Goal: Task Accomplishment & Management: Use online tool/utility

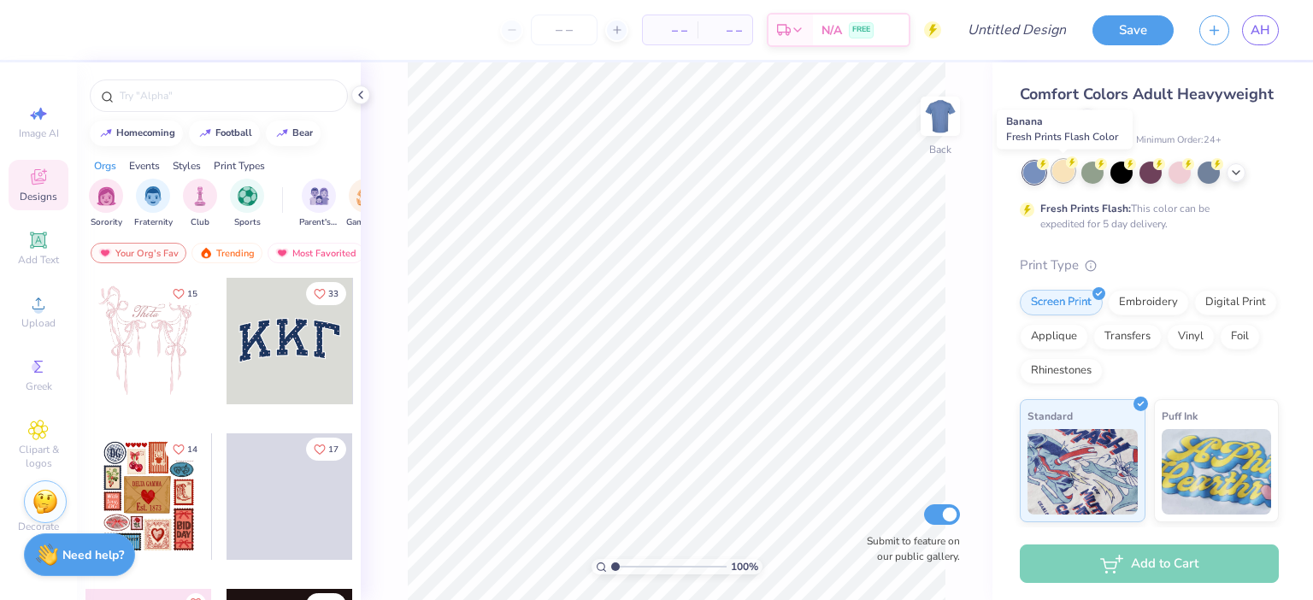
click at [1070, 176] on div at bounding box center [1063, 171] width 22 height 22
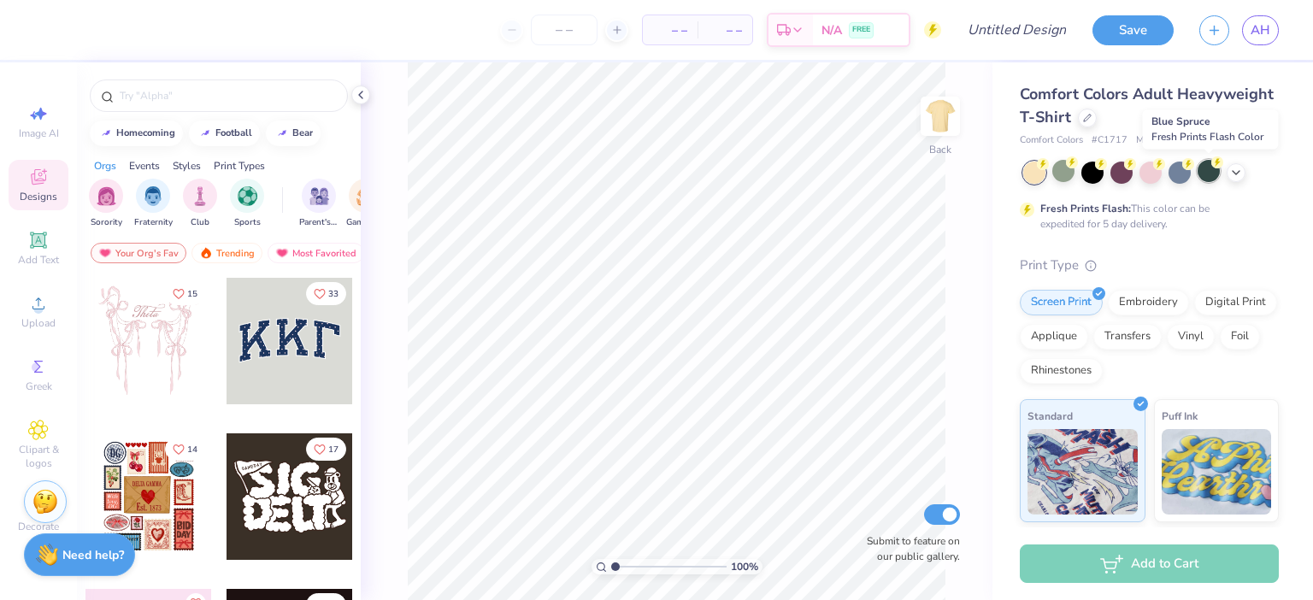
click at [1210, 177] on div at bounding box center [1209, 171] width 22 height 22
drag, startPoint x: 1210, startPoint y: 177, endPoint x: 1237, endPoint y: 171, distance: 28.0
click at [1237, 171] on div at bounding box center [1151, 173] width 256 height 22
click at [1237, 171] on polyline at bounding box center [1236, 170] width 7 height 3
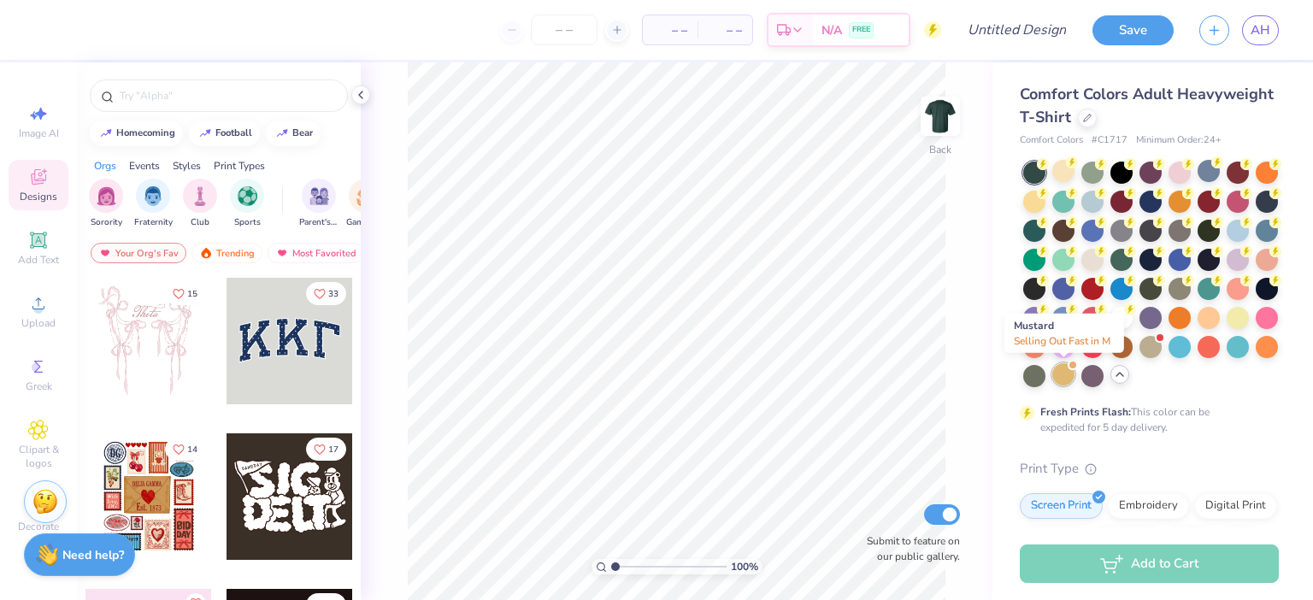
click at [1067, 369] on div at bounding box center [1063, 374] width 22 height 22
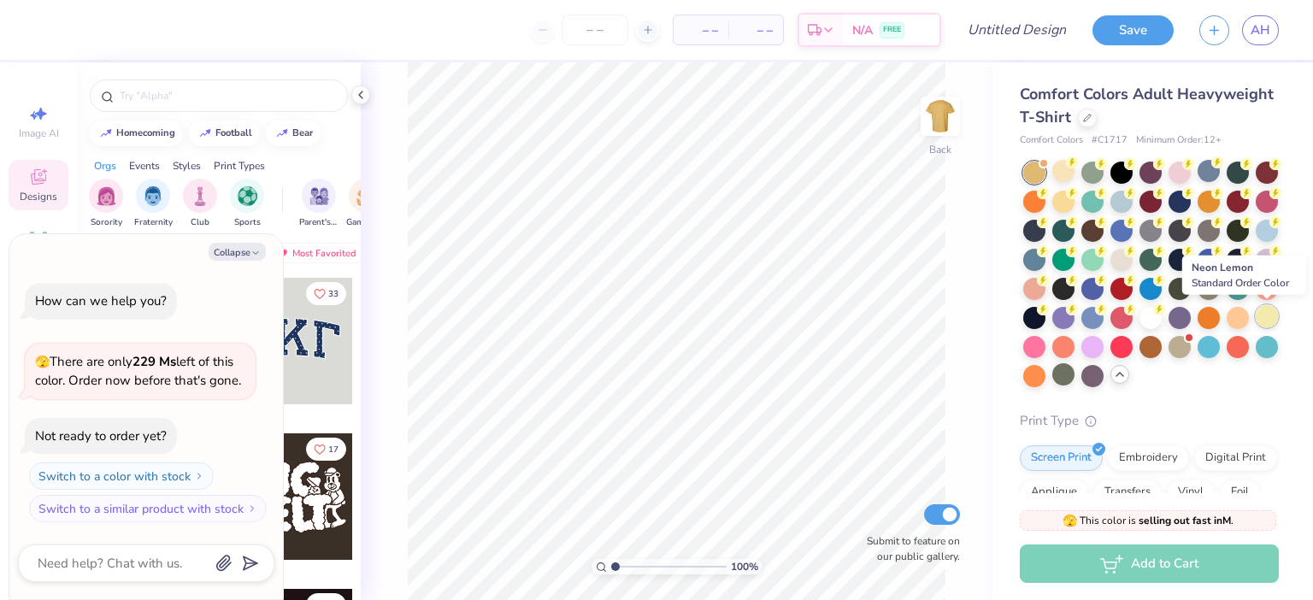
click at [1261, 318] on div at bounding box center [1267, 316] width 22 height 22
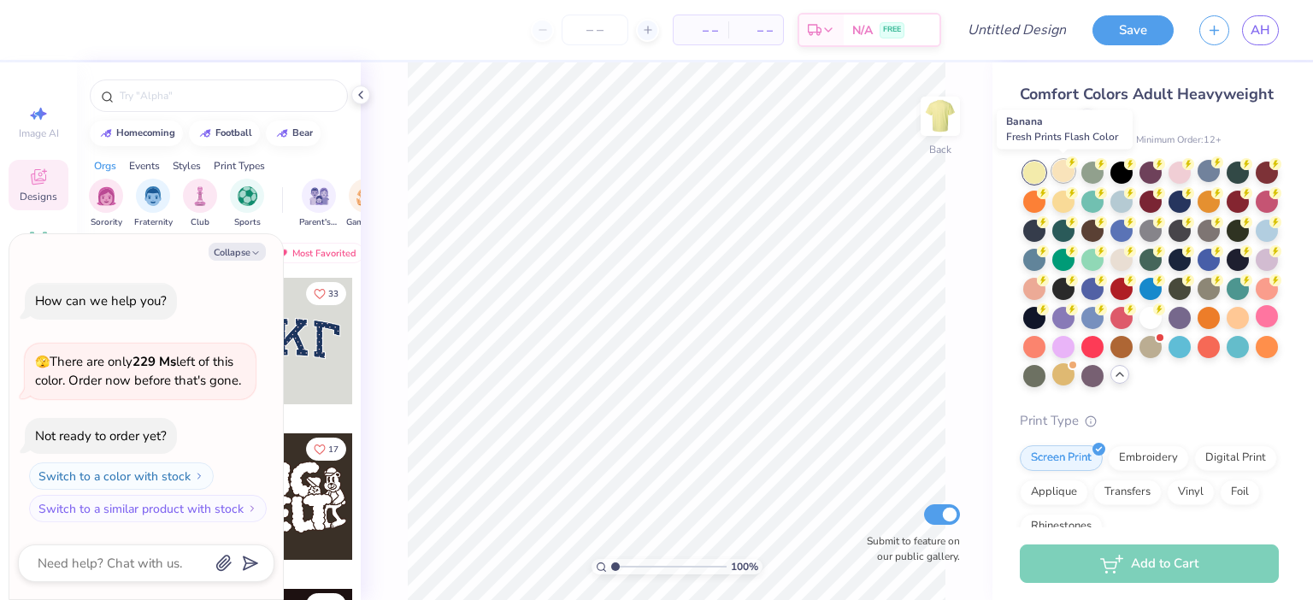
click at [1058, 180] on div at bounding box center [1063, 171] width 22 height 22
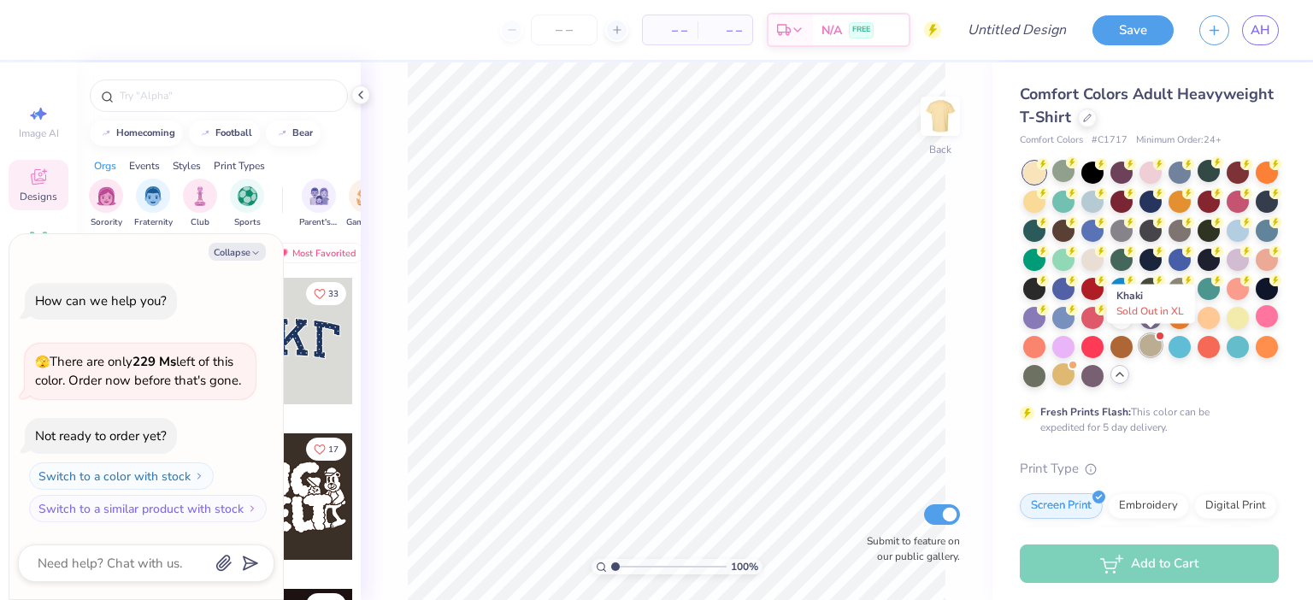
click at [1151, 350] on div at bounding box center [1151, 345] width 22 height 22
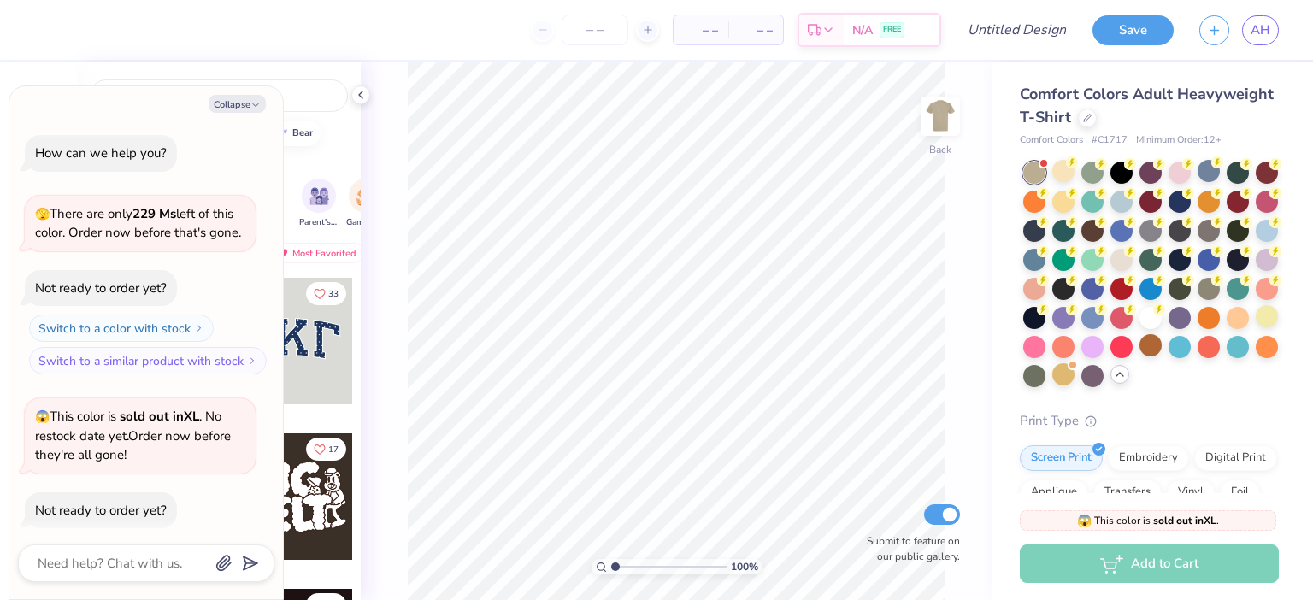
scroll to position [74, 0]
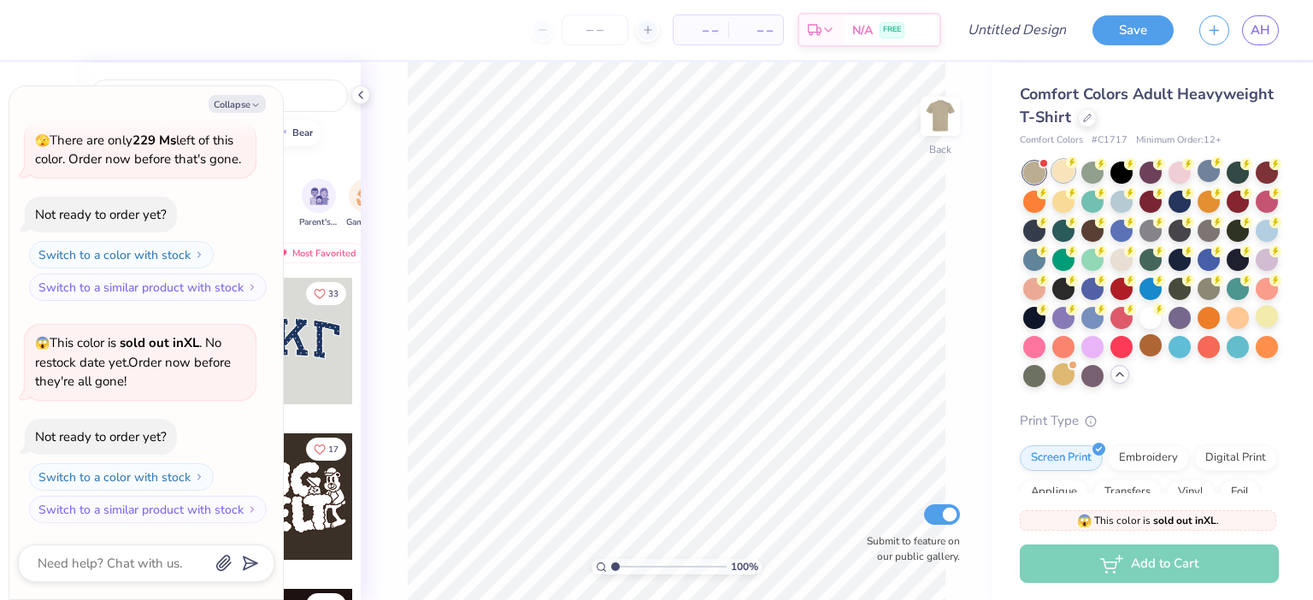
click at [1059, 180] on div at bounding box center [1063, 171] width 22 height 22
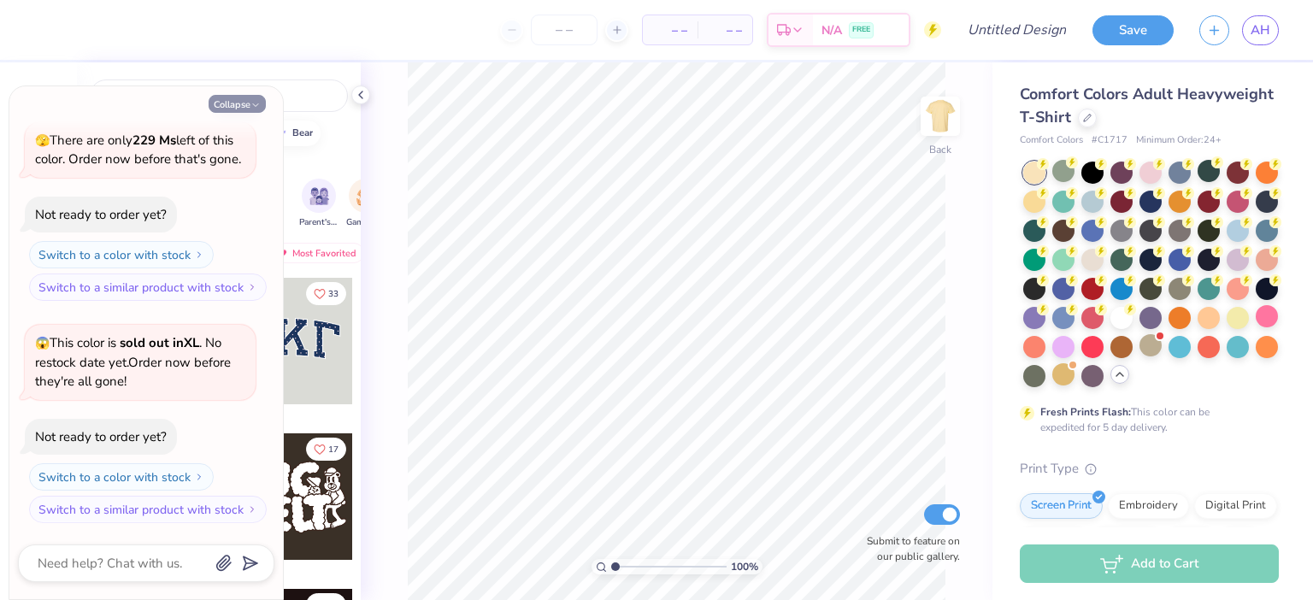
click at [253, 100] on button "Collapse" at bounding box center [237, 104] width 57 height 18
type textarea "x"
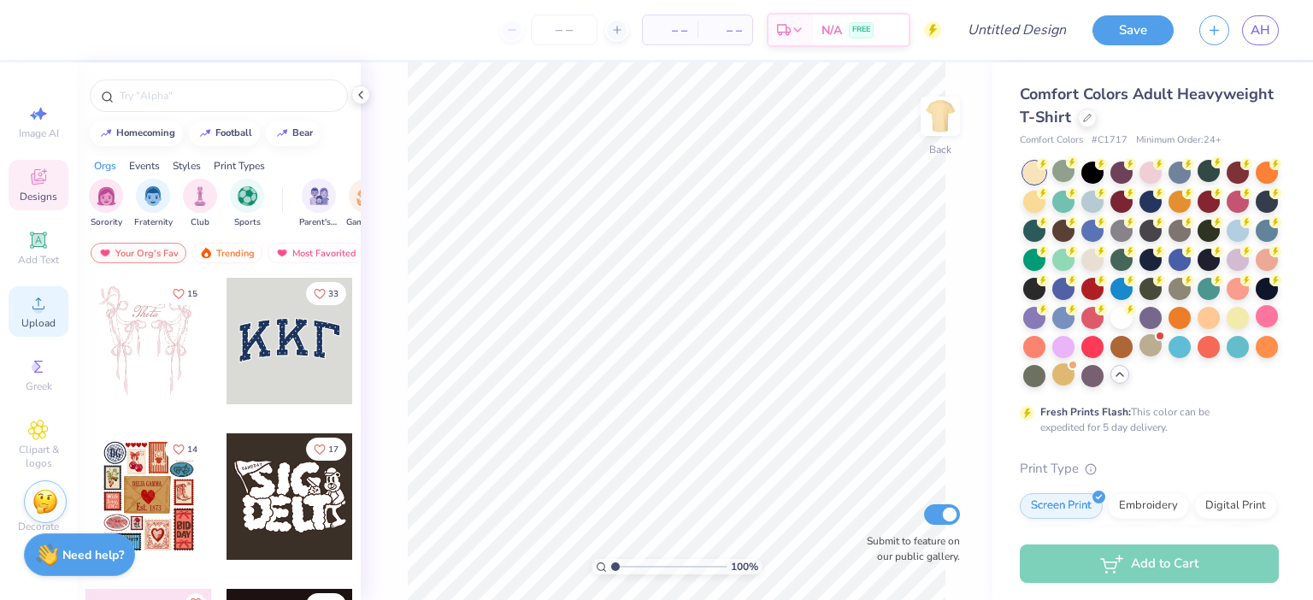
click at [36, 321] on span "Upload" at bounding box center [38, 323] width 34 height 14
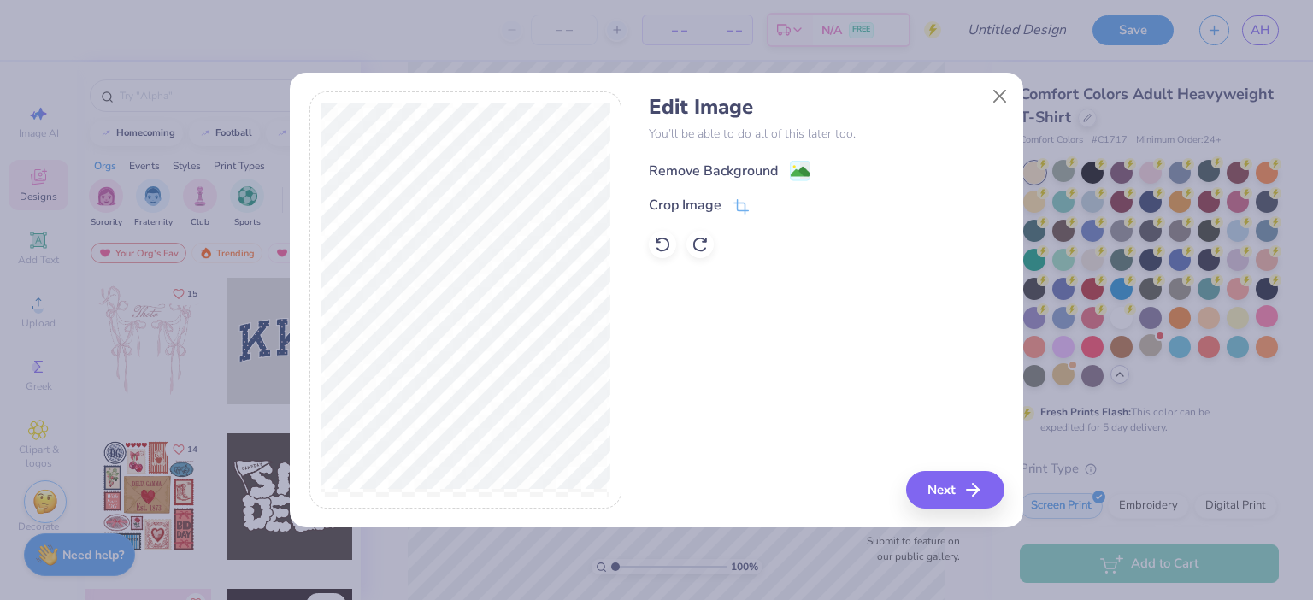
click at [782, 168] on div "Remove Background" at bounding box center [730, 170] width 162 height 21
click at [963, 501] on button "Next" at bounding box center [958, 490] width 98 height 38
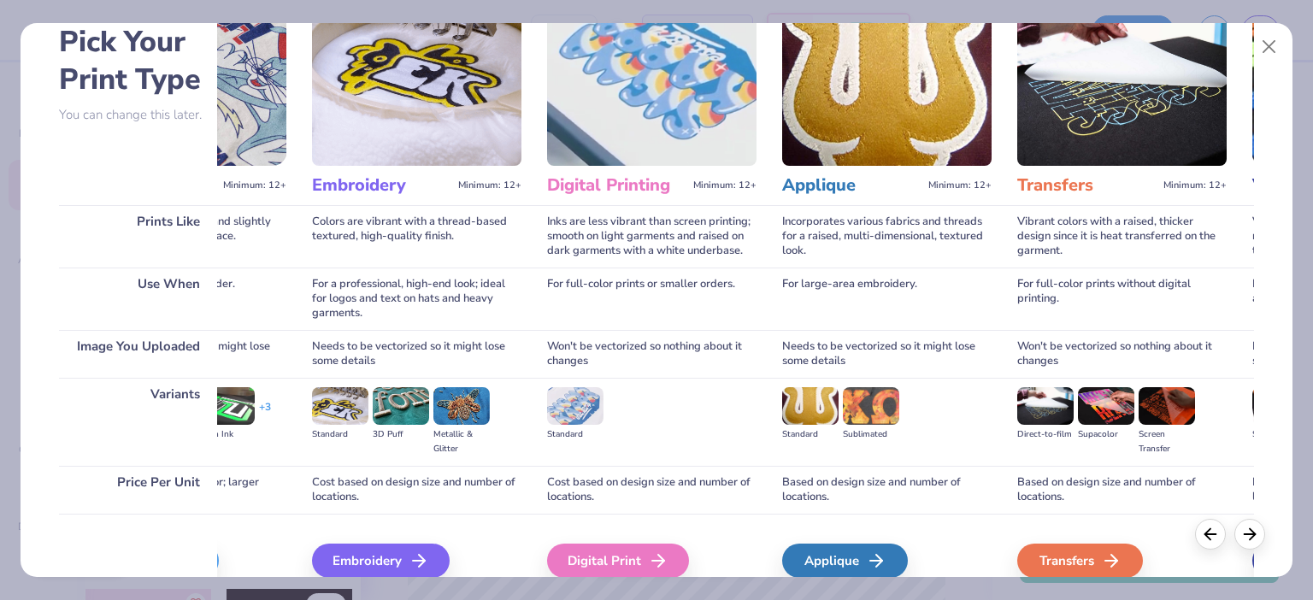
scroll to position [0, 0]
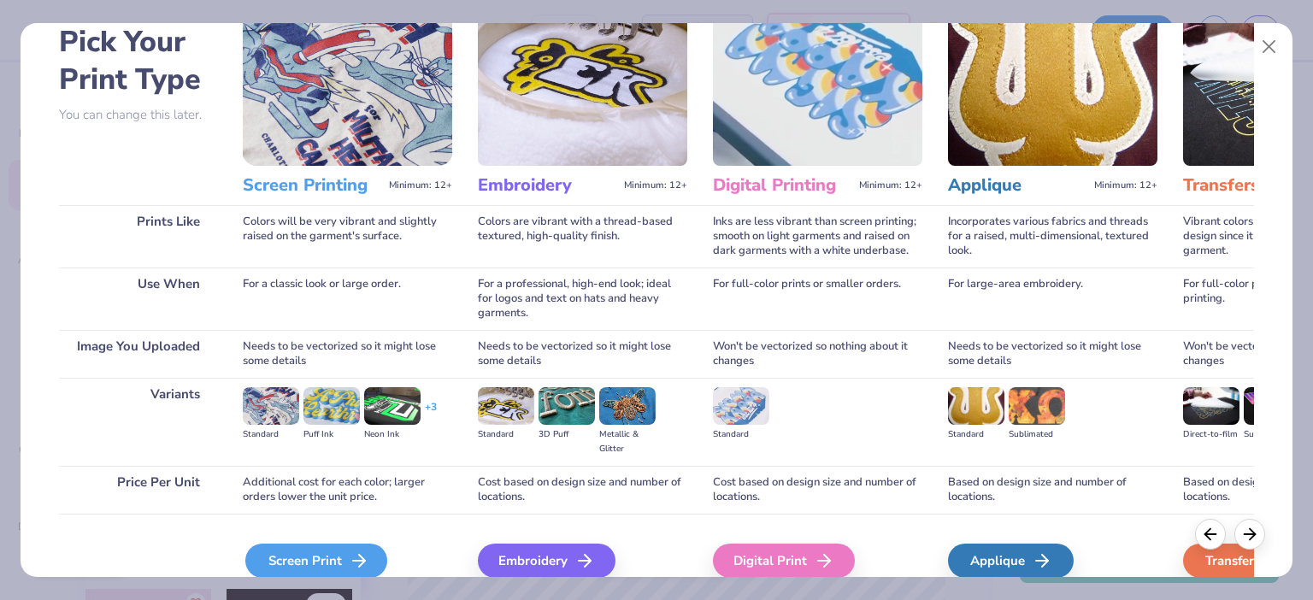
click at [350, 570] on icon at bounding box center [359, 561] width 21 height 21
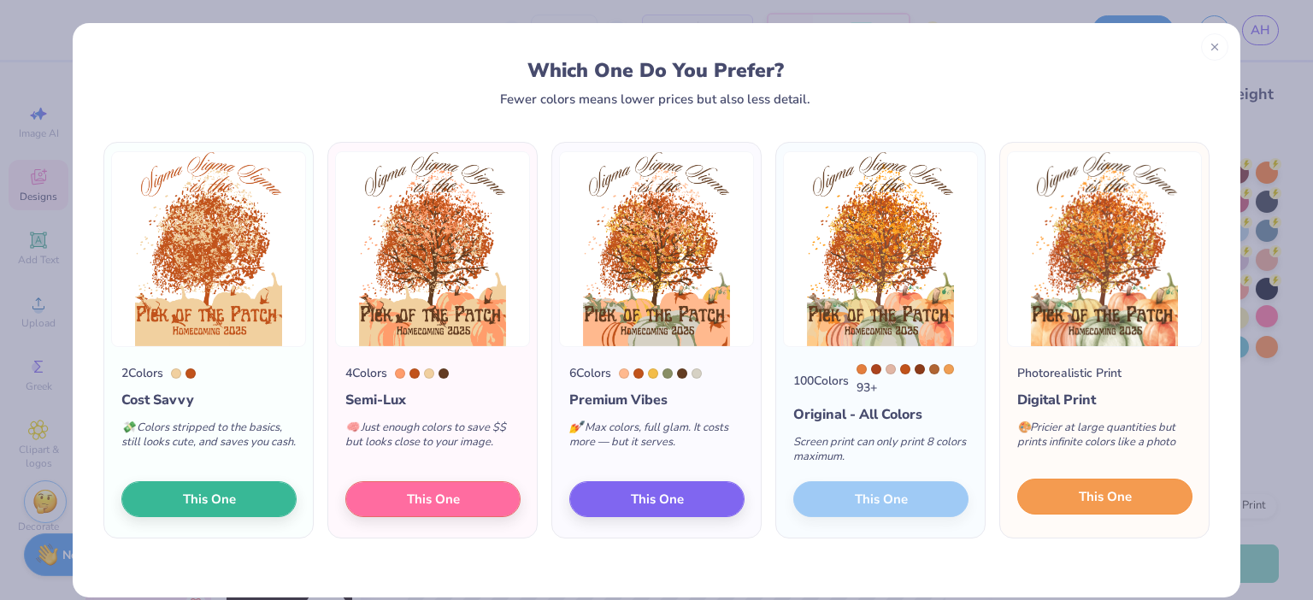
click at [1128, 499] on span "This One" at bounding box center [1105, 497] width 53 height 20
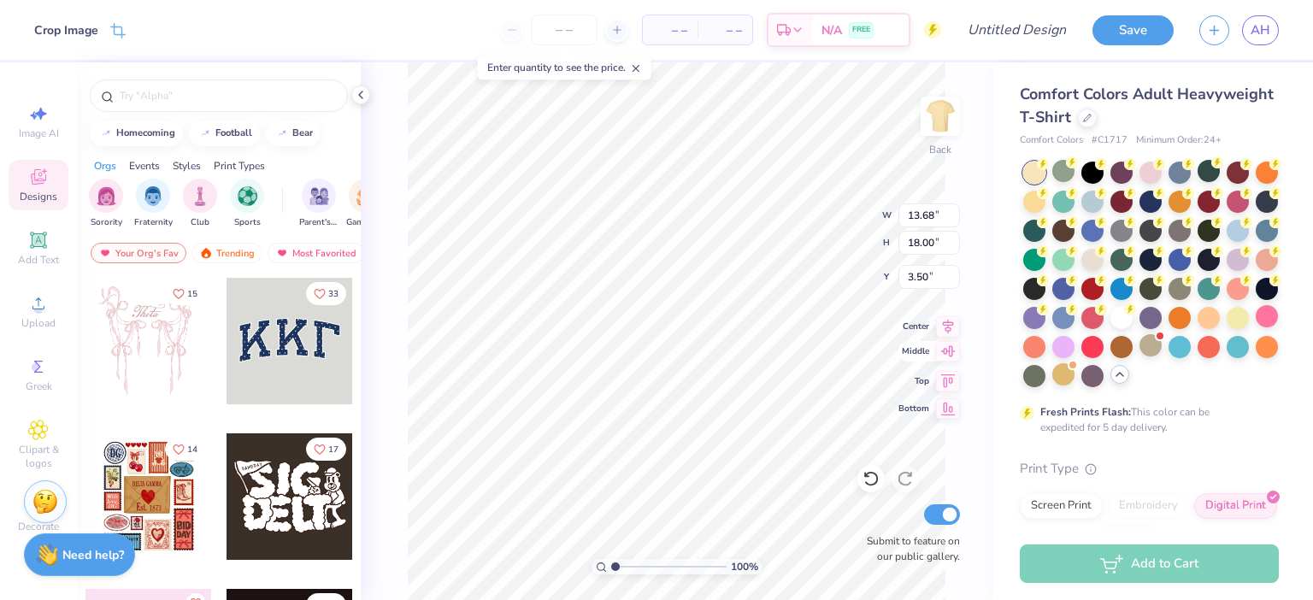
click at [944, 361] on div "100 % Back W 13.68 13.68 " H 18.00 18.00 " Y 3.50 3.50 " Center Middle Top Bott…" at bounding box center [677, 331] width 632 height 538
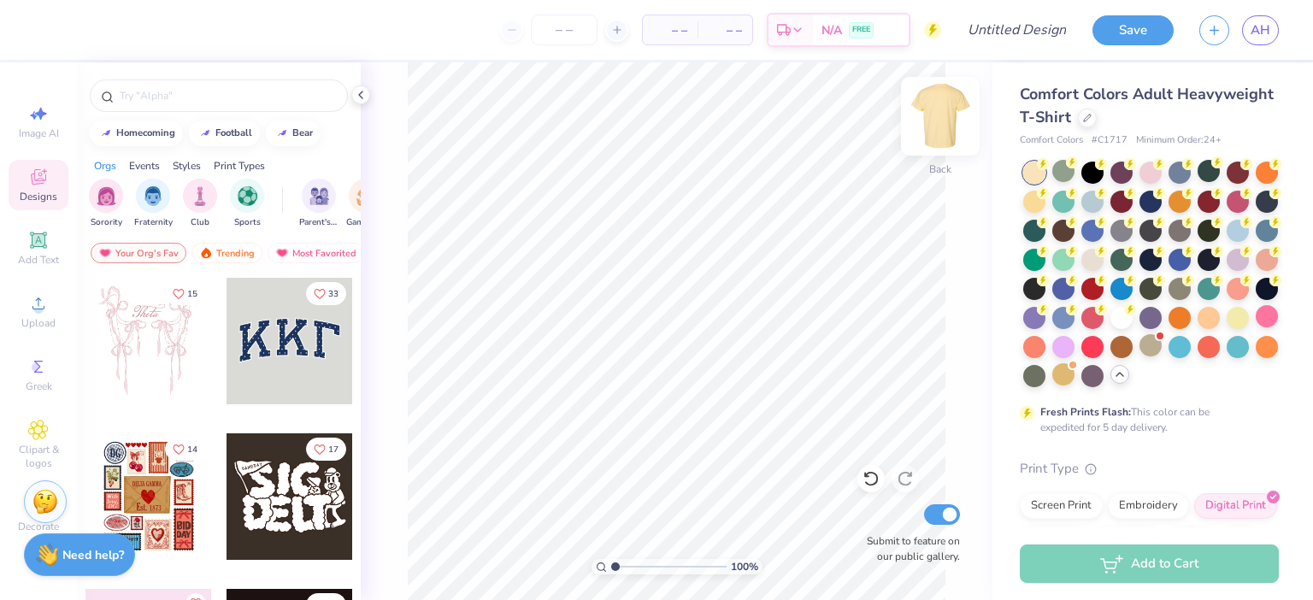
click at [938, 125] on img at bounding box center [940, 116] width 68 height 68
click at [40, 320] on span "Upload" at bounding box center [38, 323] width 34 height 14
click at [929, 143] on img at bounding box center [940, 116] width 68 height 68
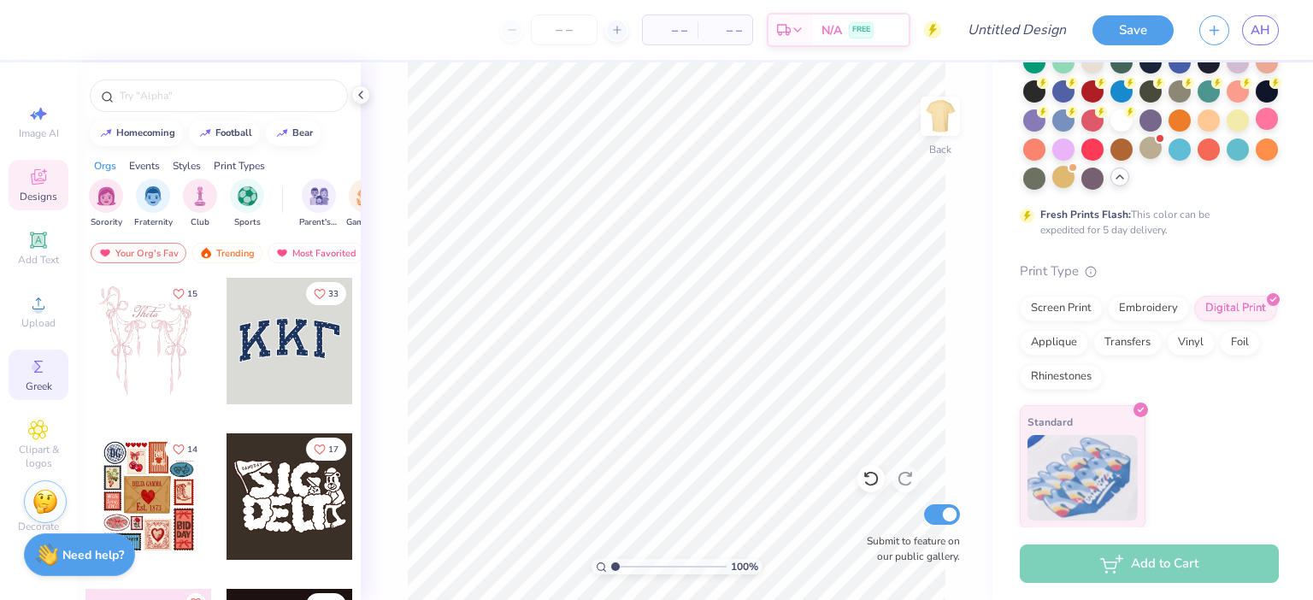
click at [48, 381] on span "Greek" at bounding box center [39, 387] width 27 height 14
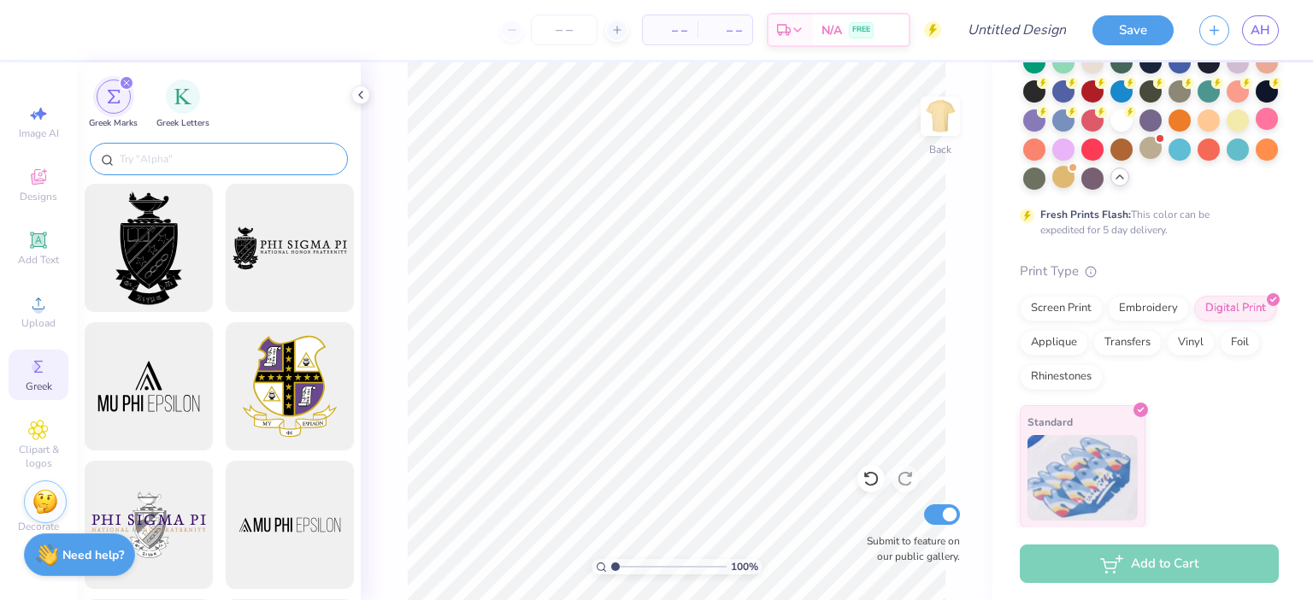
click at [210, 157] on input "text" at bounding box center [227, 158] width 219 height 17
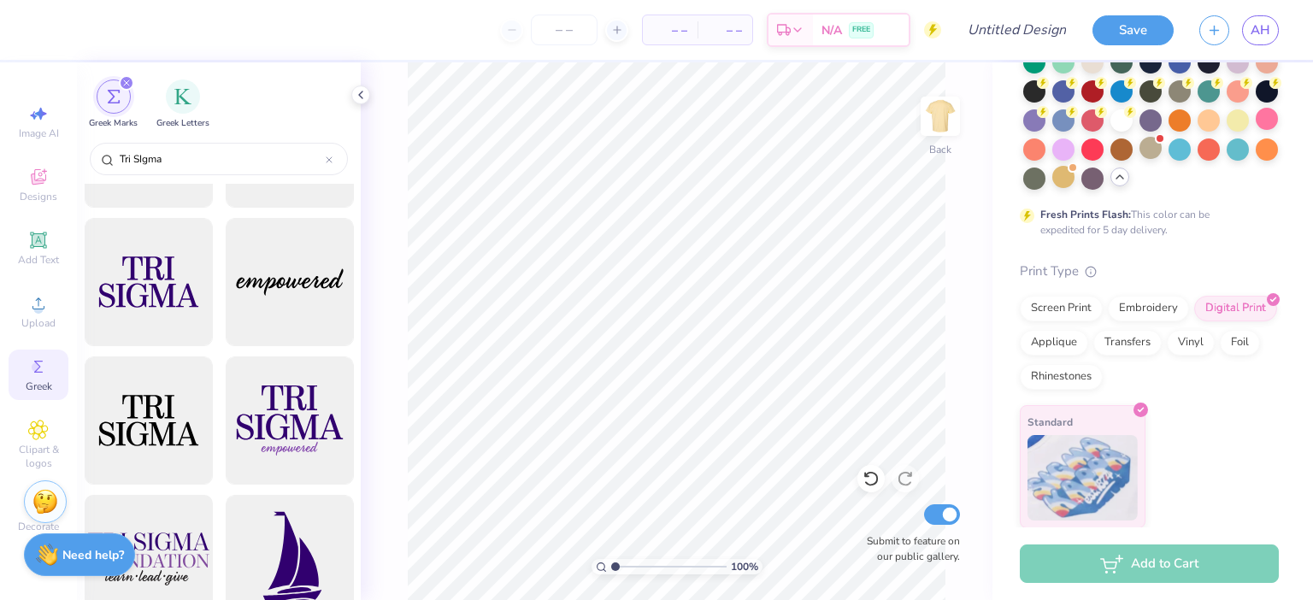
scroll to position [349, 0]
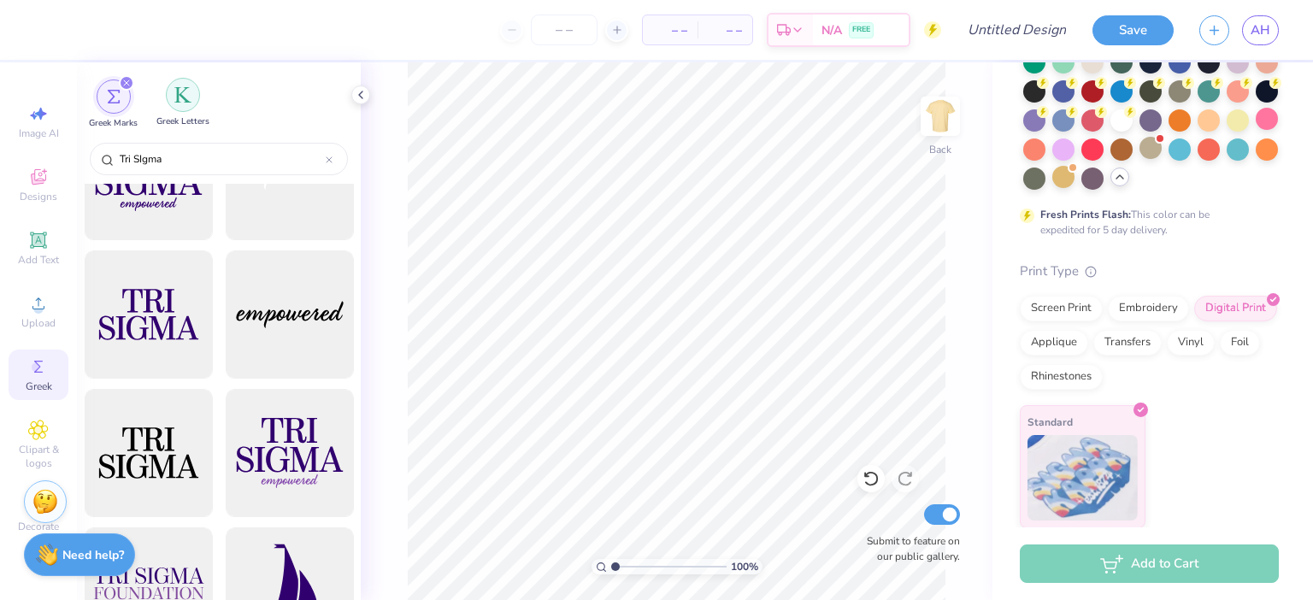
type input "Tri SIgma"
click at [176, 108] on div "filter for Greek Letters" at bounding box center [183, 95] width 34 height 34
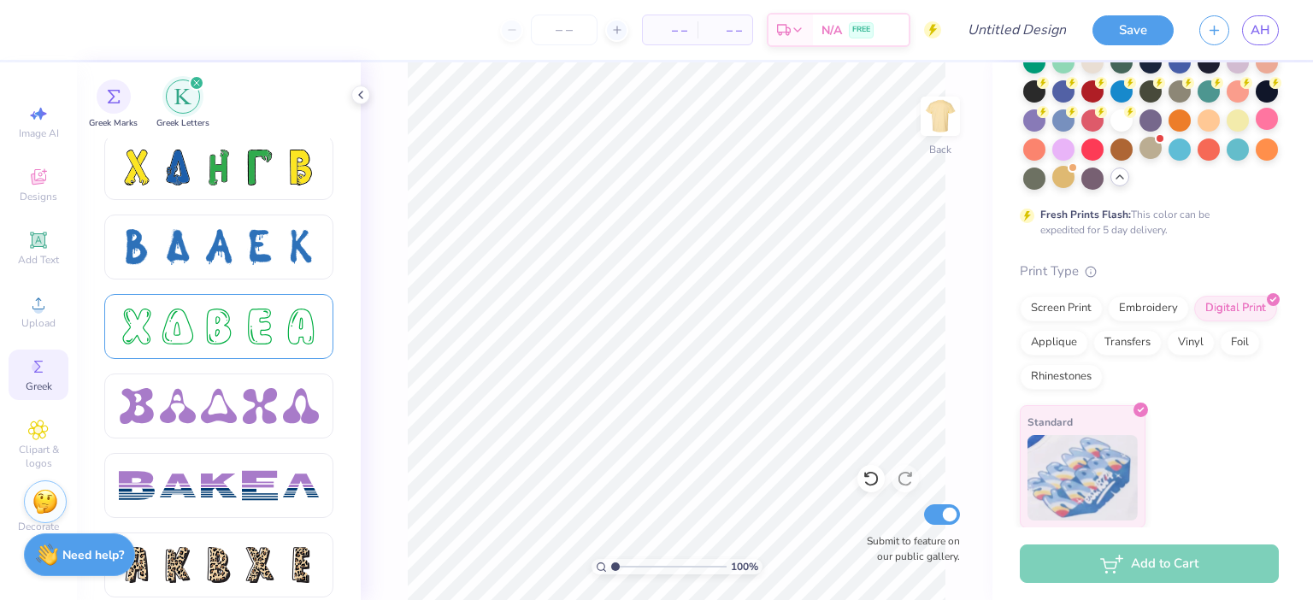
scroll to position [2469, 0]
click at [267, 327] on div at bounding box center [260, 326] width 36 height 36
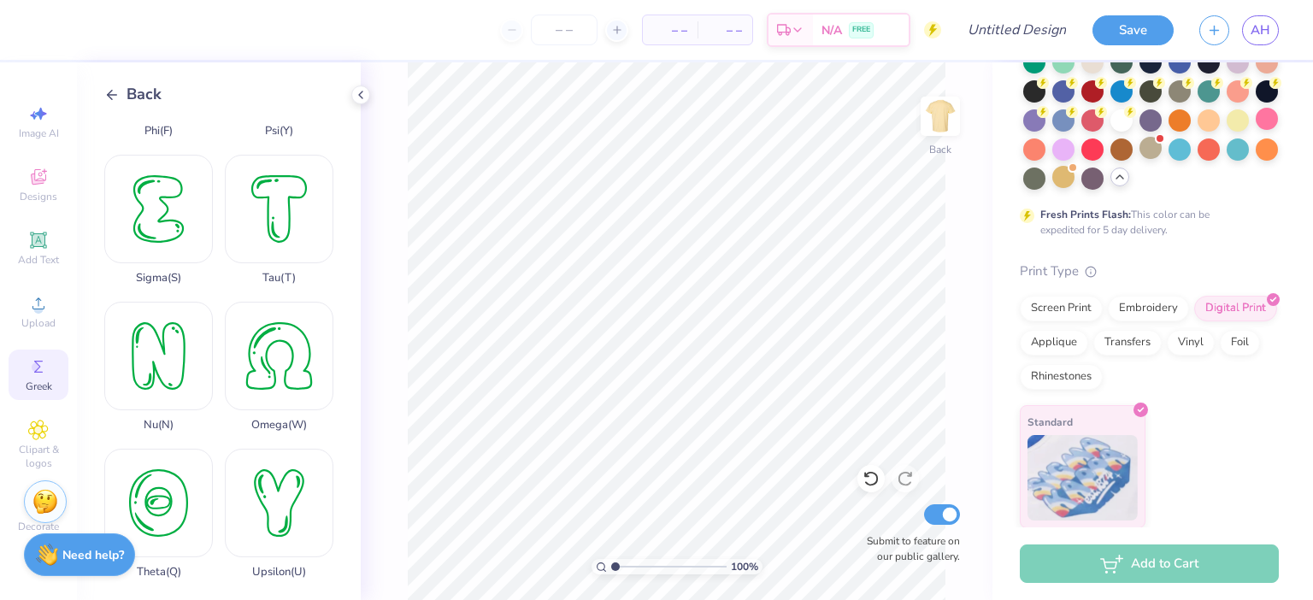
scroll to position [1146, 0]
click at [171, 233] on div "Sigma ( S )" at bounding box center [158, 219] width 109 height 130
click at [39, 136] on span "Image AI" at bounding box center [39, 134] width 40 height 14
select select "4"
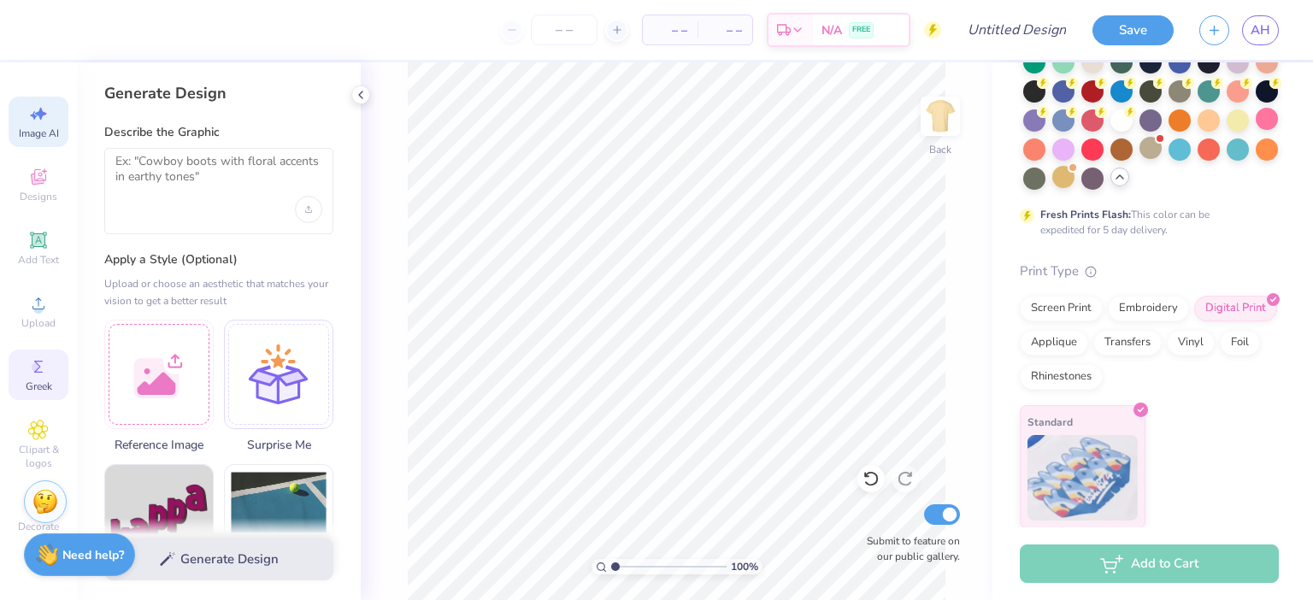
click at [38, 367] on circle at bounding box center [36, 366] width 9 height 9
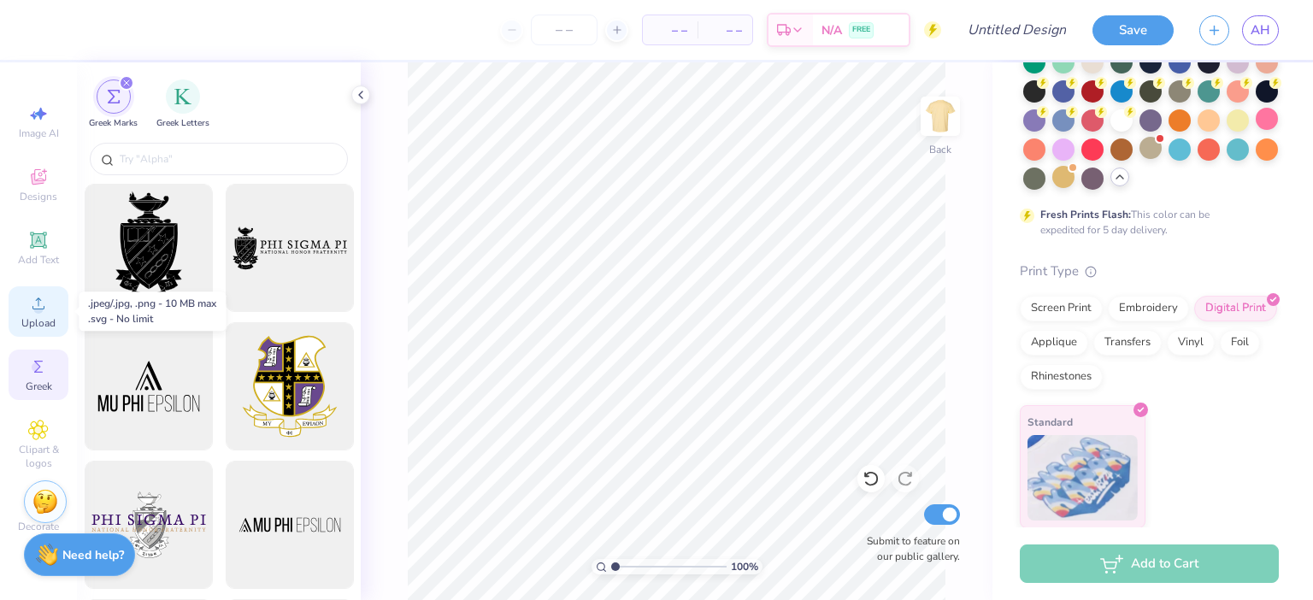
click at [36, 315] on div "Upload" at bounding box center [39, 311] width 60 height 50
click at [33, 262] on span "Add Text" at bounding box center [38, 260] width 41 height 14
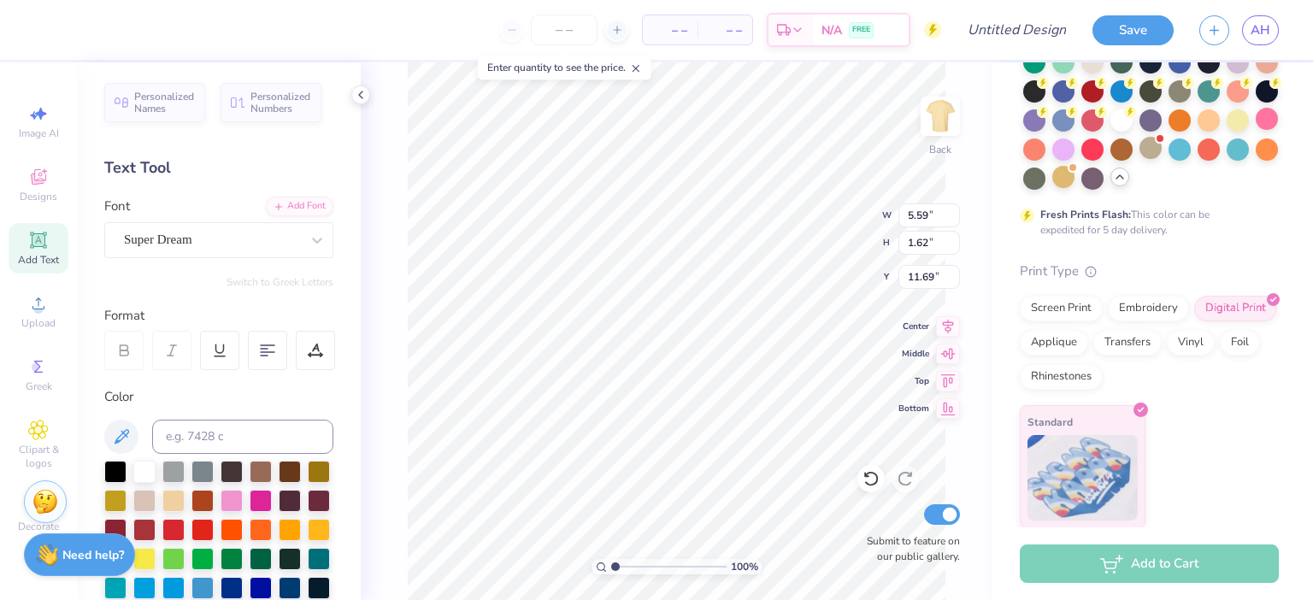
scroll to position [0, 0]
type textarea "T"
click at [380, 458] on div "100 % Back W 5.59 5.59 " H 1.62 1.62 " Y 11.69 11.69 " Center Middle Top Bottom…" at bounding box center [677, 331] width 632 height 538
click at [61, 406] on div "Image AI Designs Add Text Upload Greek Clipart & logos Decorate" at bounding box center [39, 319] width 60 height 444
click at [43, 367] on icon at bounding box center [38, 366] width 21 height 21
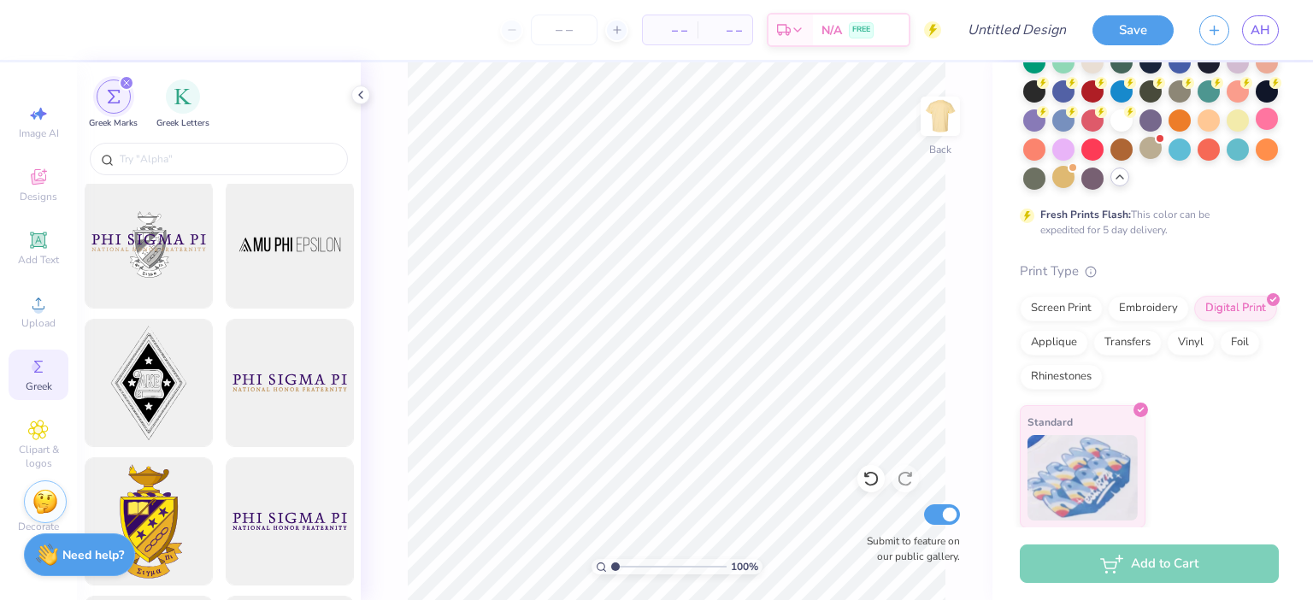
scroll to position [185, 0]
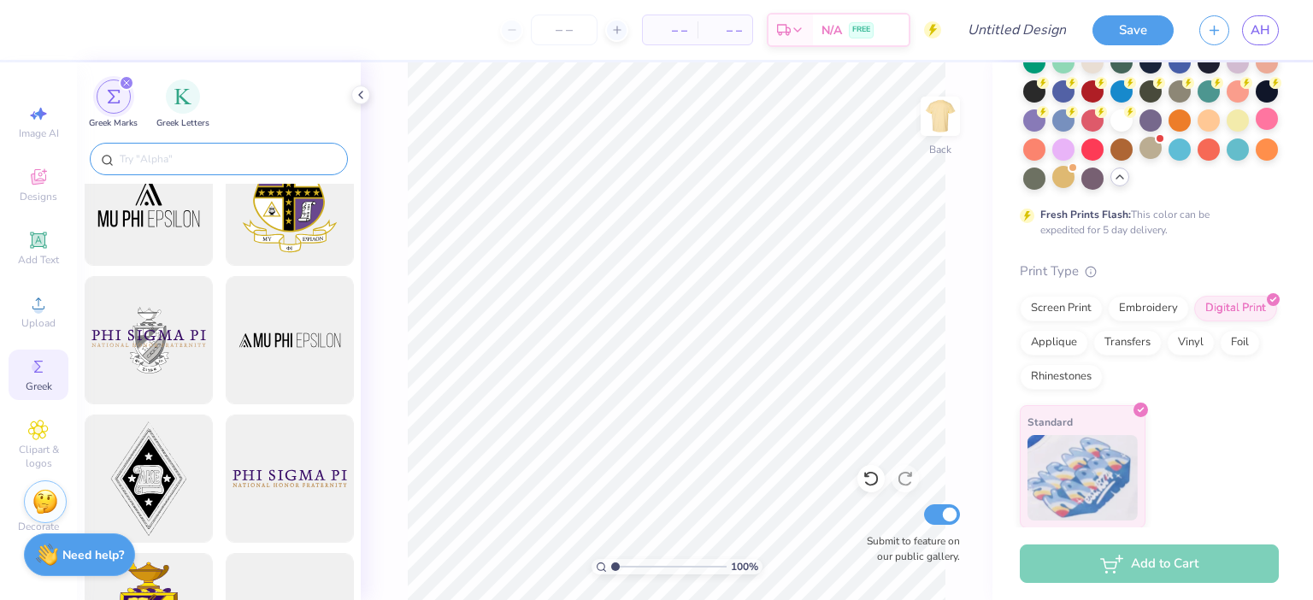
click at [236, 155] on input "text" at bounding box center [227, 158] width 219 height 17
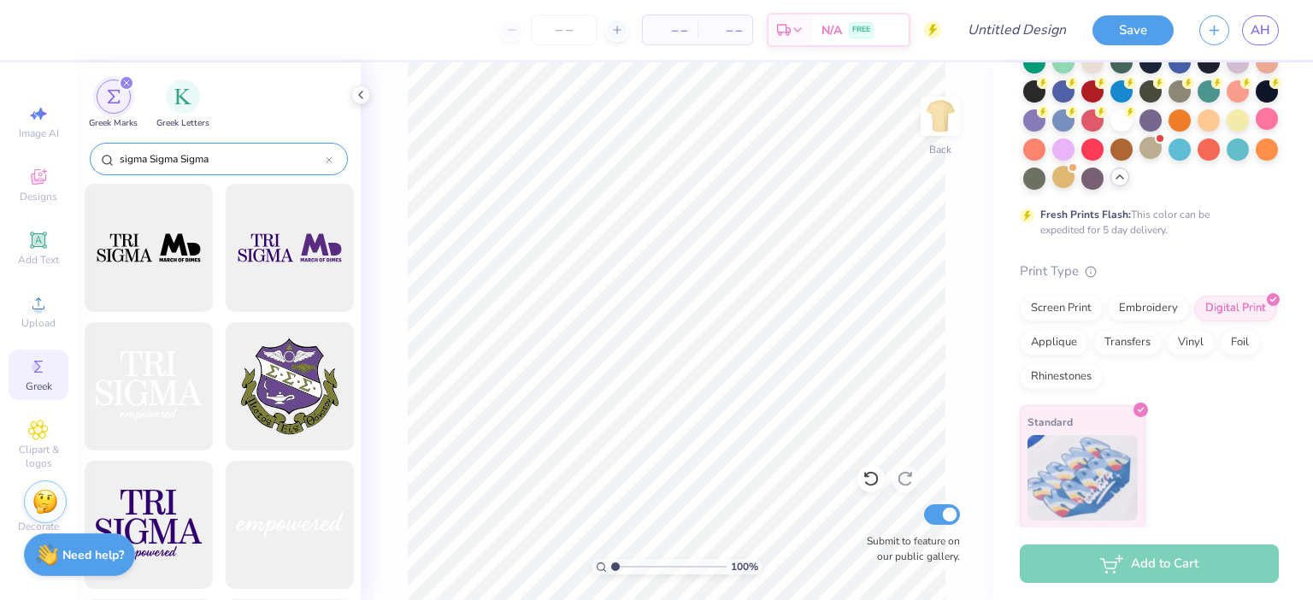
type input "sigma Sigma Sigma"
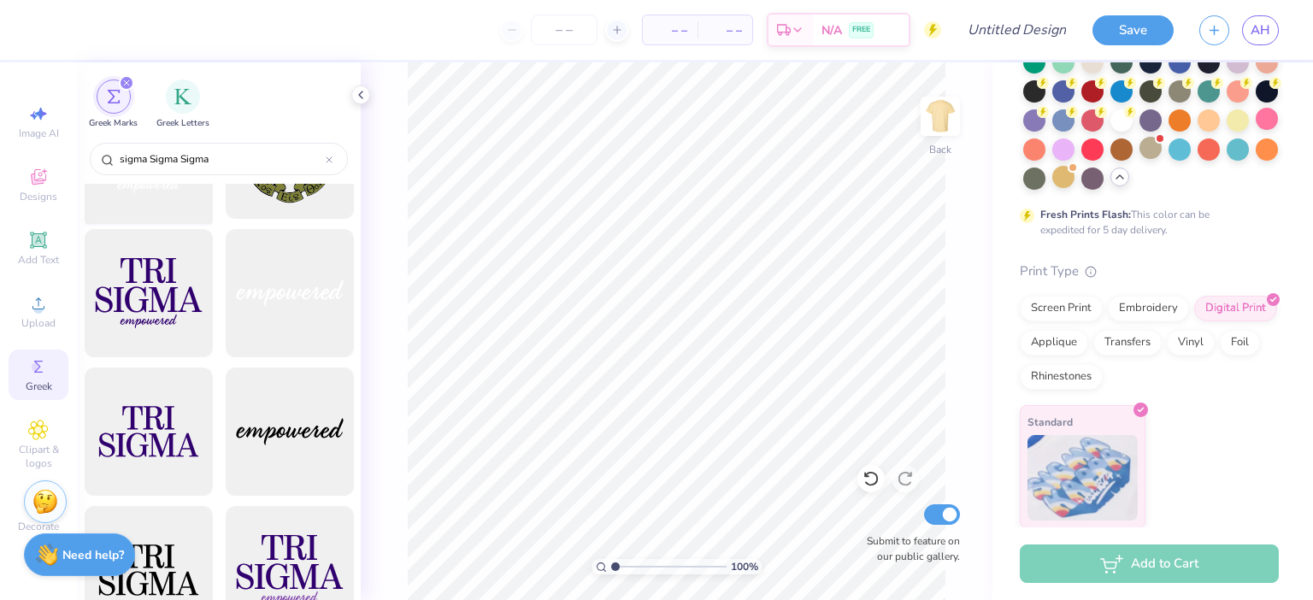
scroll to position [233, 0]
click at [196, 91] on div "filter for Greek Letters" at bounding box center [183, 95] width 34 height 34
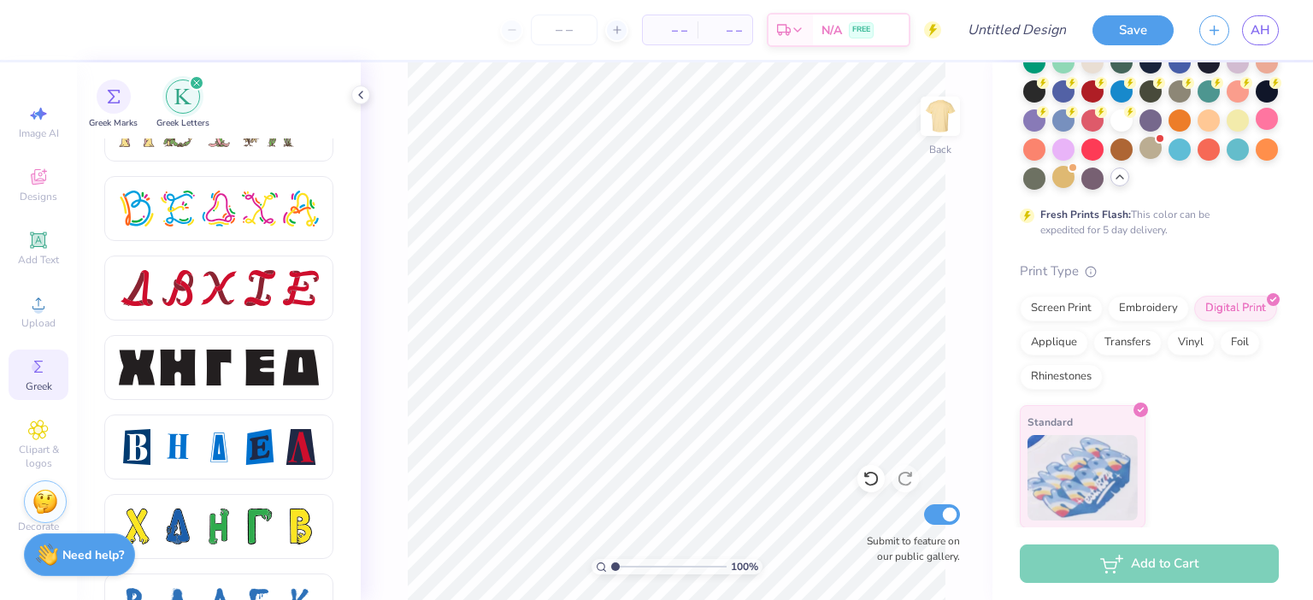
scroll to position [2108, 0]
click at [258, 296] on div at bounding box center [260, 289] width 36 height 36
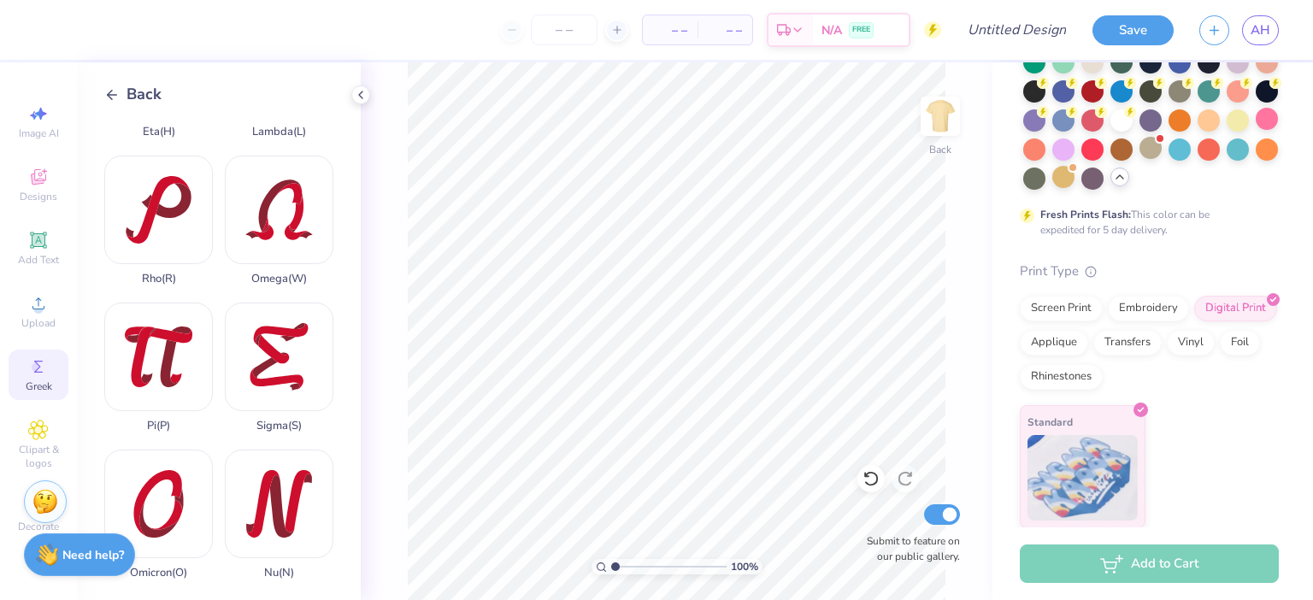
scroll to position [692, 0]
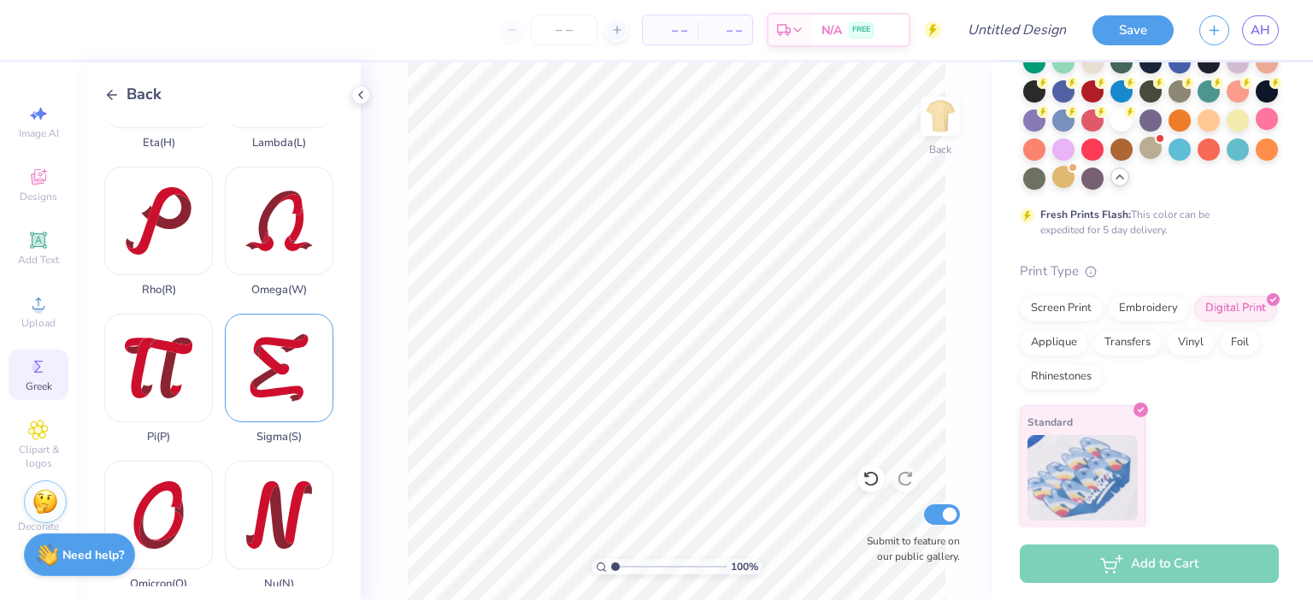
click at [279, 384] on div "Sigma ( S )" at bounding box center [279, 379] width 109 height 130
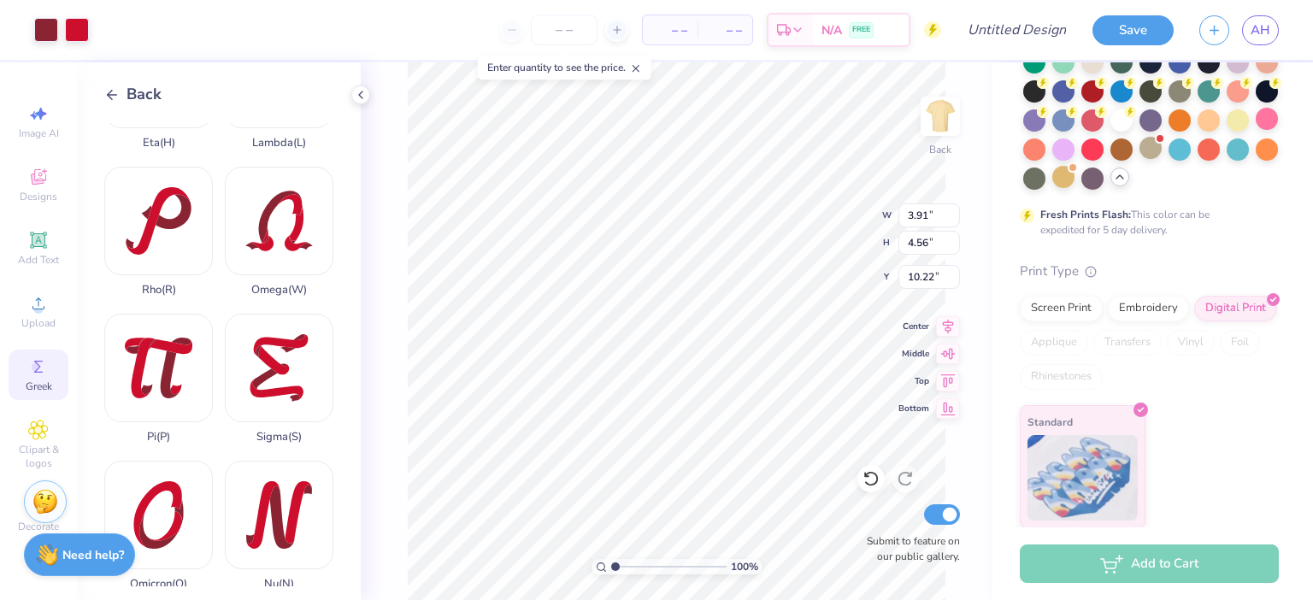
type input "1.10"
type input "1.28"
type input "3.93"
click at [292, 356] on div "Sigma ( S )" at bounding box center [279, 379] width 109 height 130
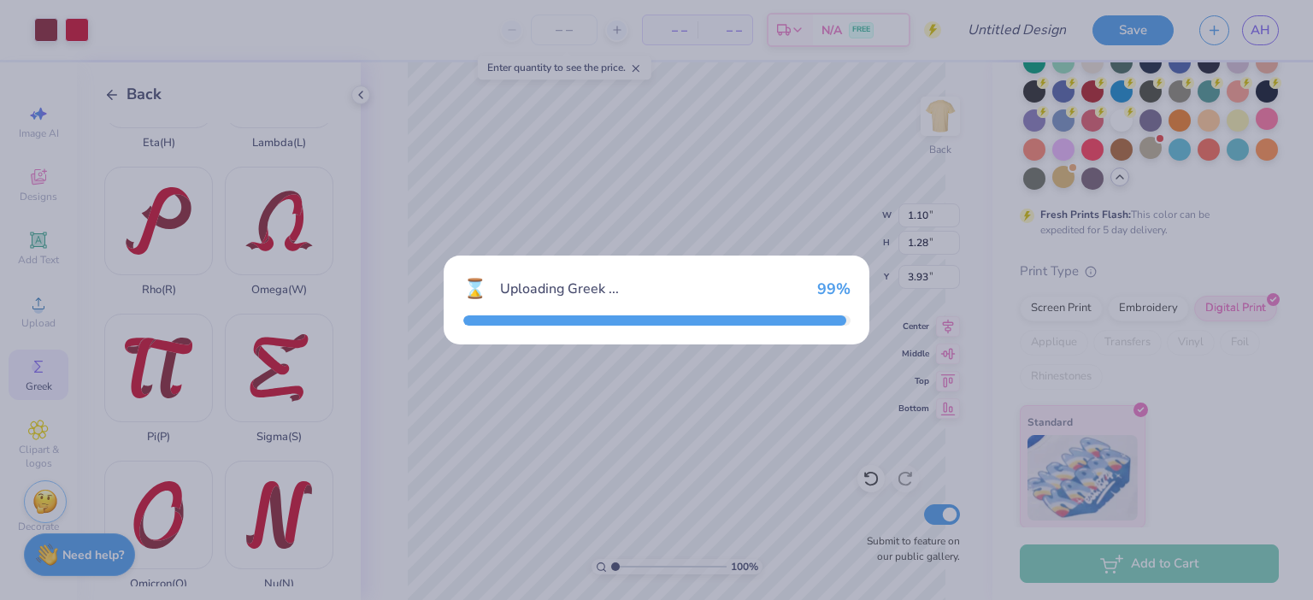
type input "3.91"
type input "4.56"
type input "10.22"
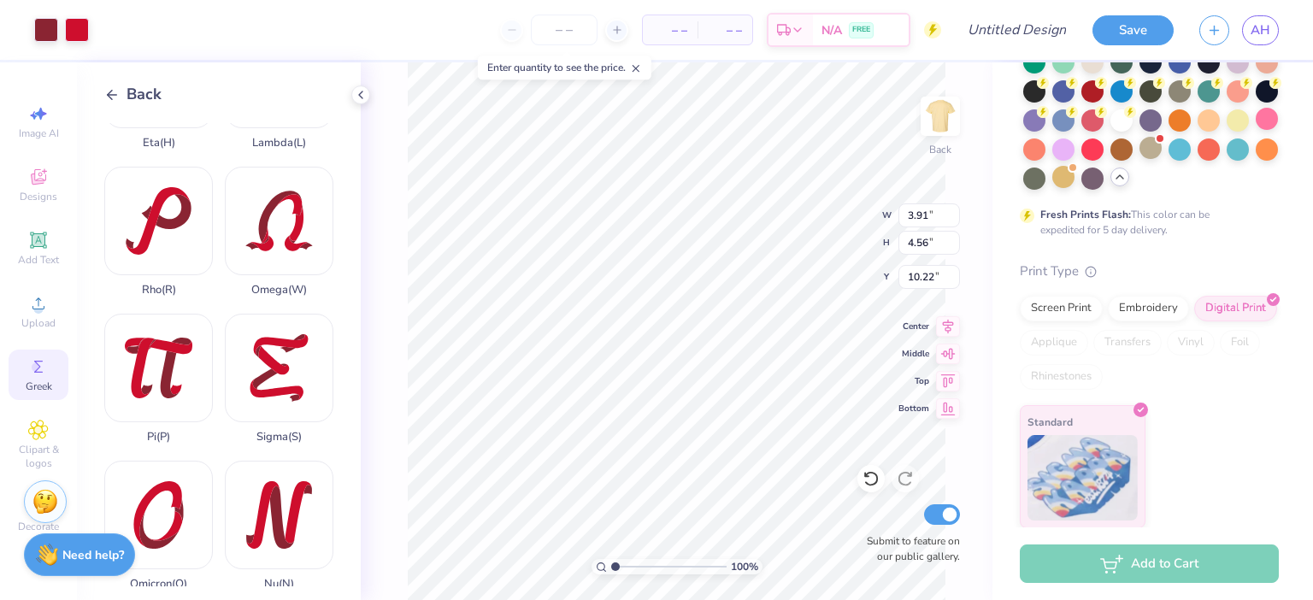
type input "1.08"
type input "1.26"
type input "3.93"
click at [304, 380] on div "Sigma ( S )" at bounding box center [279, 379] width 109 height 130
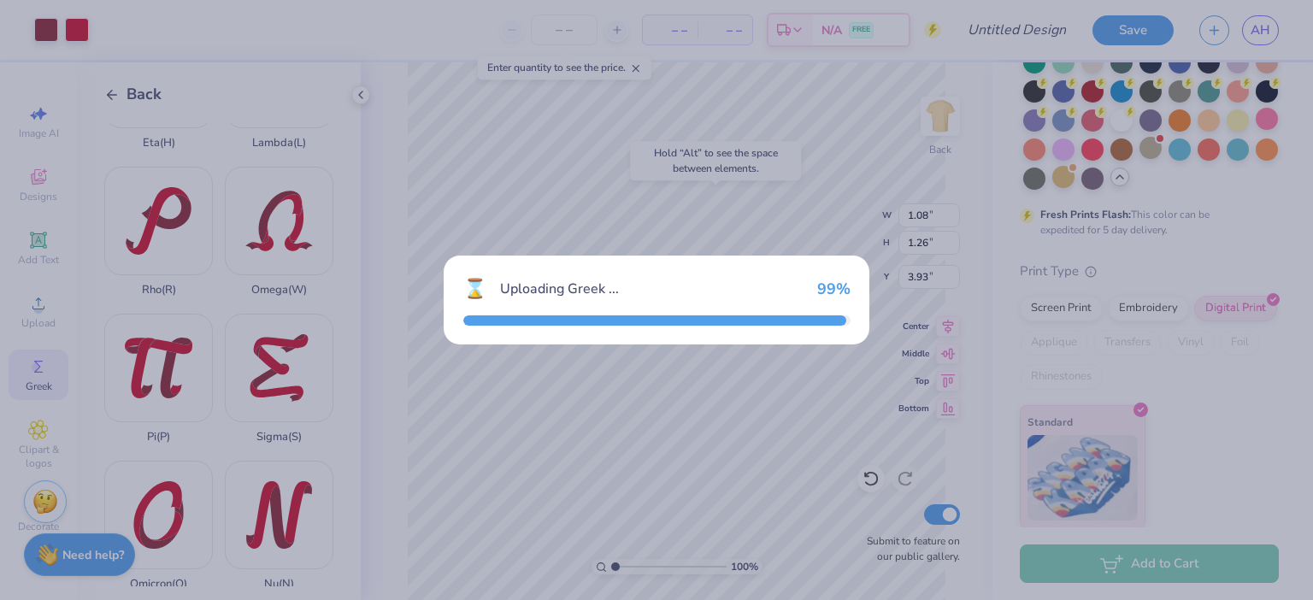
type input "3.91"
type input "4.56"
type input "10.22"
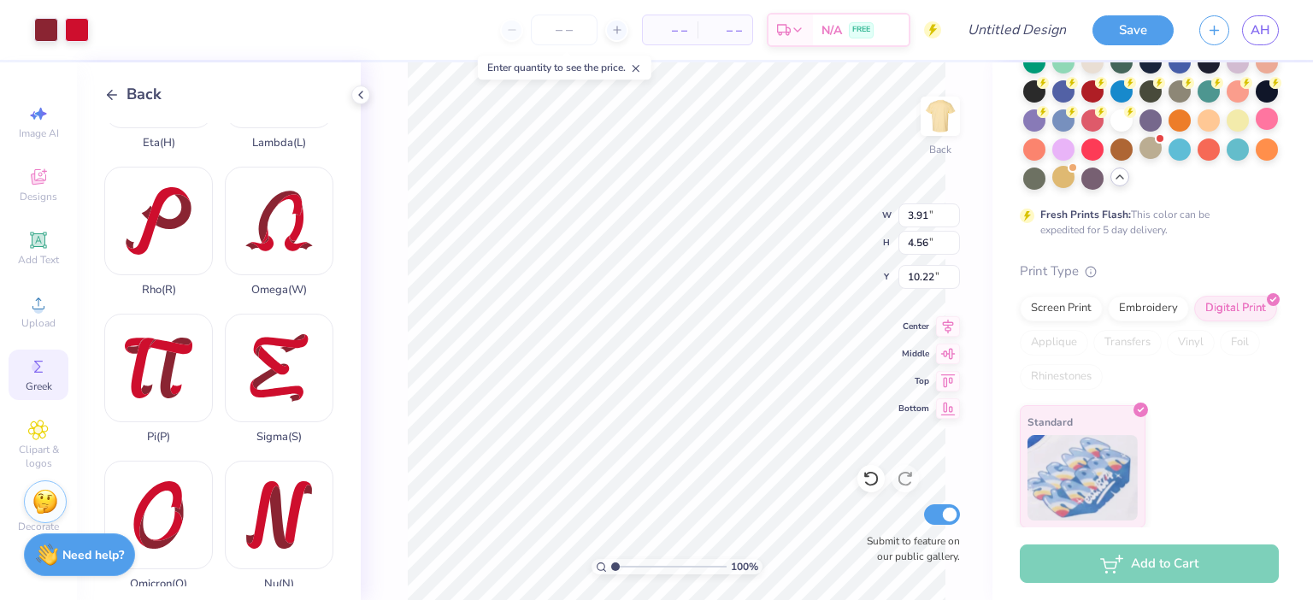
type input "0.92"
type input "1.07"
type input "6.01"
type input "4.02"
type input "1.01"
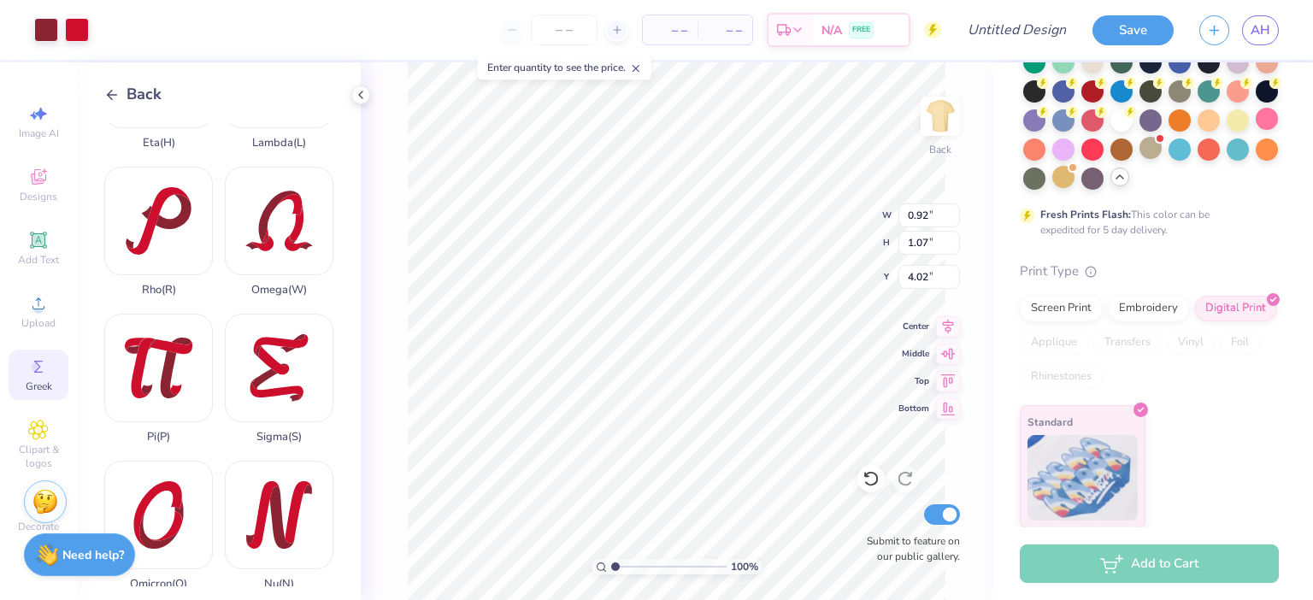
type input "1.18"
type input "3.94"
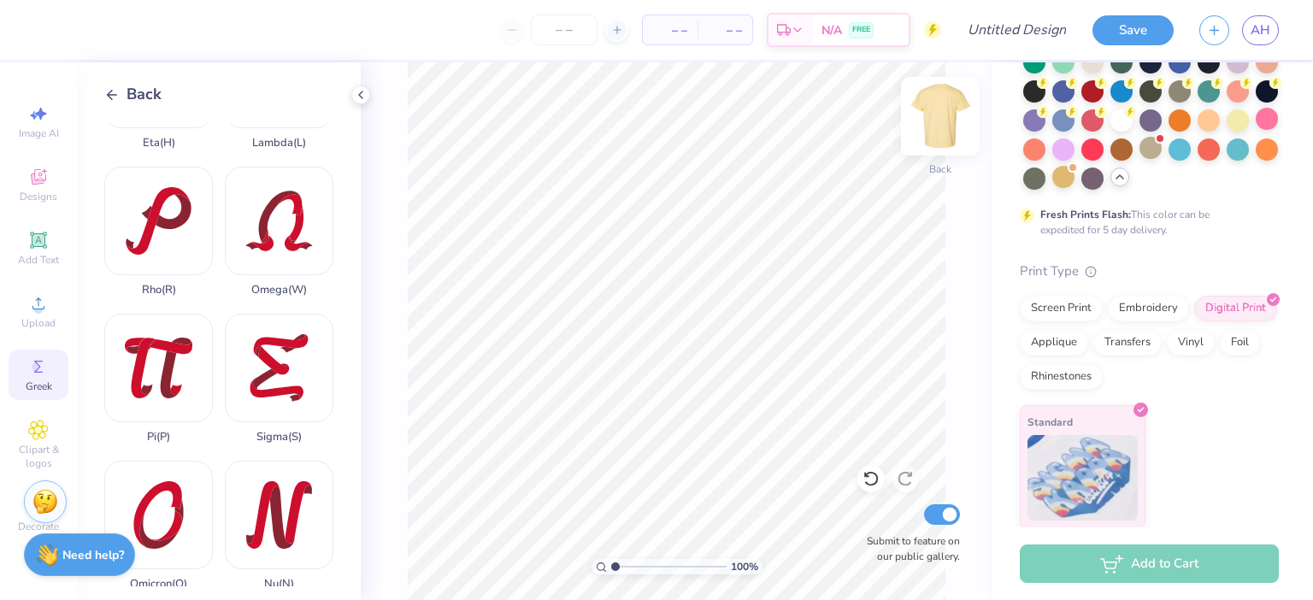
click at [951, 127] on img at bounding box center [940, 116] width 68 height 68
click at [42, 326] on span "Upload" at bounding box center [38, 323] width 34 height 14
click at [27, 191] on span "Designs" at bounding box center [39, 197] width 38 height 14
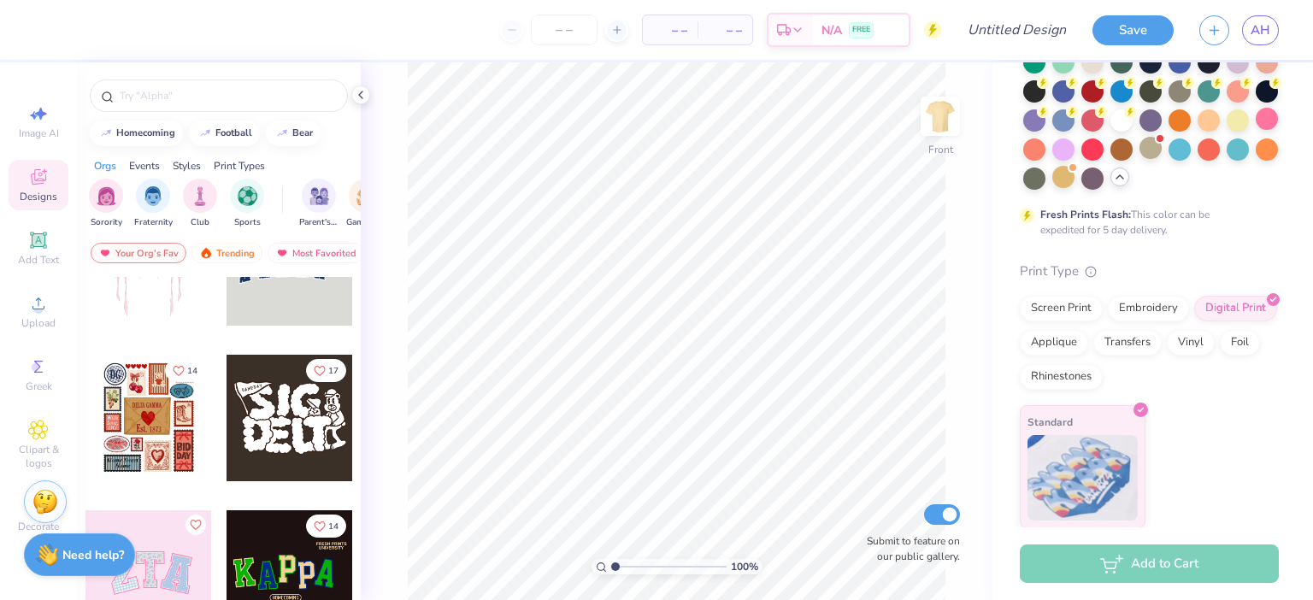
scroll to position [80, 0]
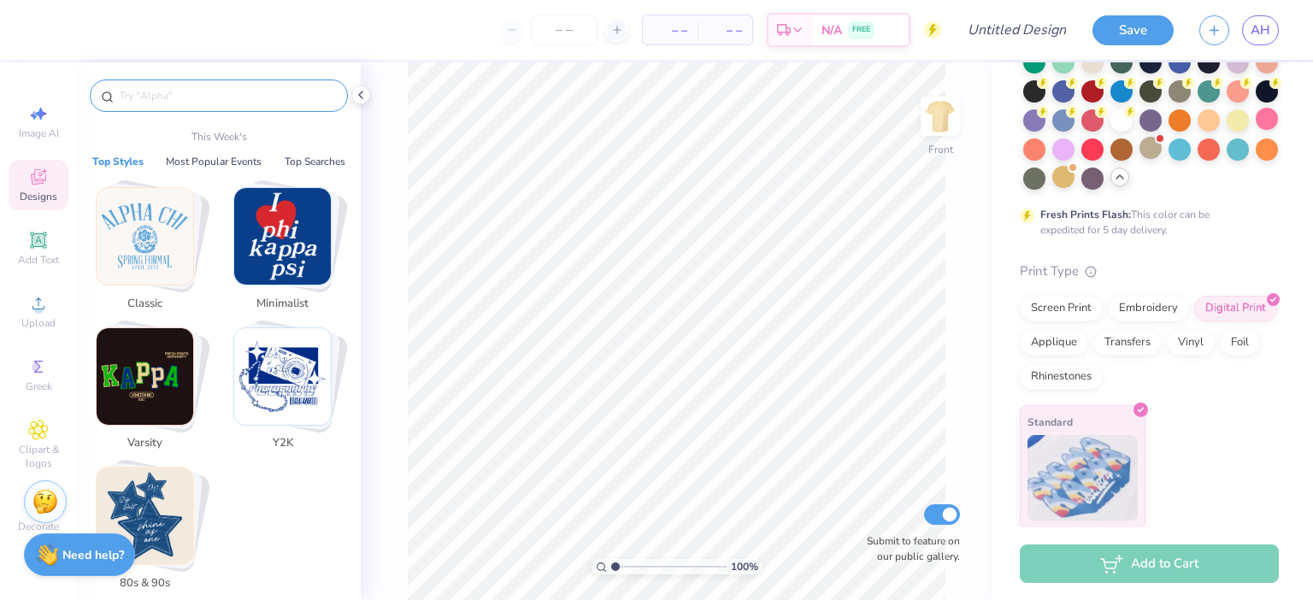
click at [227, 97] on input "text" at bounding box center [227, 95] width 219 height 17
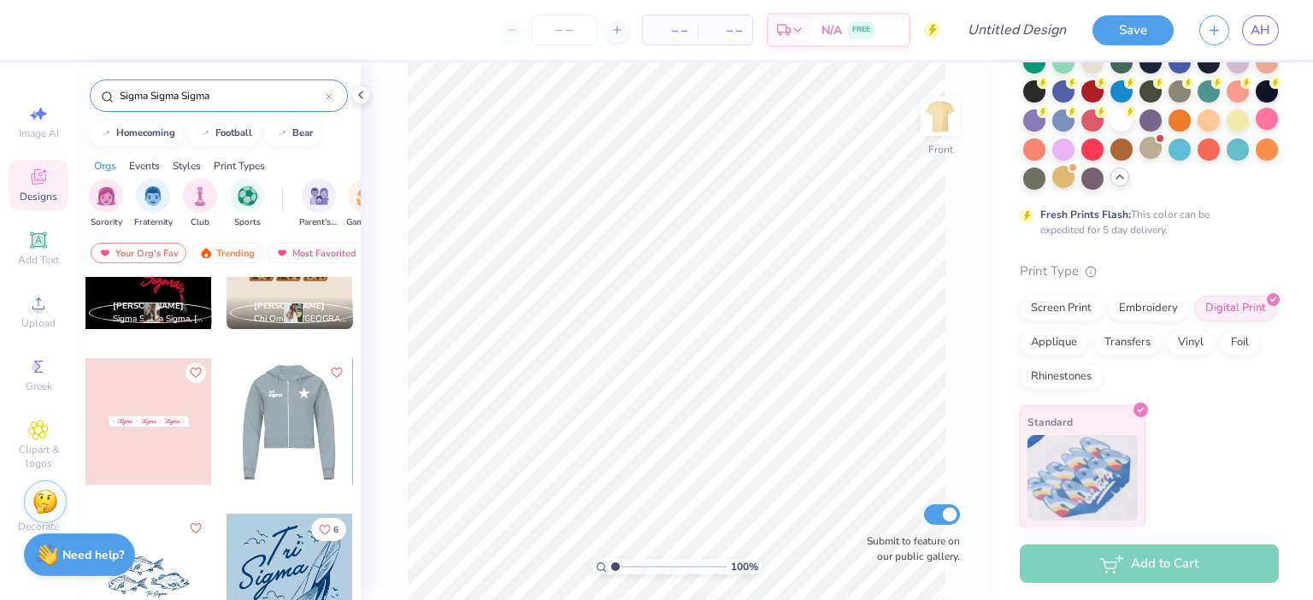
scroll to position [72, 0]
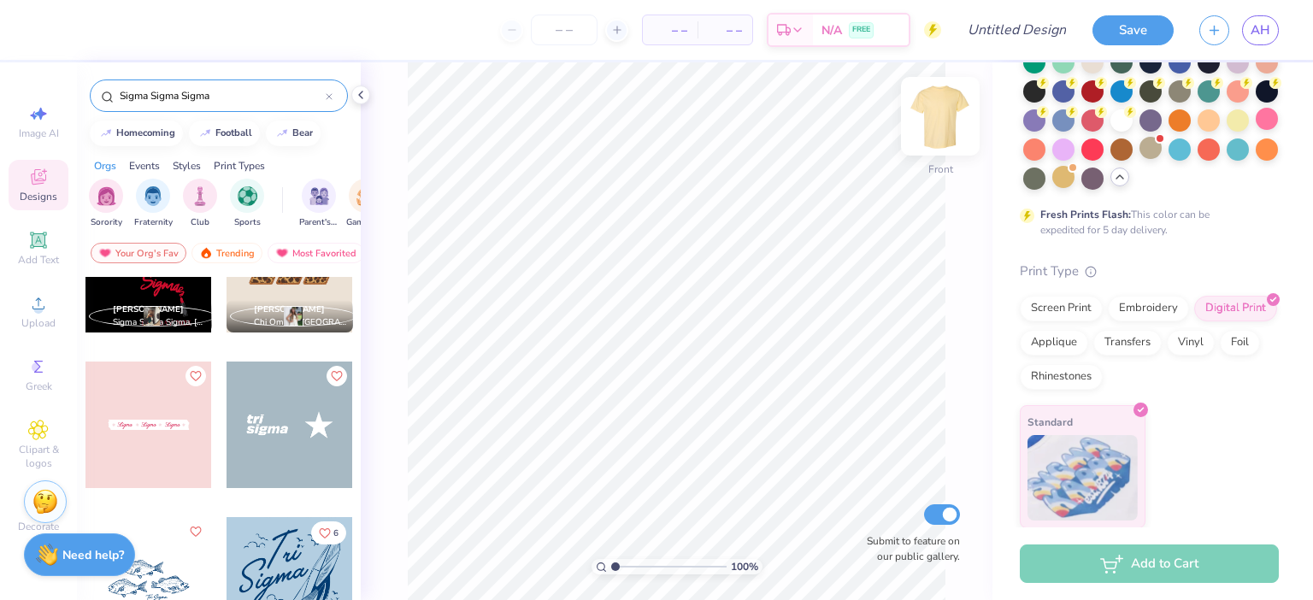
type input "Sigma Sigma Sigma"
click at [943, 124] on img at bounding box center [940, 116] width 68 height 68
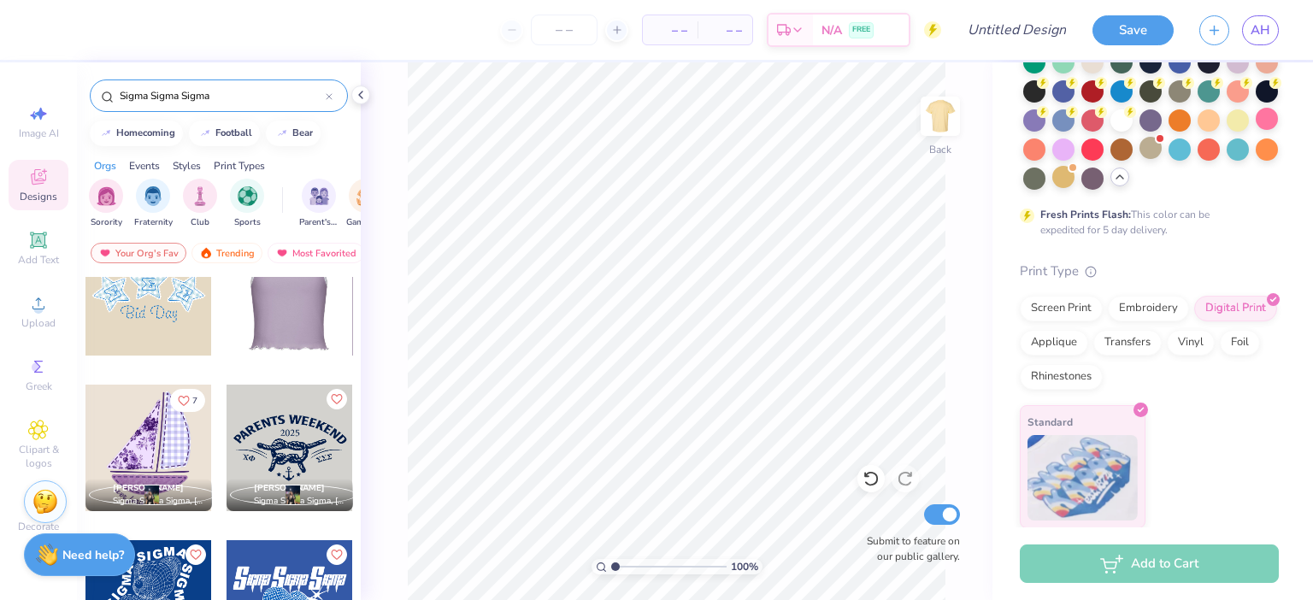
scroll to position [1611, 0]
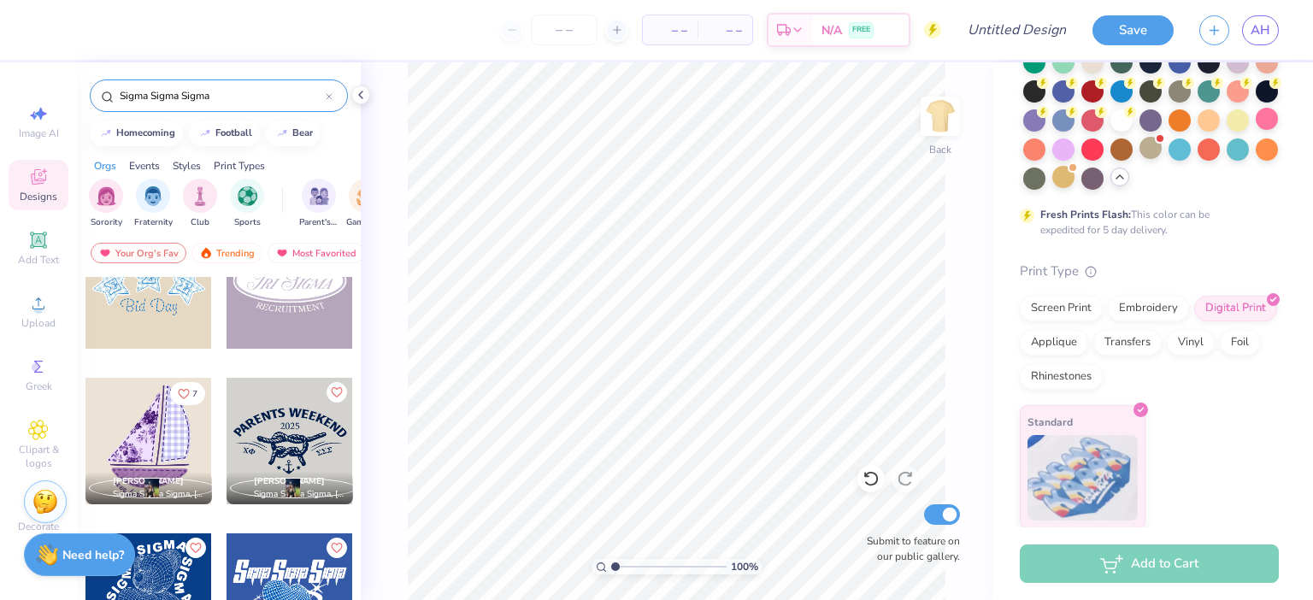
click at [144, 321] on div at bounding box center [148, 285] width 127 height 127
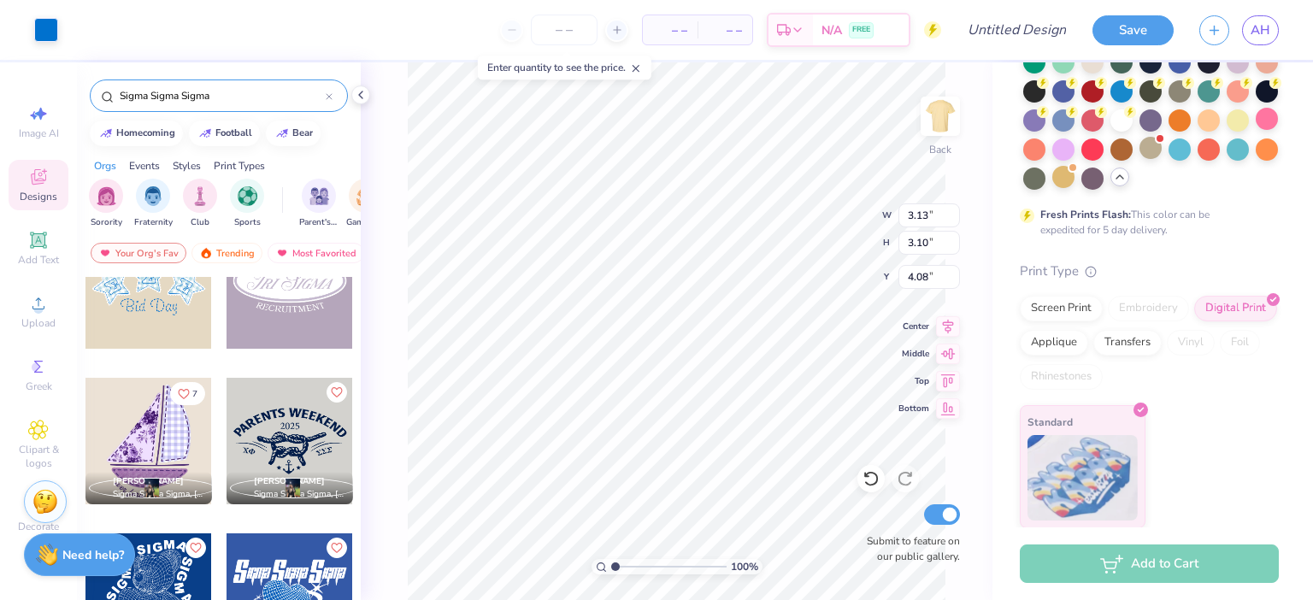
type input "4.81"
type input "1.43"
type input "6.66"
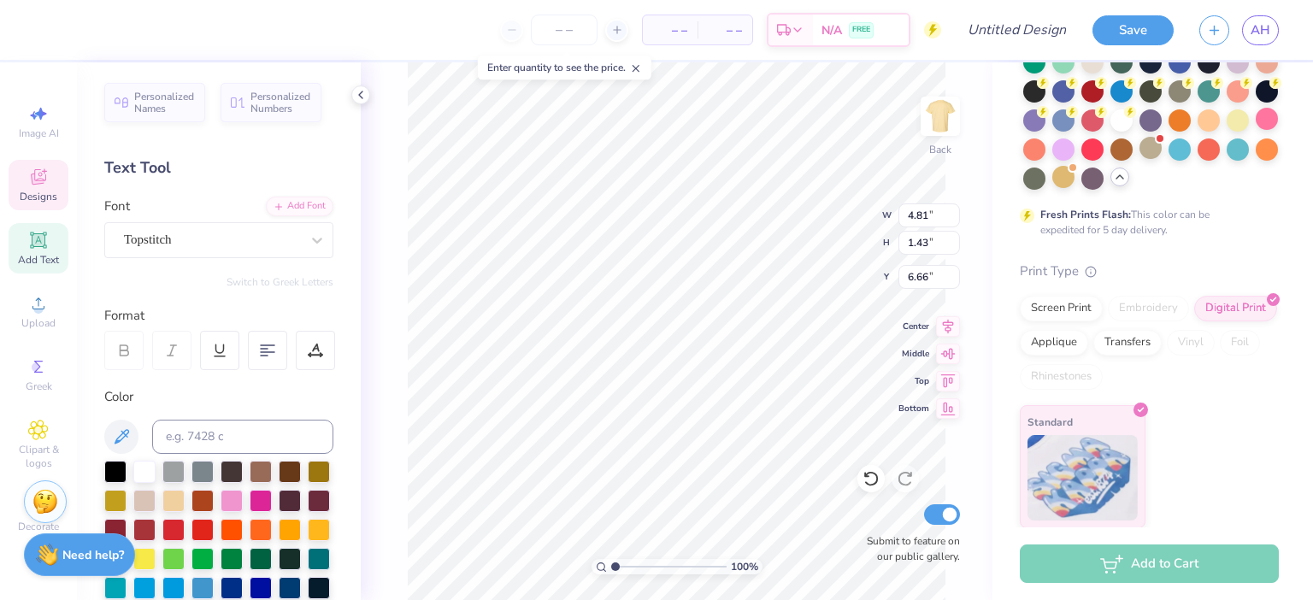
scroll to position [0, 0]
type textarea "B"
type textarea "Homecoming 2025"
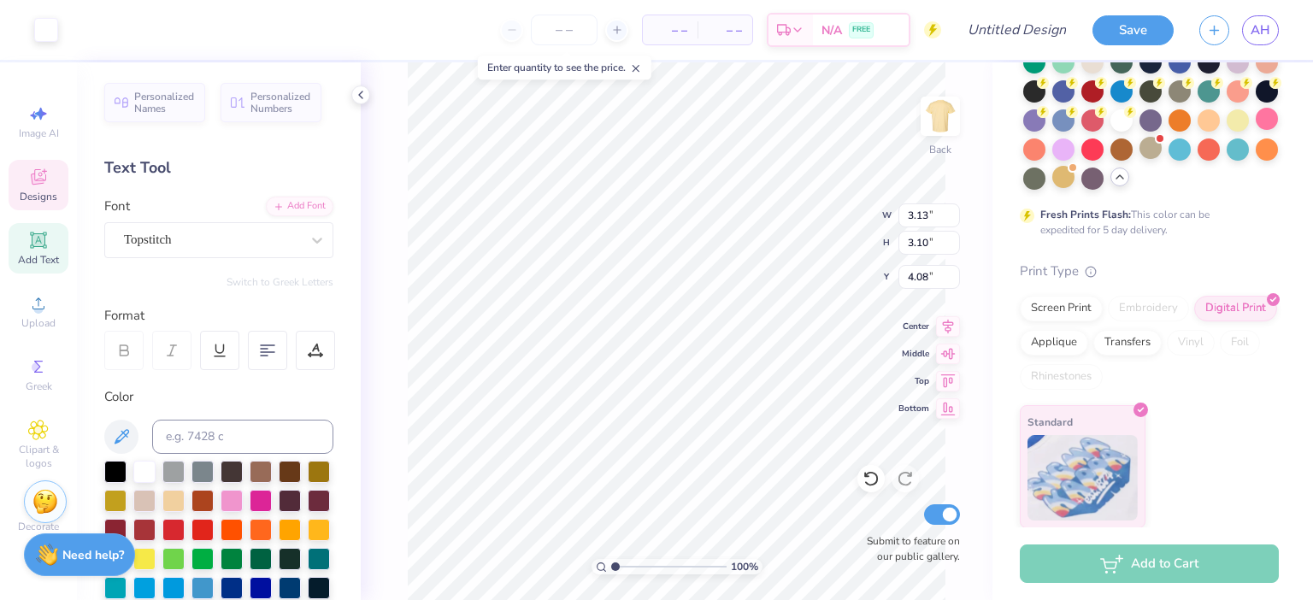
type input "3.13"
type input "3.10"
type input "4.08"
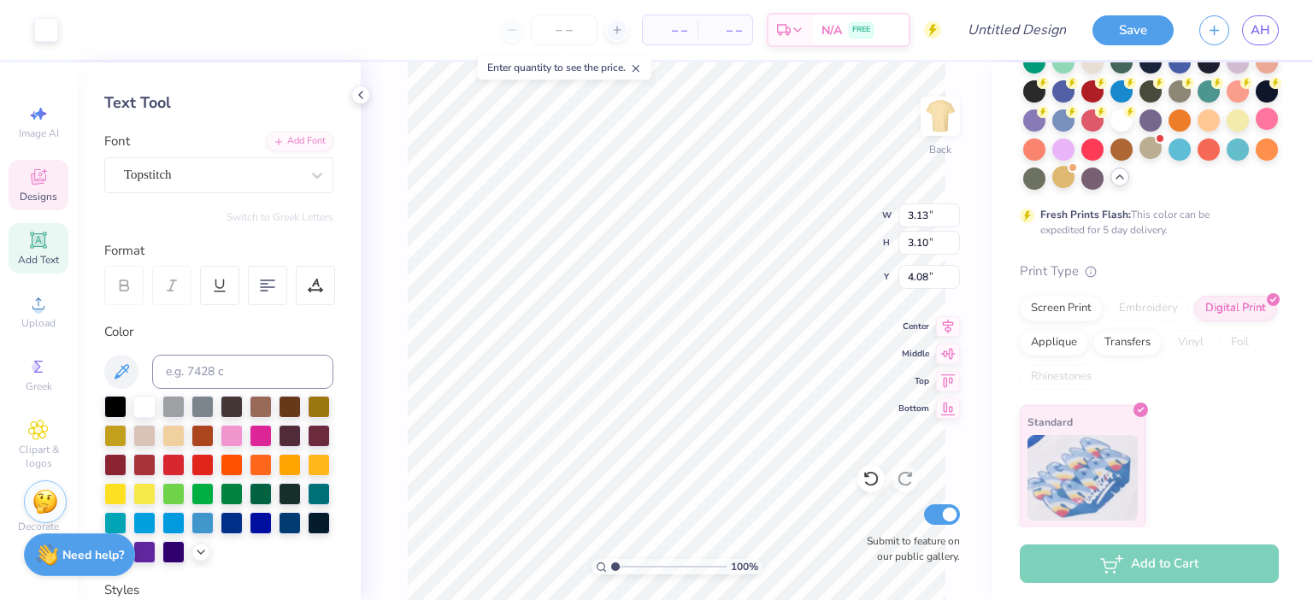
scroll to position [71, 0]
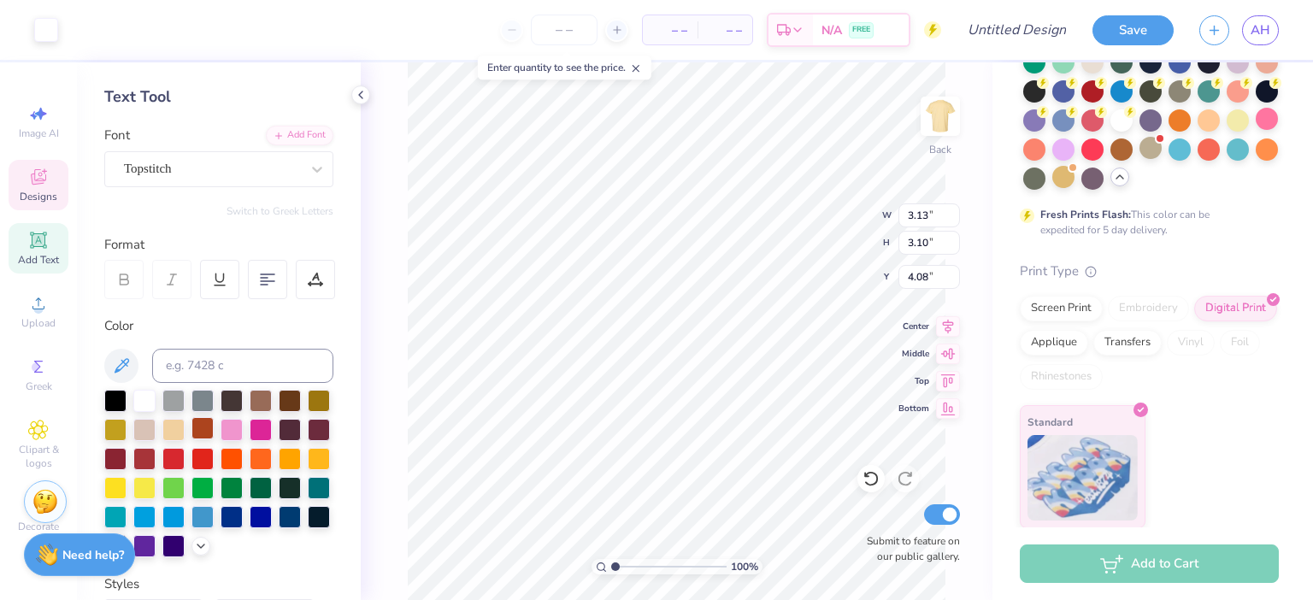
click at [196, 430] on div at bounding box center [202, 428] width 22 height 22
click at [200, 430] on div at bounding box center [202, 428] width 22 height 22
click at [212, 430] on div at bounding box center [202, 428] width 22 height 22
type input "1.44"
type input "1.43"
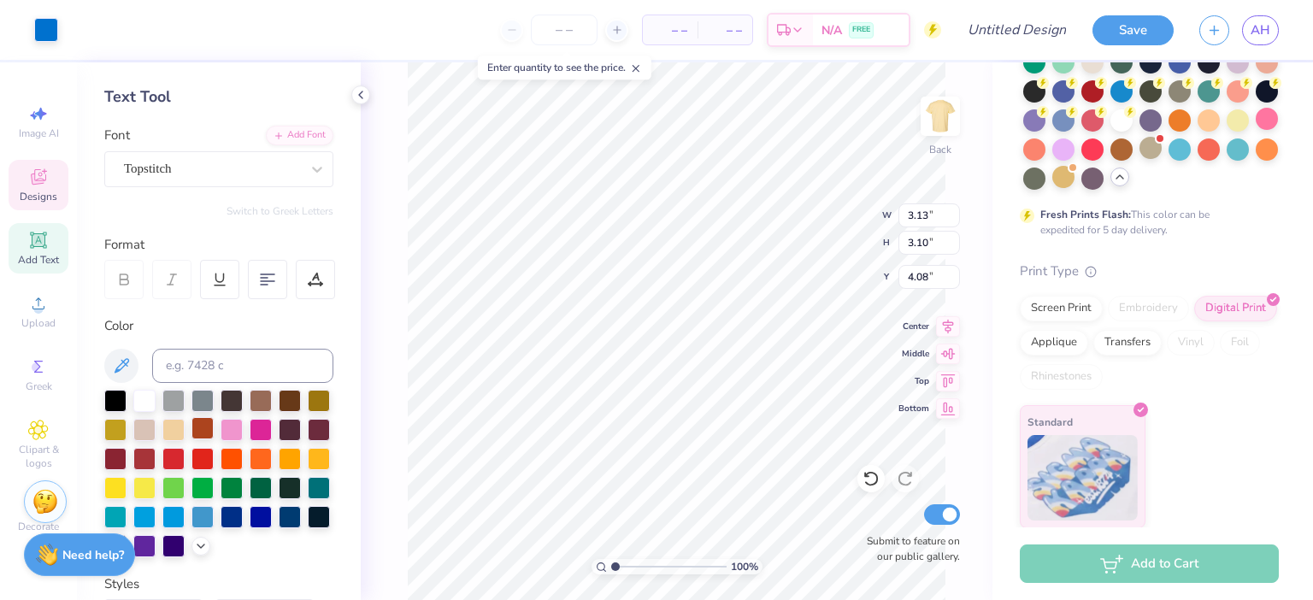
type input "4.90"
type input "3.13"
type input "3.10"
type input "4.08"
click at [270, 406] on div at bounding box center [261, 399] width 22 height 22
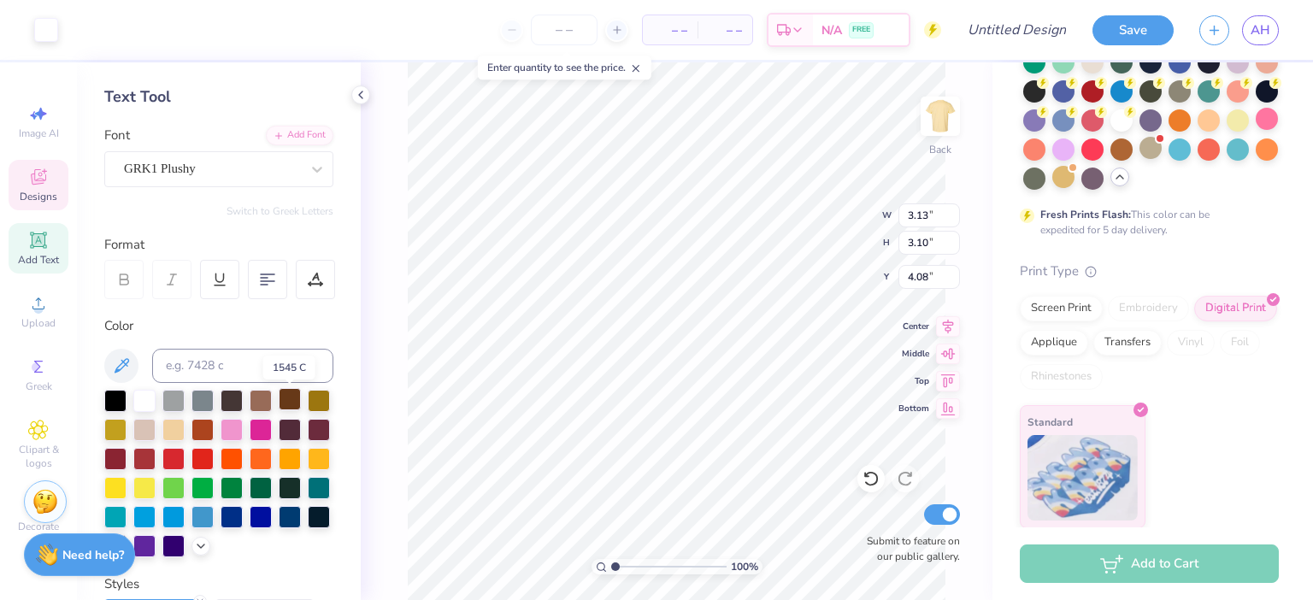
click at [286, 403] on div at bounding box center [290, 399] width 22 height 22
click at [55, 26] on div at bounding box center [46, 28] width 24 height 24
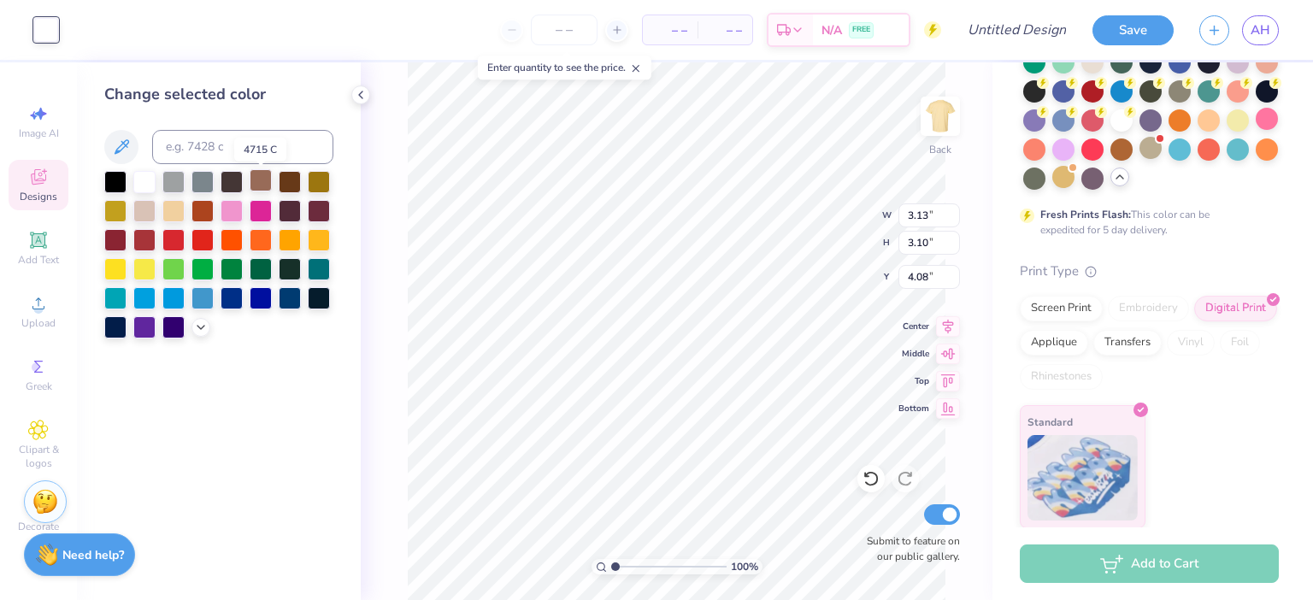
click at [268, 184] on div at bounding box center [261, 180] width 22 height 22
click at [119, 241] on div at bounding box center [115, 238] width 22 height 22
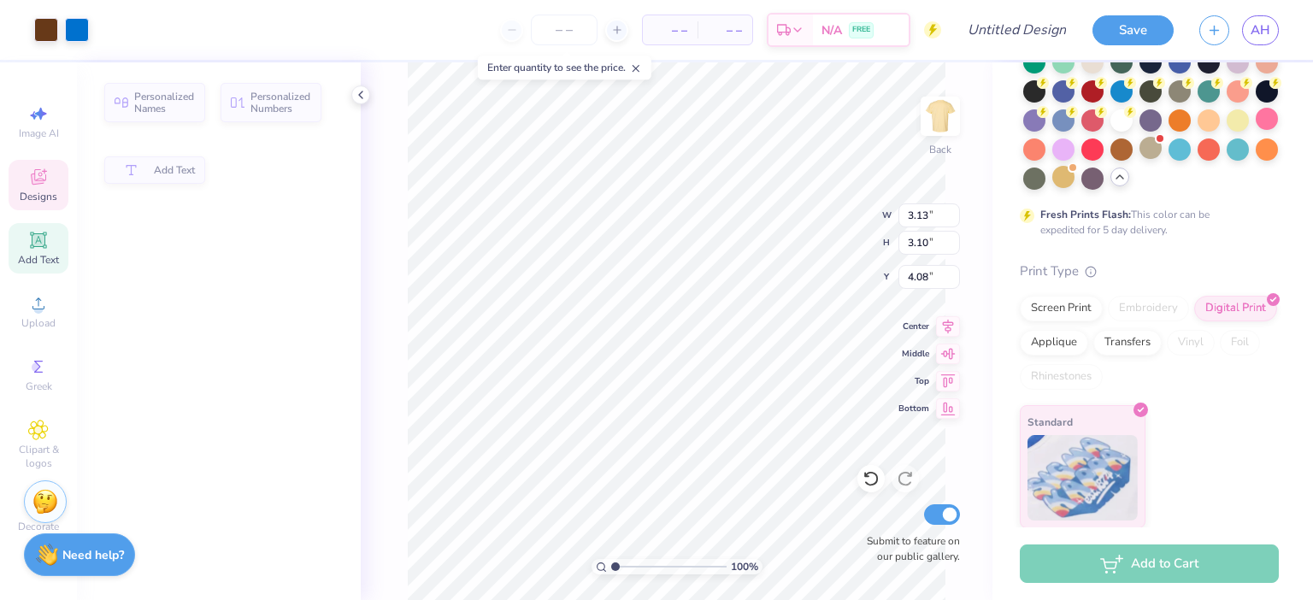
type input "1.44"
type input "1.43"
type input "4.90"
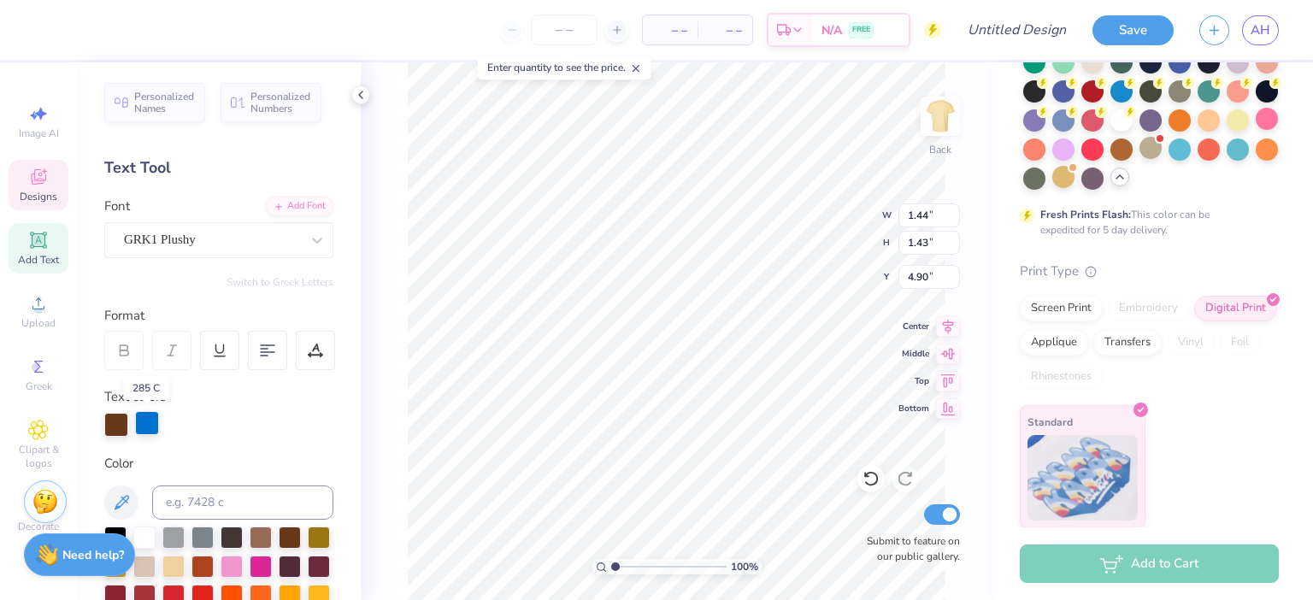
click at [144, 417] on div at bounding box center [147, 423] width 24 height 24
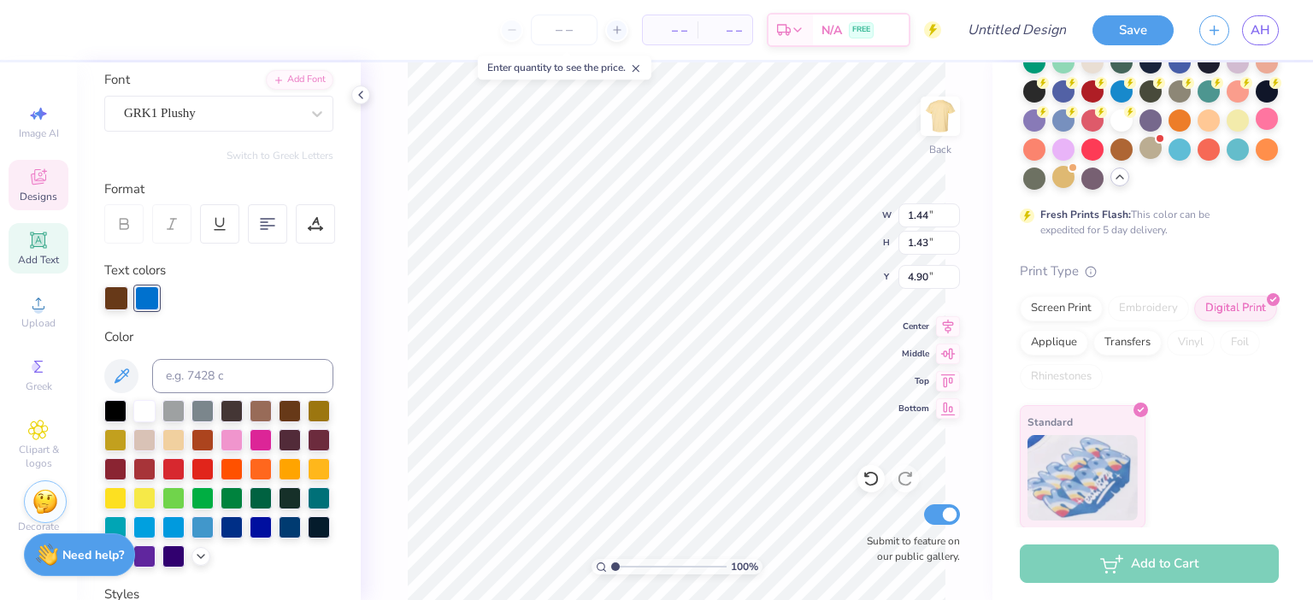
scroll to position [127, 0]
click at [296, 437] on div at bounding box center [290, 438] width 22 height 22
click at [322, 531] on div at bounding box center [319, 525] width 22 height 22
click at [118, 303] on div at bounding box center [116, 296] width 24 height 24
click at [320, 521] on div at bounding box center [319, 525] width 22 height 22
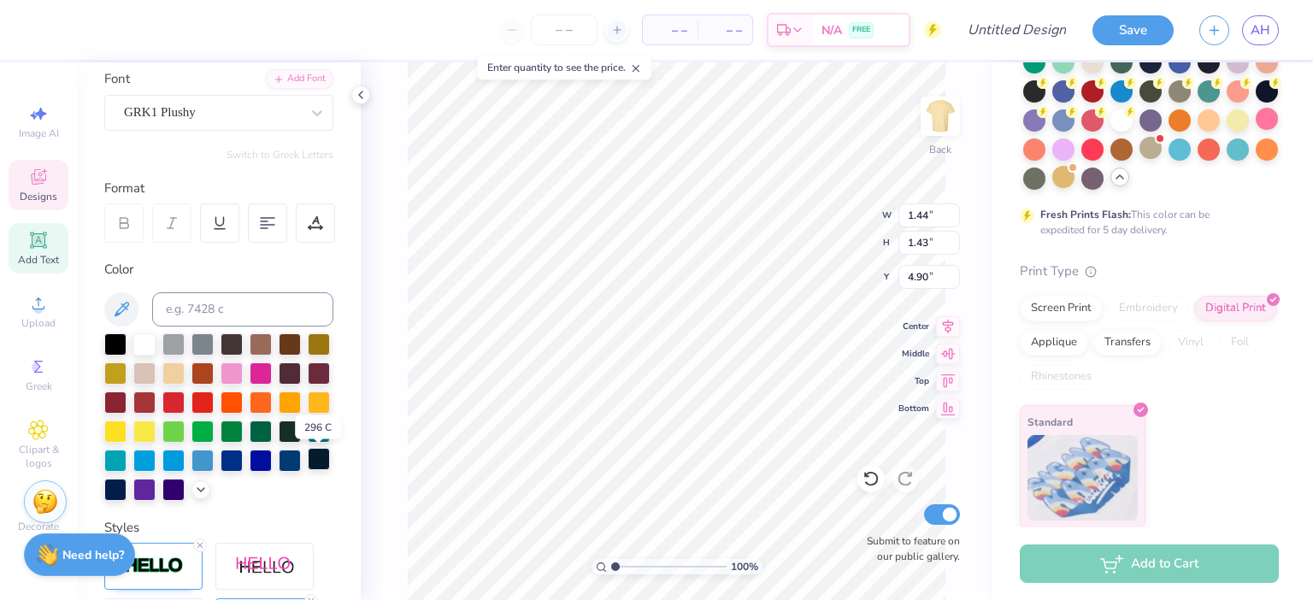
click at [323, 466] on div at bounding box center [319, 459] width 22 height 22
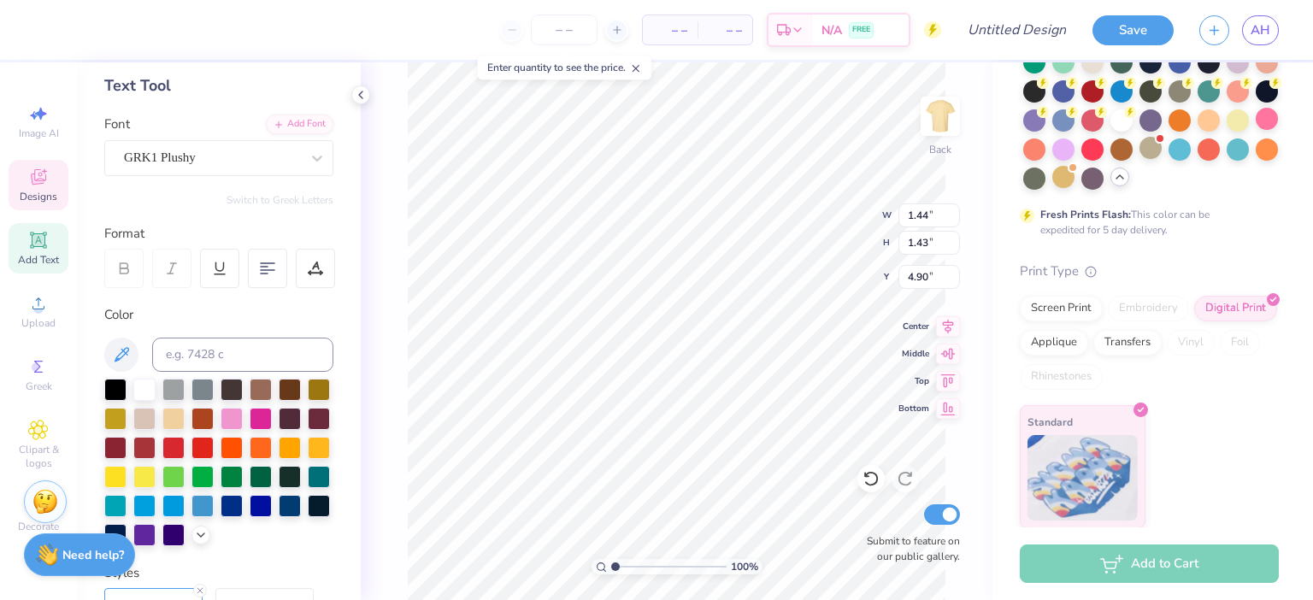
scroll to position [62, 0]
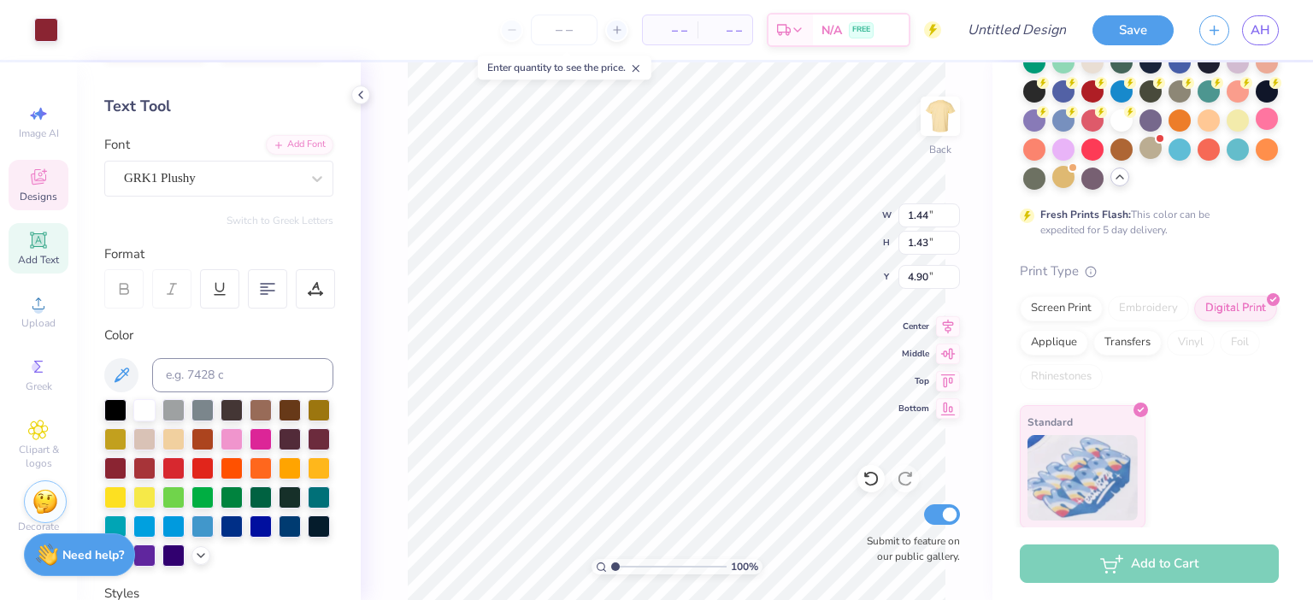
type input "3.13"
type input "3.10"
type input "4.08"
click at [50, 31] on div at bounding box center [46, 28] width 24 height 24
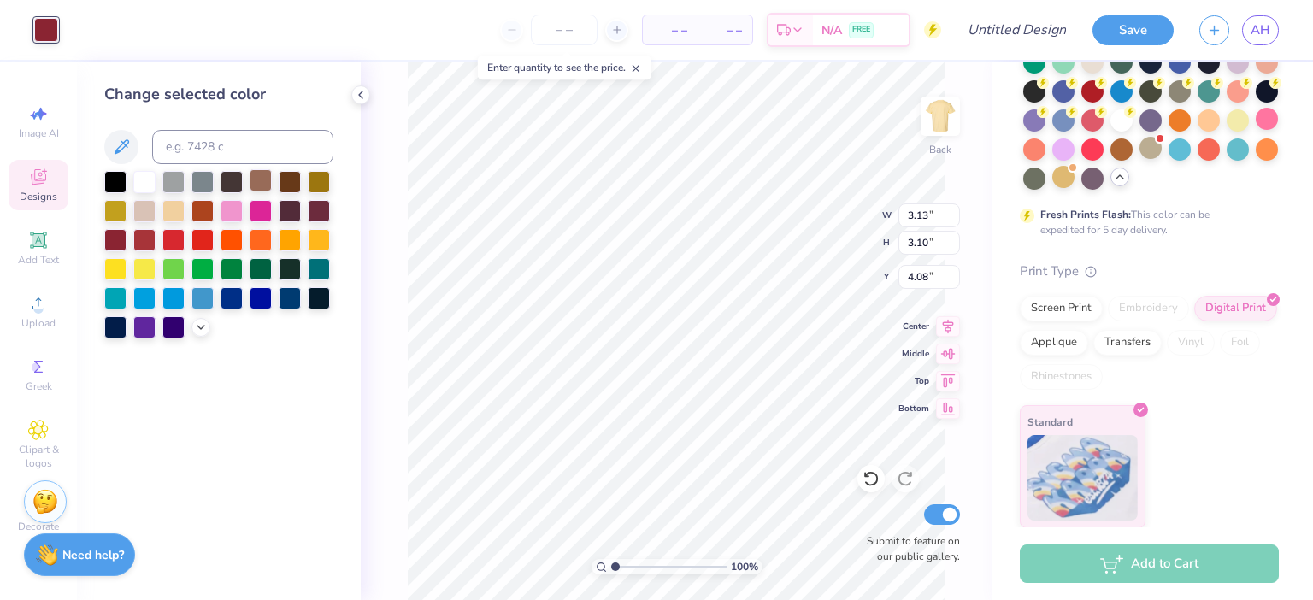
click at [256, 182] on div at bounding box center [261, 180] width 22 height 22
click at [127, 149] on icon at bounding box center [121, 147] width 21 height 21
click at [98, 425] on div "Change selected color" at bounding box center [219, 331] width 284 height 538
click at [127, 137] on button at bounding box center [121, 147] width 34 height 34
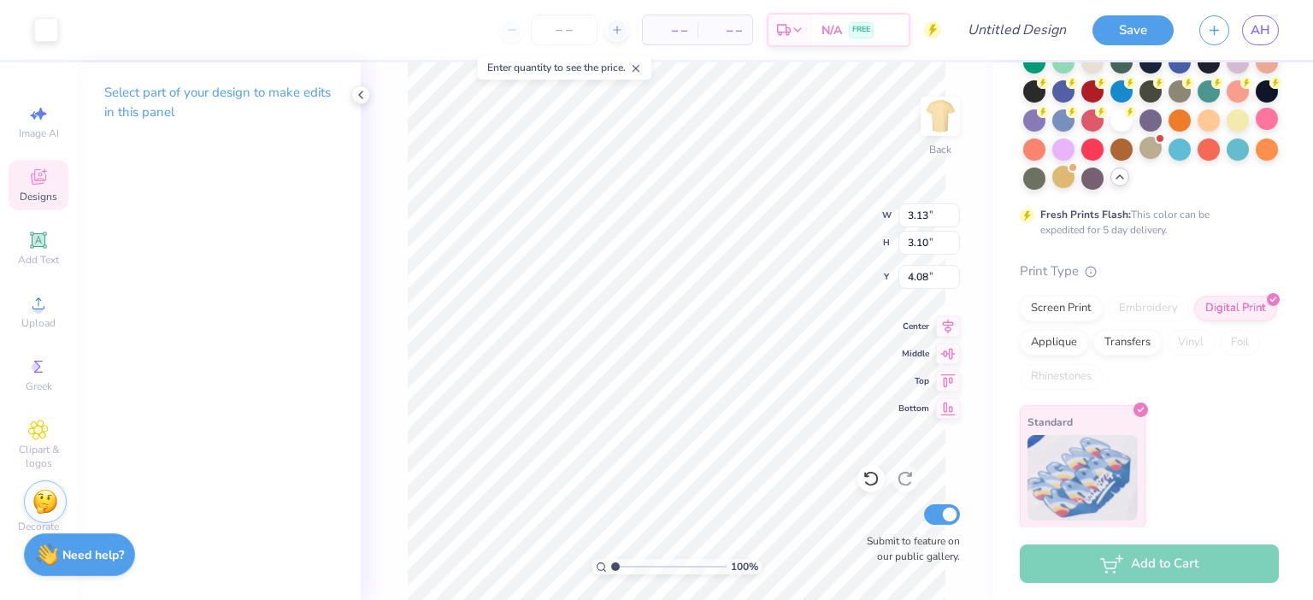
type input "3.31"
type input "3.17"
type input "3.00"
click at [38, 37] on div at bounding box center [46, 28] width 24 height 24
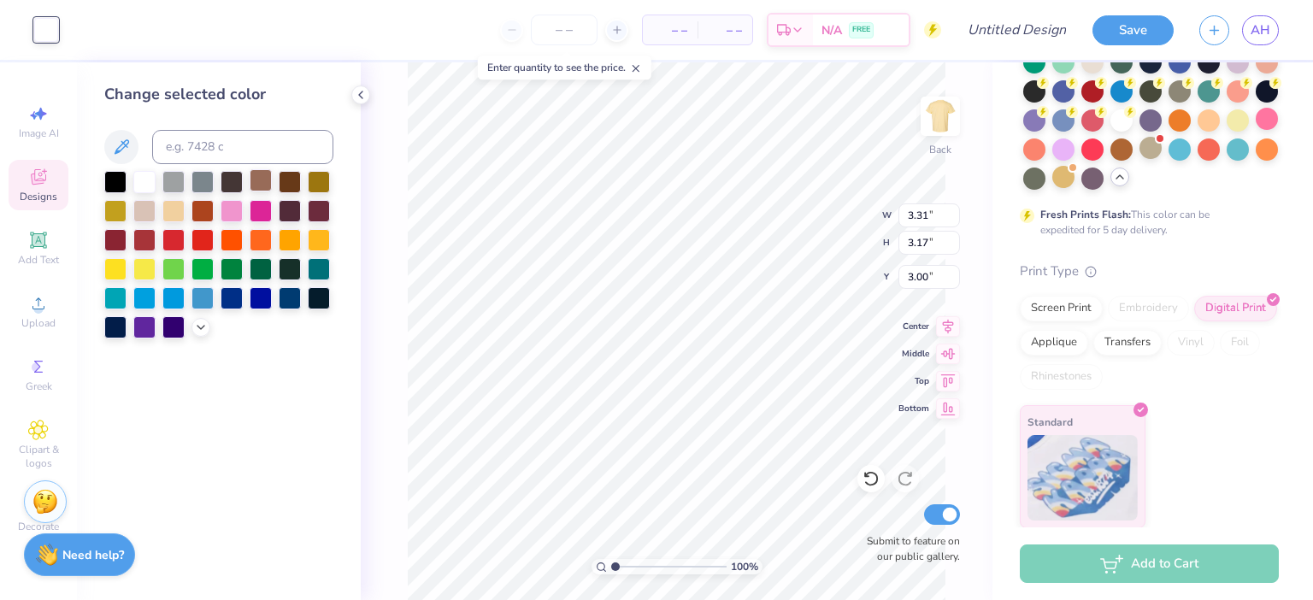
click at [260, 185] on div at bounding box center [261, 180] width 22 height 22
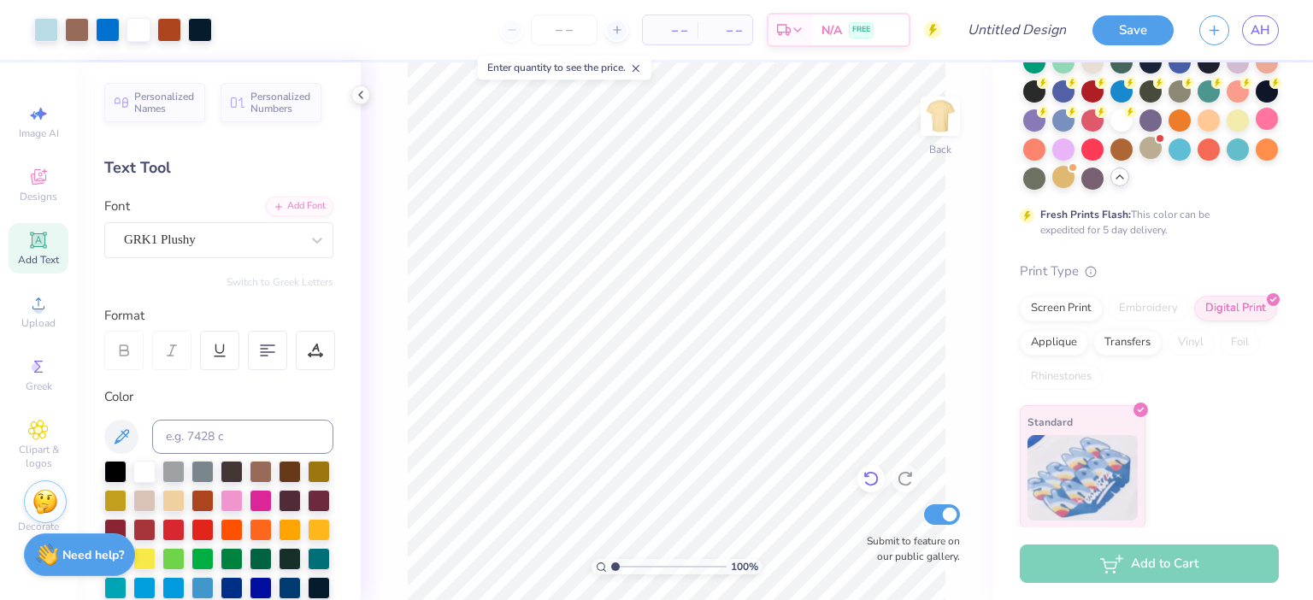
click at [867, 480] on icon at bounding box center [871, 478] width 17 height 17
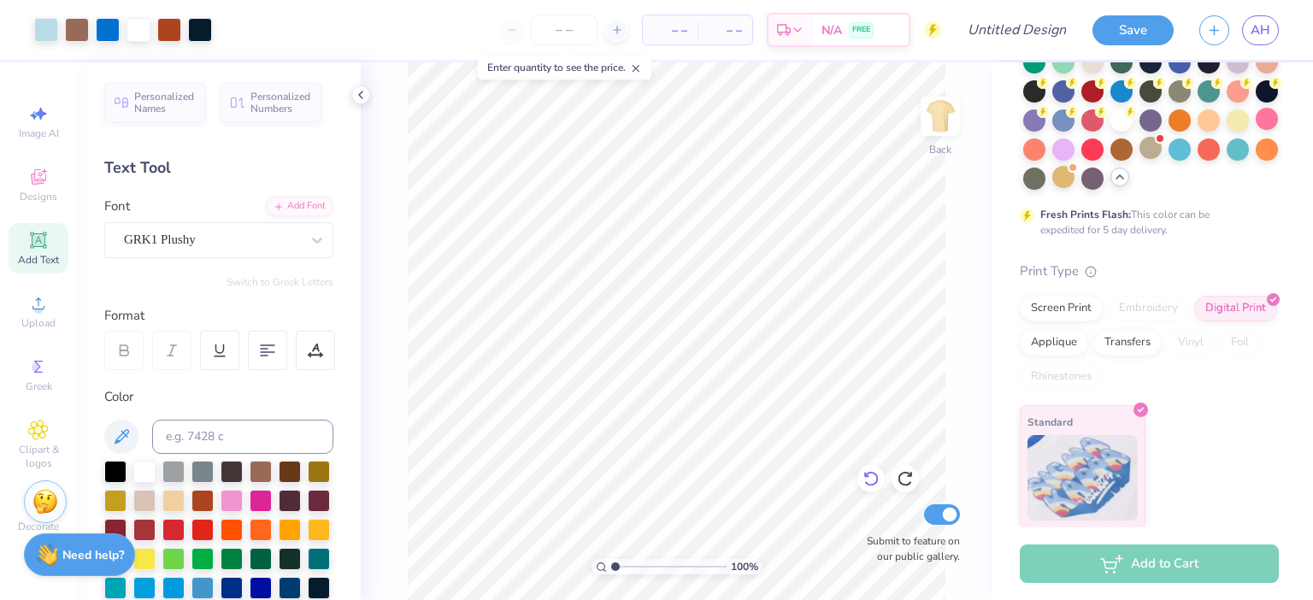
click at [874, 483] on icon at bounding box center [871, 478] width 17 height 17
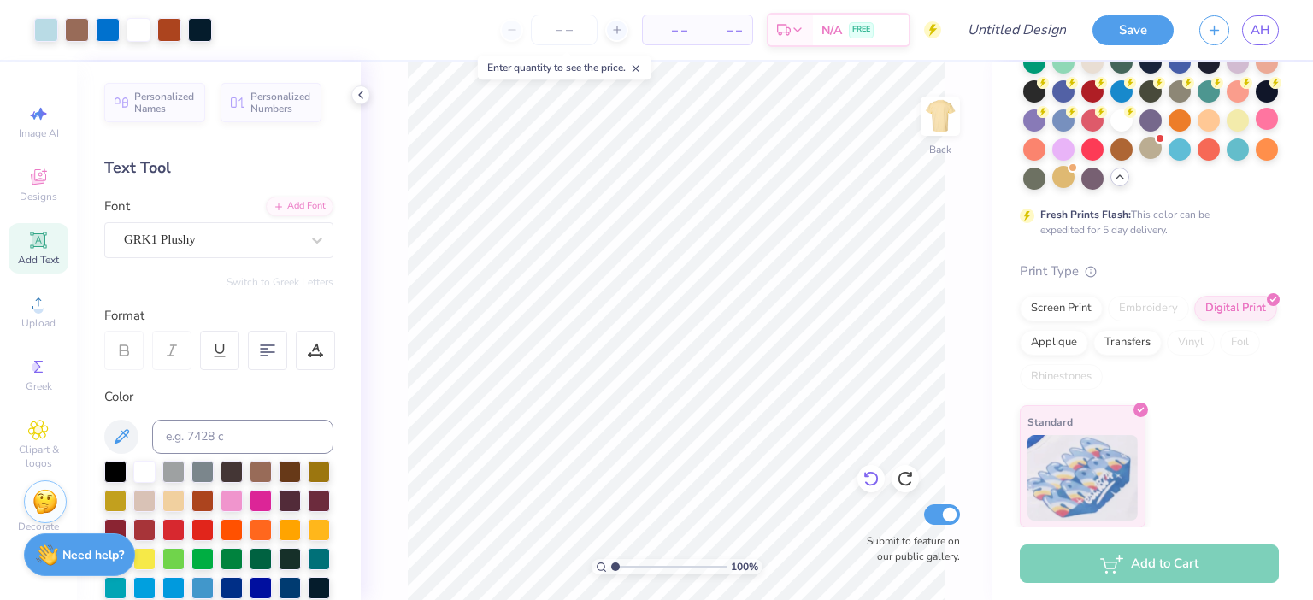
click at [874, 483] on icon at bounding box center [871, 478] width 17 height 17
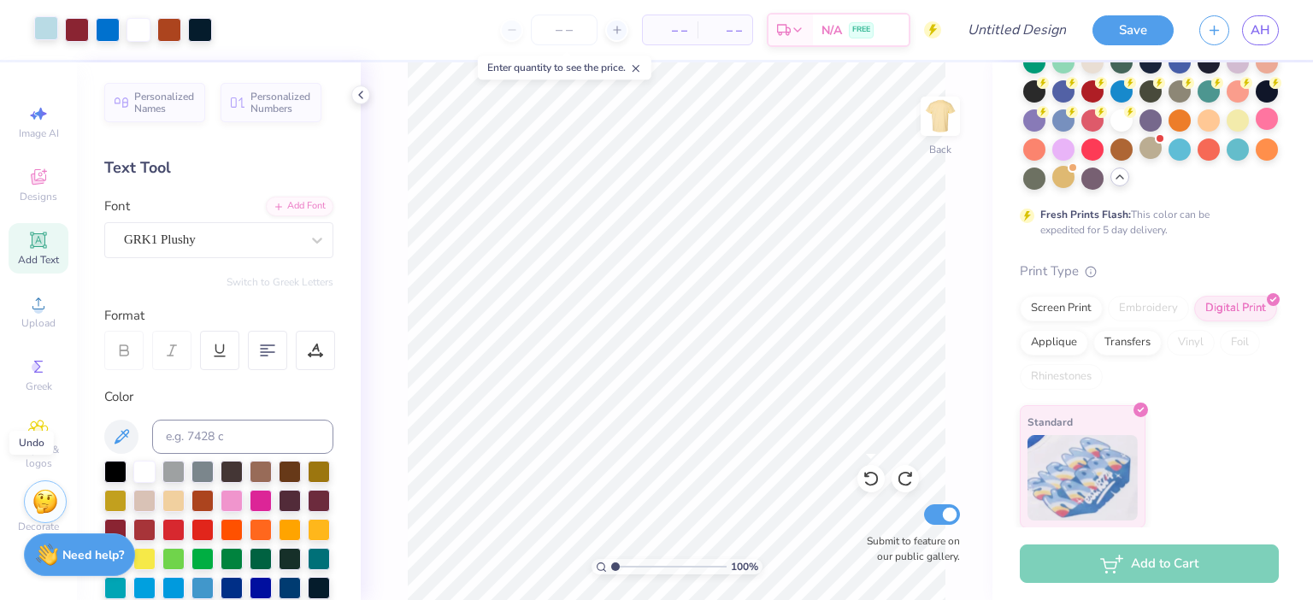
click at [50, 32] on div at bounding box center [46, 28] width 24 height 24
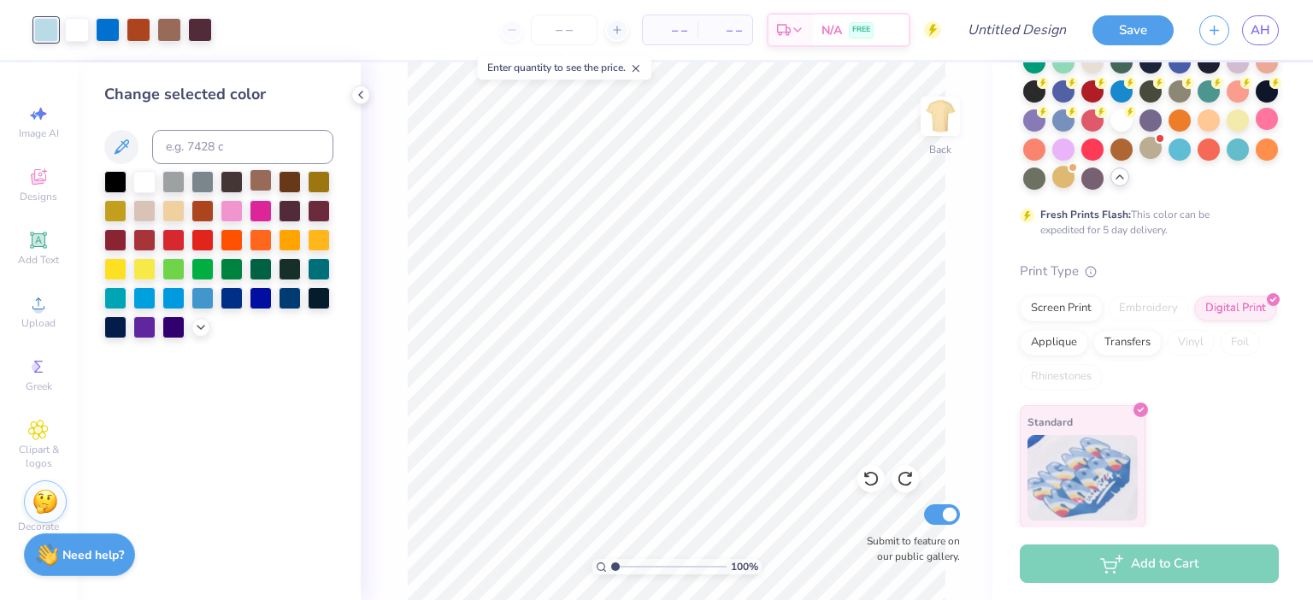
click at [270, 187] on div at bounding box center [261, 180] width 22 height 22
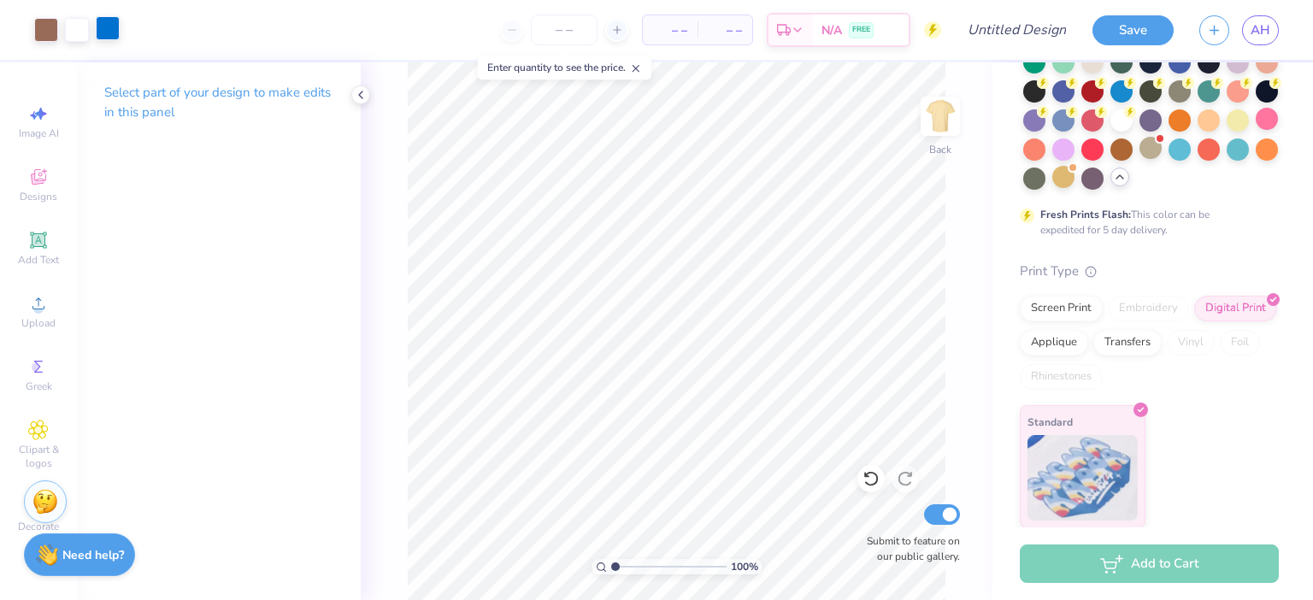
click at [115, 28] on div at bounding box center [108, 28] width 24 height 24
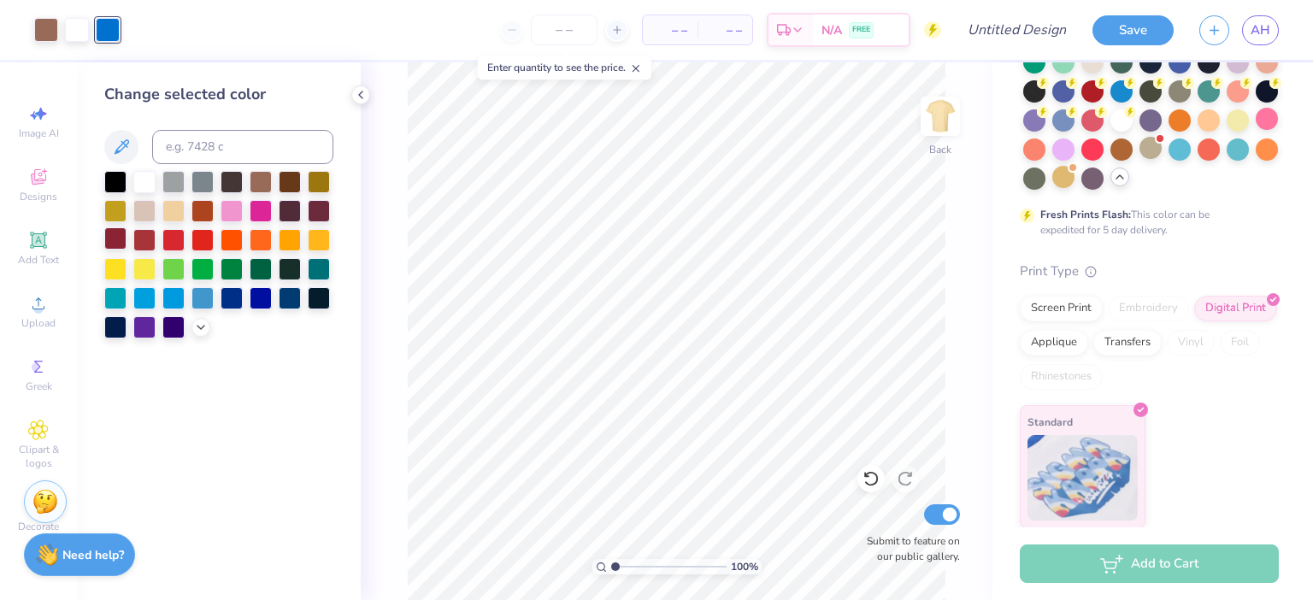
click at [115, 241] on div at bounding box center [115, 238] width 22 height 22
click at [262, 184] on div at bounding box center [261, 180] width 22 height 22
click at [325, 298] on div at bounding box center [319, 297] width 22 height 22
click at [265, 182] on div at bounding box center [261, 180] width 22 height 22
click at [201, 219] on div at bounding box center [202, 209] width 22 height 22
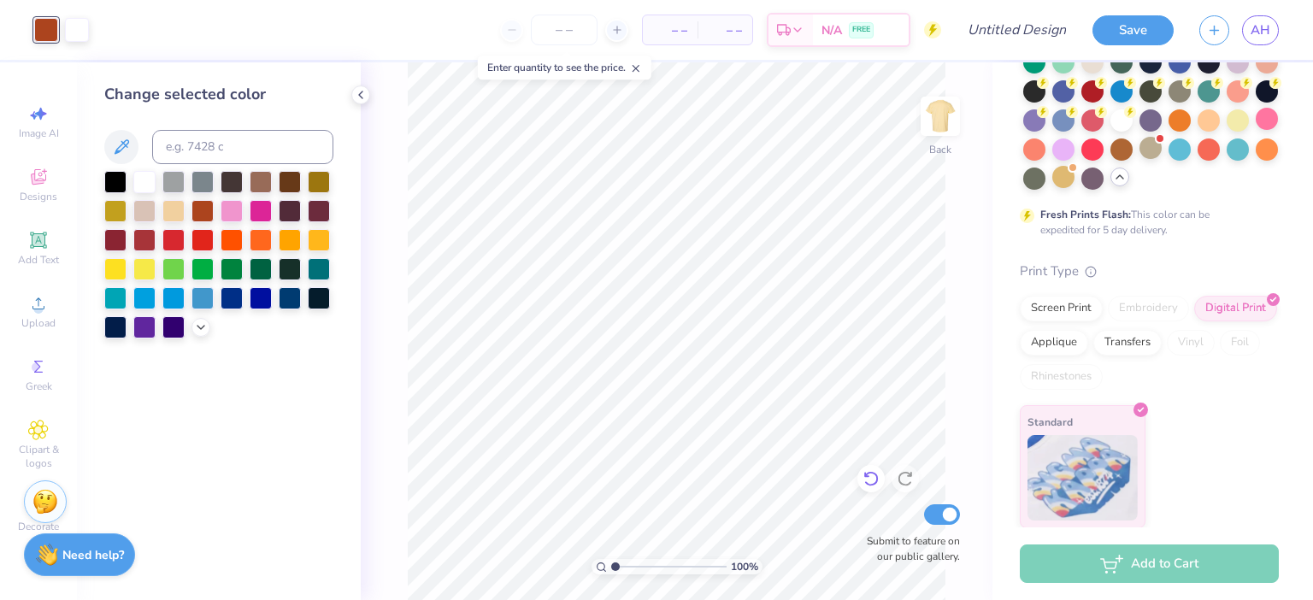
click at [868, 474] on icon at bounding box center [870, 479] width 15 height 15
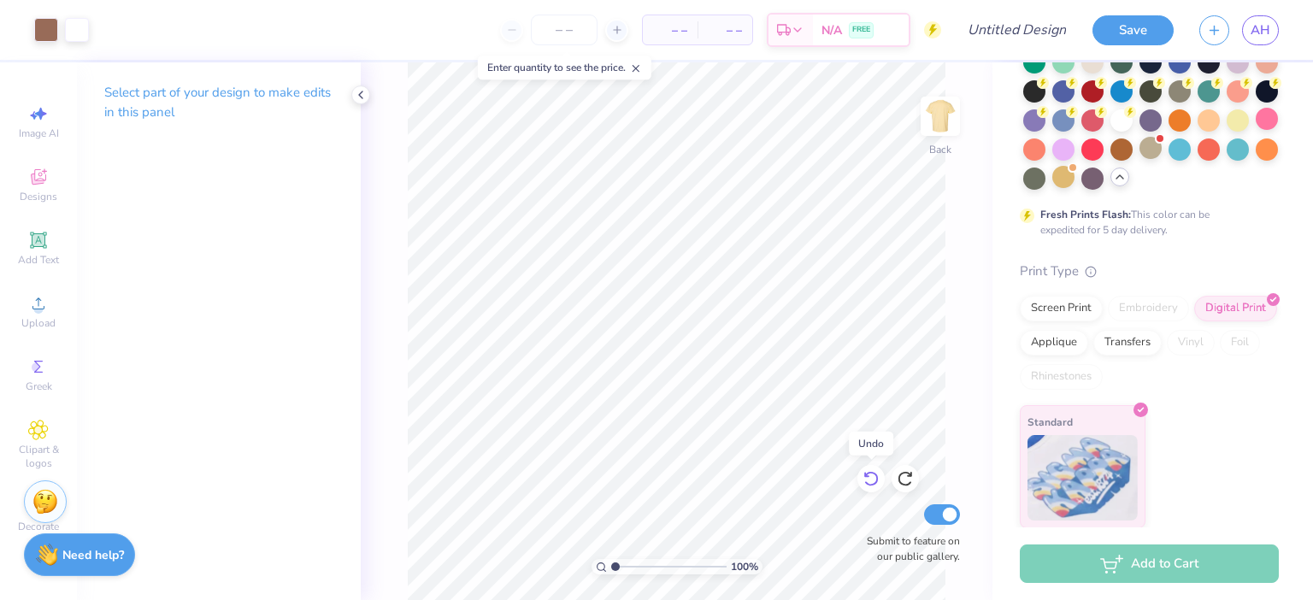
click at [868, 474] on icon at bounding box center [870, 479] width 15 height 15
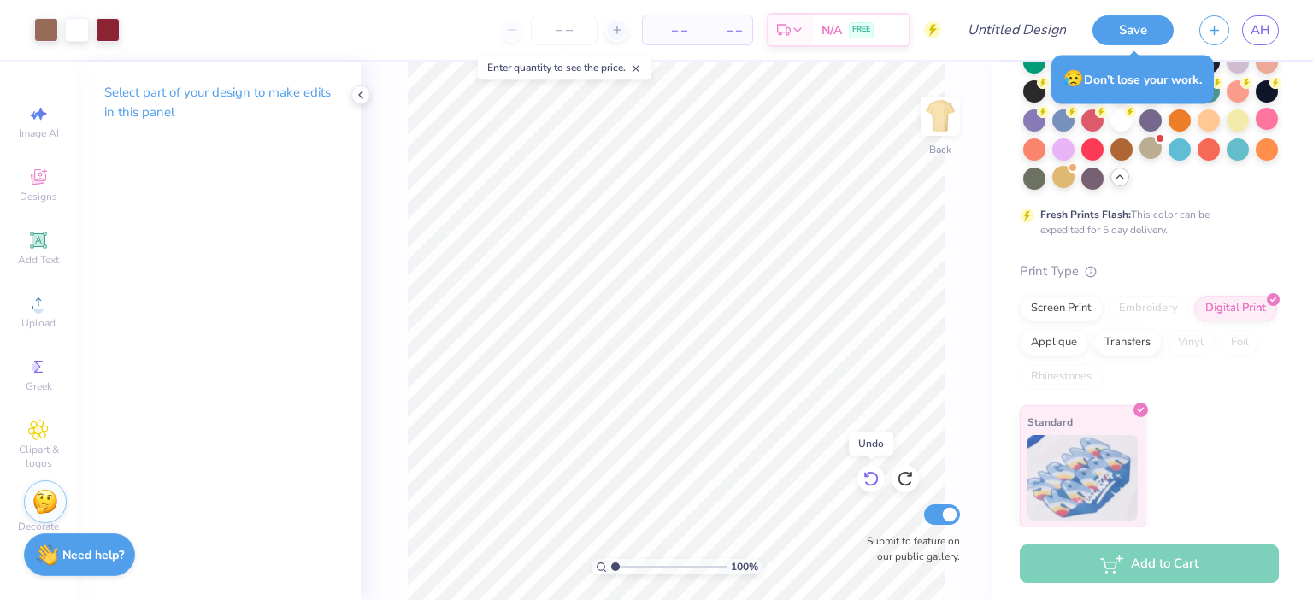
click at [868, 474] on icon at bounding box center [870, 479] width 15 height 15
click at [946, 520] on input "Submit to feature on our public gallery." at bounding box center [942, 514] width 36 height 21
checkbox input "false"
click at [869, 488] on div at bounding box center [870, 478] width 27 height 27
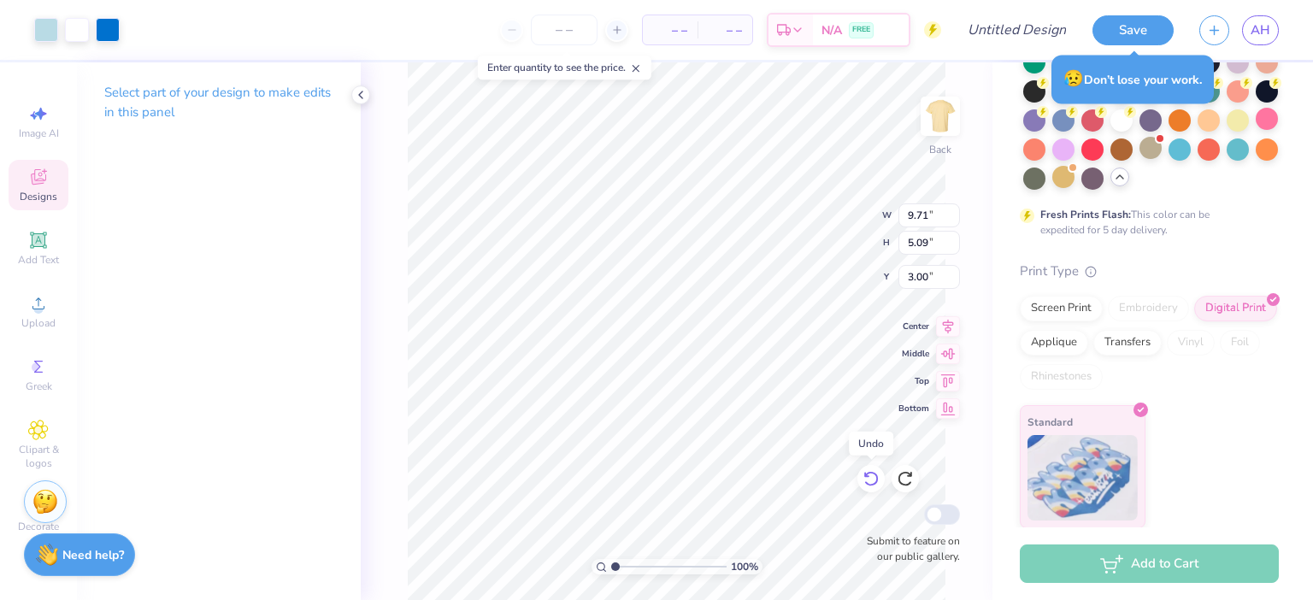
click at [869, 488] on div at bounding box center [870, 478] width 27 height 27
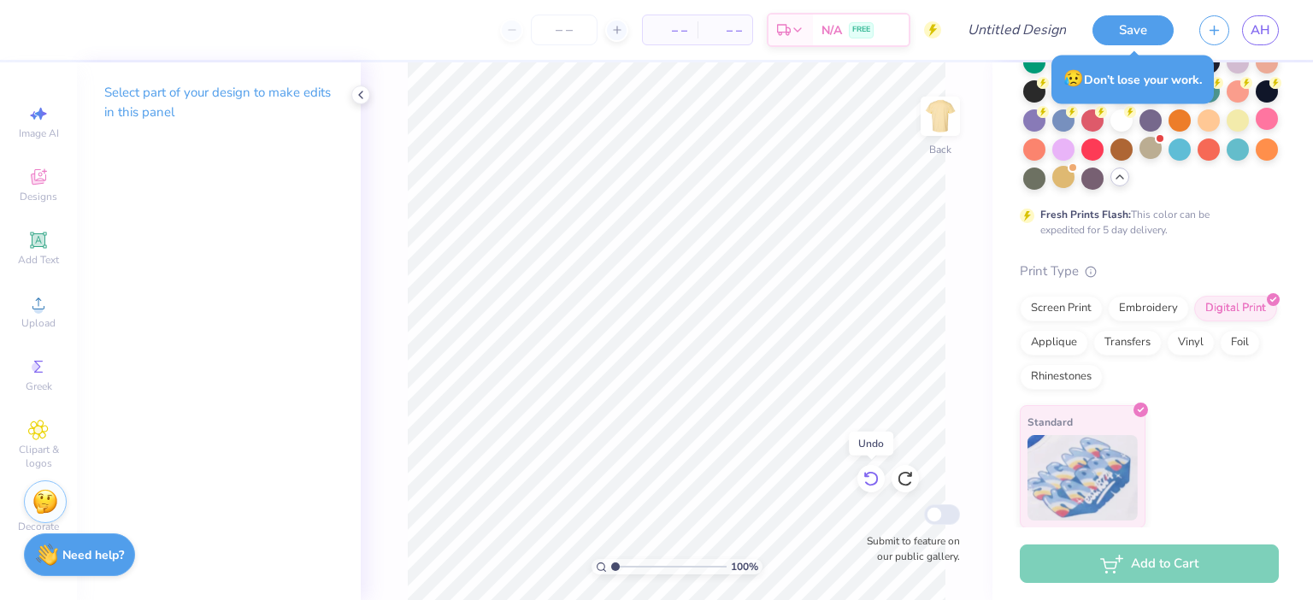
click at [869, 488] on div at bounding box center [870, 478] width 27 height 27
click at [898, 480] on icon at bounding box center [905, 478] width 17 height 17
click at [39, 185] on icon at bounding box center [38, 177] width 21 height 21
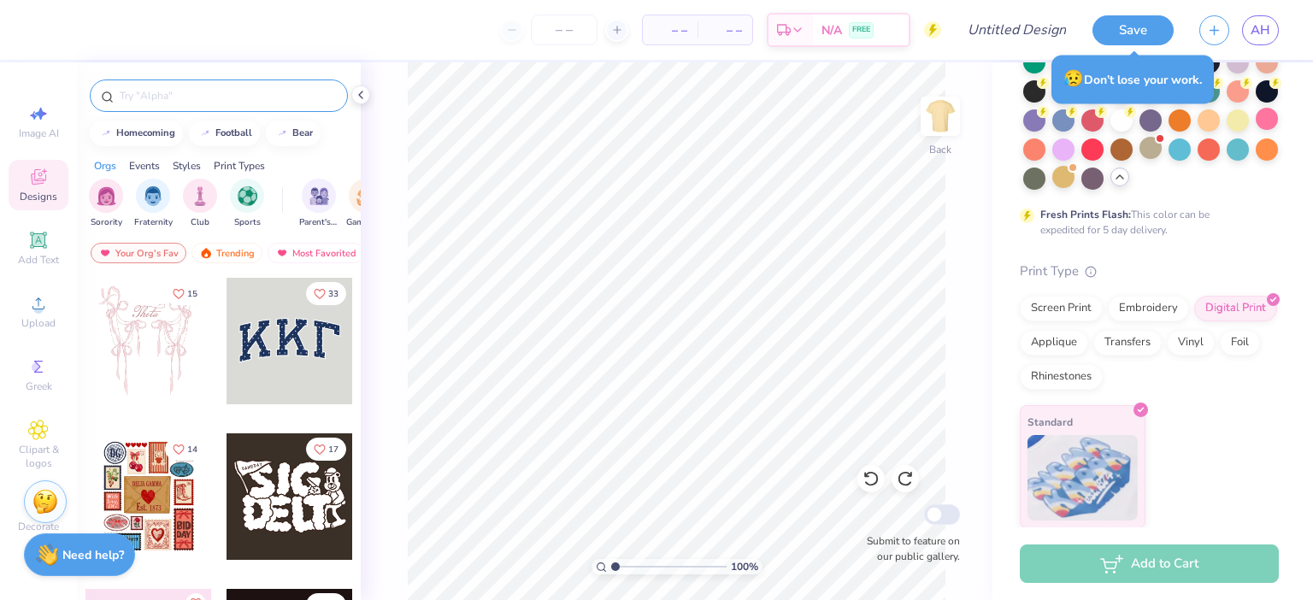
click at [197, 97] on input "text" at bounding box center [227, 95] width 219 height 17
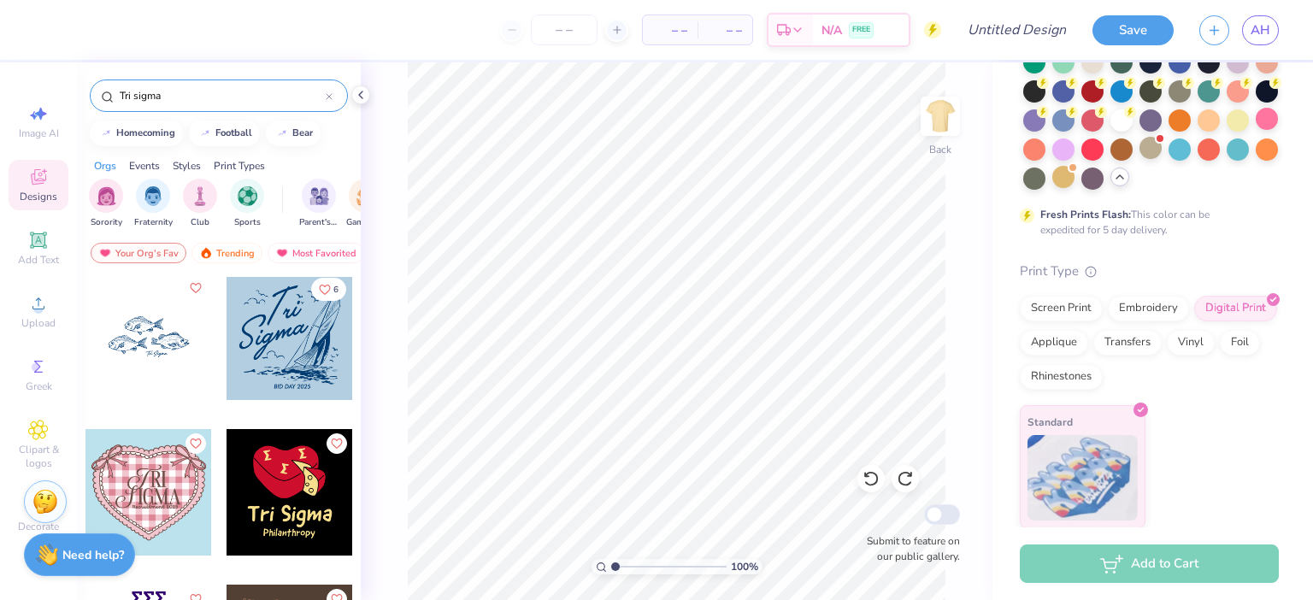
scroll to position [317, 0]
type input "Tri sigma"
click at [217, 254] on div "Trending" at bounding box center [226, 253] width 71 height 21
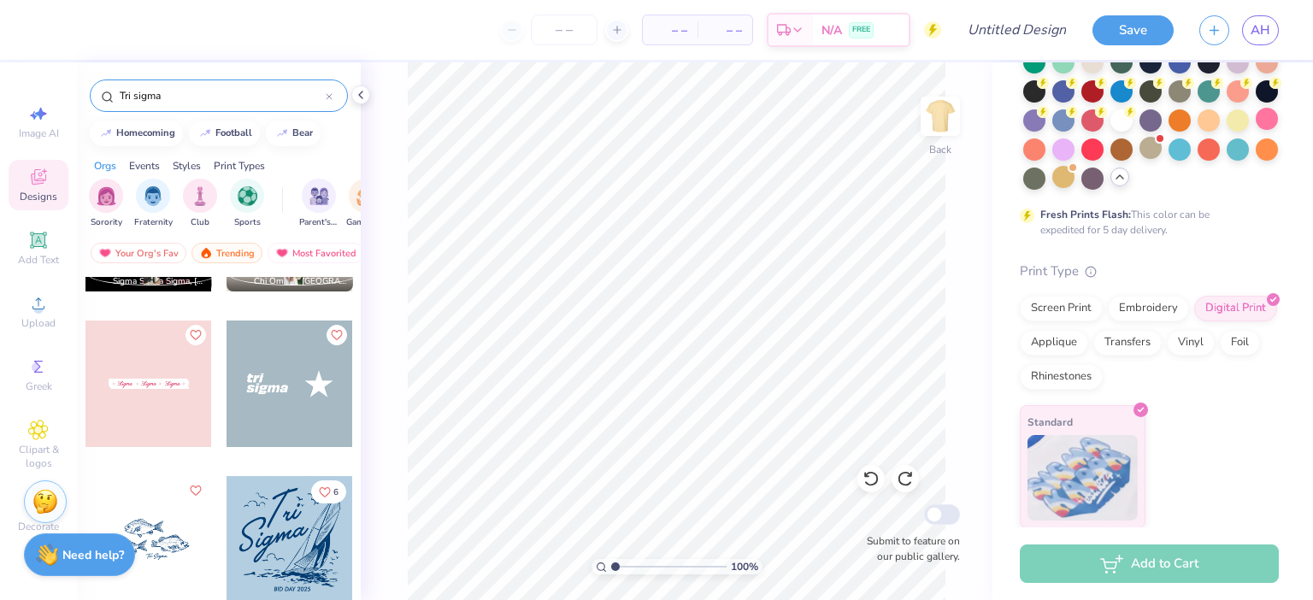
scroll to position [87, 0]
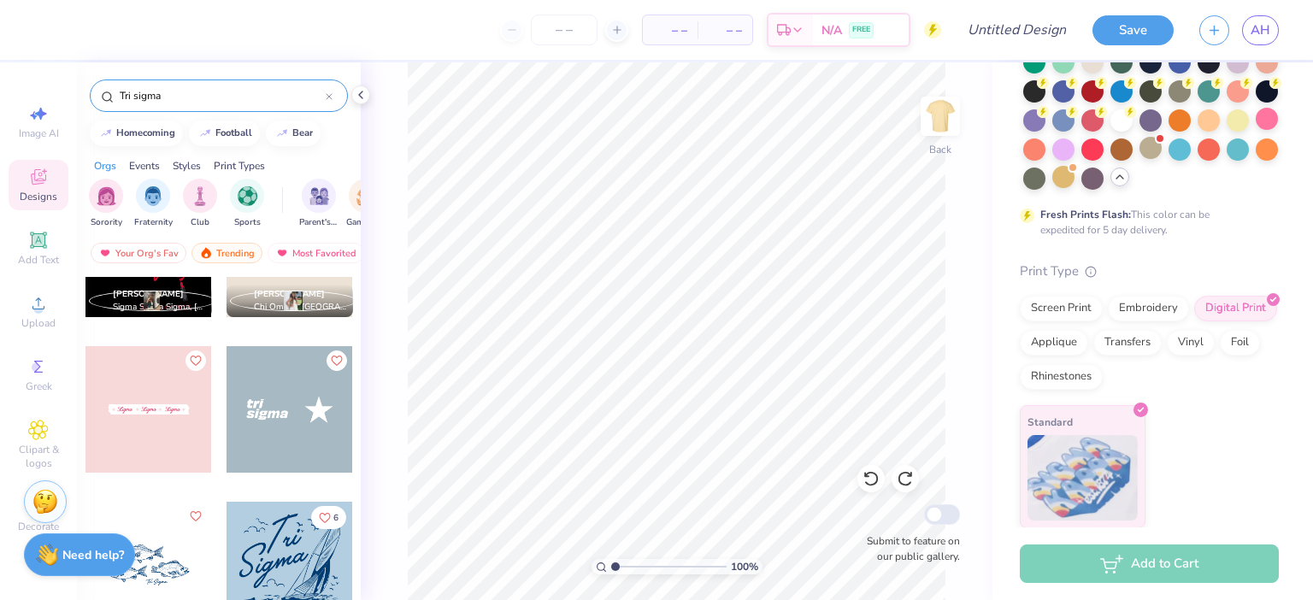
click at [161, 401] on div at bounding box center [148, 409] width 127 height 127
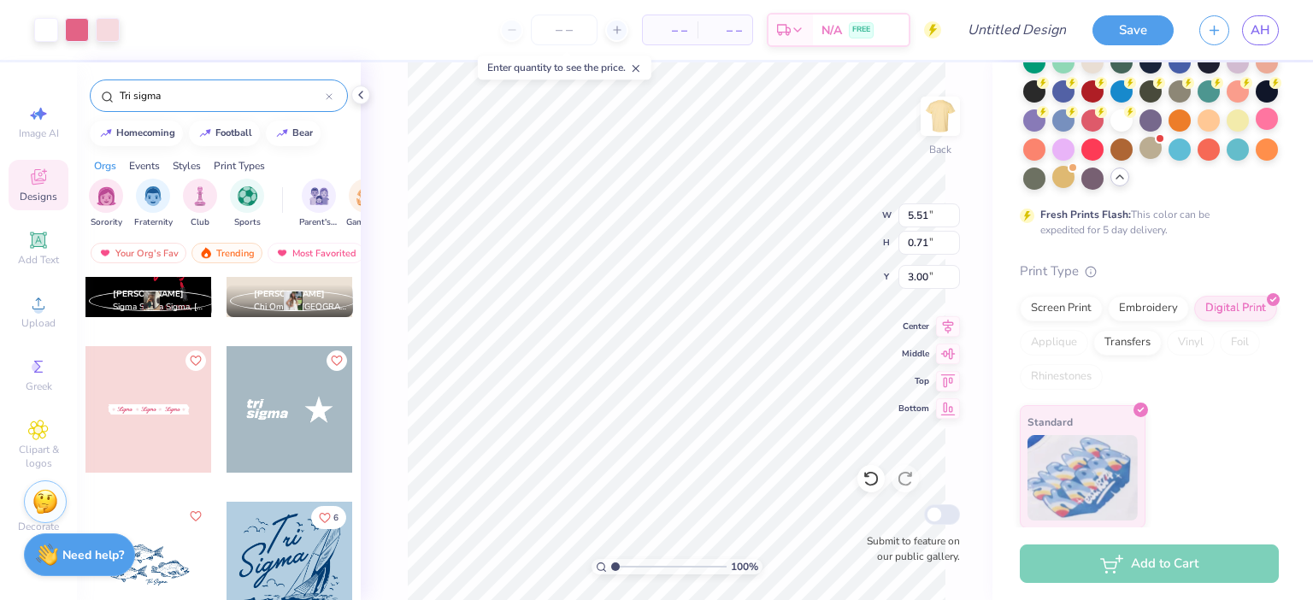
type input "8.49"
type input "1.09"
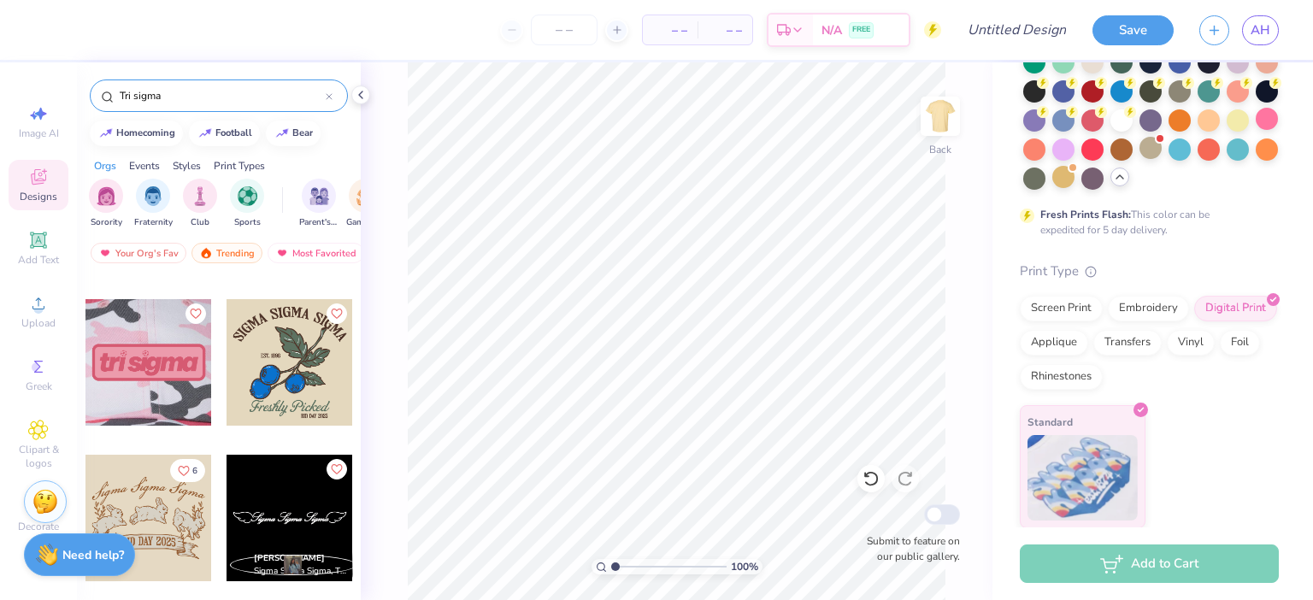
scroll to position [911, 0]
click at [295, 254] on div "Most Favorited" at bounding box center [316, 253] width 97 height 21
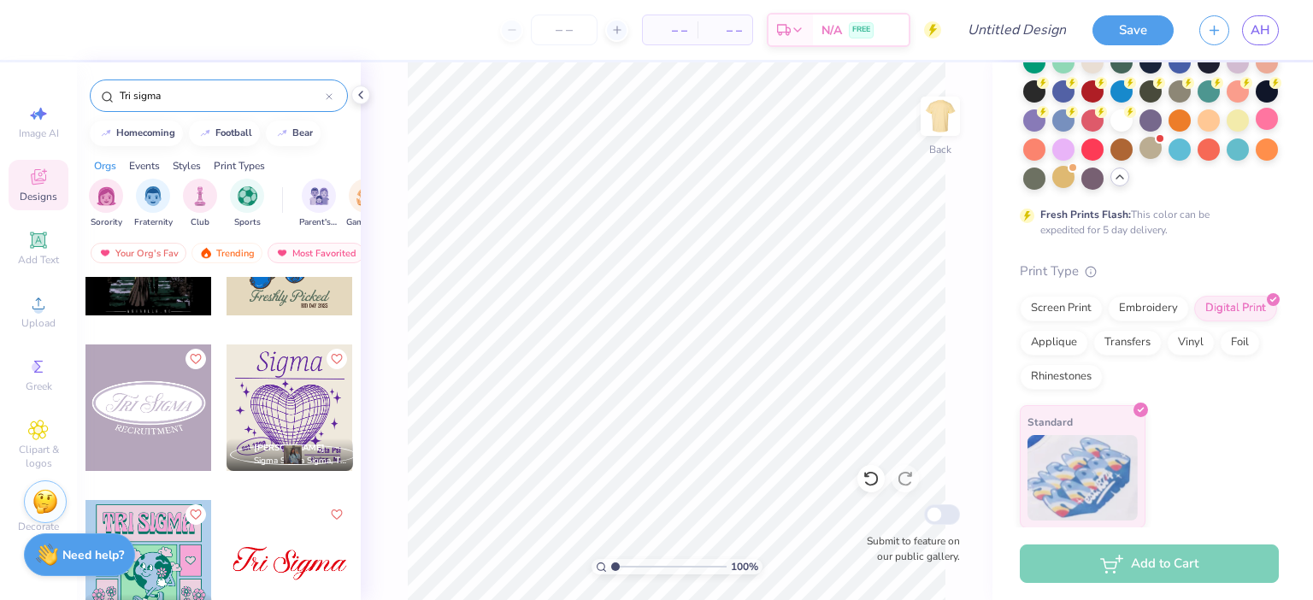
scroll to position [1022, 0]
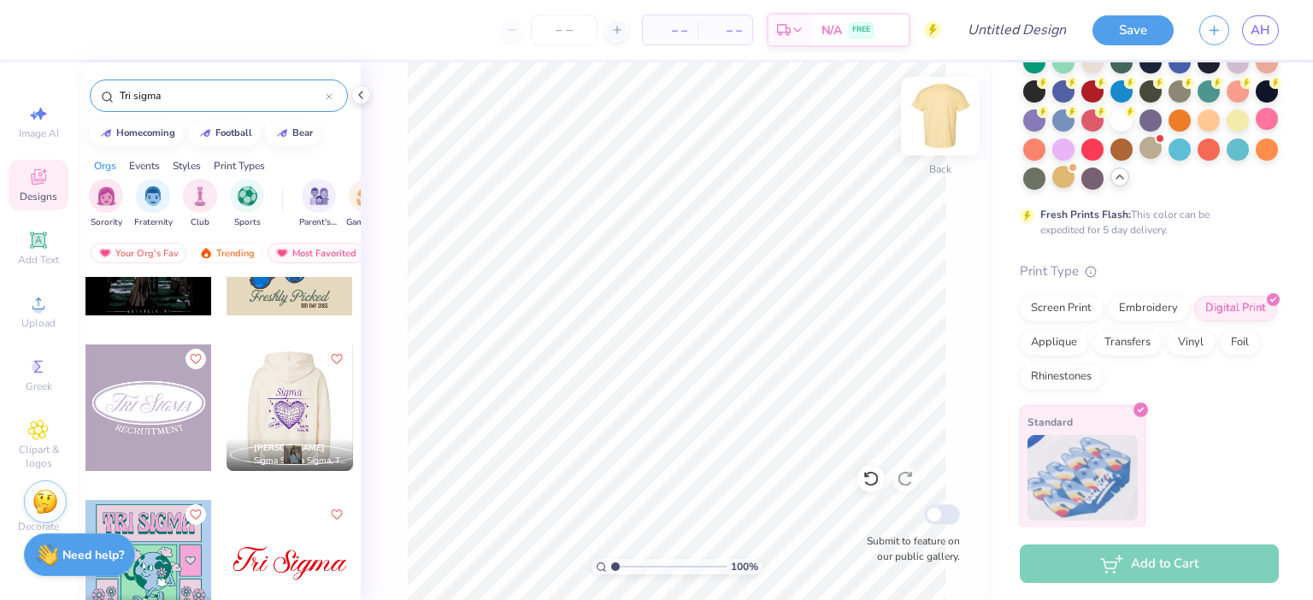
click at [931, 131] on img at bounding box center [940, 116] width 68 height 68
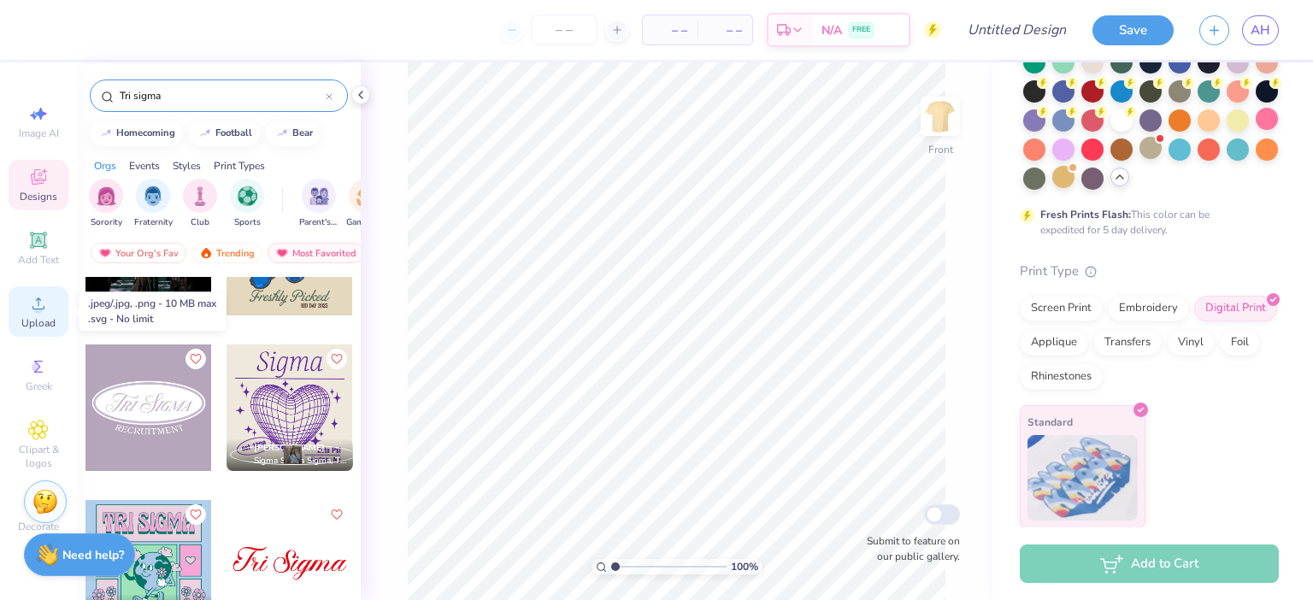
click at [43, 303] on icon at bounding box center [38, 303] width 21 height 21
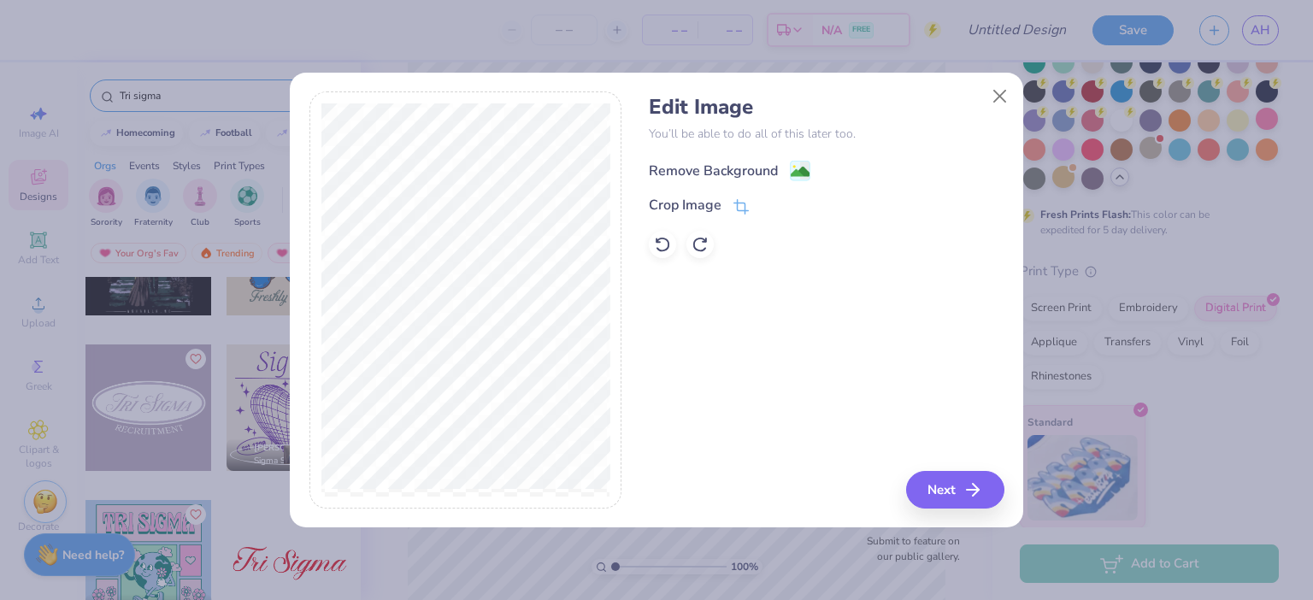
click at [788, 168] on div "Remove Background" at bounding box center [730, 170] width 162 height 21
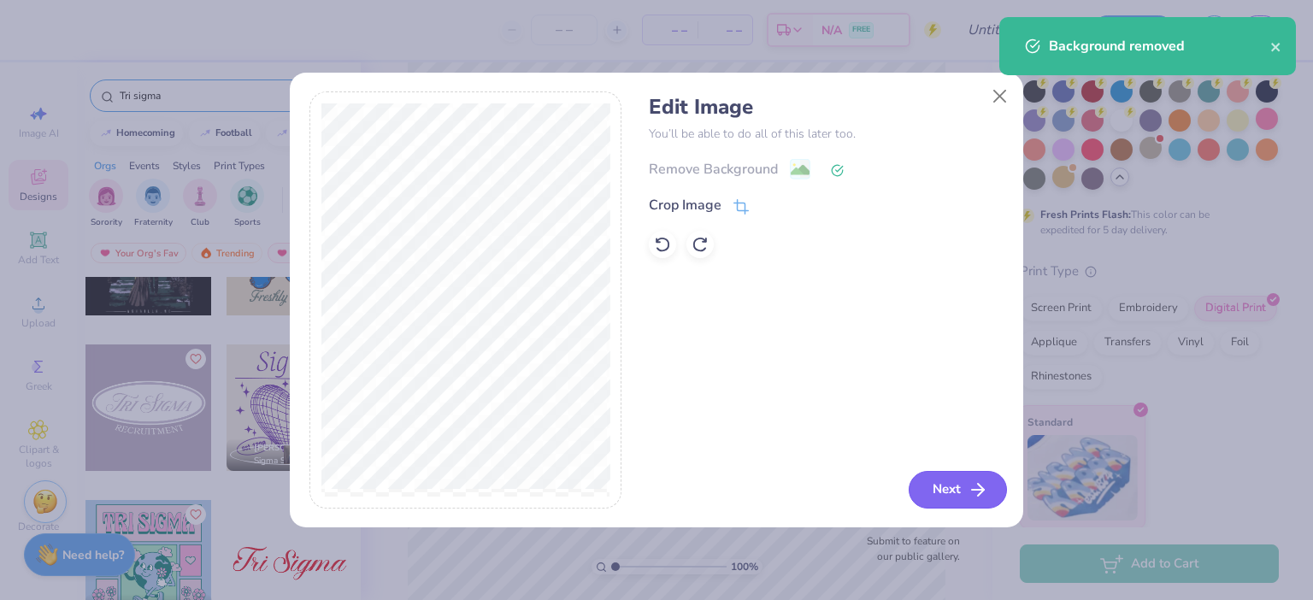
click at [944, 494] on button "Next" at bounding box center [958, 490] width 98 height 38
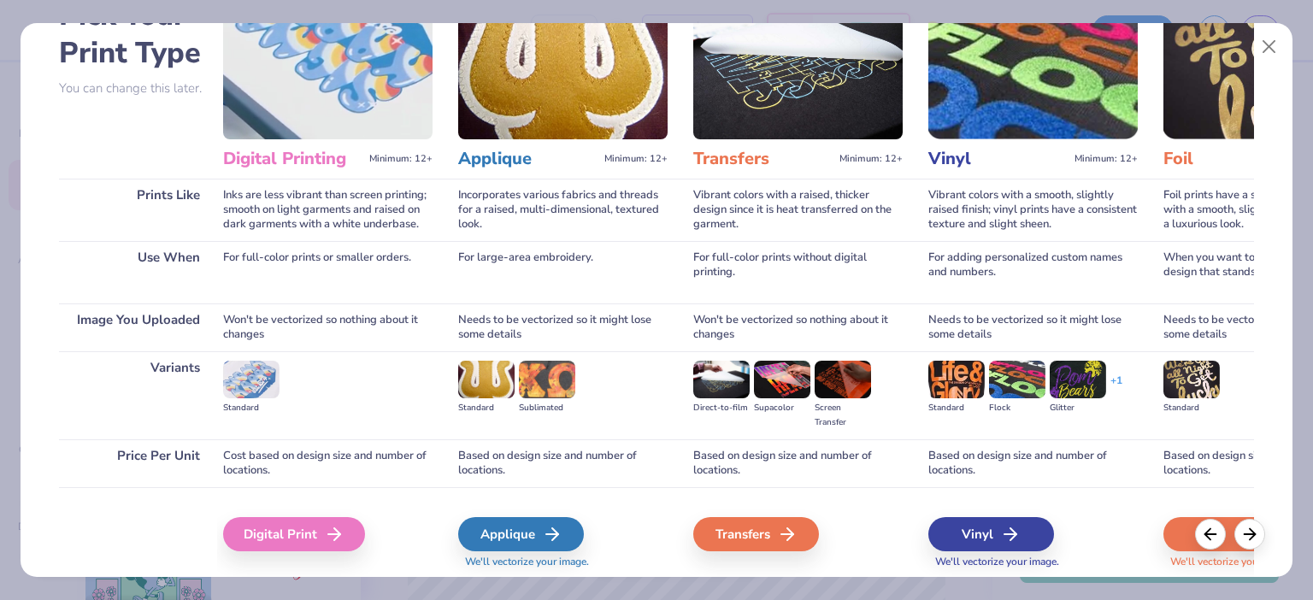
scroll to position [106, 0]
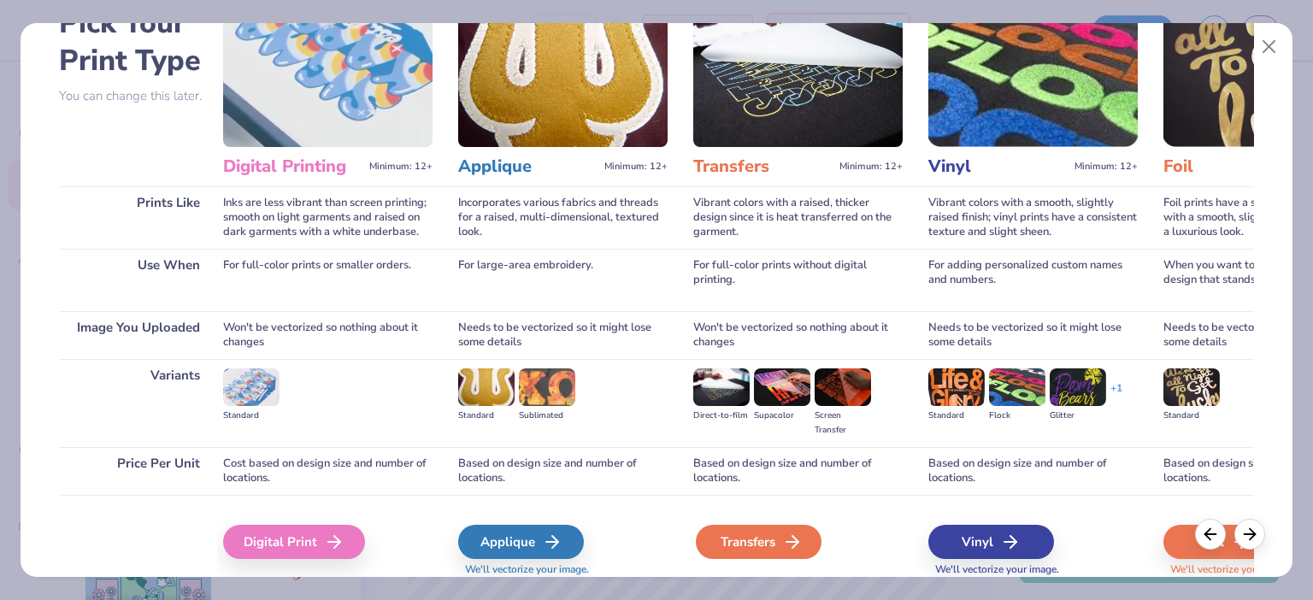
drag, startPoint x: 780, startPoint y: 541, endPoint x: 758, endPoint y: 551, distance: 24.5
click at [758, 551] on div "Transfers" at bounding box center [759, 542] width 126 height 34
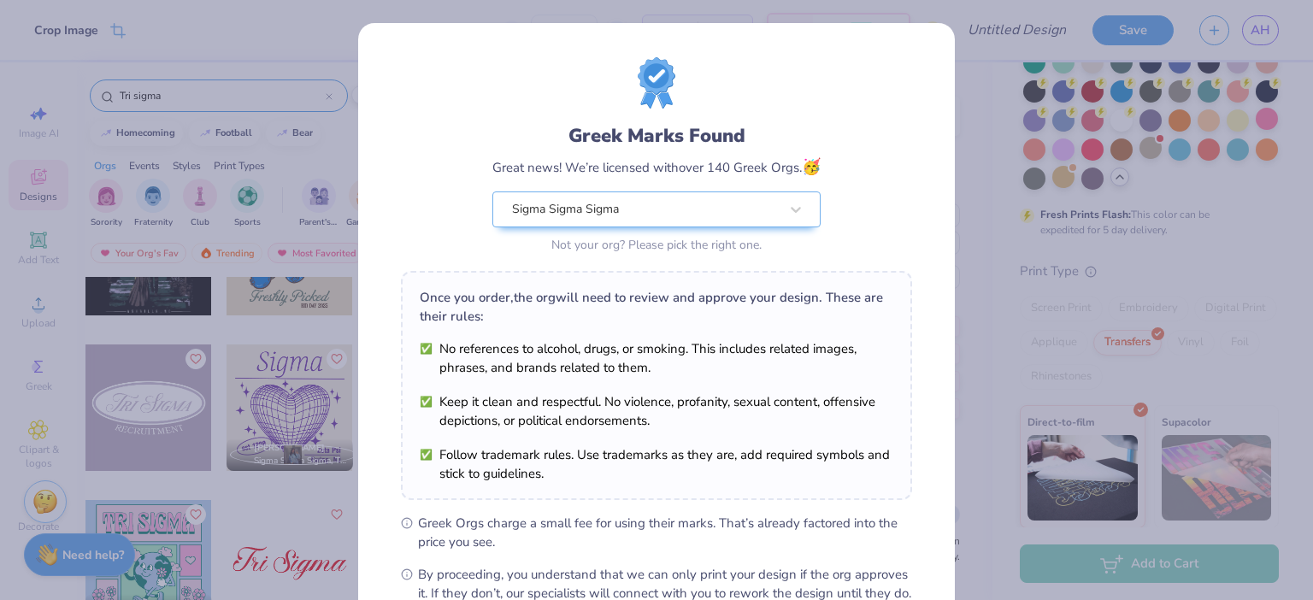
click at [785, 488] on body "Crop Image – – Per Item – – Total Est. Delivery N/A FREE Design Title Save AH I…" at bounding box center [656, 300] width 1313 height 600
type input "13.93"
type input "18.32"
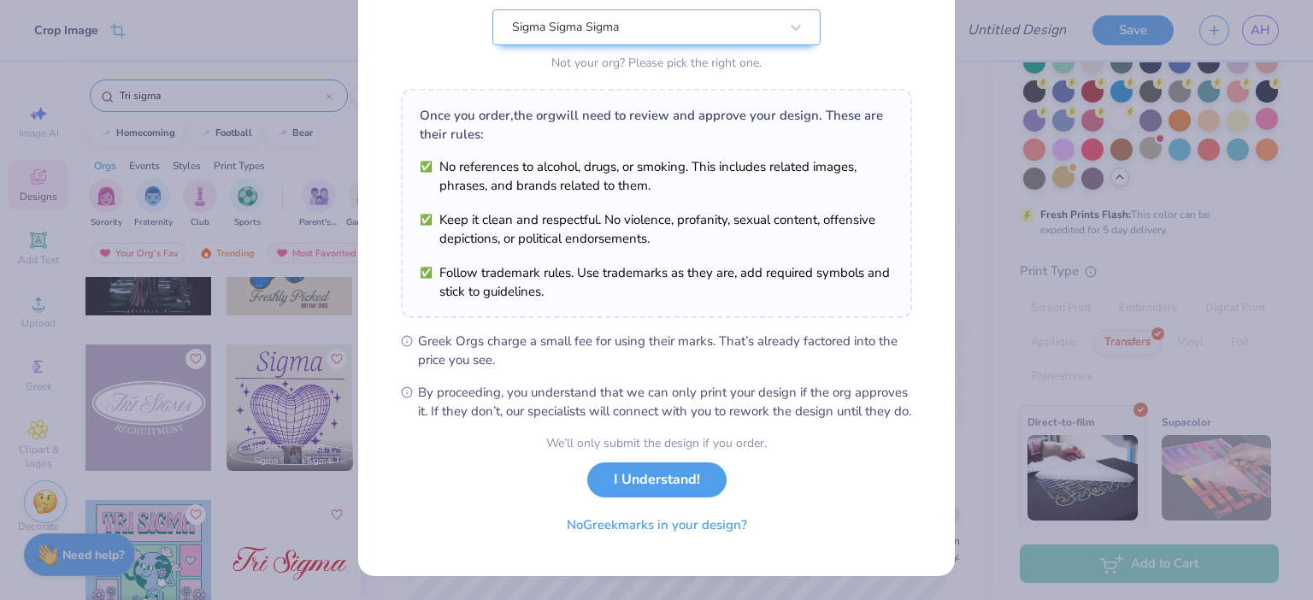
scroll to position [188, 0]
click at [674, 492] on button "I Understand!" at bounding box center [656, 475] width 139 height 35
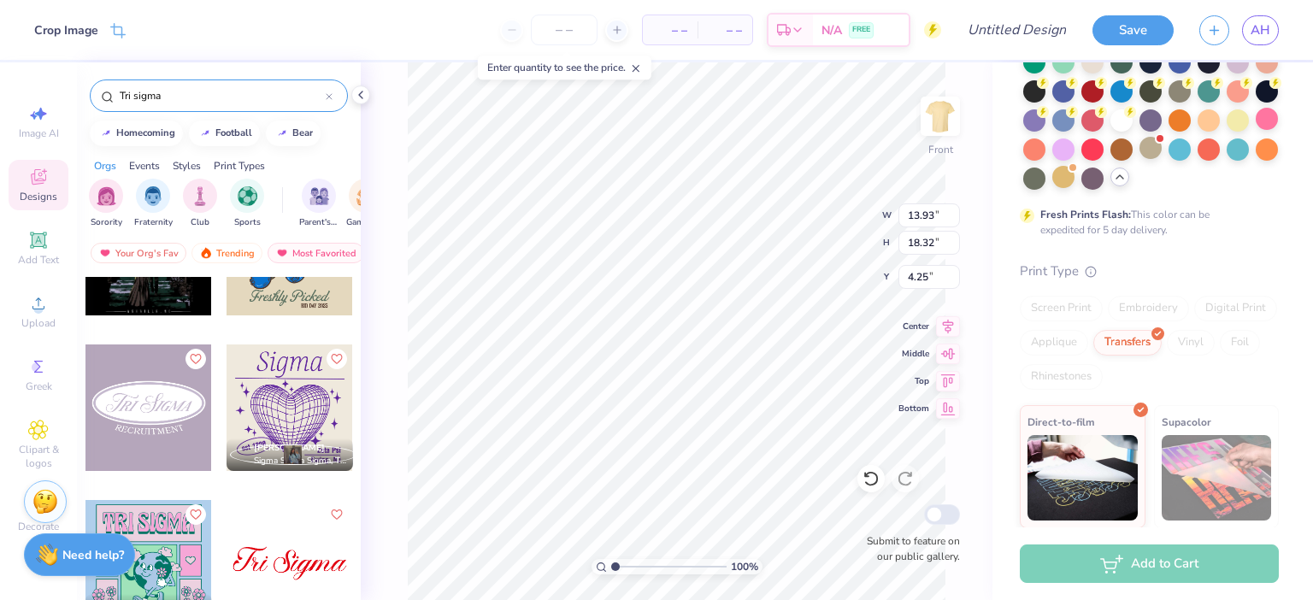
scroll to position [0, 0]
type input "4.17"
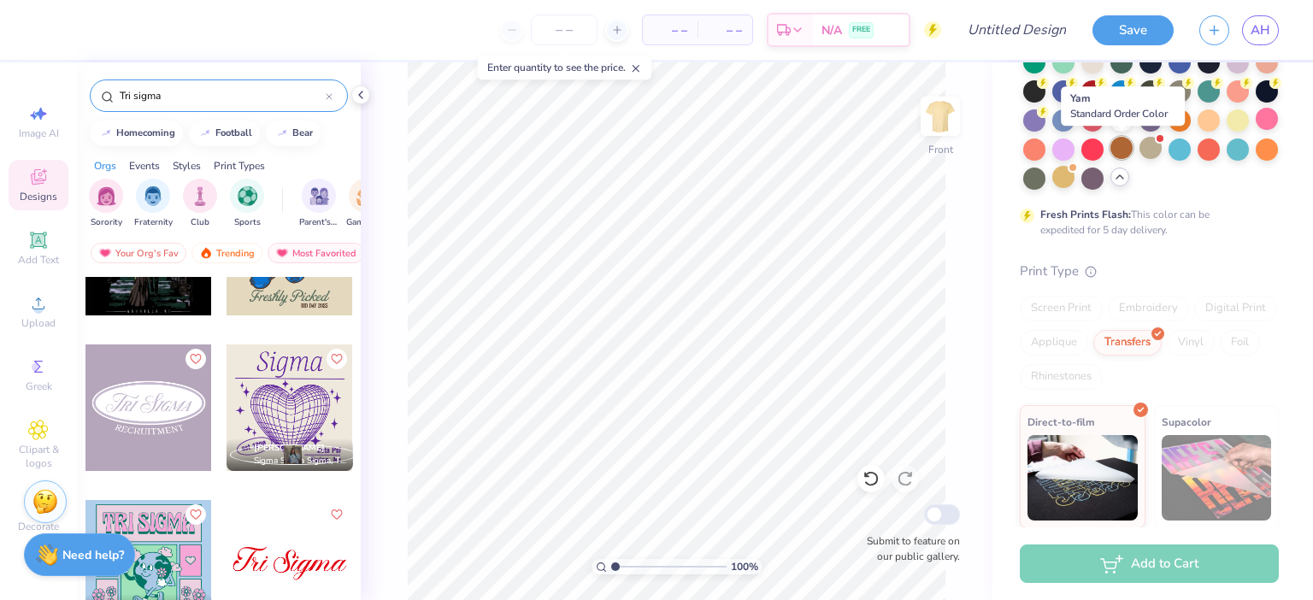
click at [1129, 156] on div at bounding box center [1121, 148] width 22 height 22
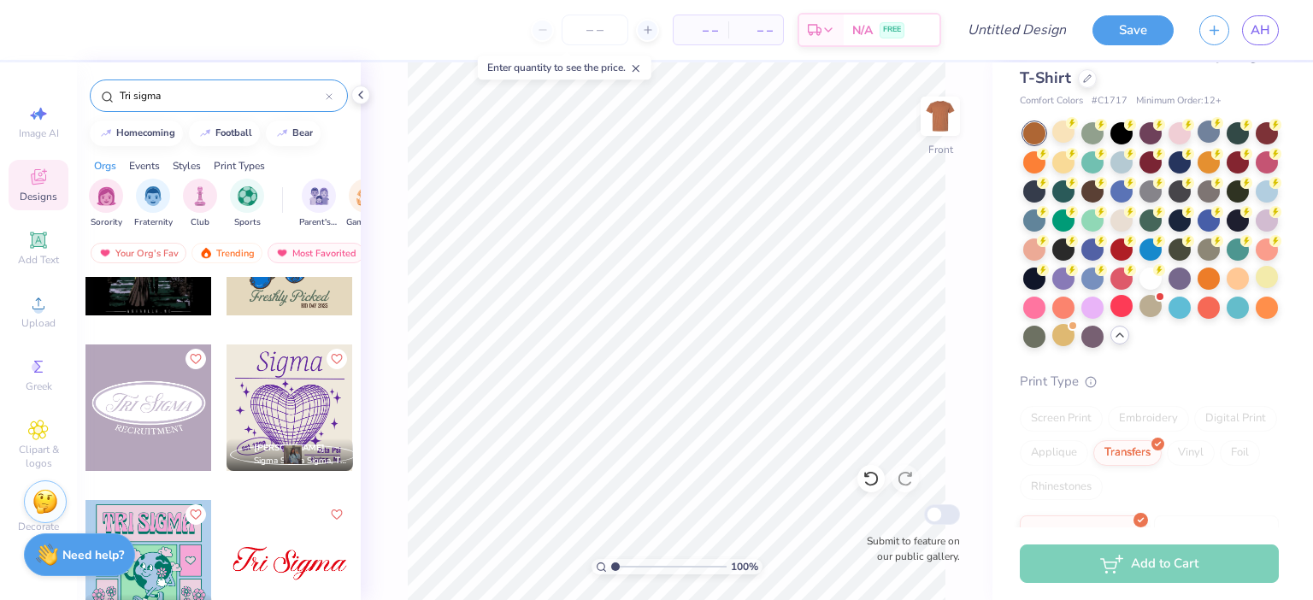
scroll to position [24, 0]
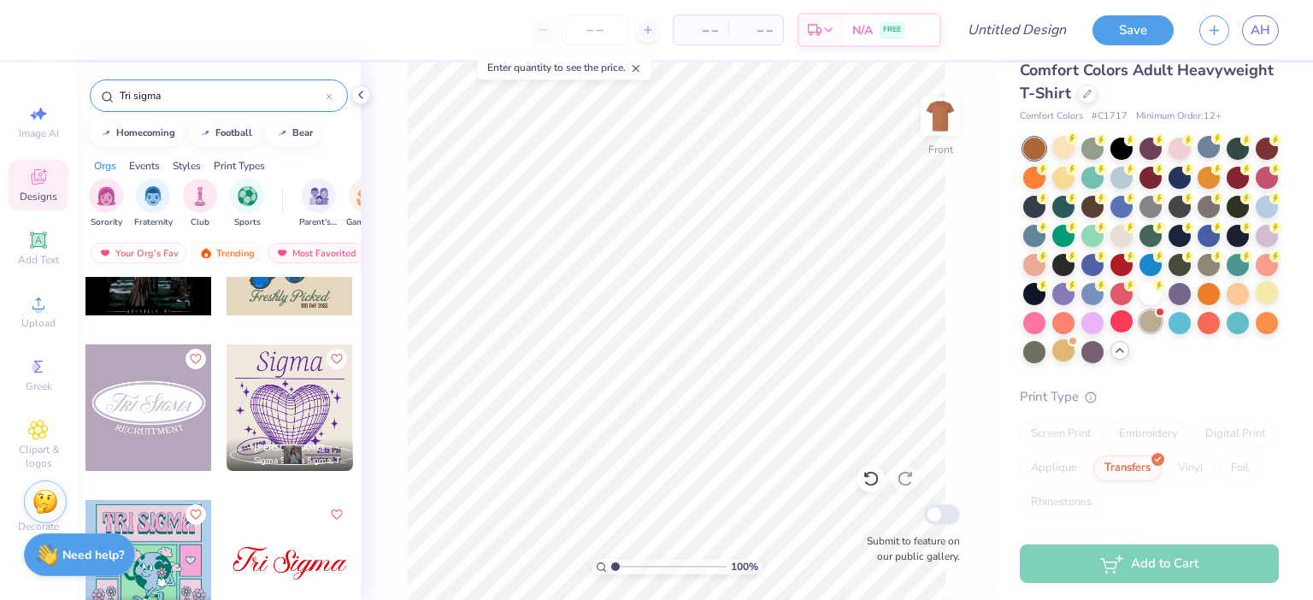
click at [1156, 332] on div at bounding box center [1151, 321] width 22 height 22
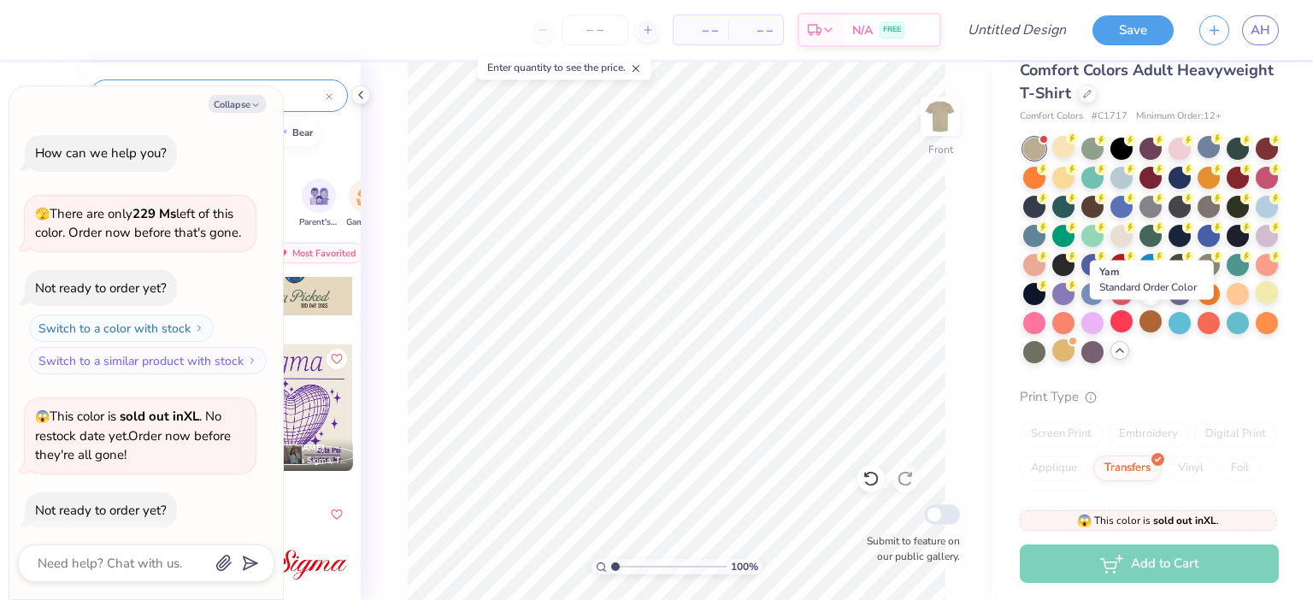
scroll to position [296, 0]
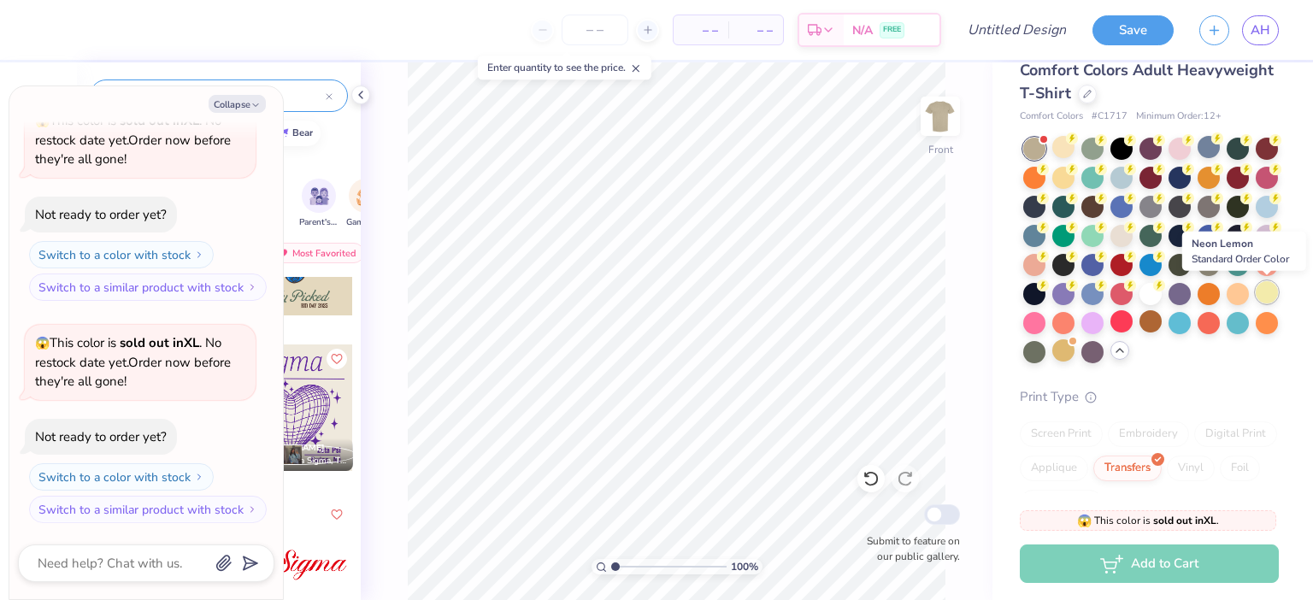
click at [1270, 292] on div at bounding box center [1267, 292] width 22 height 22
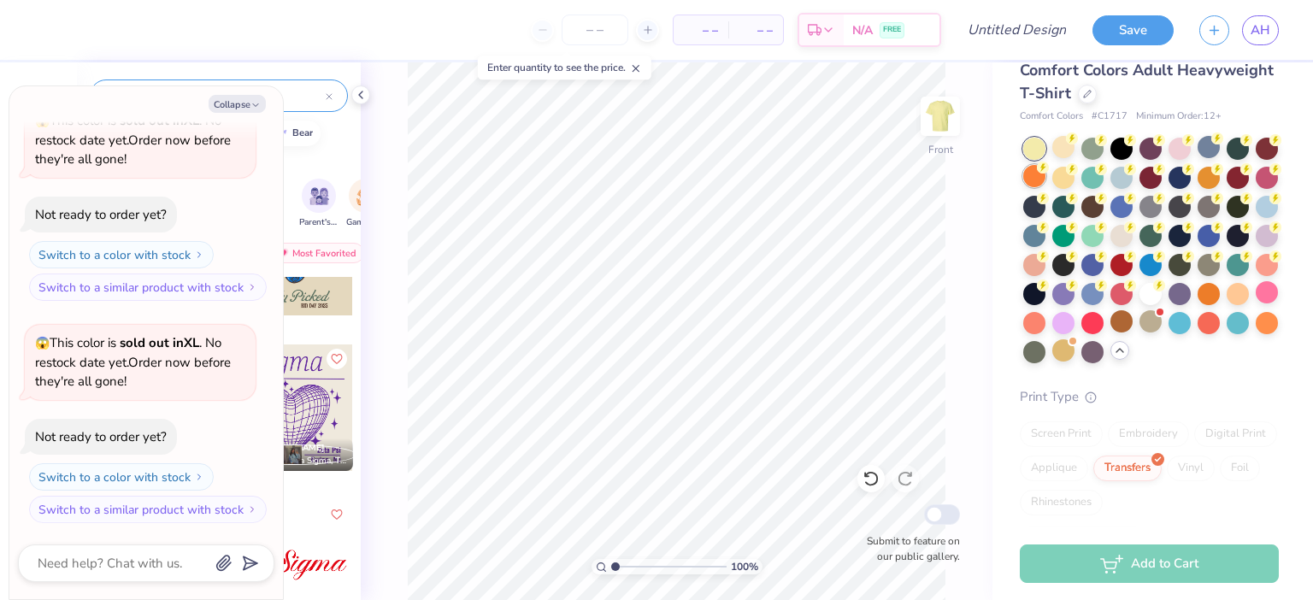
click at [1037, 181] on div at bounding box center [1034, 176] width 22 height 22
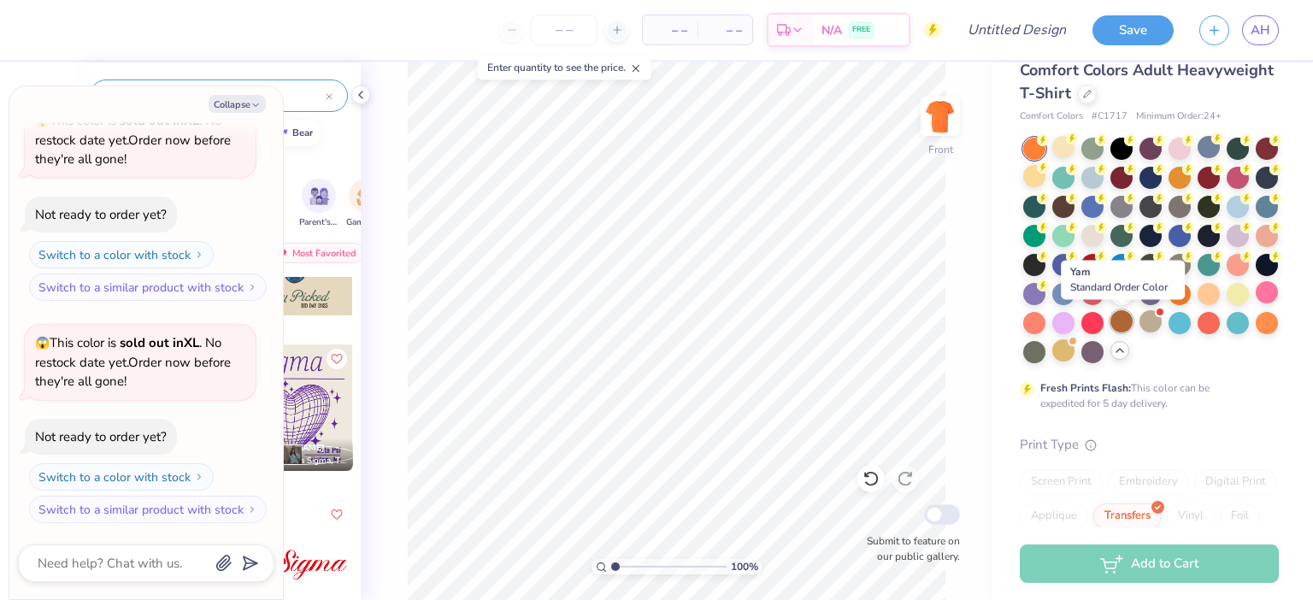
click at [1120, 323] on div at bounding box center [1121, 321] width 22 height 22
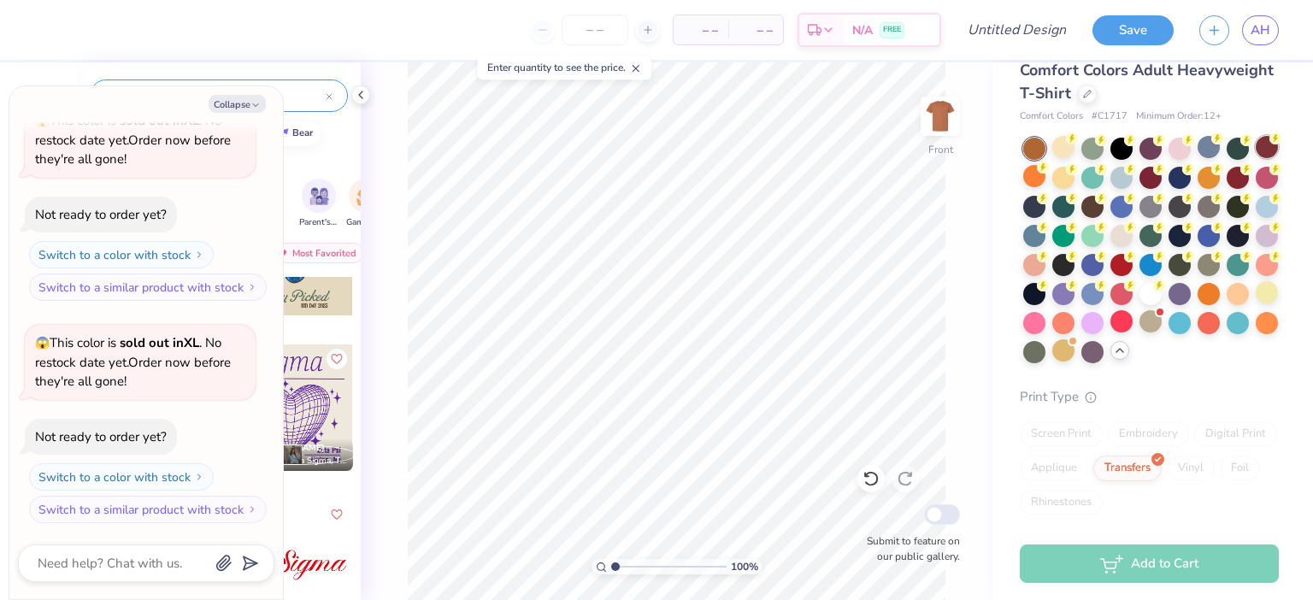
click at [1264, 154] on div at bounding box center [1267, 147] width 22 height 22
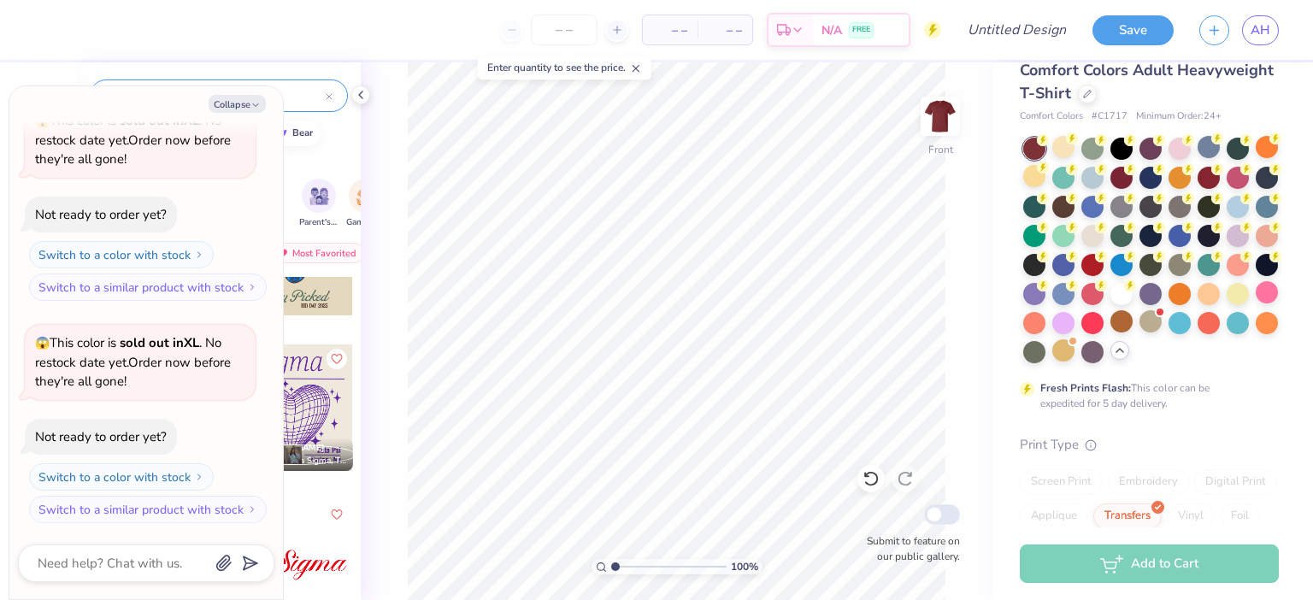
click at [1120, 189] on div at bounding box center [1121, 178] width 22 height 22
click at [1062, 211] on div at bounding box center [1063, 205] width 22 height 22
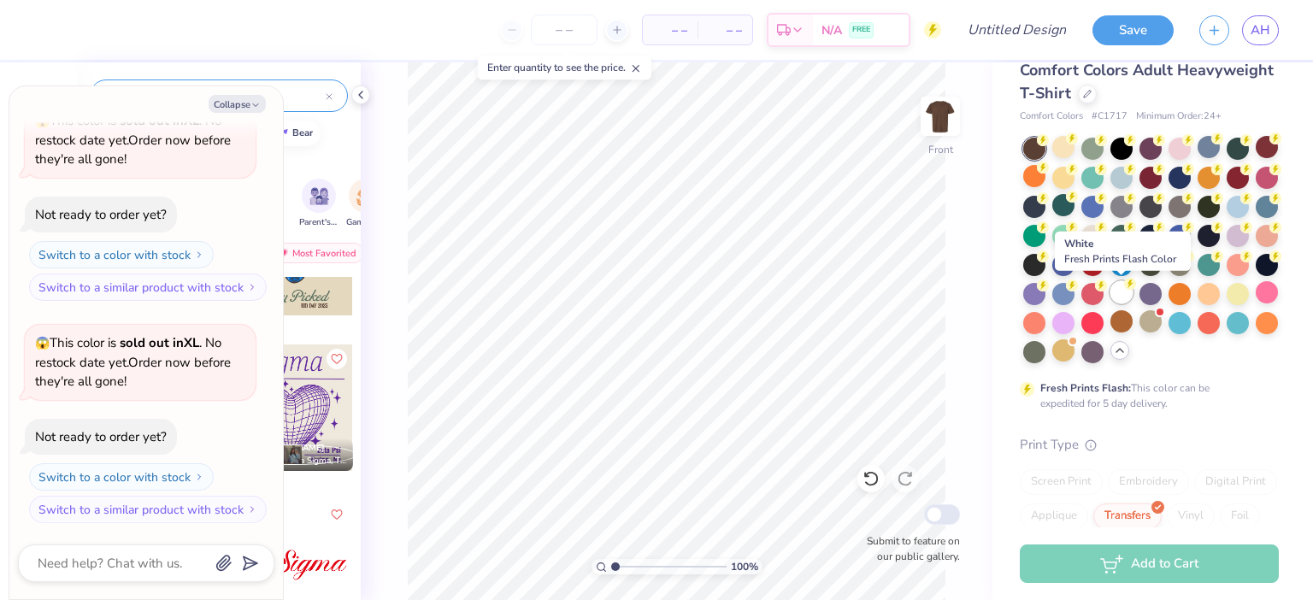
click at [1125, 293] on div at bounding box center [1121, 292] width 22 height 22
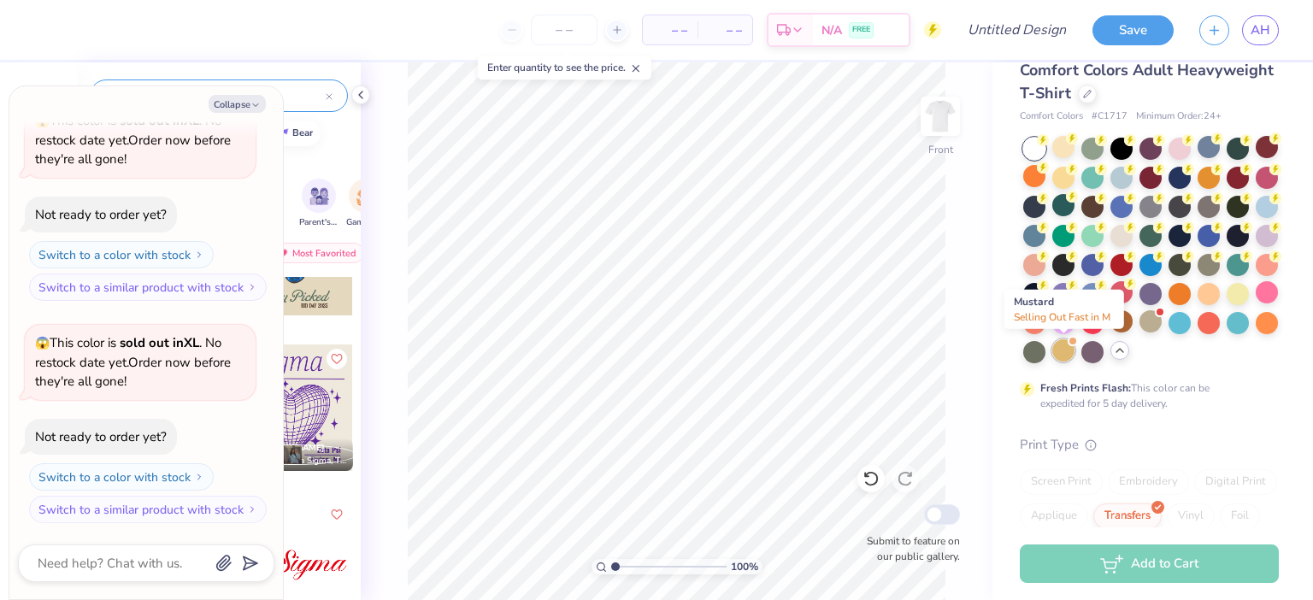
click at [1063, 350] on div at bounding box center [1063, 350] width 22 height 22
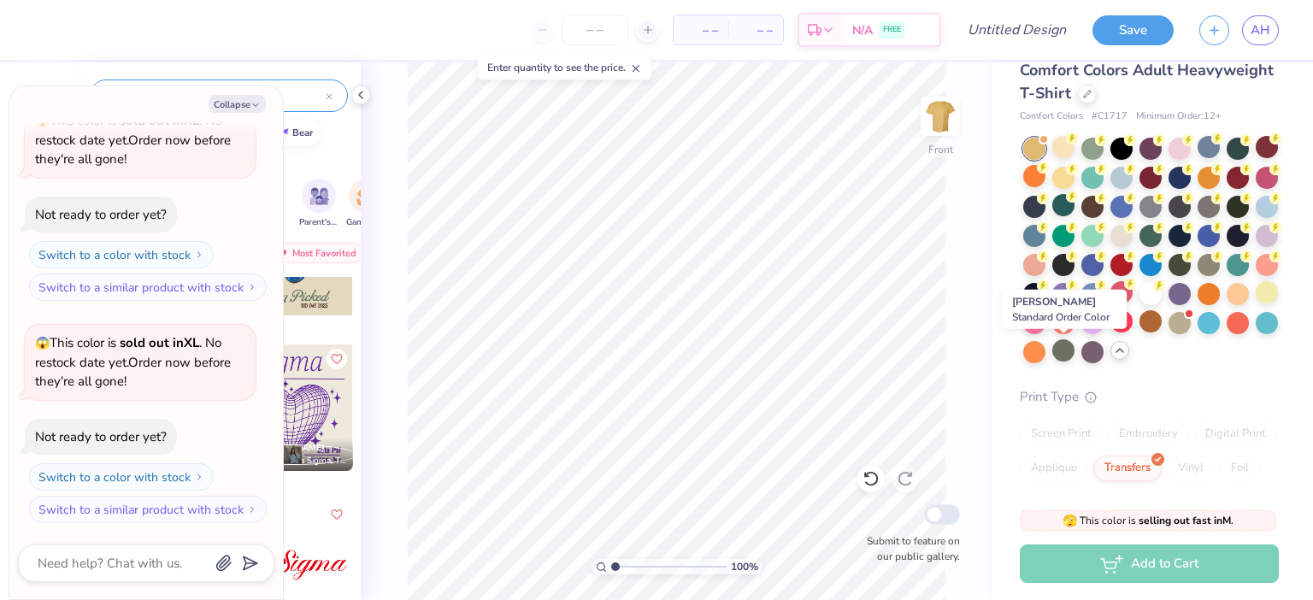
scroll to position [499, 0]
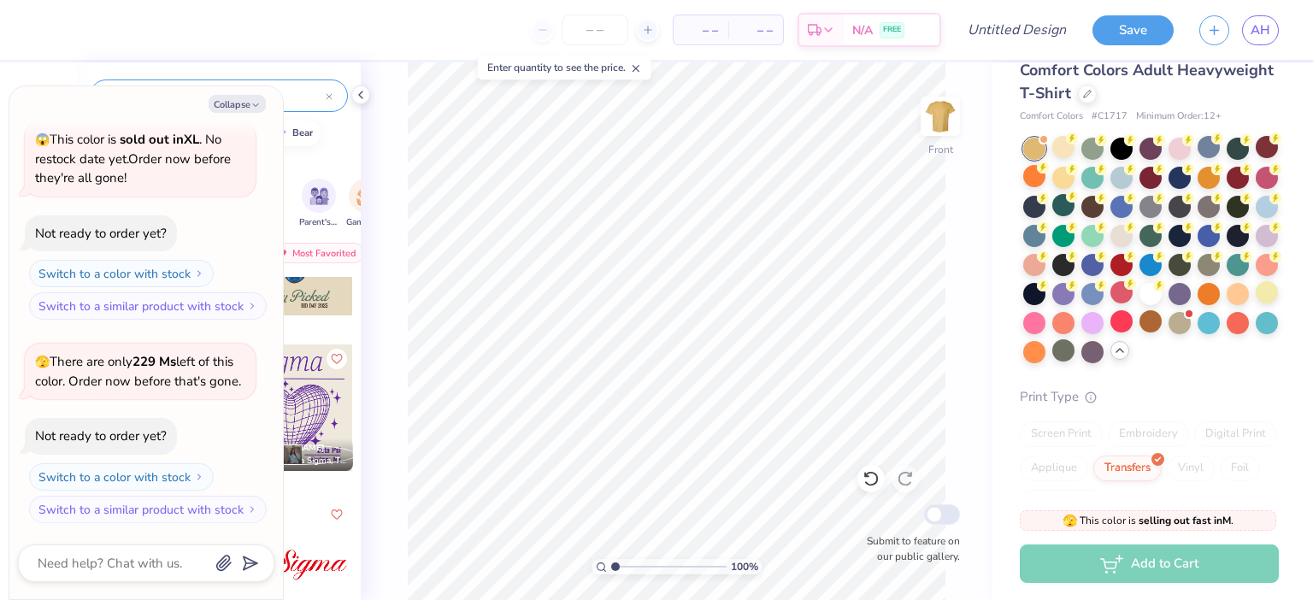
click at [1178, 340] on div at bounding box center [1151, 251] width 256 height 226
click at [1186, 327] on div at bounding box center [1180, 321] width 22 height 22
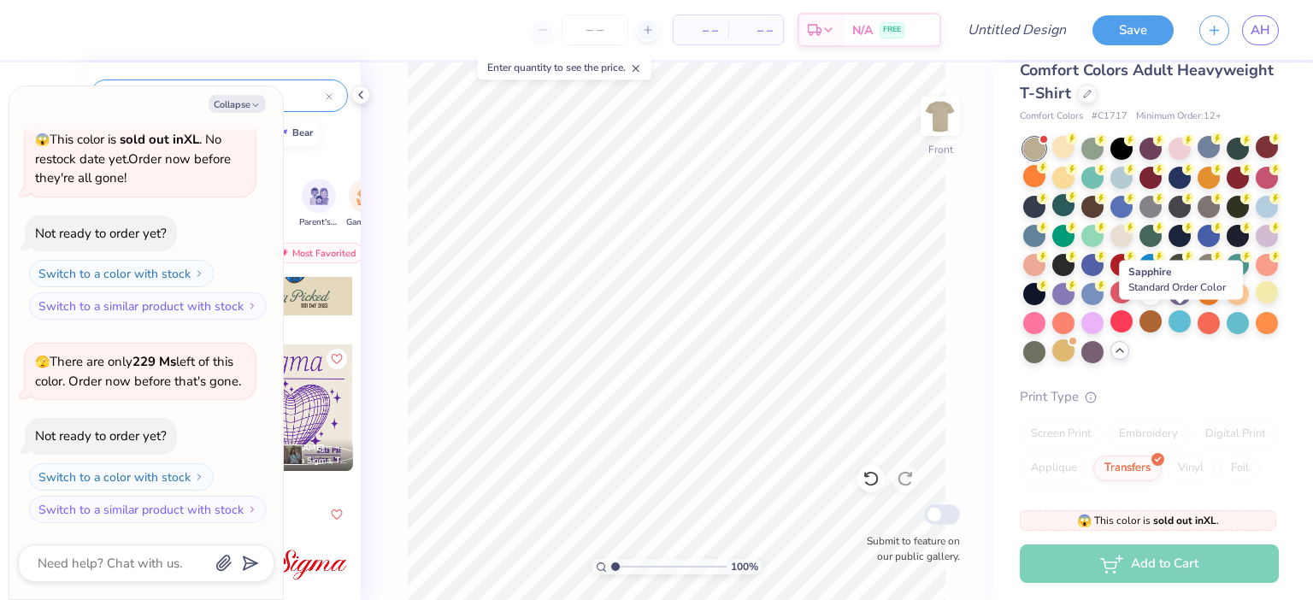
scroll to position [722, 0]
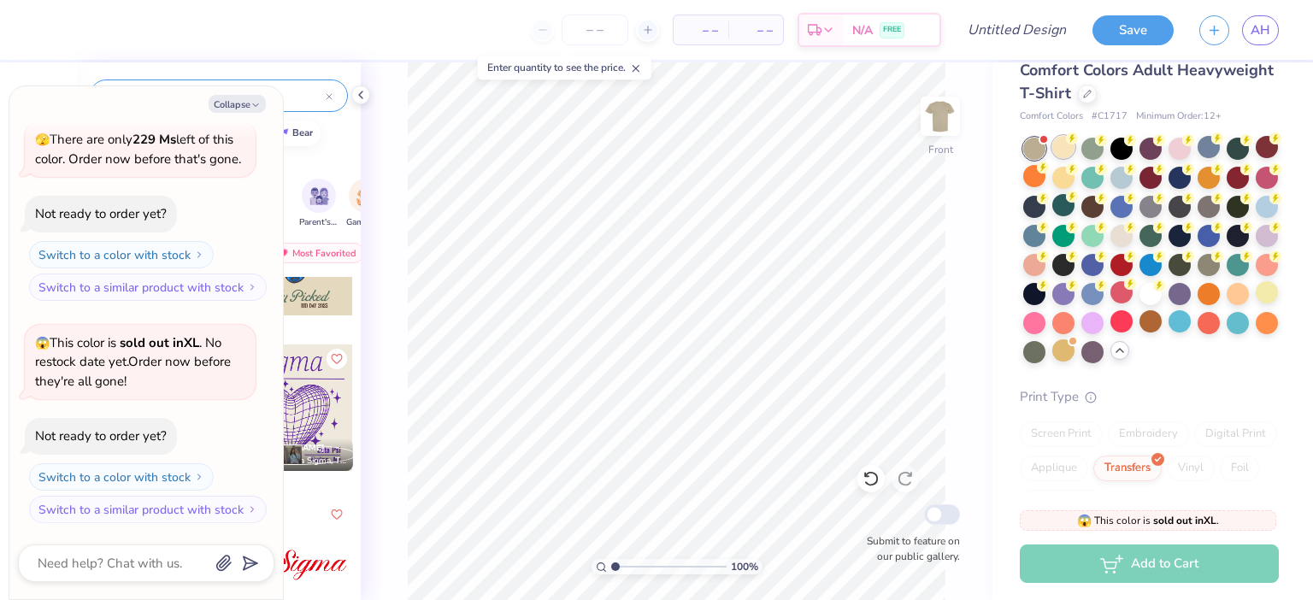
click at [1058, 152] on div at bounding box center [1063, 147] width 22 height 22
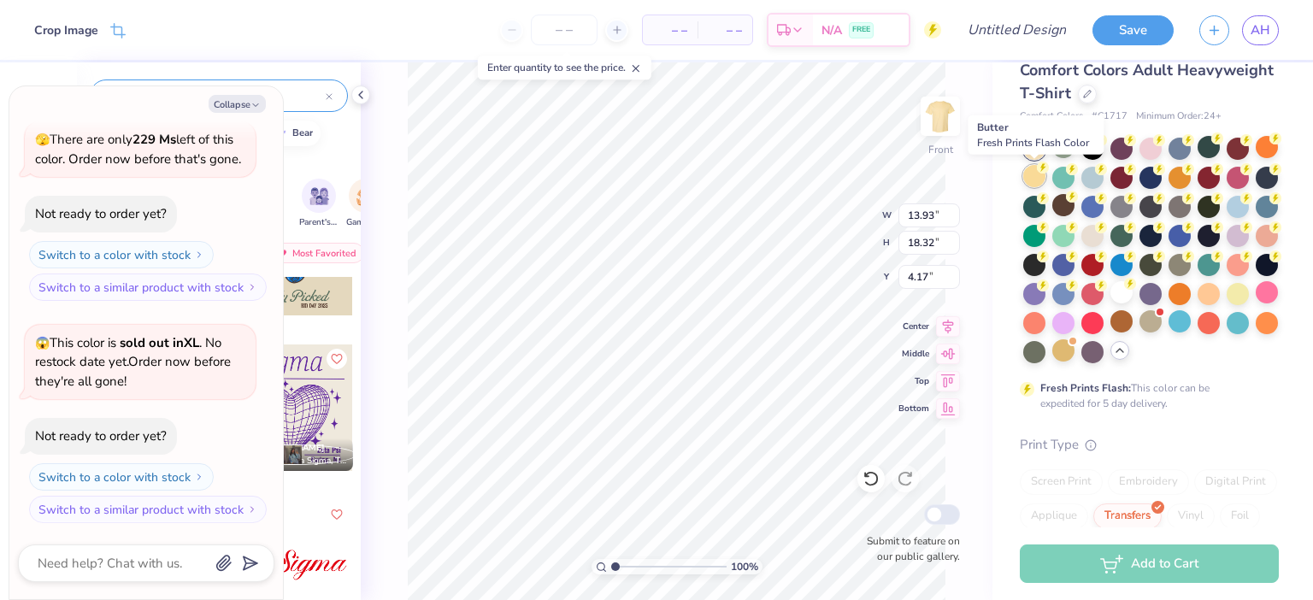
click at [1033, 185] on div at bounding box center [1034, 176] width 22 height 22
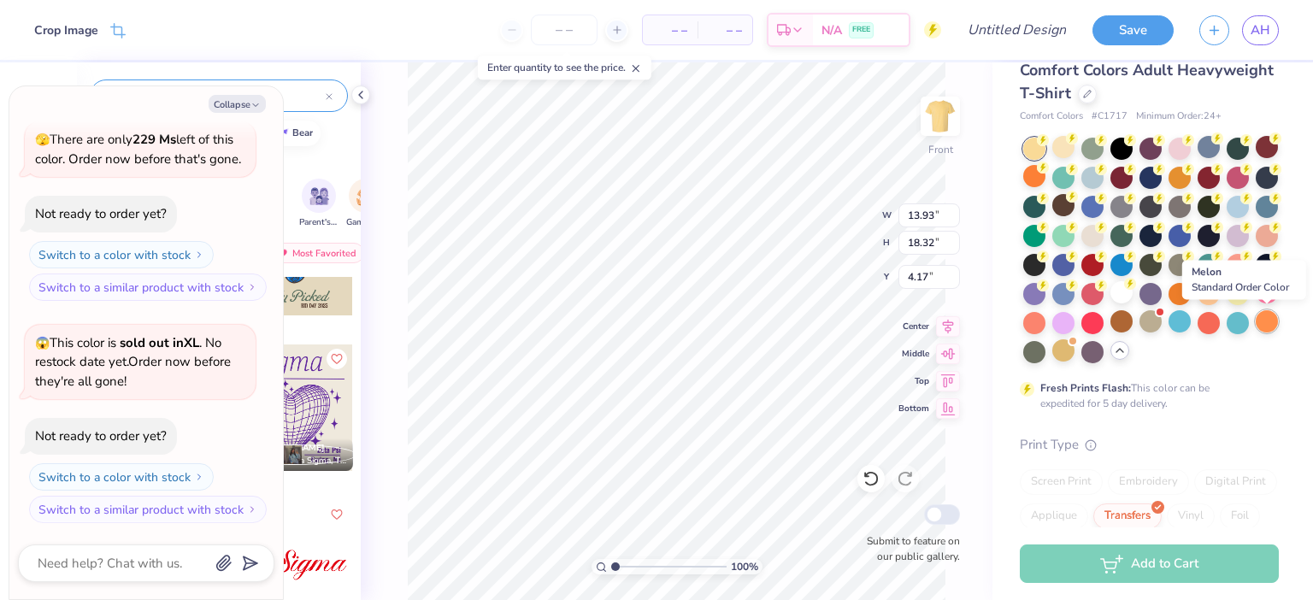
click at [1263, 324] on div at bounding box center [1267, 321] width 22 height 22
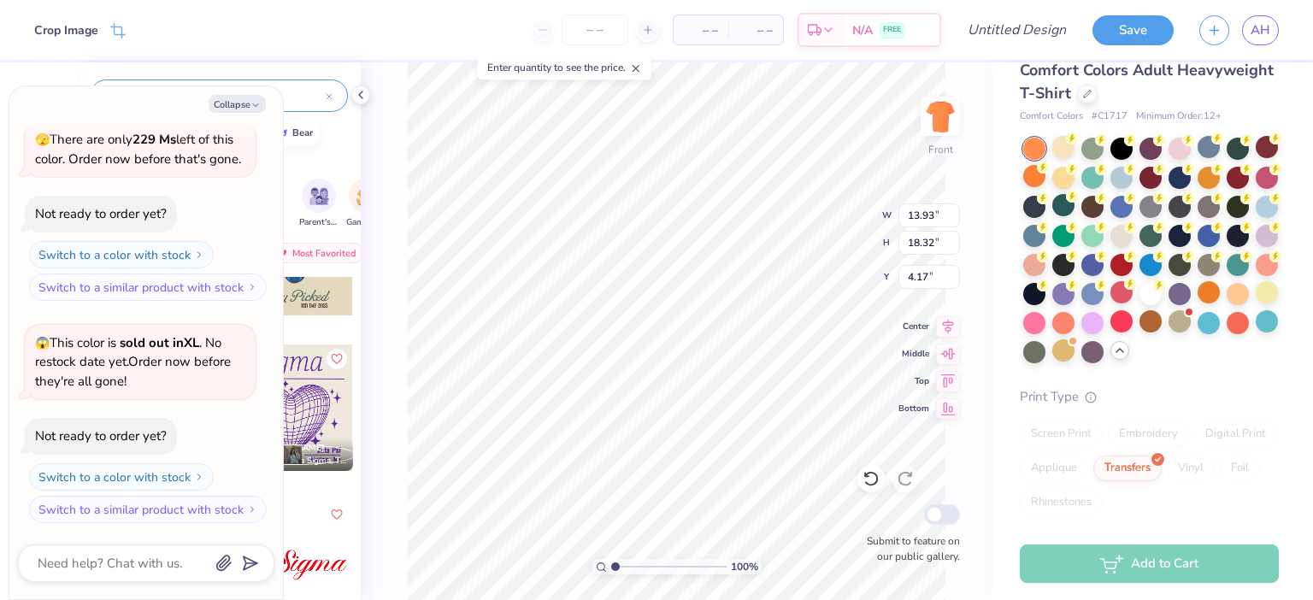
click at [1199, 303] on div at bounding box center [1209, 292] width 22 height 22
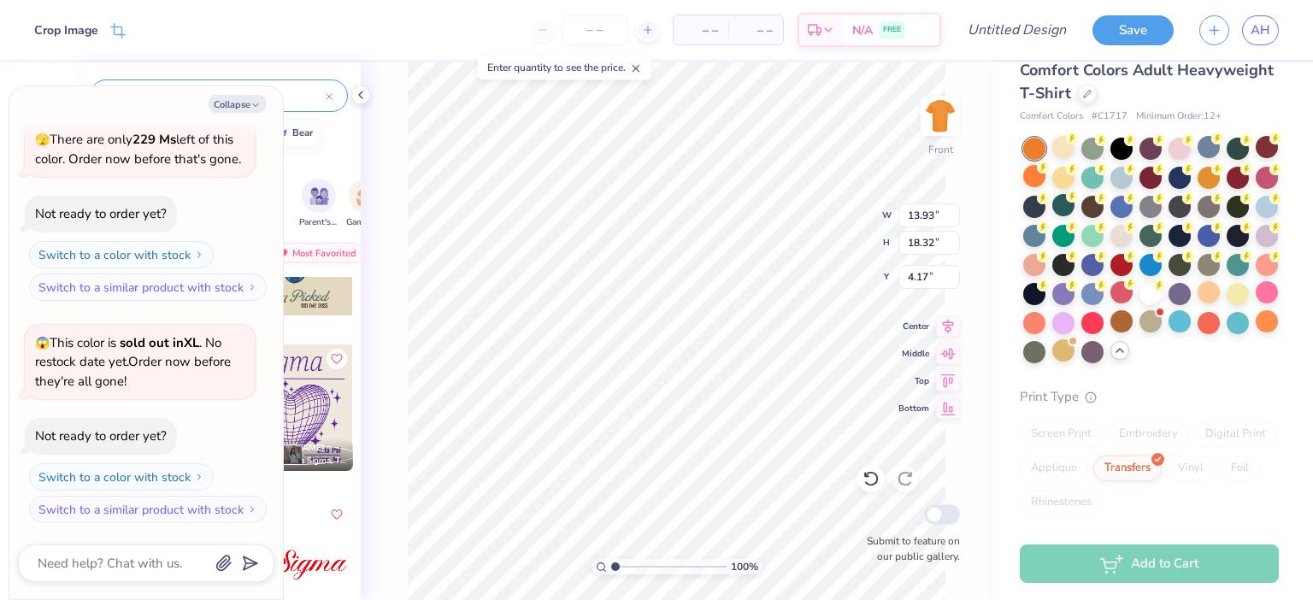
click at [1208, 296] on div at bounding box center [1209, 292] width 22 height 22
click at [1210, 187] on div at bounding box center [1209, 176] width 22 height 22
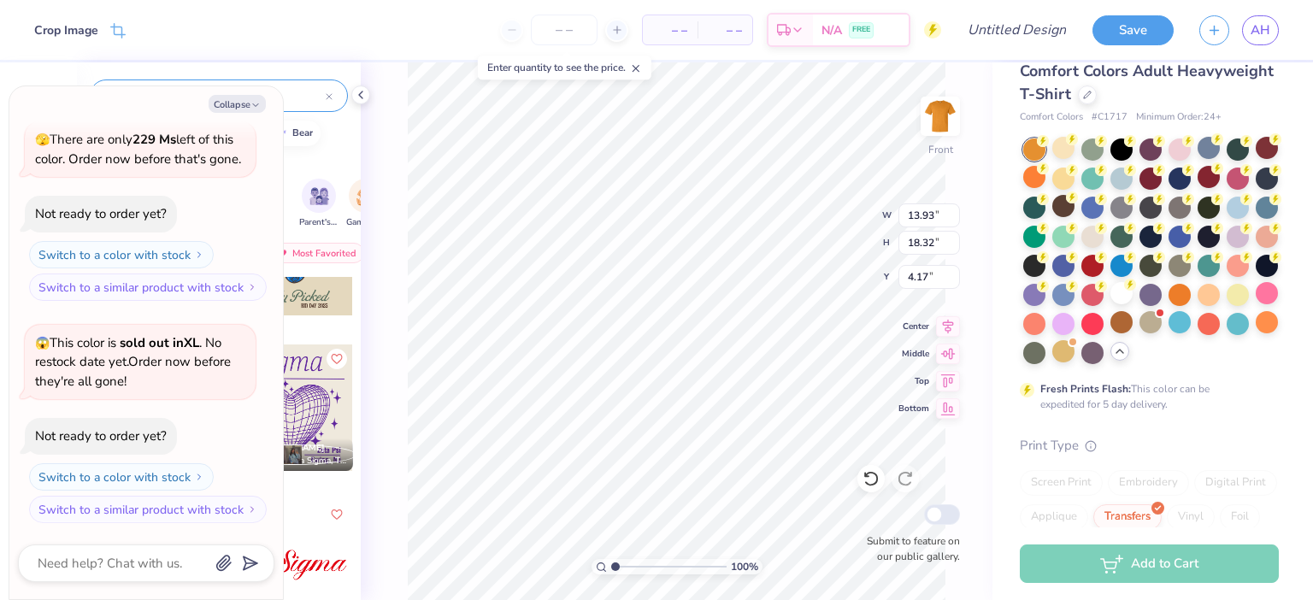
scroll to position [0, 0]
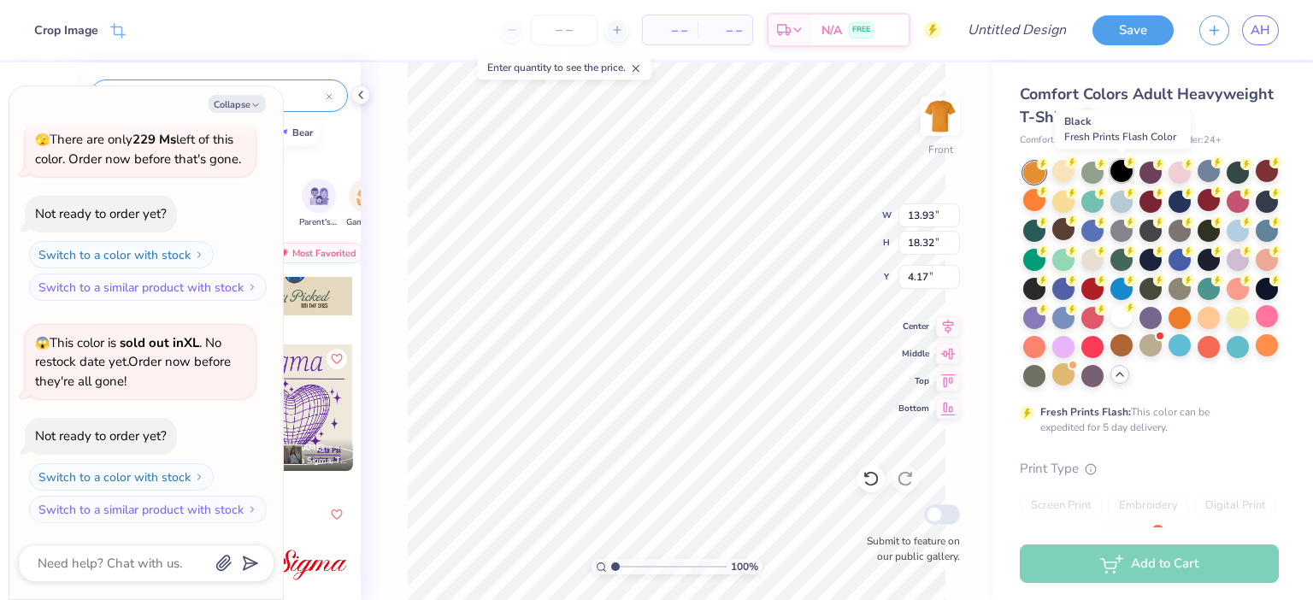
click at [1122, 177] on div at bounding box center [1121, 171] width 22 height 22
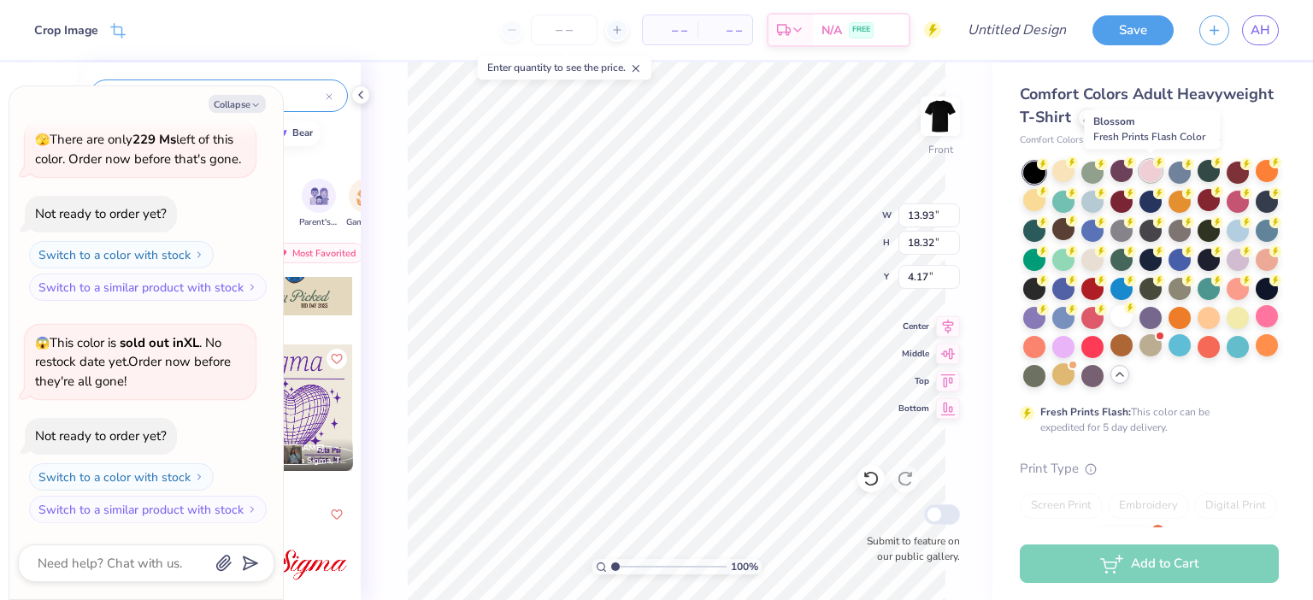
click at [1157, 180] on div at bounding box center [1151, 171] width 22 height 22
click at [1062, 169] on div at bounding box center [1063, 171] width 22 height 22
click at [1269, 180] on div at bounding box center [1267, 171] width 22 height 22
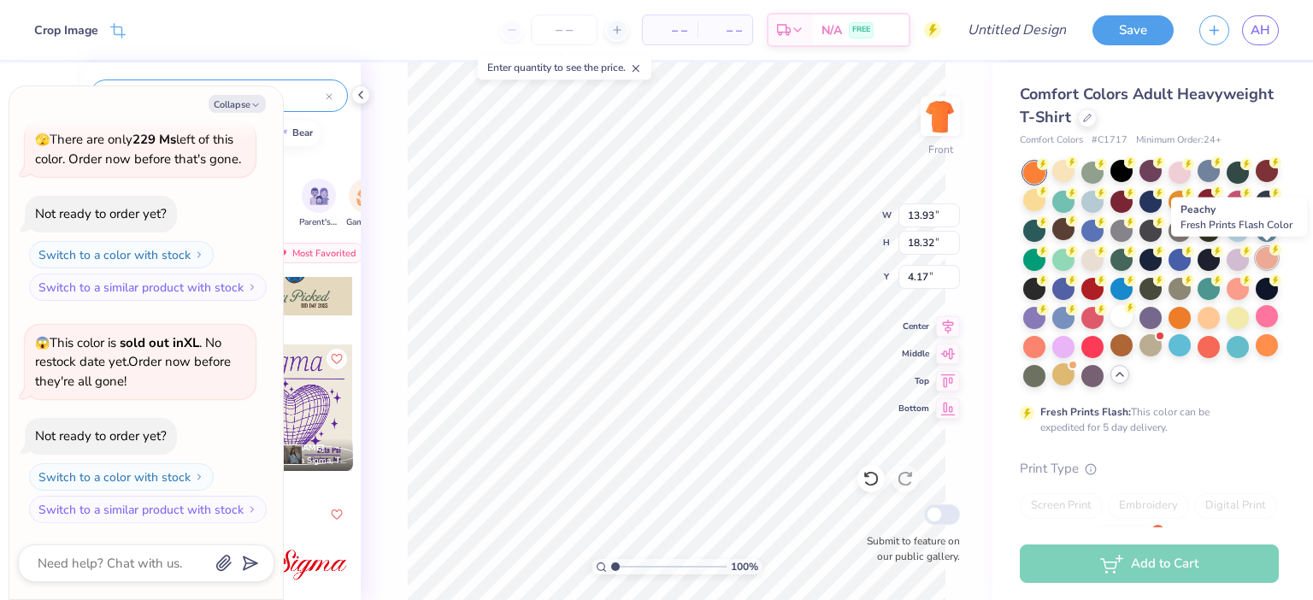
click at [1266, 260] on div at bounding box center [1267, 258] width 22 height 22
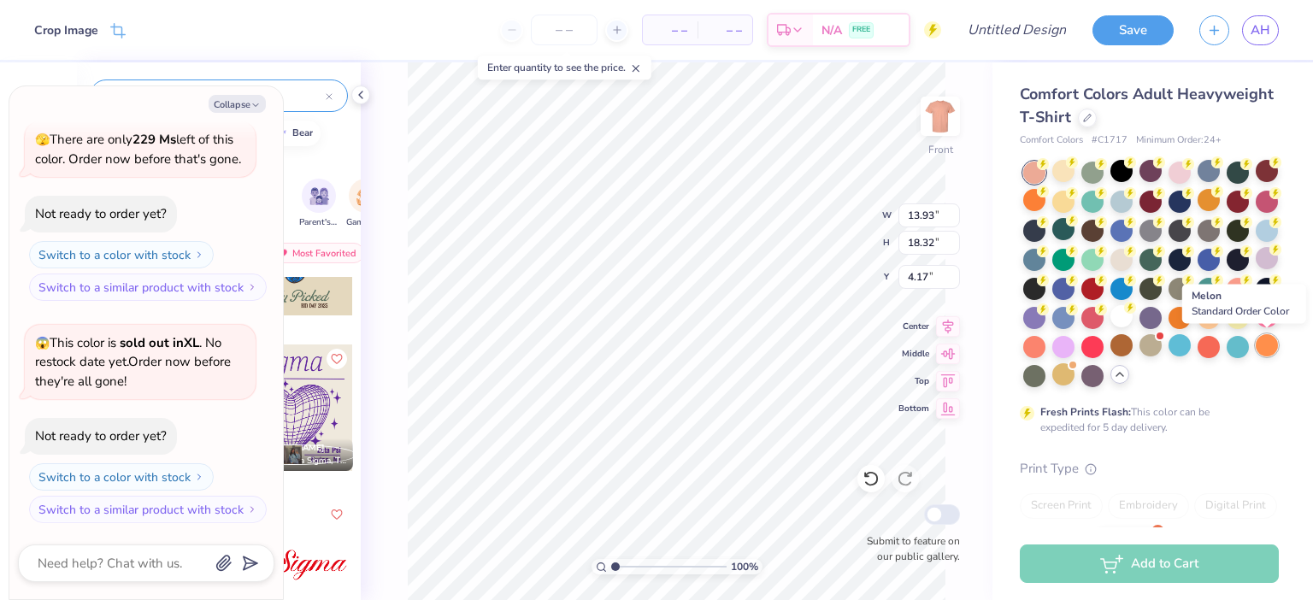
click at [1263, 348] on div at bounding box center [1267, 345] width 22 height 22
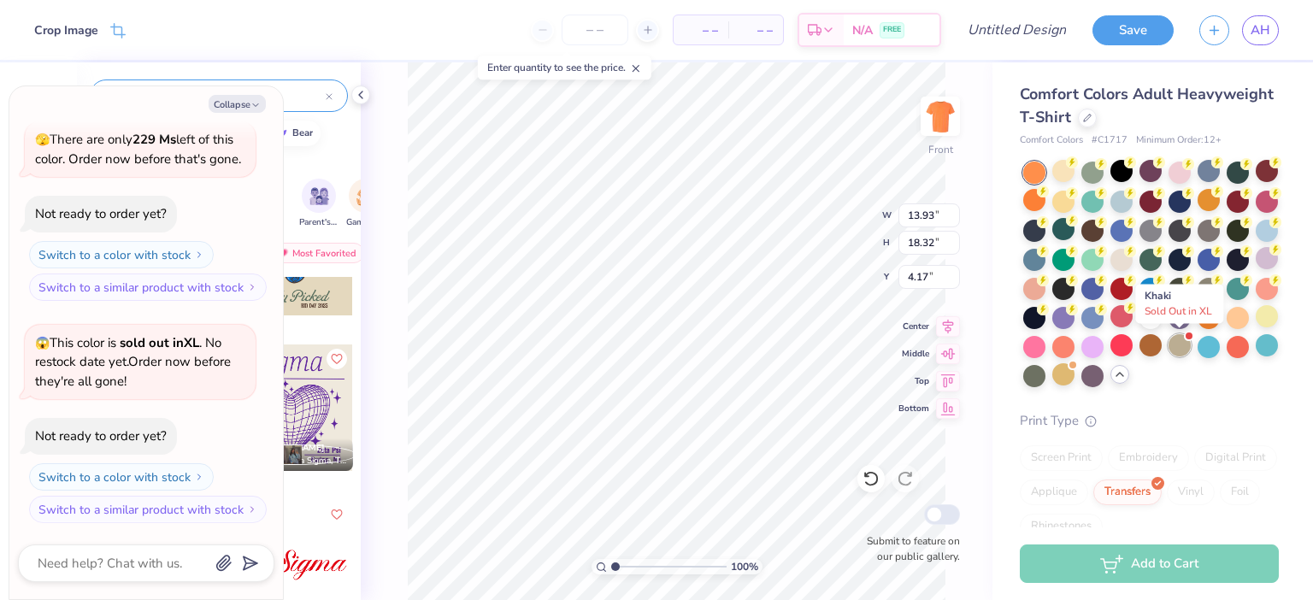
click at [1178, 337] on div at bounding box center [1180, 345] width 22 height 22
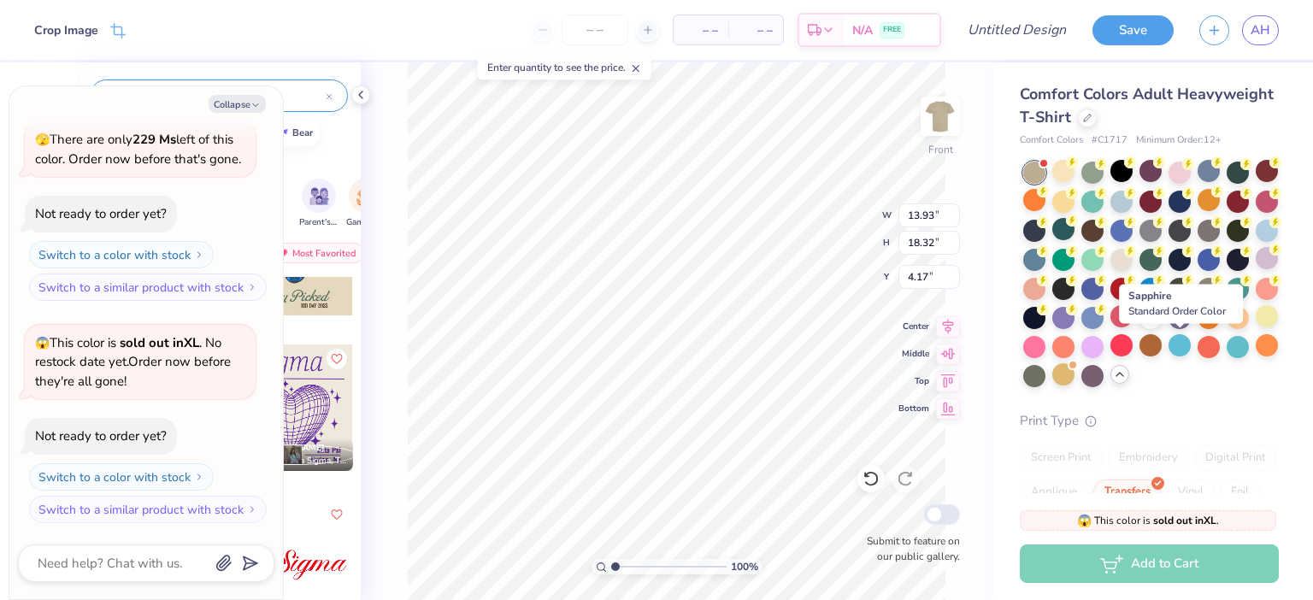
scroll to position [944, 0]
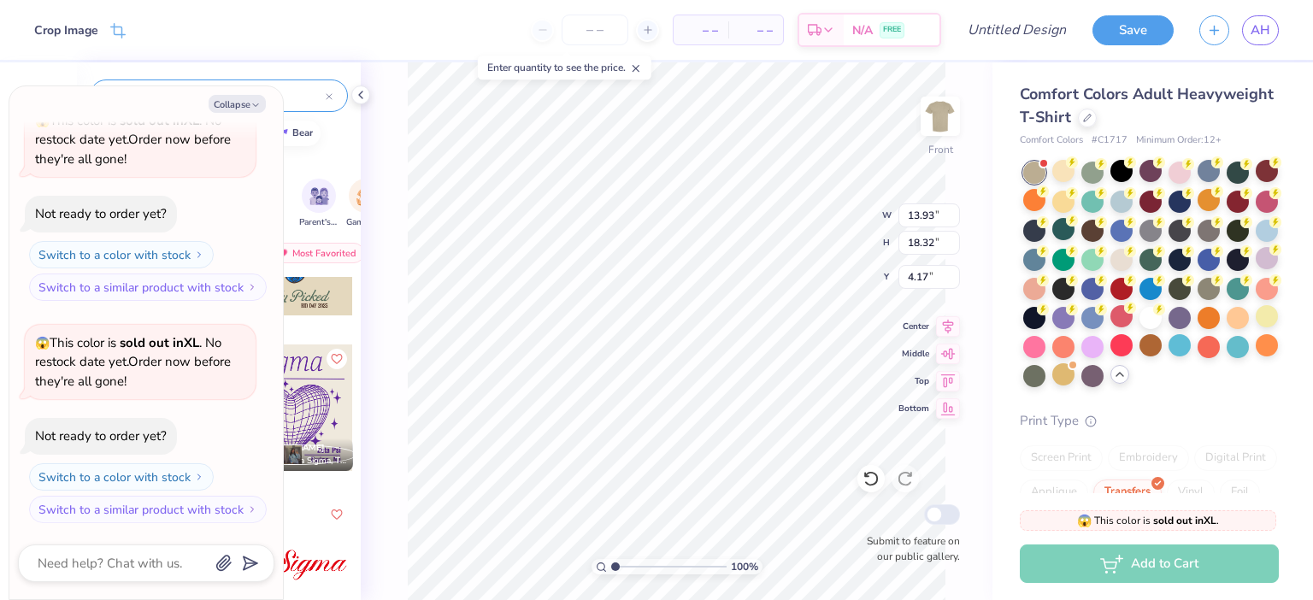
type textarea "x"
type input "12.36"
type input "16.26"
type input "4.18"
type textarea "x"
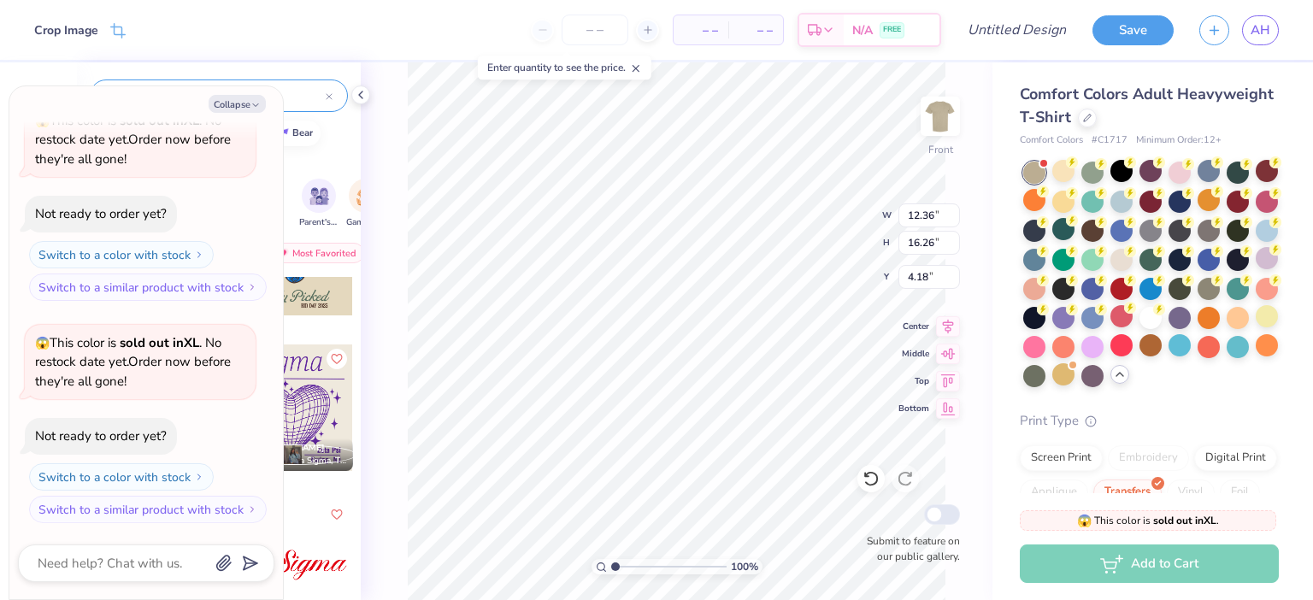
type input "4.14"
click at [868, 467] on div at bounding box center [870, 478] width 27 height 27
type textarea "x"
type input "4.18"
click at [1094, 178] on div at bounding box center [1092, 171] width 22 height 22
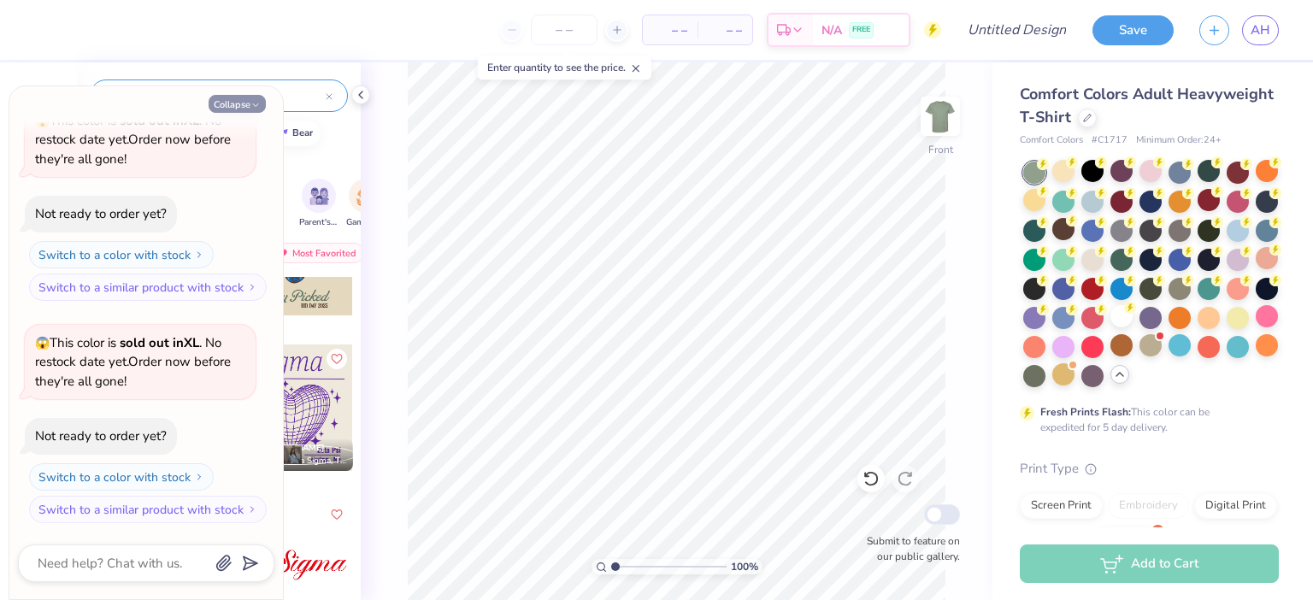
click at [237, 105] on button "Collapse" at bounding box center [237, 104] width 57 height 18
type textarea "x"
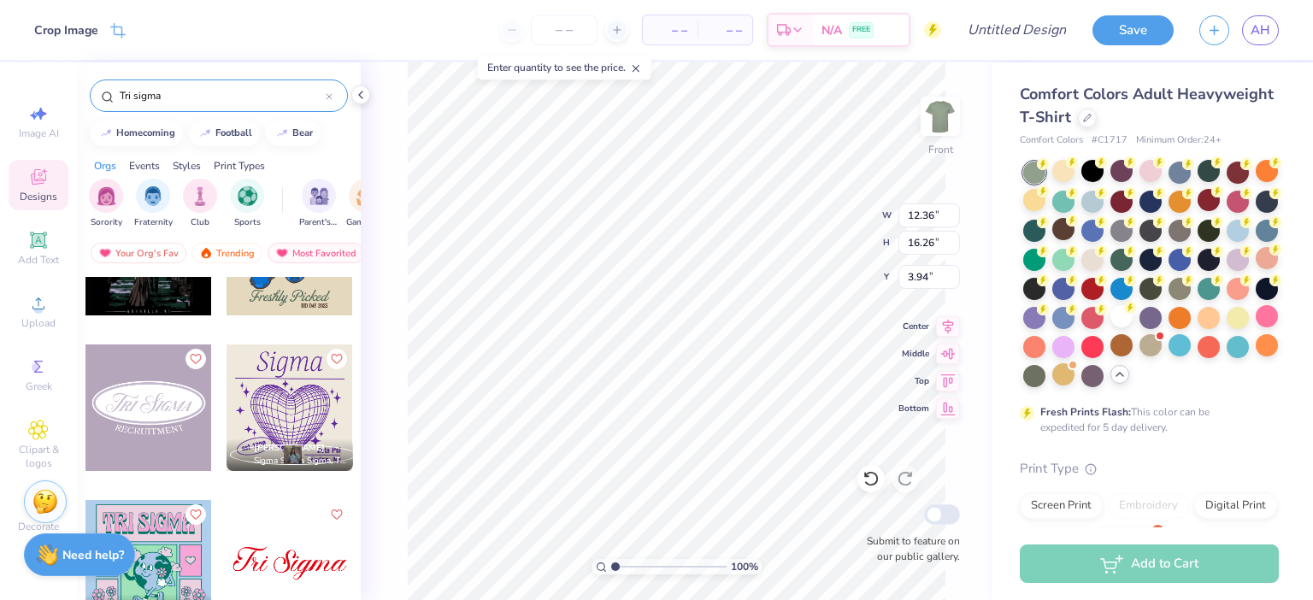
type input "3.94"
click at [168, 103] on input "Tri sigma" at bounding box center [222, 95] width 208 height 17
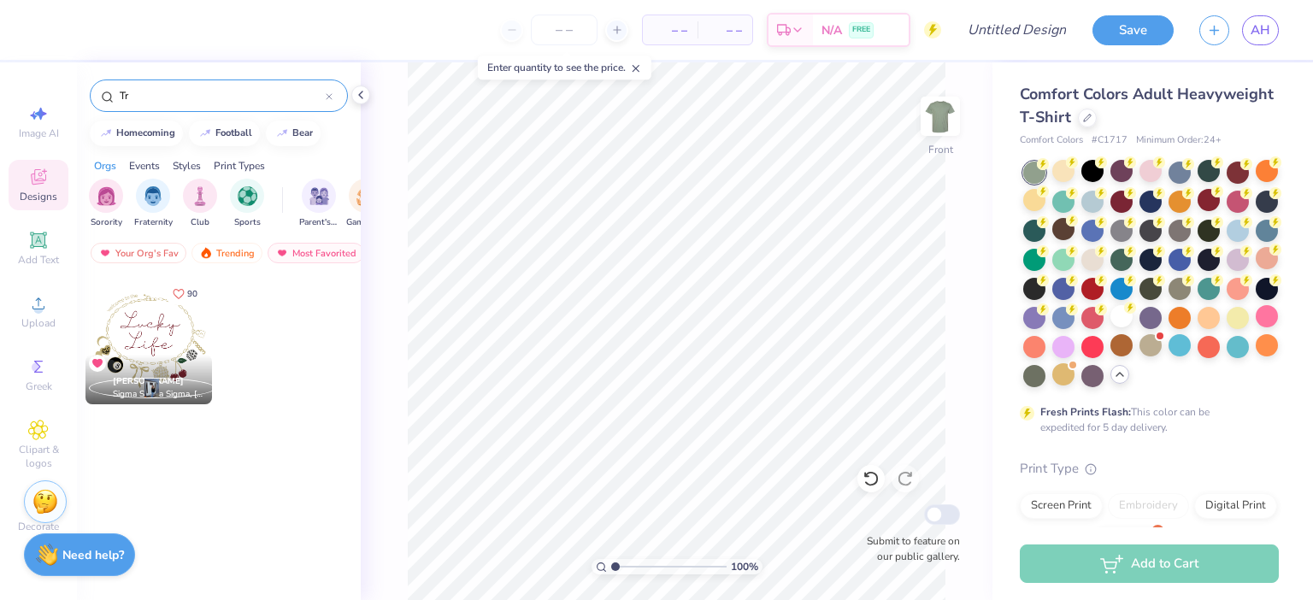
type input "T"
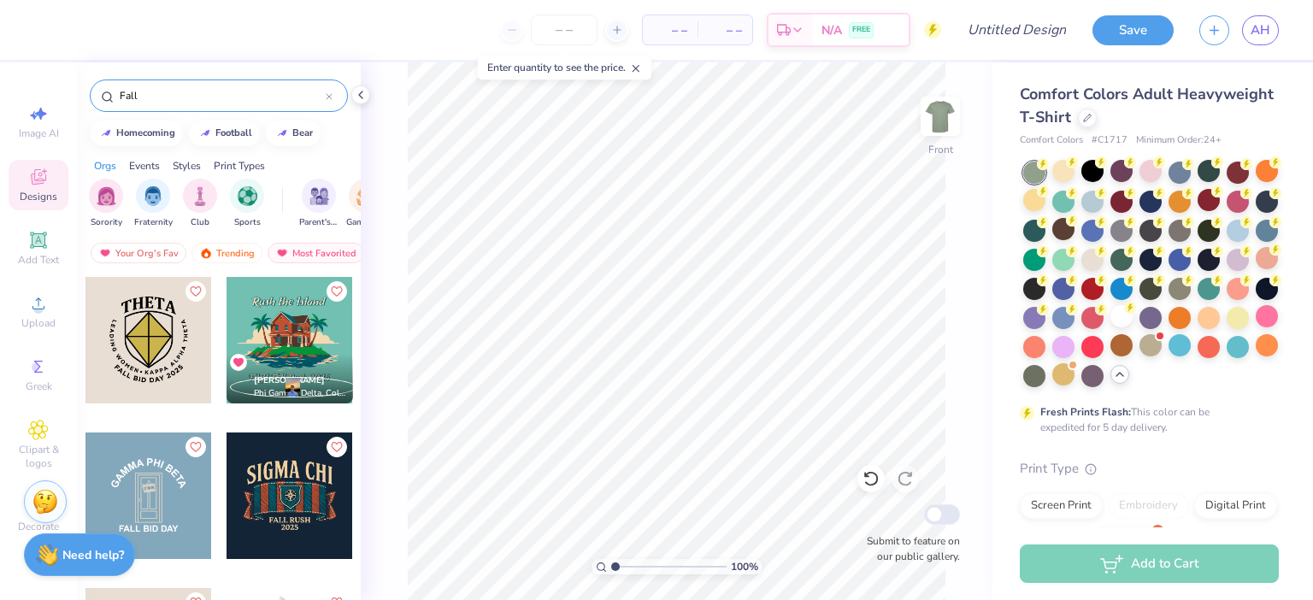
scroll to position [4358, 0]
type input "Fall"
type input "12.98"
type input "17.08"
type input "2.65"
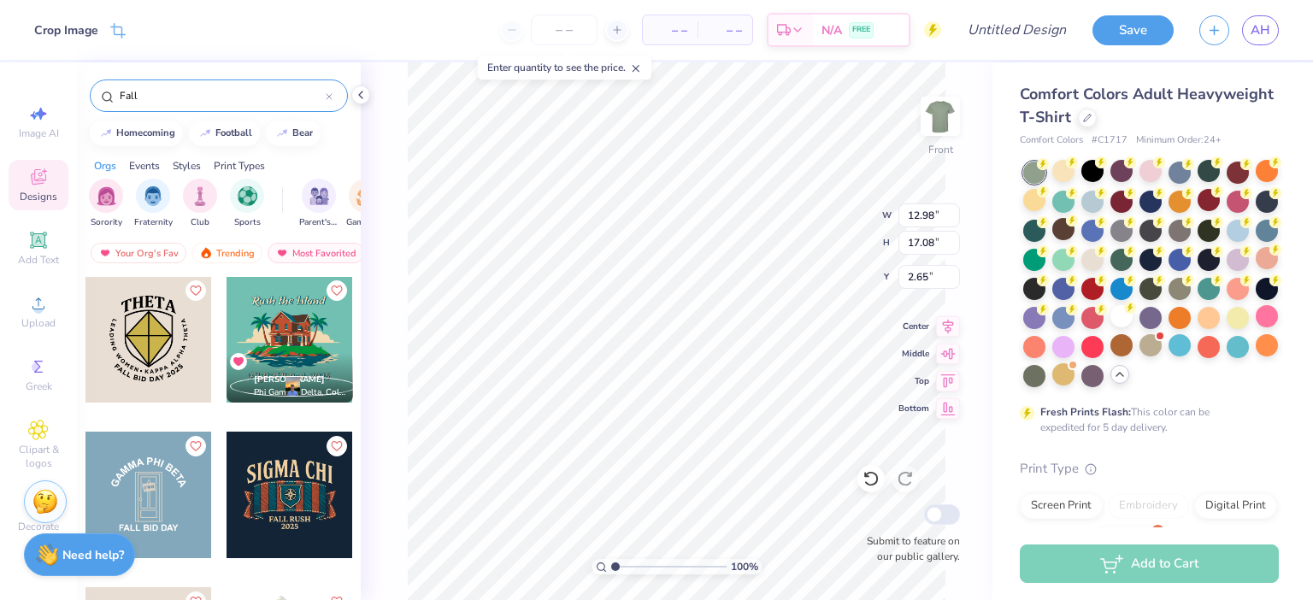
type input "3.51"
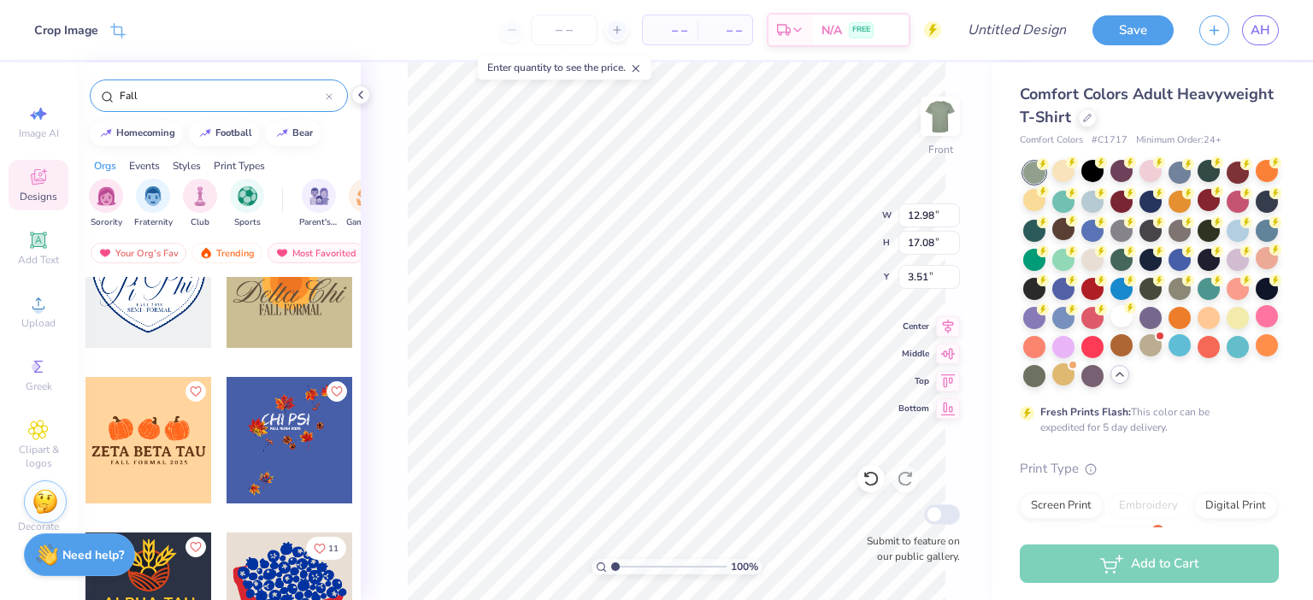
scroll to position [9547, 0]
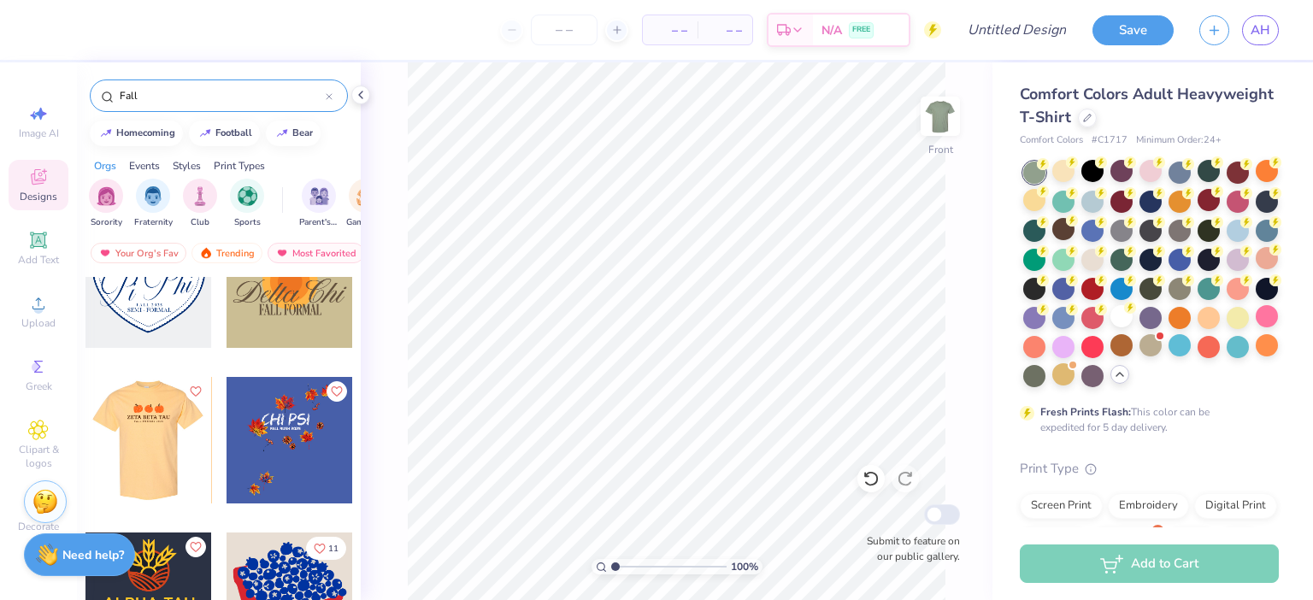
click at [85, 440] on div at bounding box center [22, 440] width 127 height 127
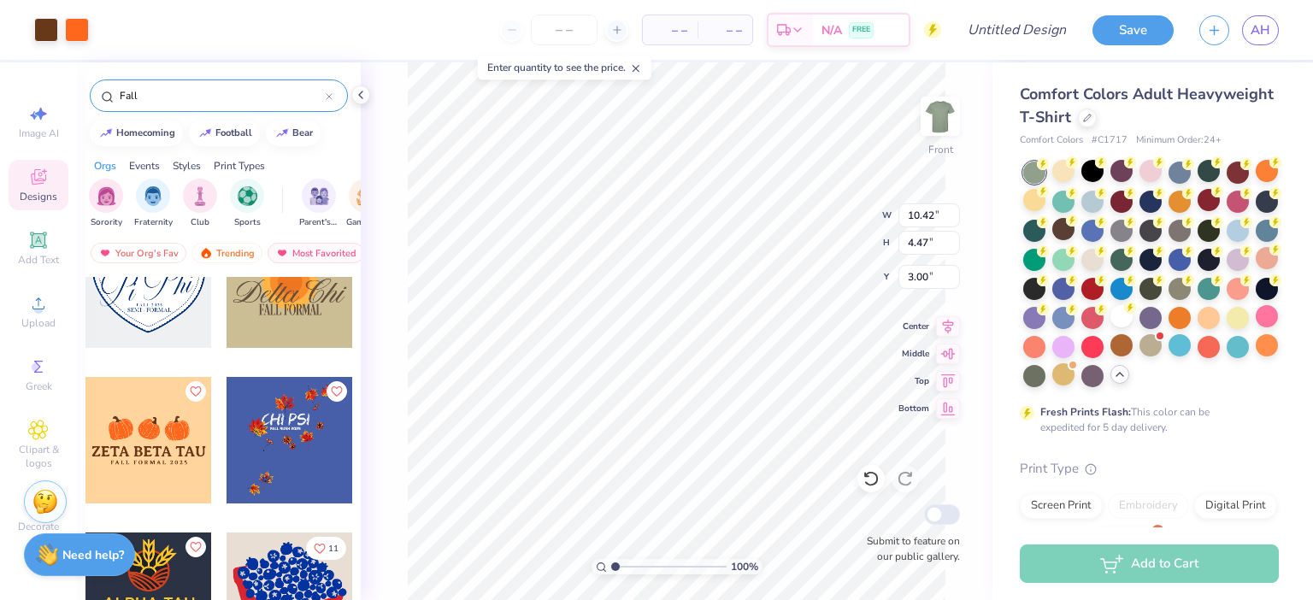
type input "4.06"
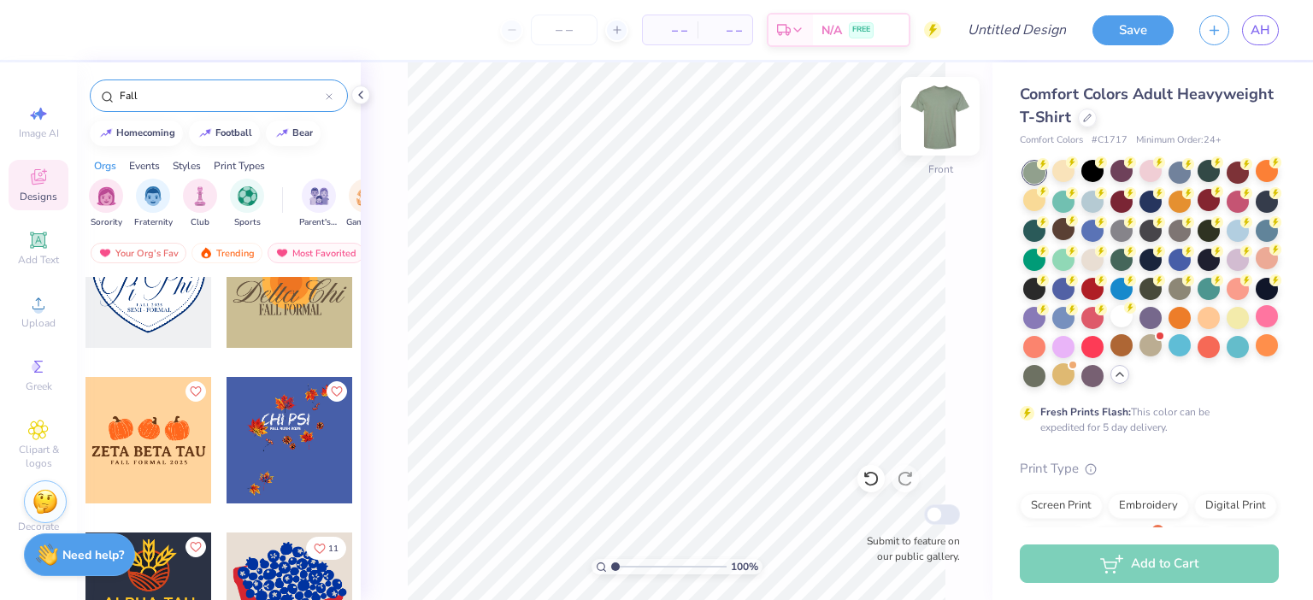
click at [947, 116] on img at bounding box center [940, 116] width 68 height 68
click at [181, 426] on div at bounding box center [148, 440] width 127 height 127
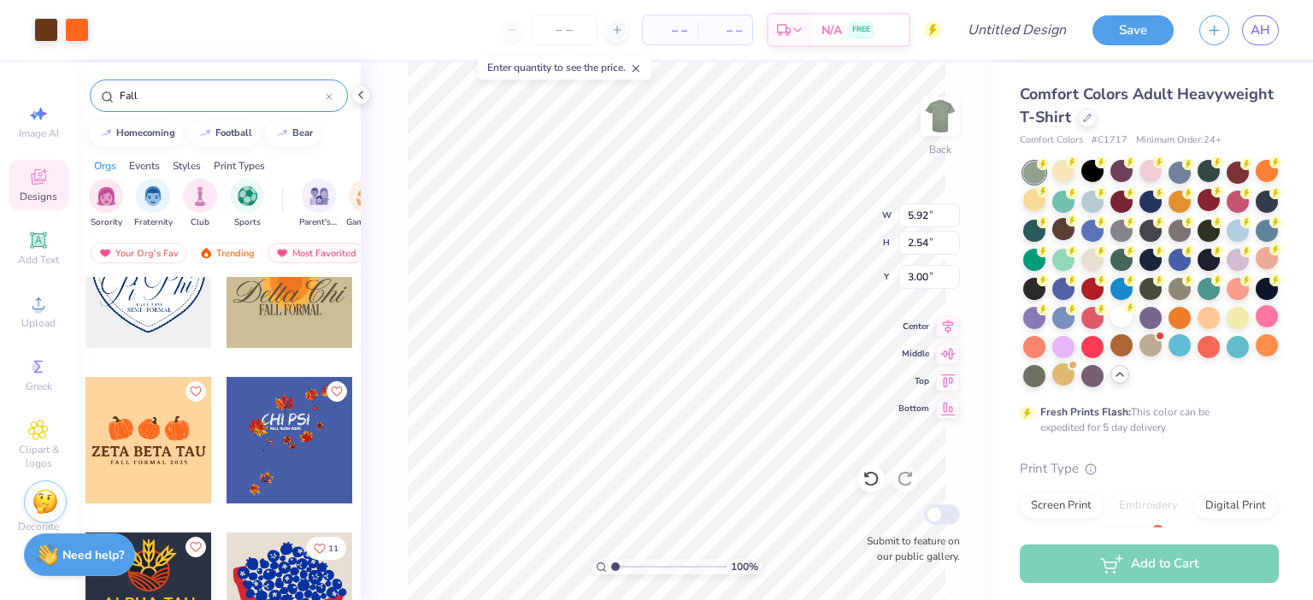
type input "5.92"
type input "2.54"
type input "4.16"
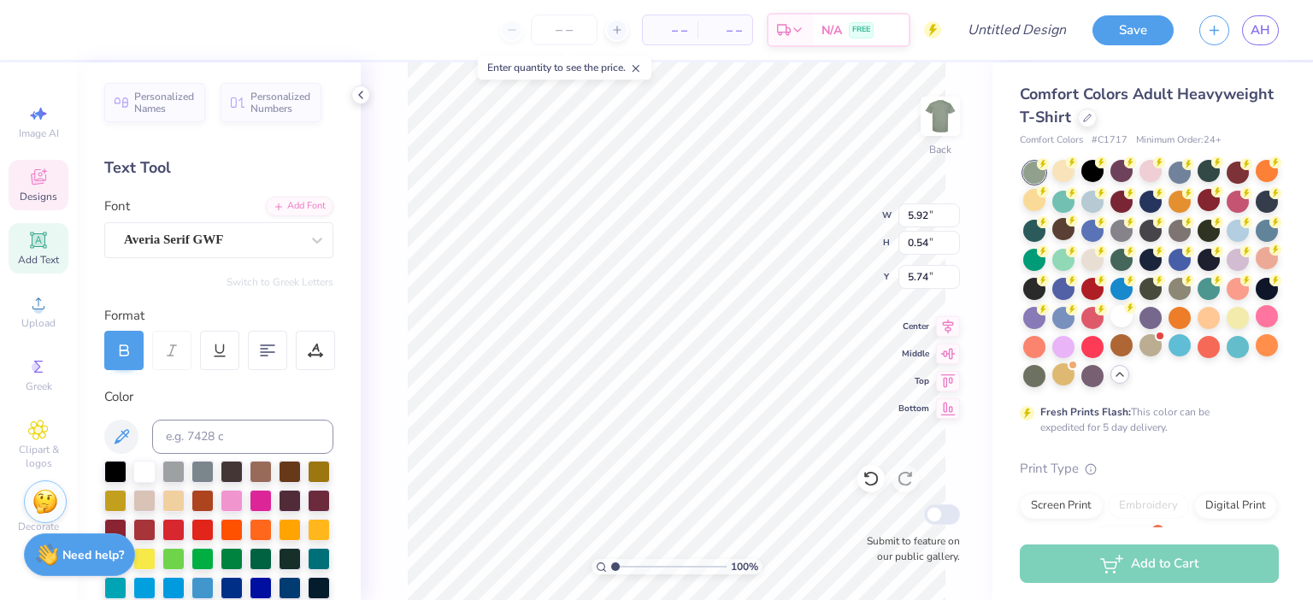
scroll to position [0, 3]
type textarea "Sigma Sigma Sigma"
type input "3.99"
type input "0.23"
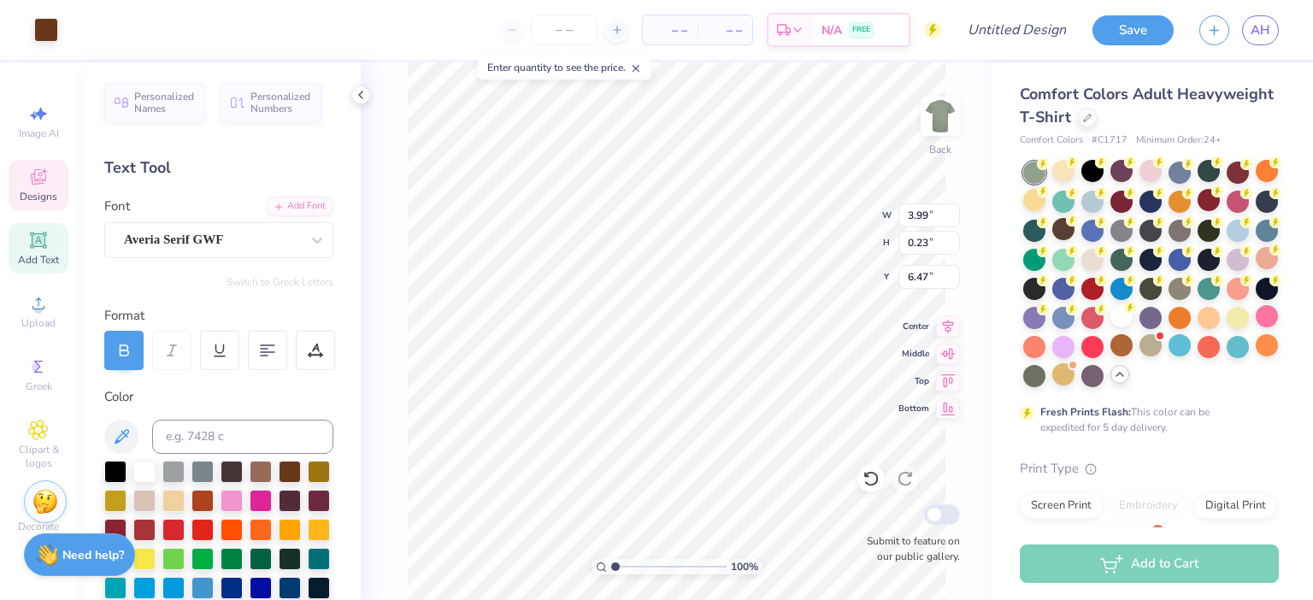
type input "6.47"
click at [872, 491] on div at bounding box center [870, 478] width 27 height 27
type input "3.61"
type input "0.21"
type input "9.01"
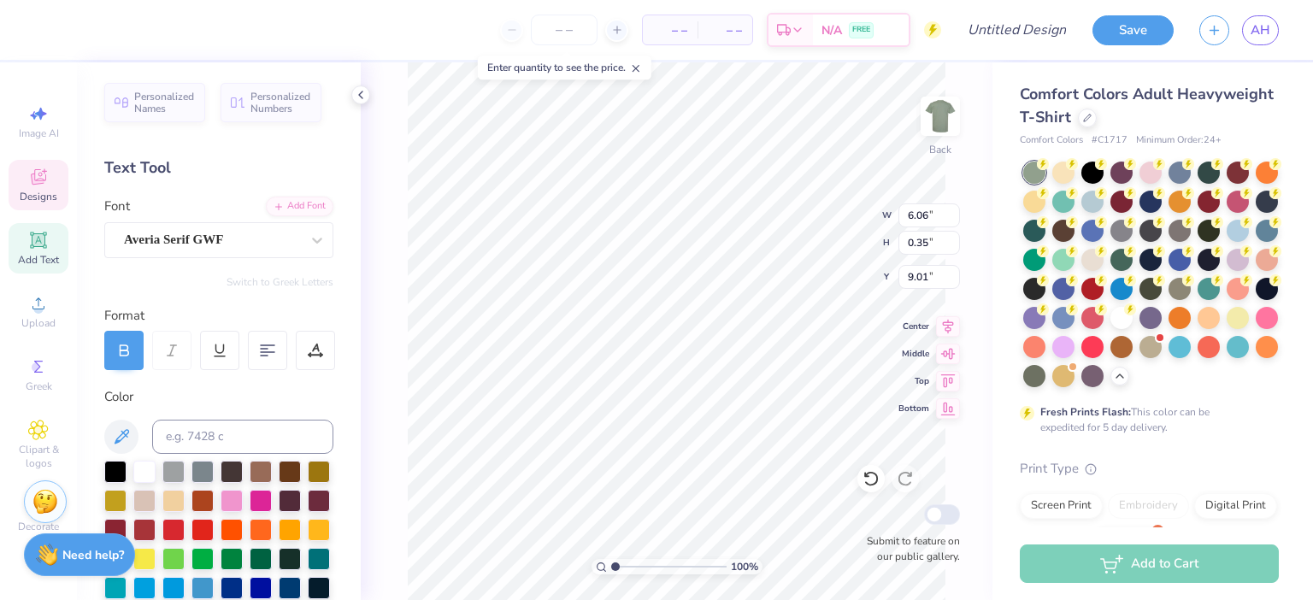
type input "6.06"
type input "0.35"
type input "9.03"
type textarea "Homecoming 2025"
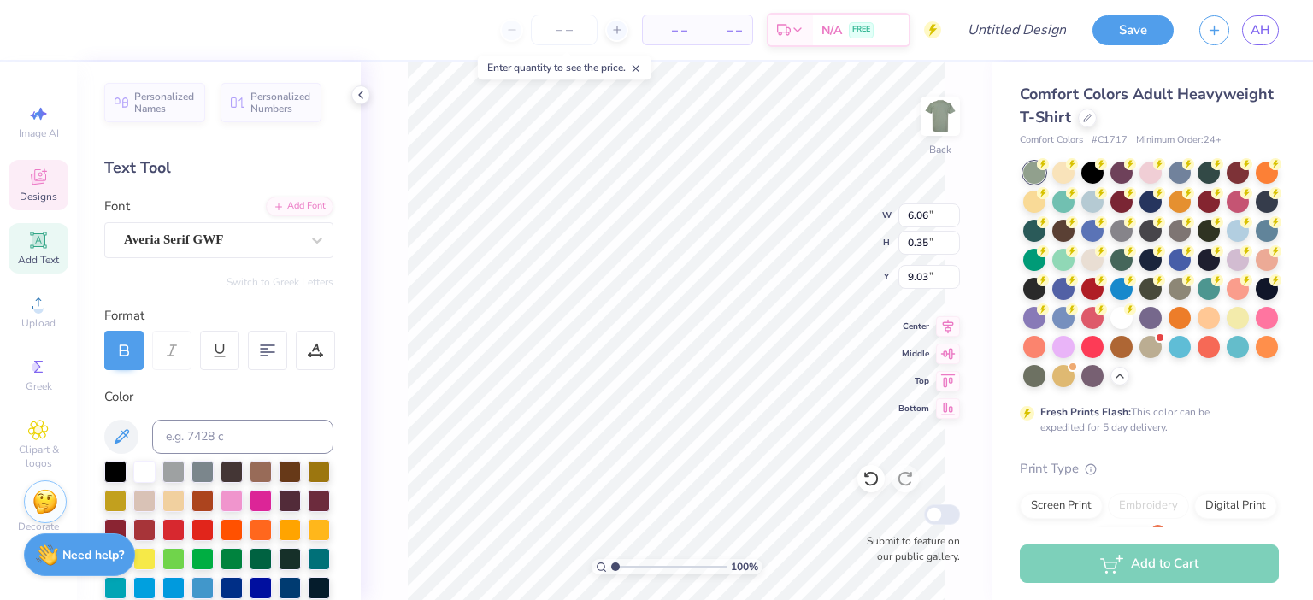
scroll to position [0, 5]
click at [47, 33] on div at bounding box center [46, 28] width 24 height 24
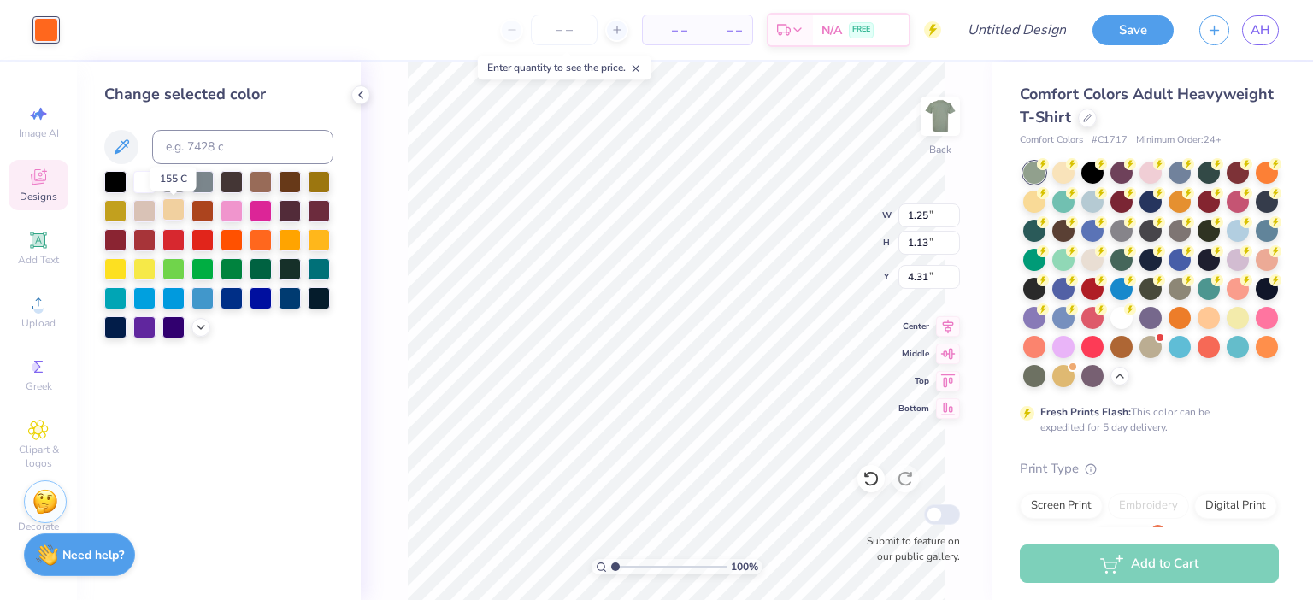
click at [181, 210] on div at bounding box center [173, 209] width 22 height 22
click at [264, 183] on div at bounding box center [261, 180] width 22 height 22
click at [199, 322] on icon at bounding box center [201, 326] width 14 height 14
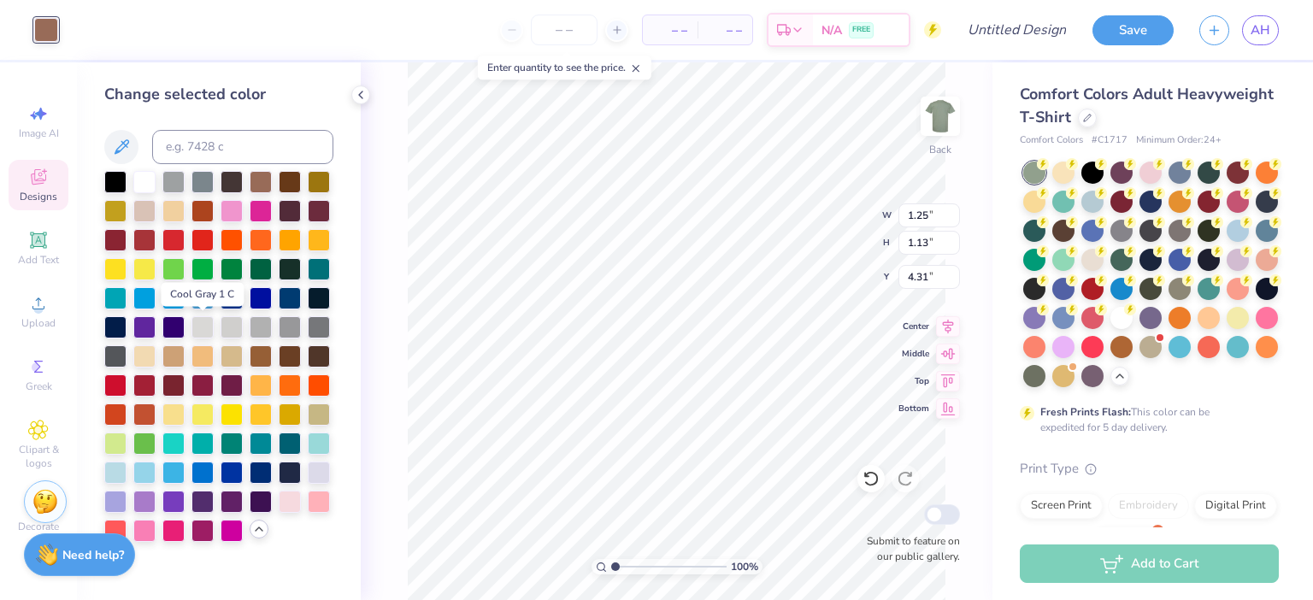
click at [199, 322] on div at bounding box center [202, 327] width 22 height 22
click at [256, 388] on div at bounding box center [261, 384] width 22 height 22
click at [207, 359] on div at bounding box center [202, 355] width 22 height 22
click at [261, 416] on div at bounding box center [261, 413] width 22 height 22
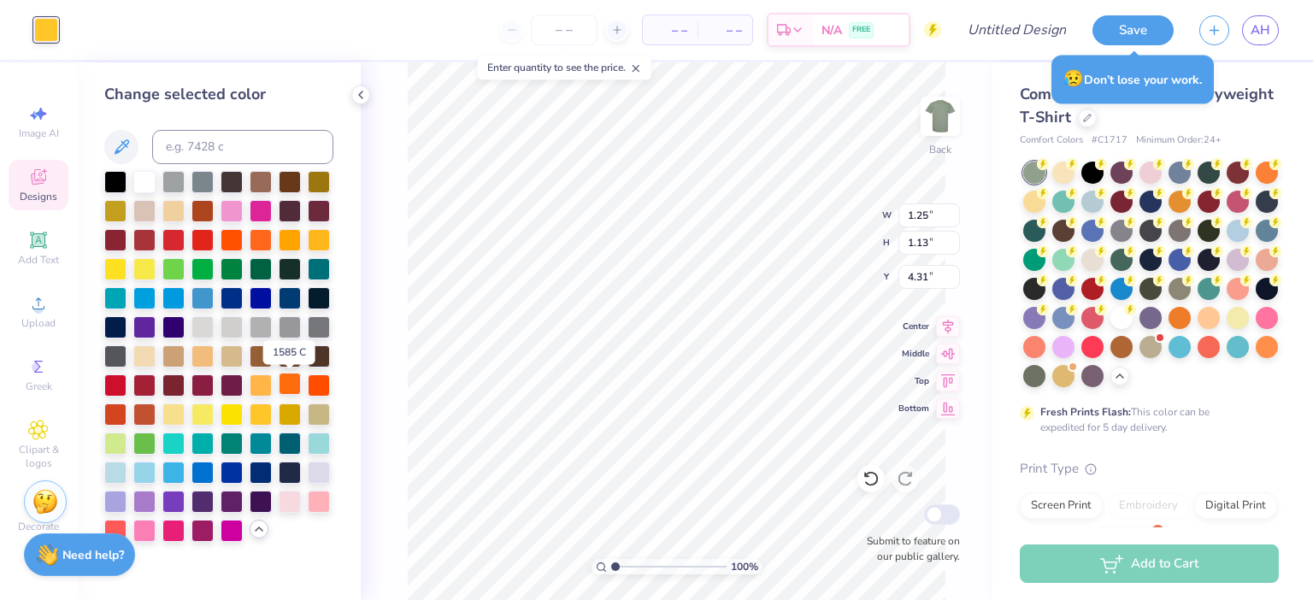
click at [299, 393] on div at bounding box center [290, 384] width 22 height 22
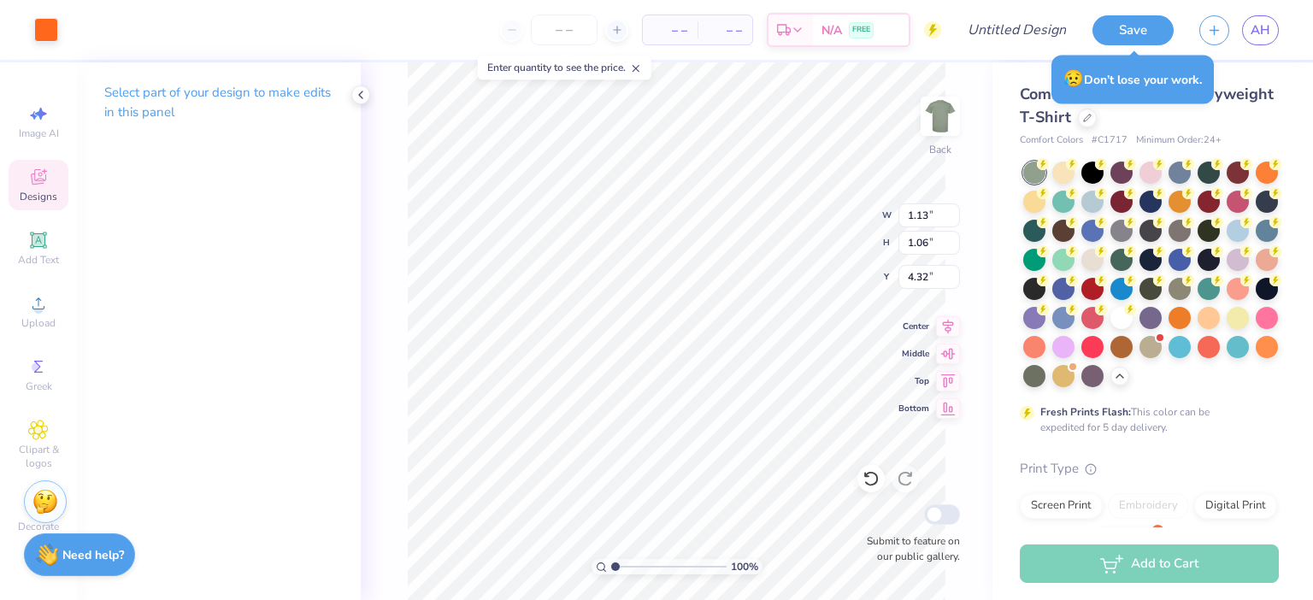
type input "1.13"
type input "1.06"
type input "4.32"
click at [46, 26] on div at bounding box center [46, 28] width 24 height 24
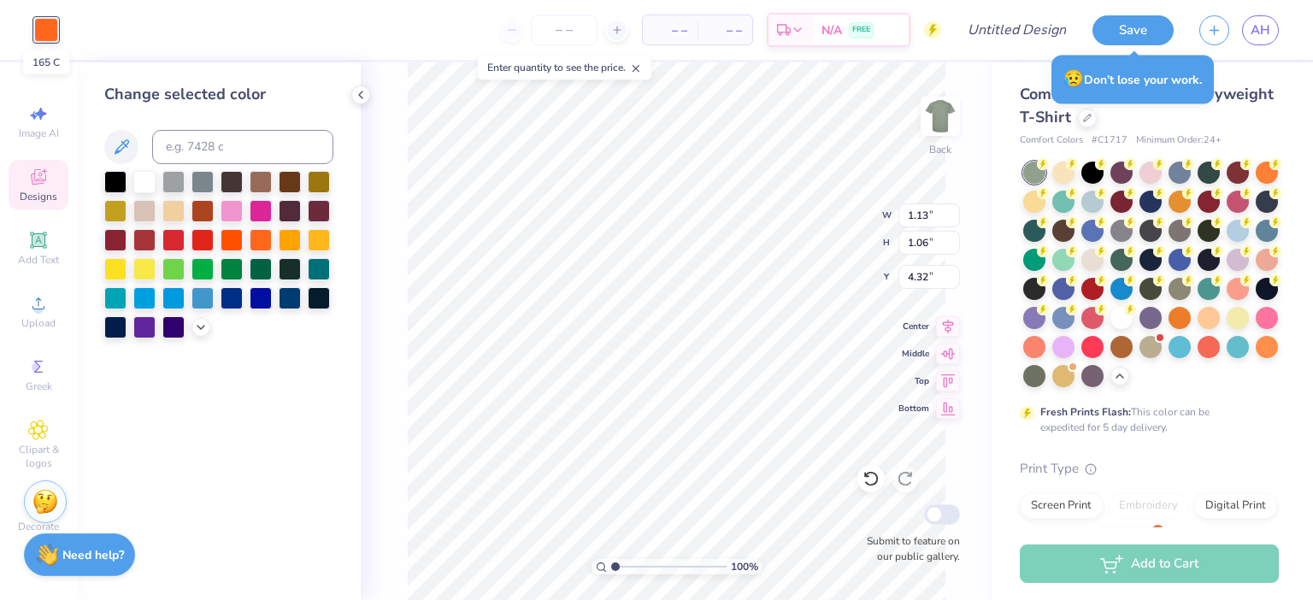
click at [46, 26] on div at bounding box center [46, 30] width 24 height 24
click at [200, 330] on icon at bounding box center [201, 326] width 14 height 14
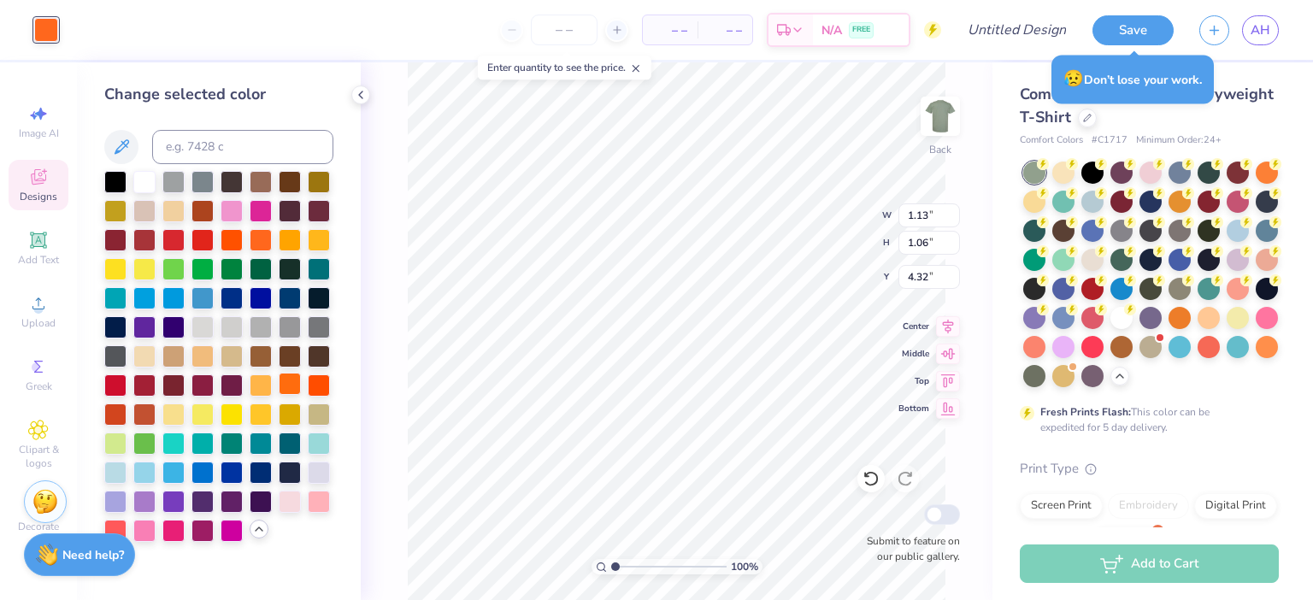
click at [300, 385] on div at bounding box center [290, 384] width 22 height 22
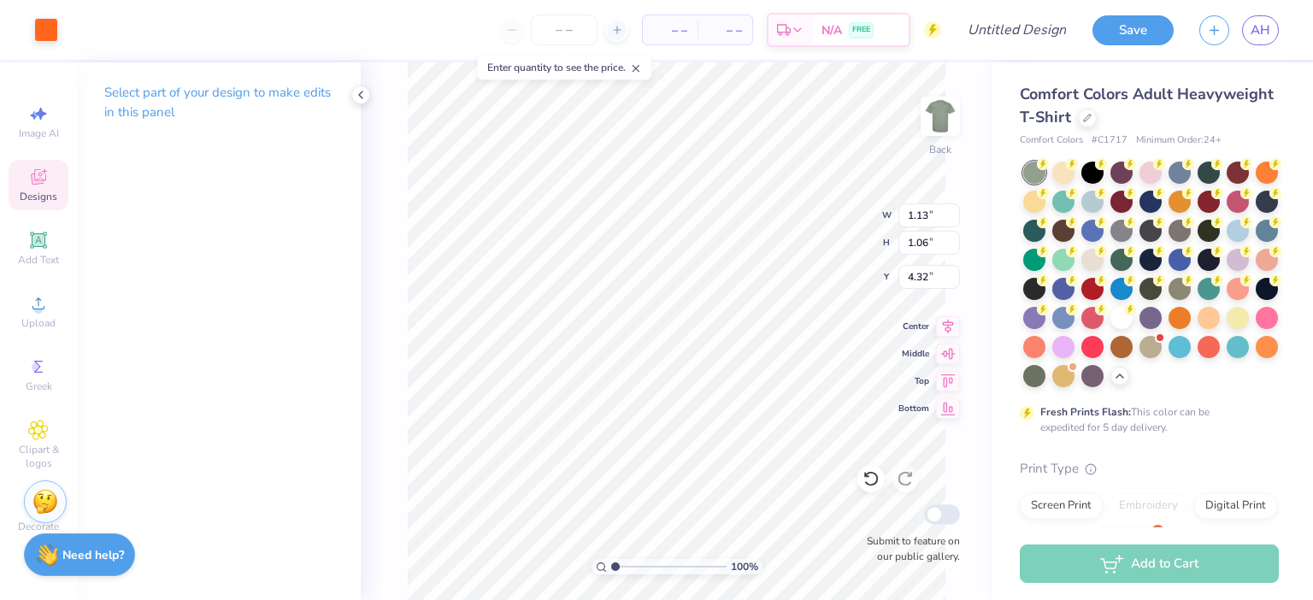
type input "1.27"
type input "1.05"
type input "4.39"
click at [44, 32] on div at bounding box center [46, 28] width 24 height 24
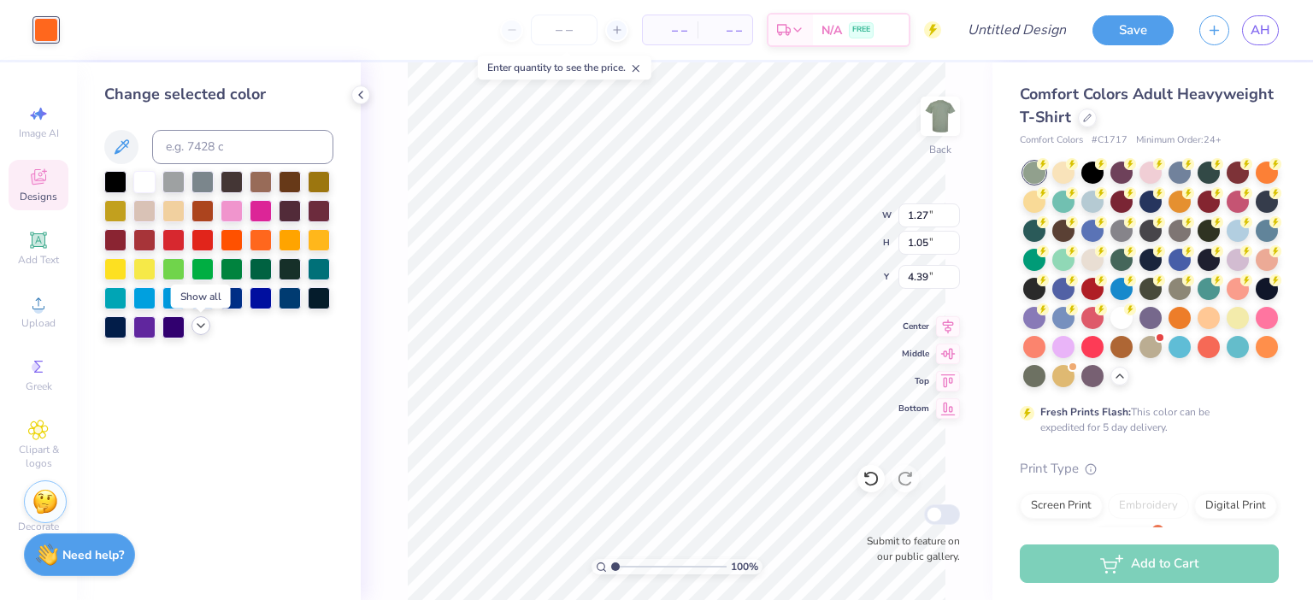
click at [199, 333] on icon at bounding box center [201, 326] width 14 height 14
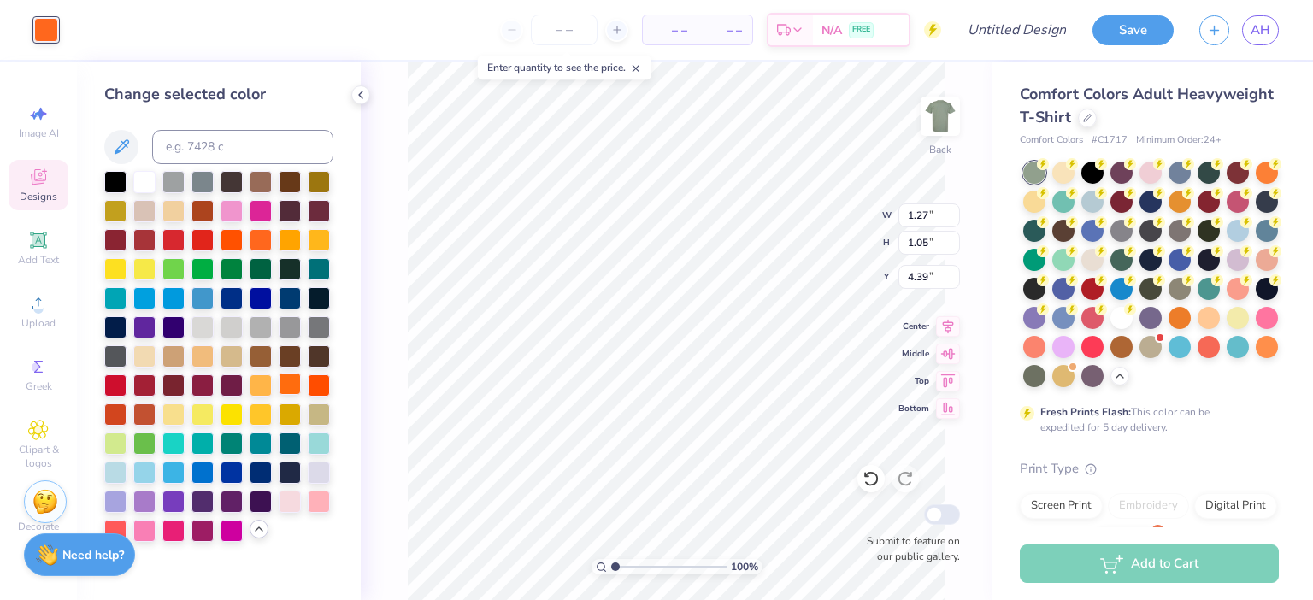
click at [289, 391] on div at bounding box center [290, 384] width 22 height 22
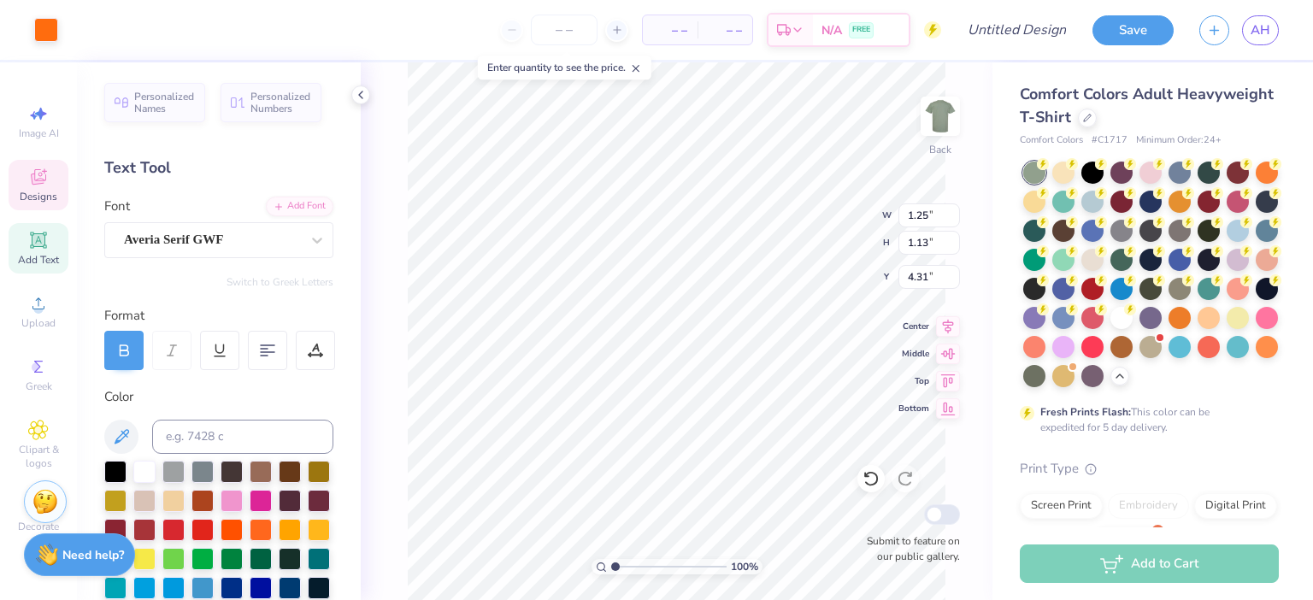
type input "1.25"
type input "1.13"
type input "4.31"
type input "5.43"
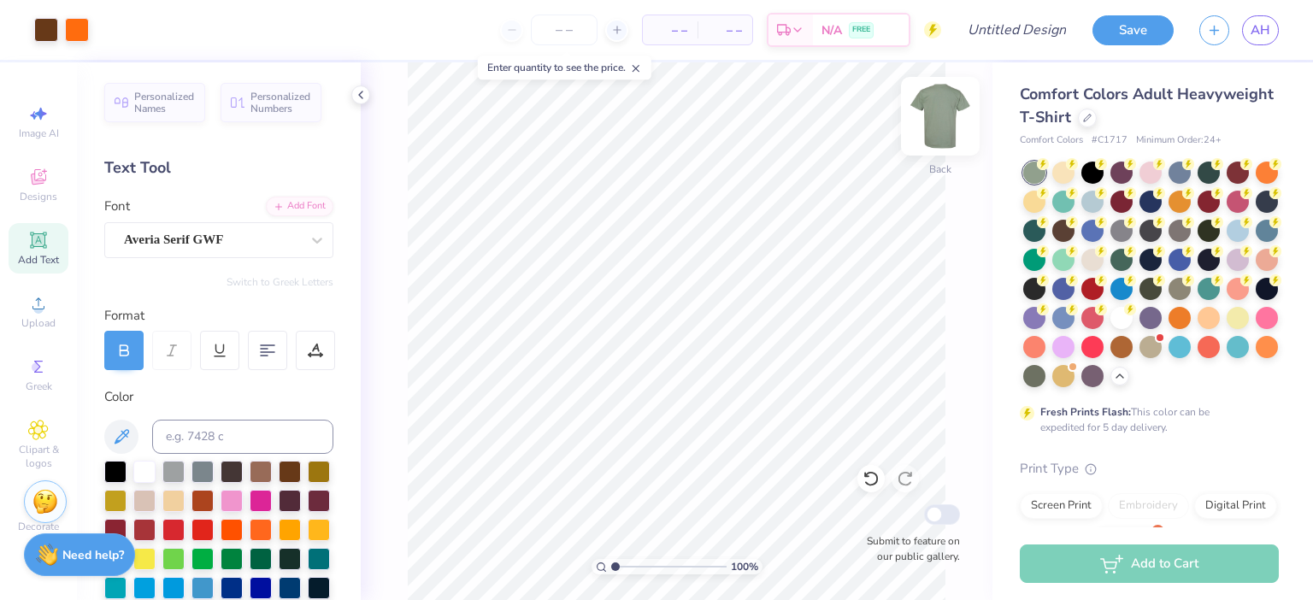
click at [945, 121] on img at bounding box center [940, 116] width 68 height 68
click at [949, 121] on img at bounding box center [940, 116] width 68 height 68
click at [1181, 203] on div at bounding box center [1180, 200] width 22 height 22
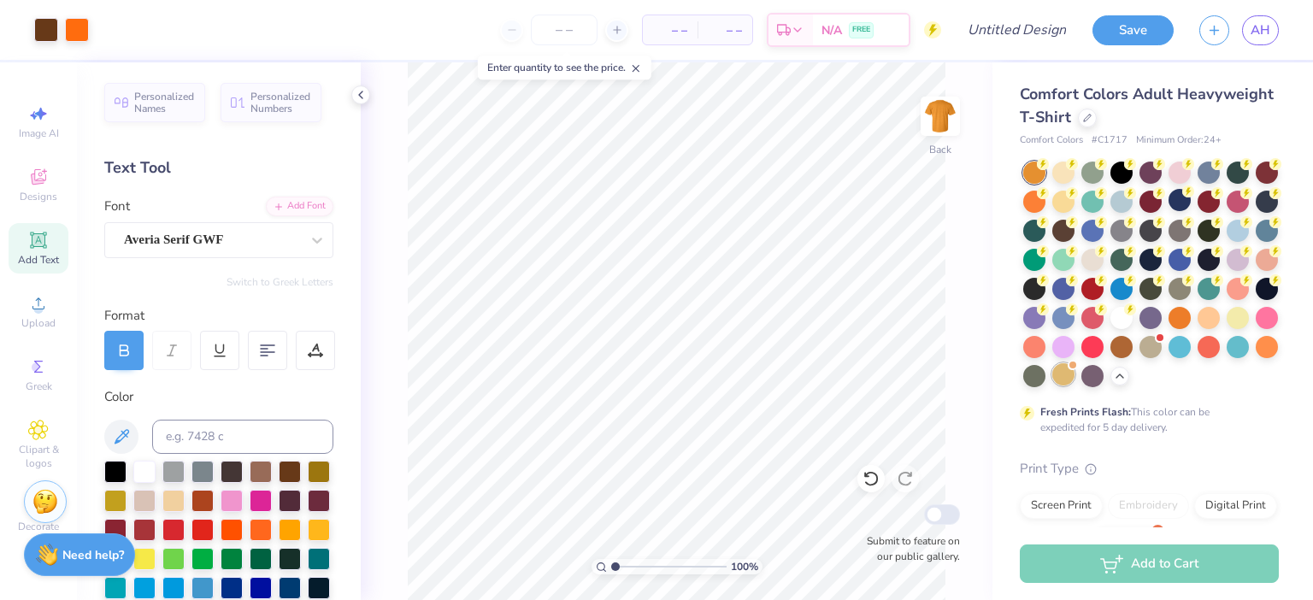
click at [1068, 369] on div at bounding box center [1063, 374] width 22 height 22
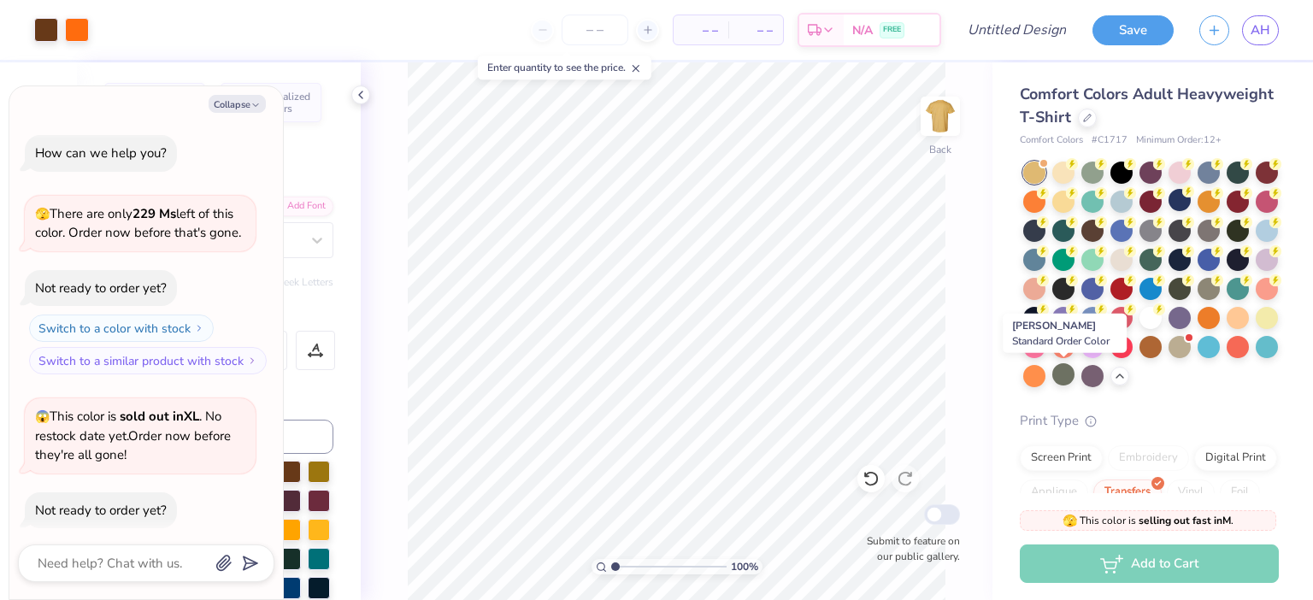
scroll to position [1146, 0]
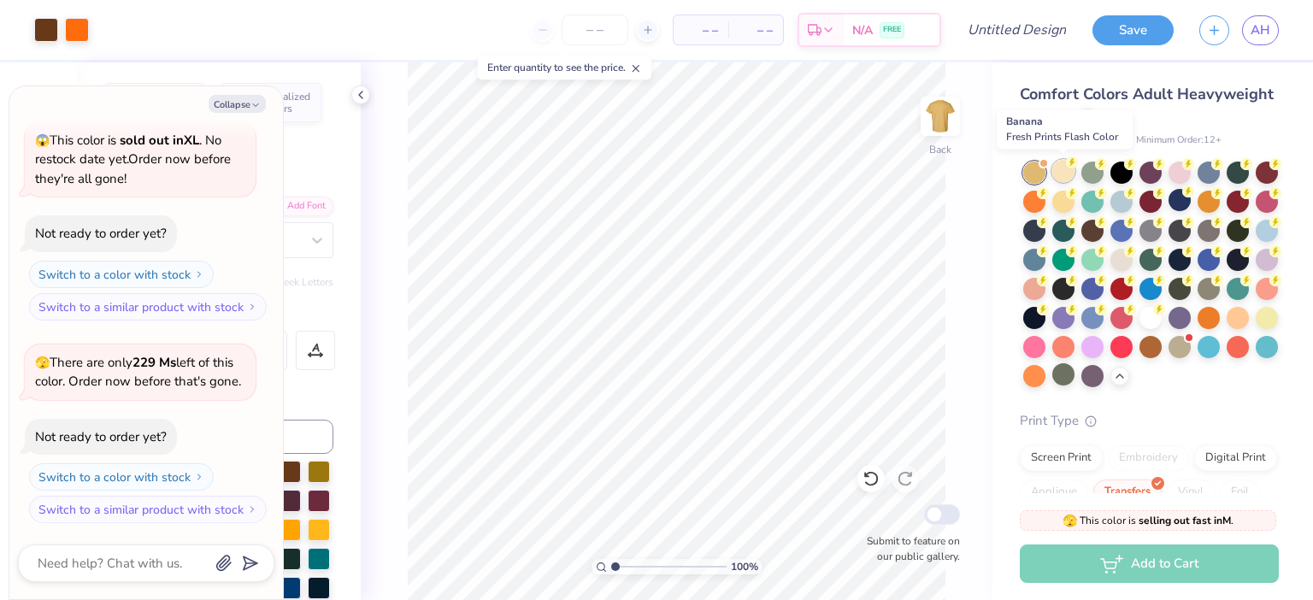
click at [1062, 180] on div at bounding box center [1063, 171] width 22 height 22
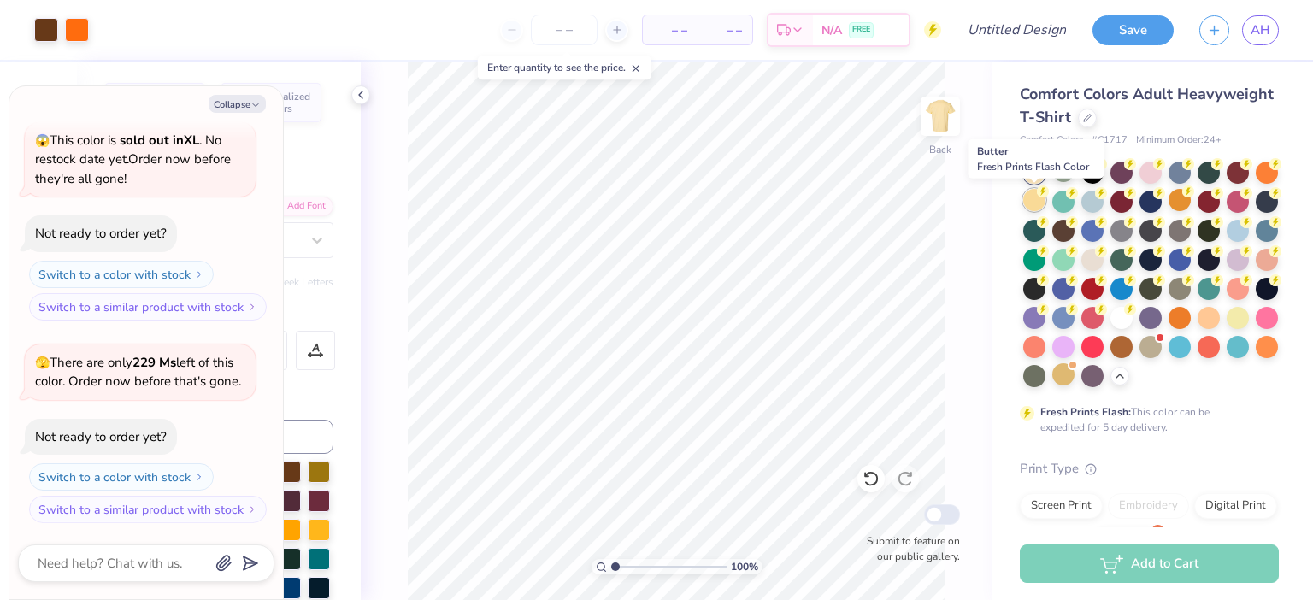
click at [1036, 204] on div at bounding box center [1034, 200] width 22 height 22
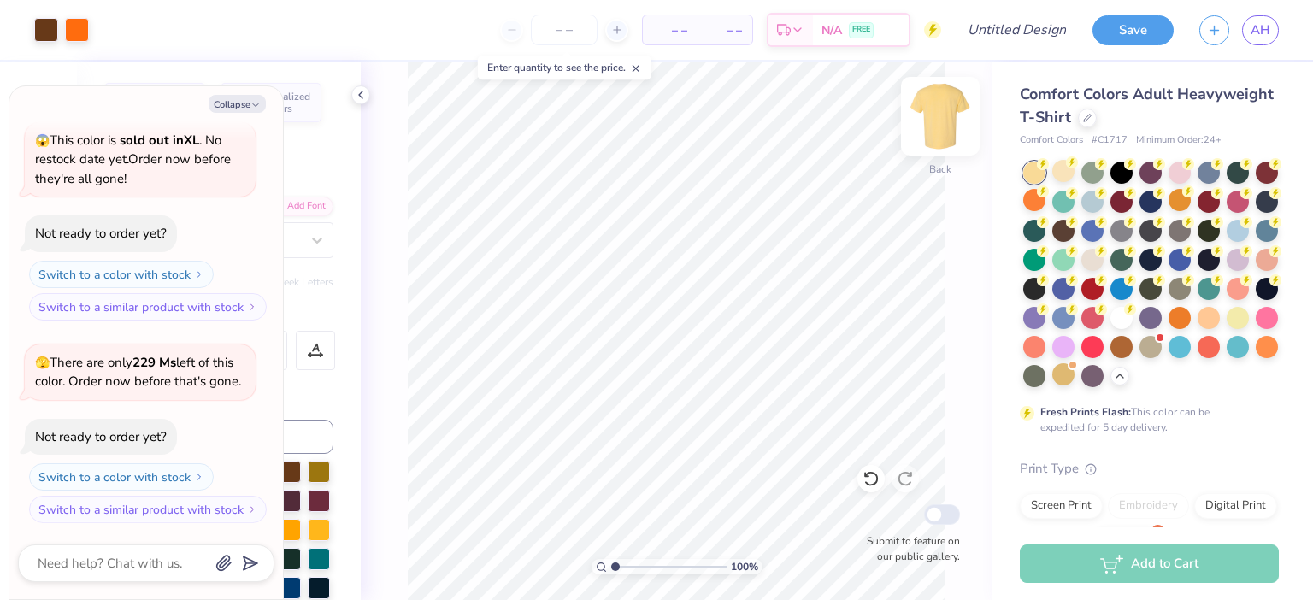
click at [950, 112] on img at bounding box center [940, 116] width 68 height 68
click at [250, 103] on button "Collapse" at bounding box center [237, 104] width 57 height 18
type textarea "x"
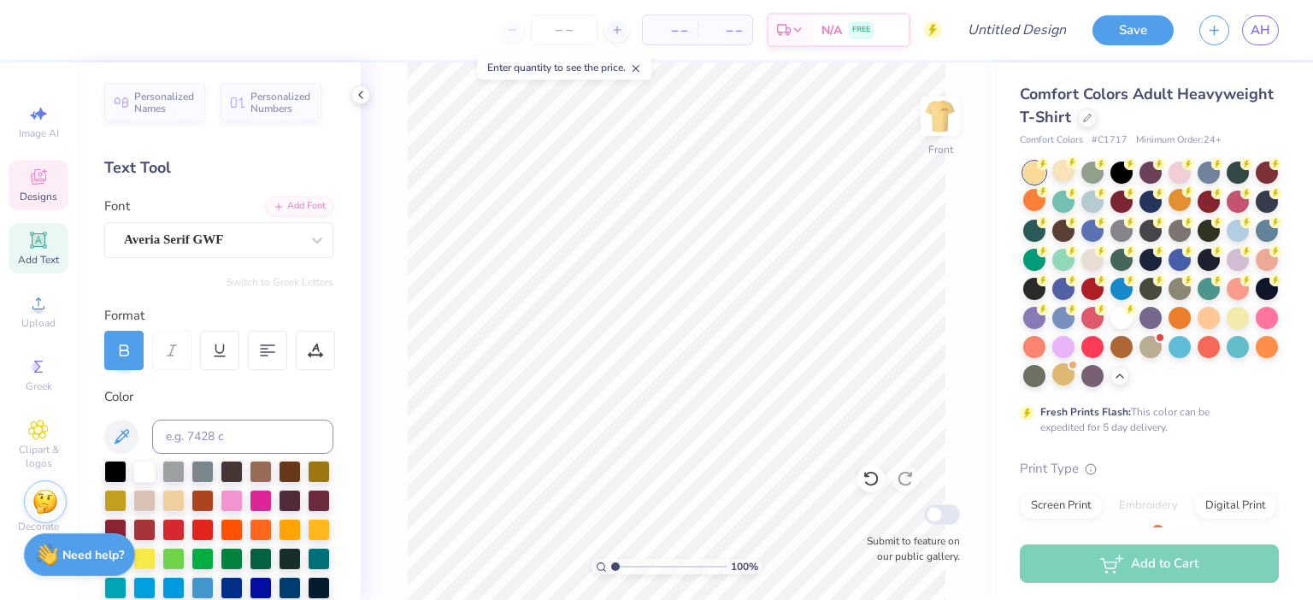
click at [39, 207] on div "Designs" at bounding box center [39, 185] width 60 height 50
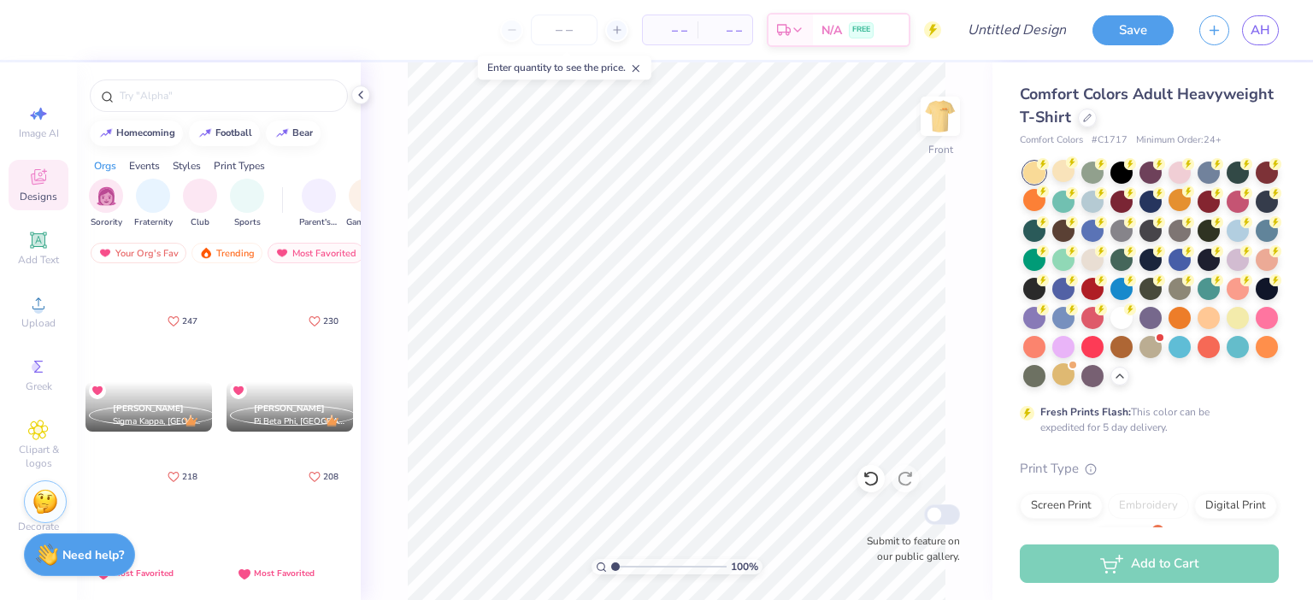
scroll to position [284, 0]
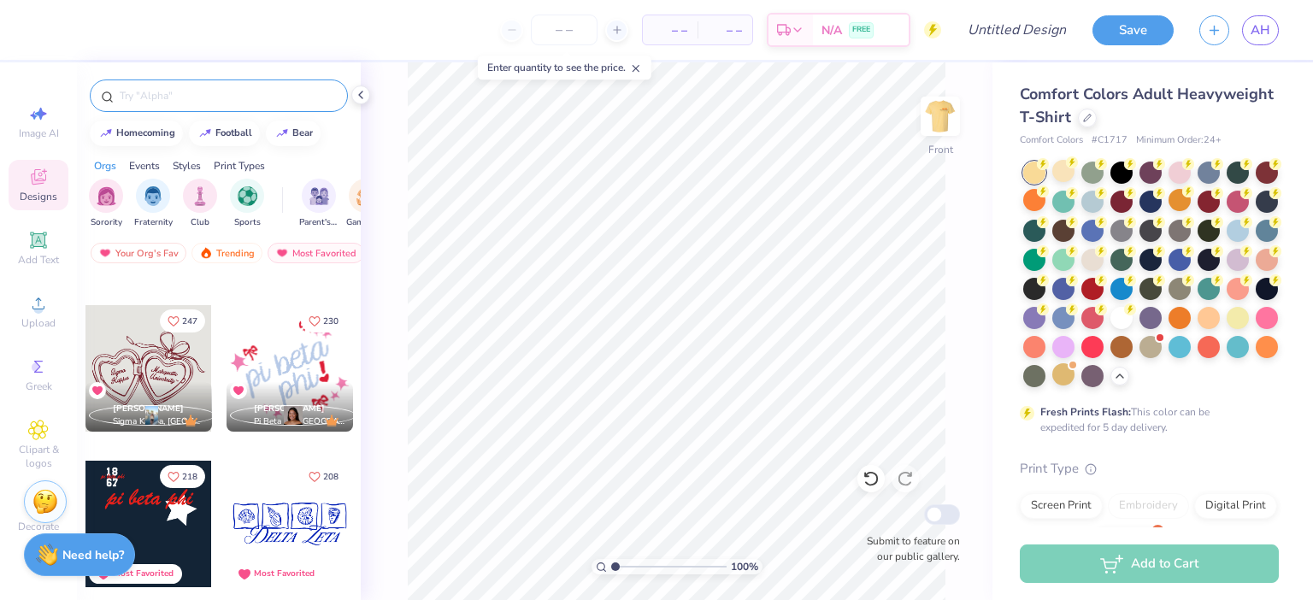
click at [226, 97] on input "text" at bounding box center [227, 95] width 219 height 17
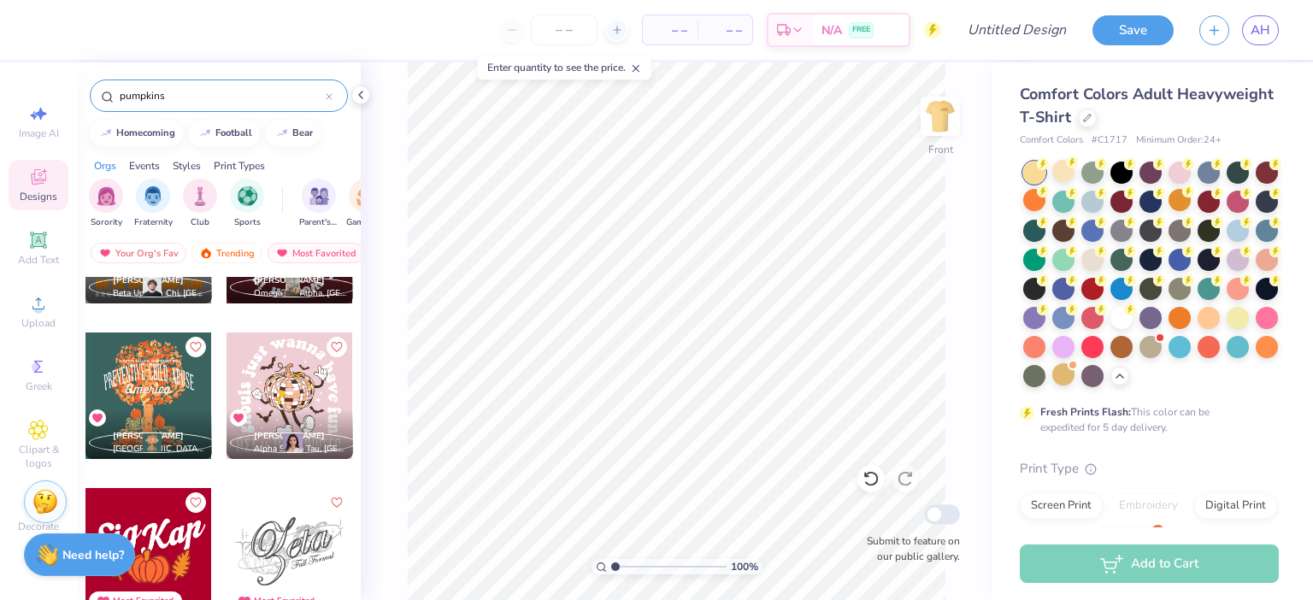
scroll to position [1503, 0]
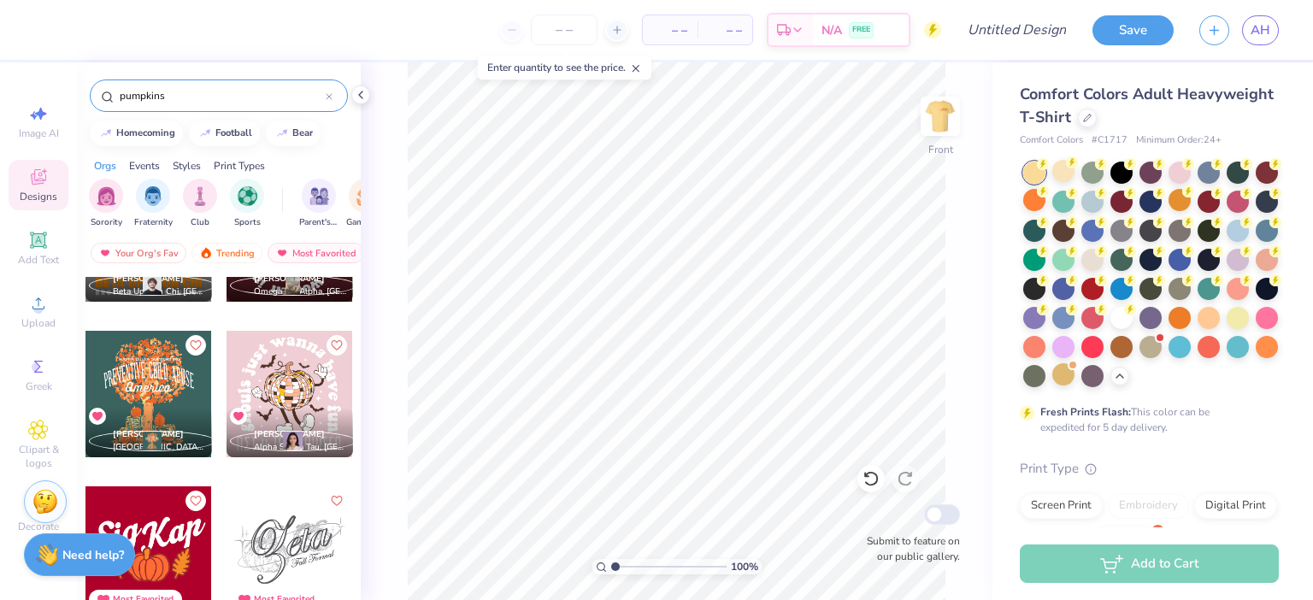
type input "pumpkins"
click at [183, 388] on div at bounding box center [148, 394] width 127 height 127
type input "5.91"
type input "12.24"
type input "15.43"
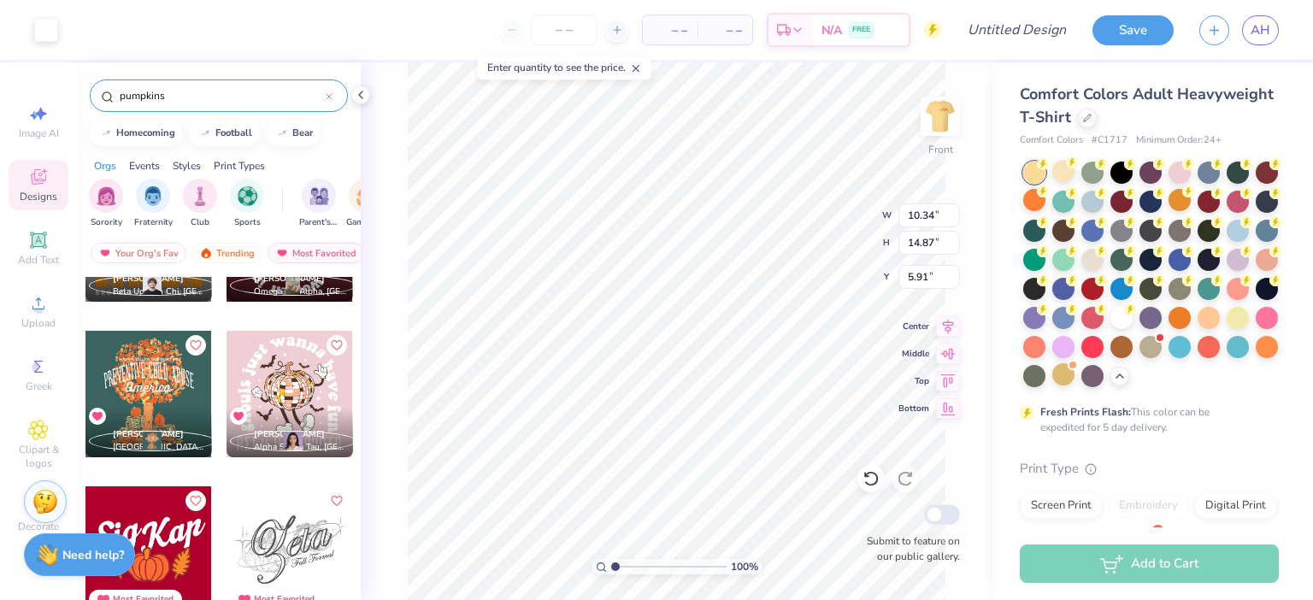
type input "12.24"
type input "3.76"
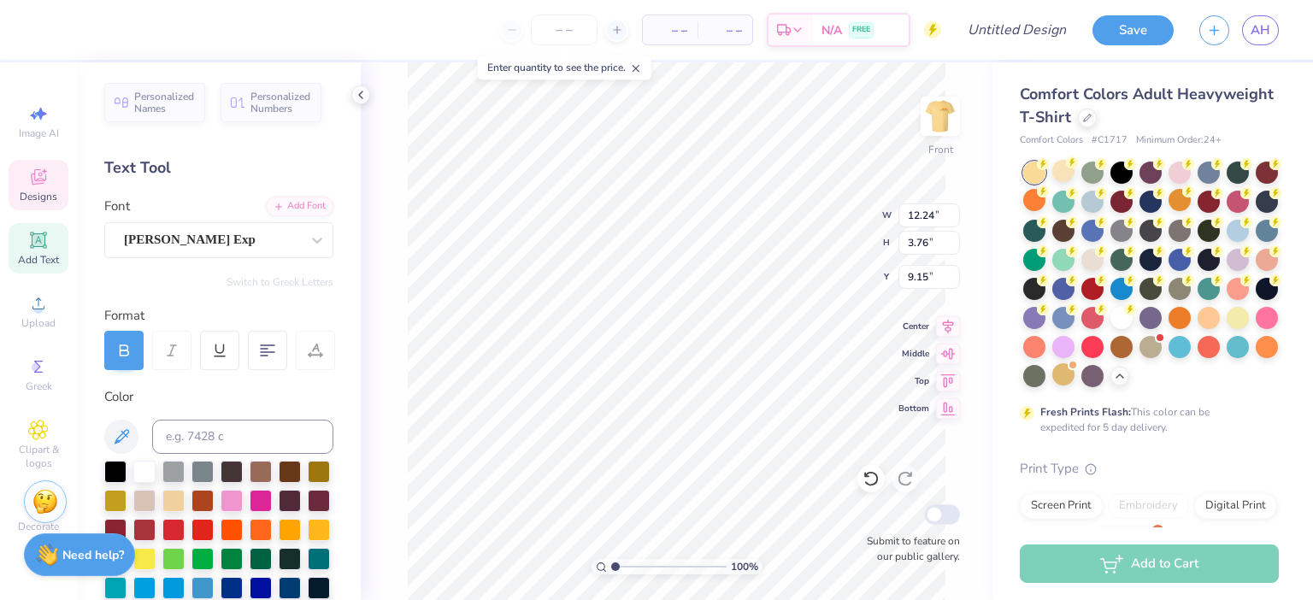
type input "22.54"
type input "6.36"
type input "1.37"
type input "25.63"
type input "10.23"
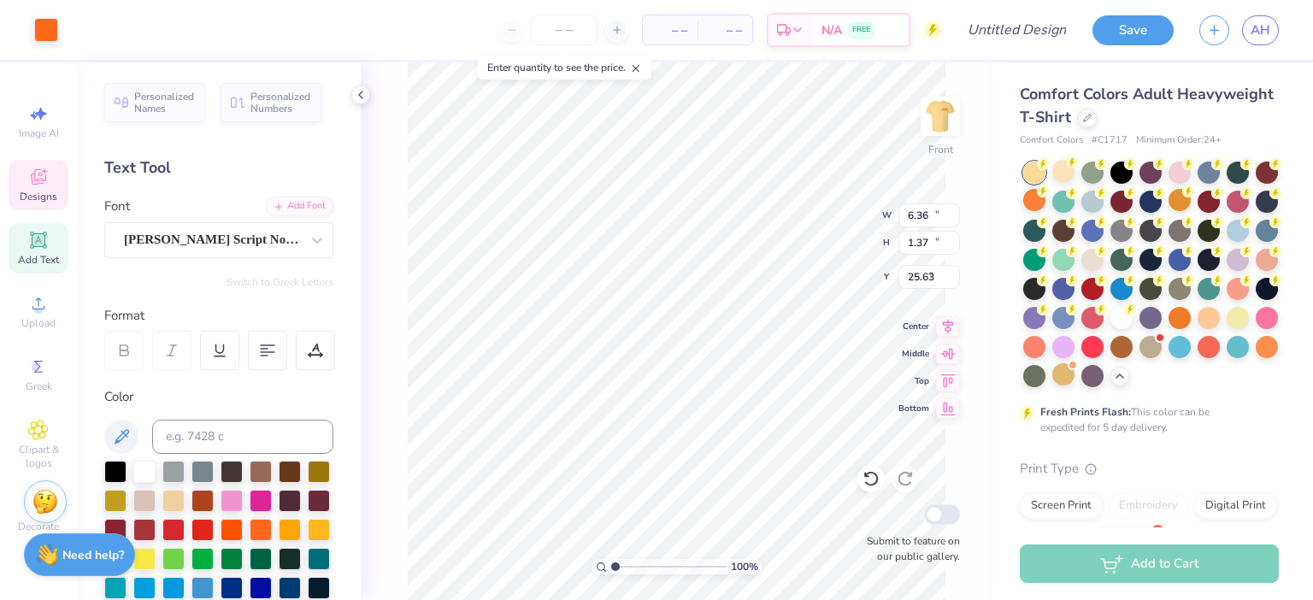
type input "14.76"
type input "6.08"
click at [42, 36] on div at bounding box center [46, 28] width 24 height 24
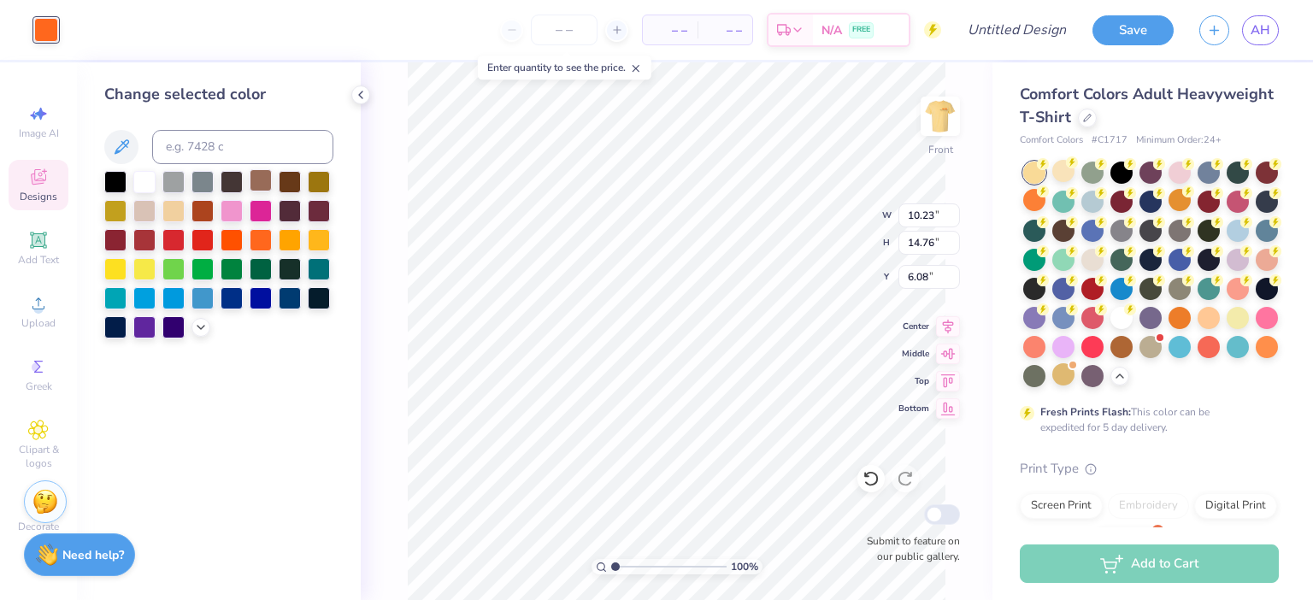
click at [262, 181] on div at bounding box center [261, 180] width 22 height 22
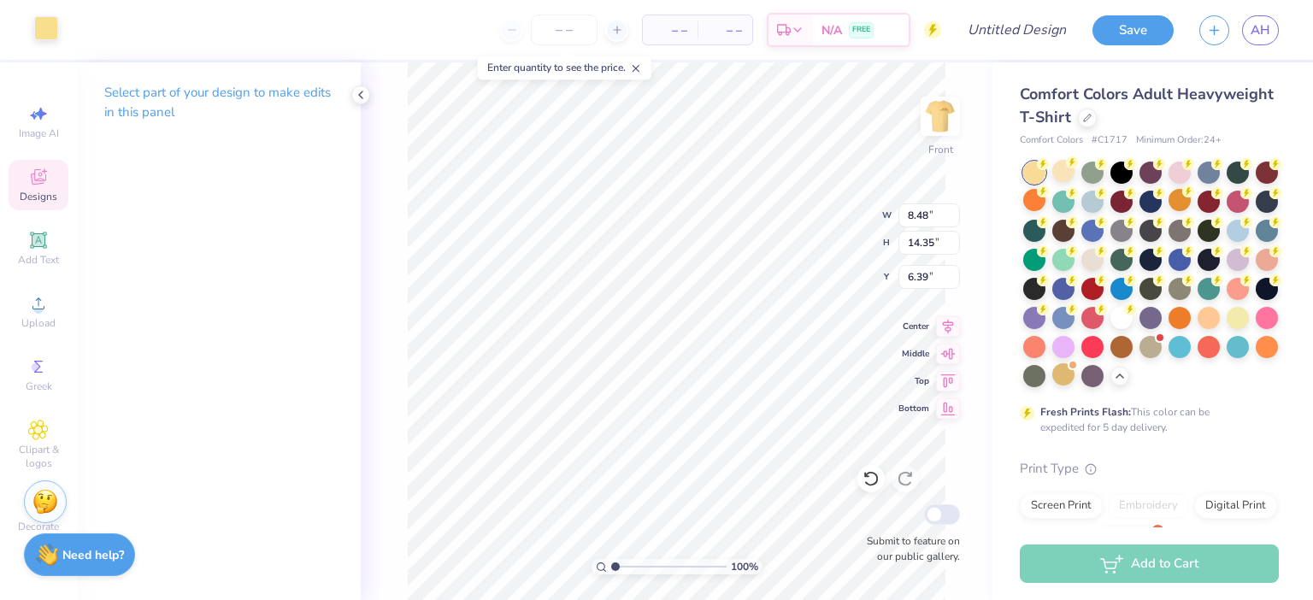
click at [50, 39] on div at bounding box center [46, 28] width 24 height 24
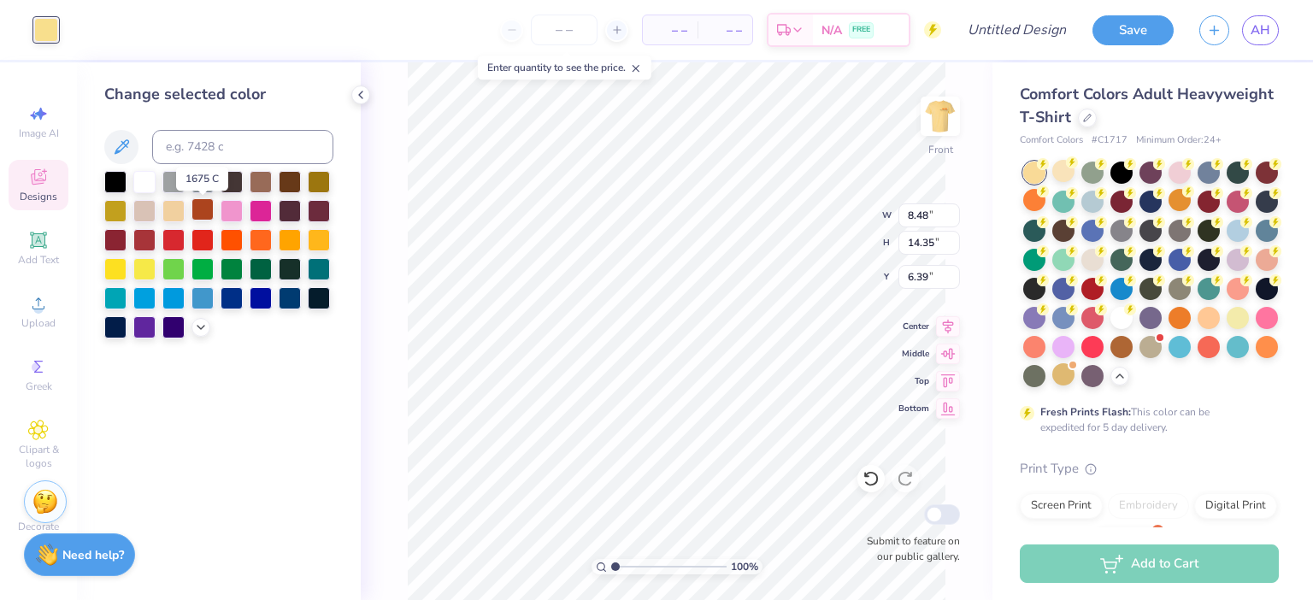
click at [200, 209] on div at bounding box center [202, 209] width 22 height 22
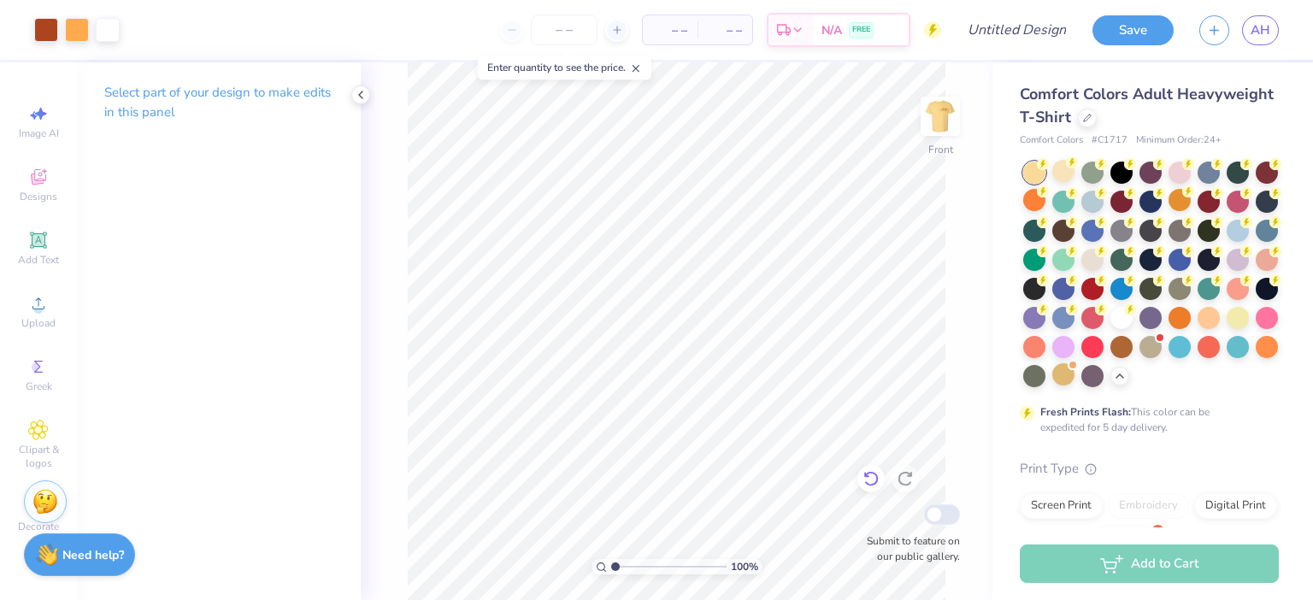
click at [868, 481] on icon at bounding box center [871, 478] width 17 height 17
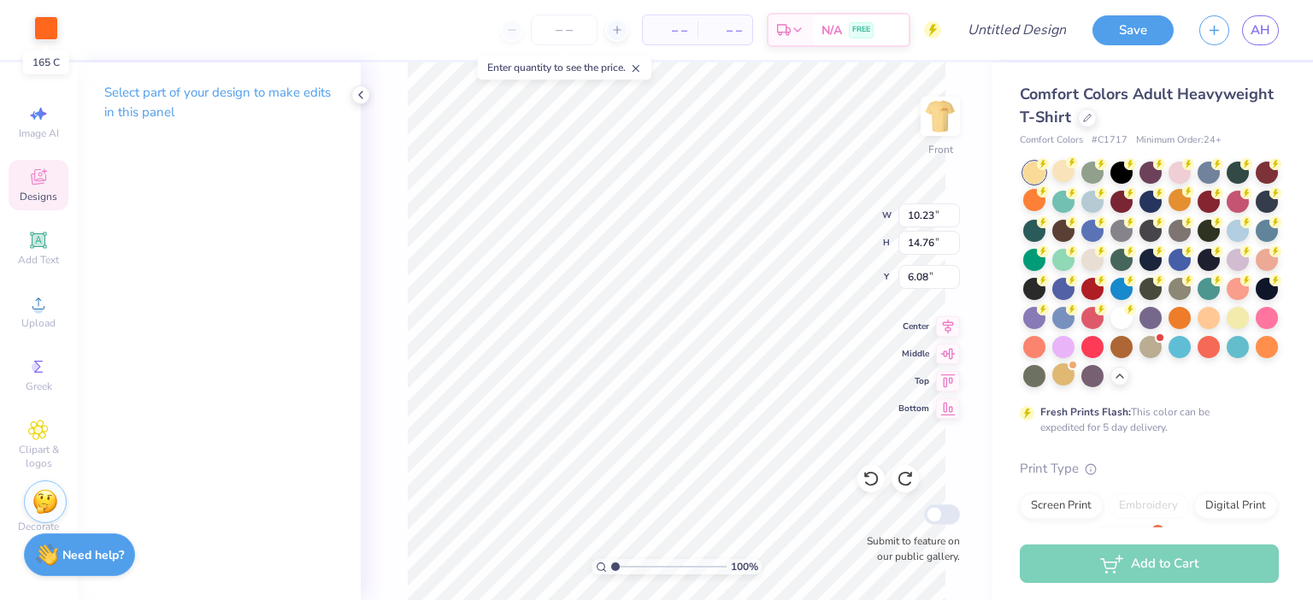
click at [53, 35] on div at bounding box center [46, 28] width 24 height 24
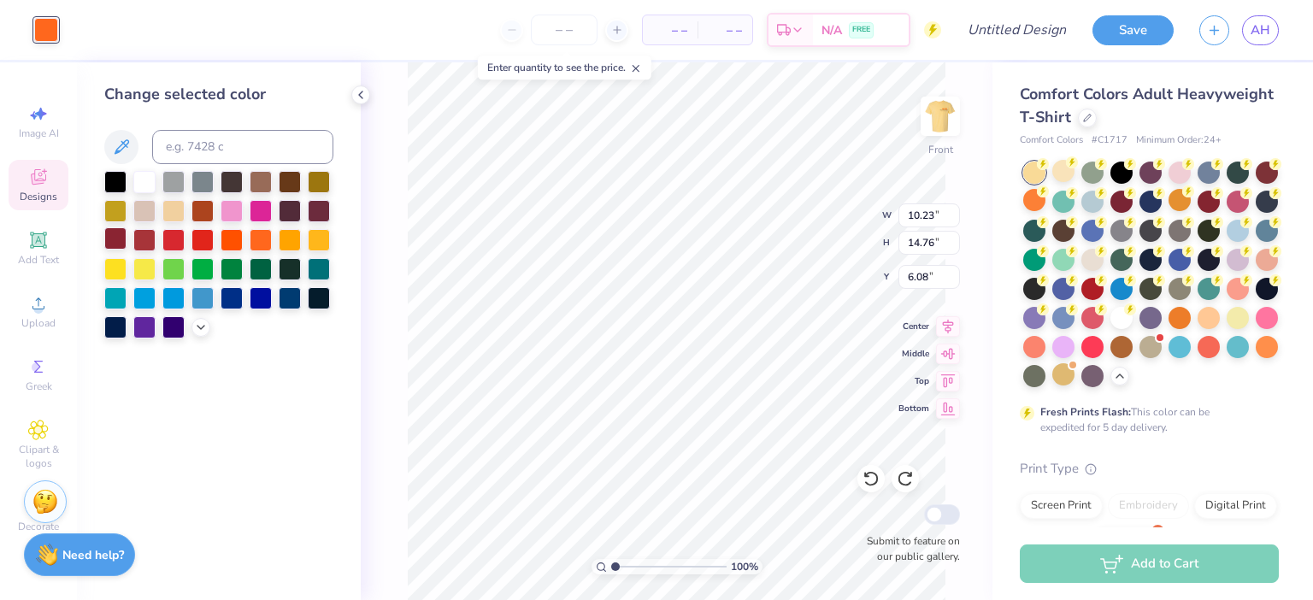
click at [115, 240] on div at bounding box center [115, 238] width 22 height 22
type input "8.48"
type input "14.35"
type input "6.39"
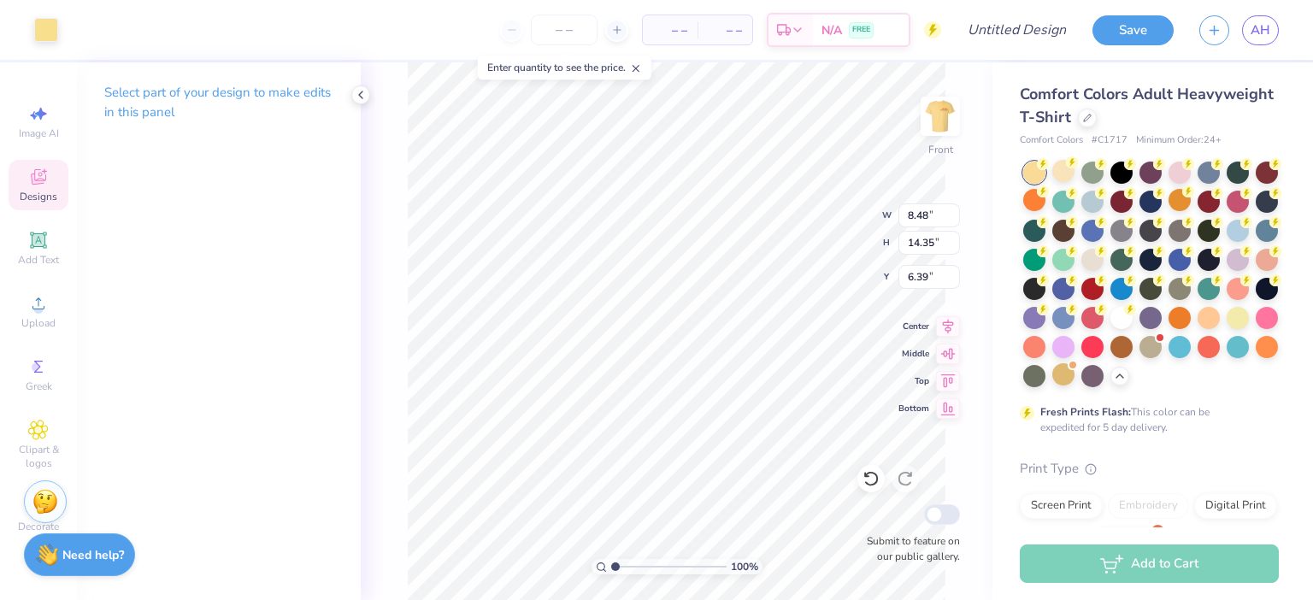
type input "10.23"
type input "14.76"
type input "6.08"
type input "8.48"
type input "14.35"
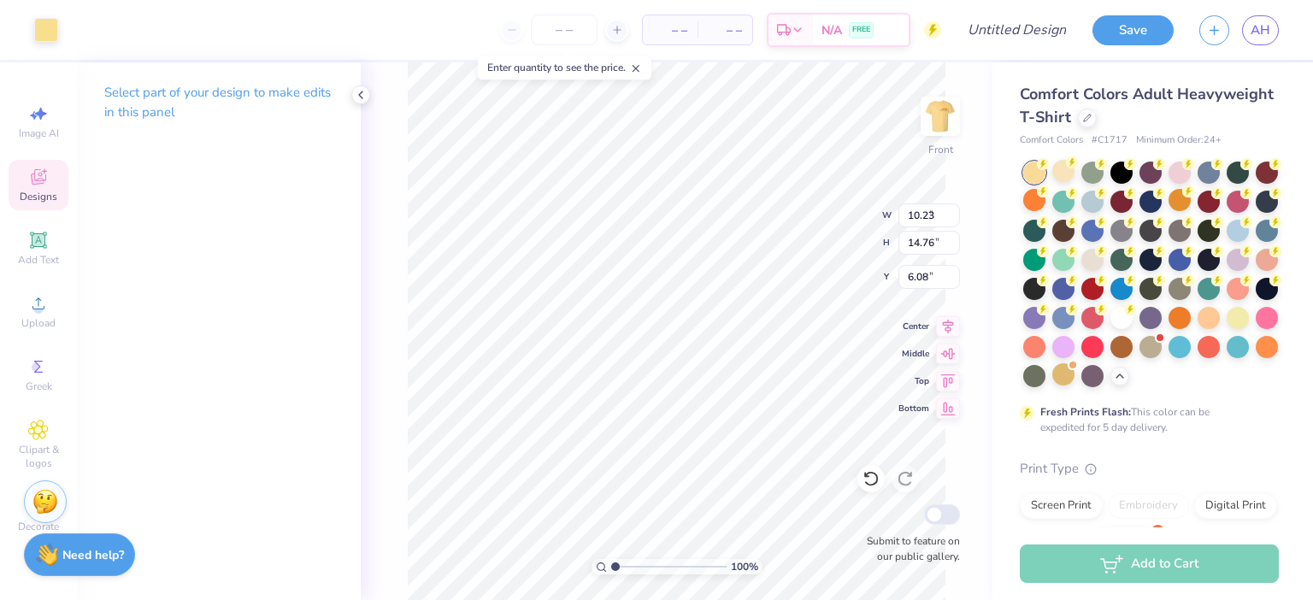
type input "6.39"
click at [46, 21] on div at bounding box center [46, 28] width 24 height 24
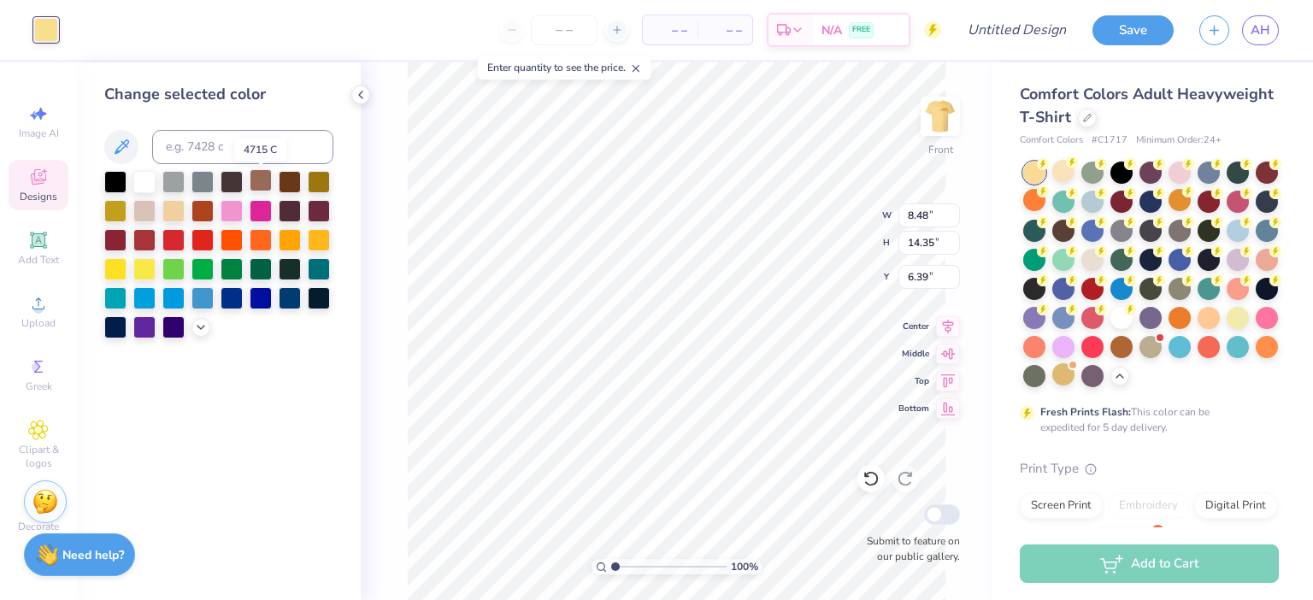
click at [258, 186] on div at bounding box center [261, 180] width 22 height 22
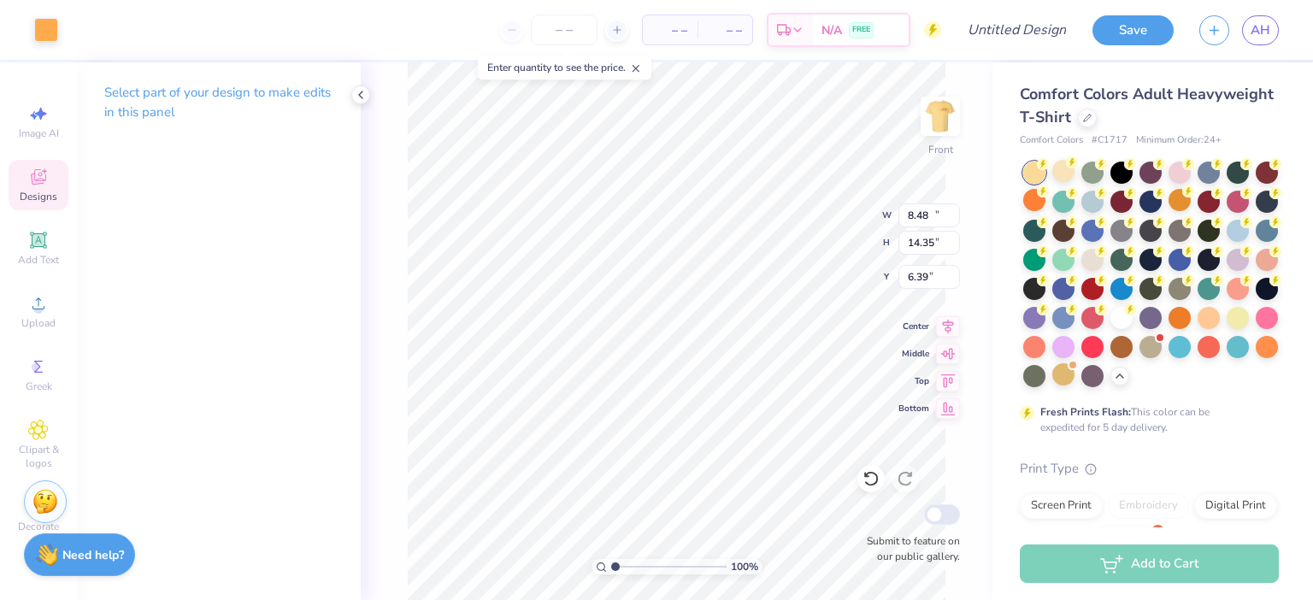
type input "10.34"
type input "14.87"
type input "5.91"
click at [46, 27] on div at bounding box center [46, 28] width 24 height 24
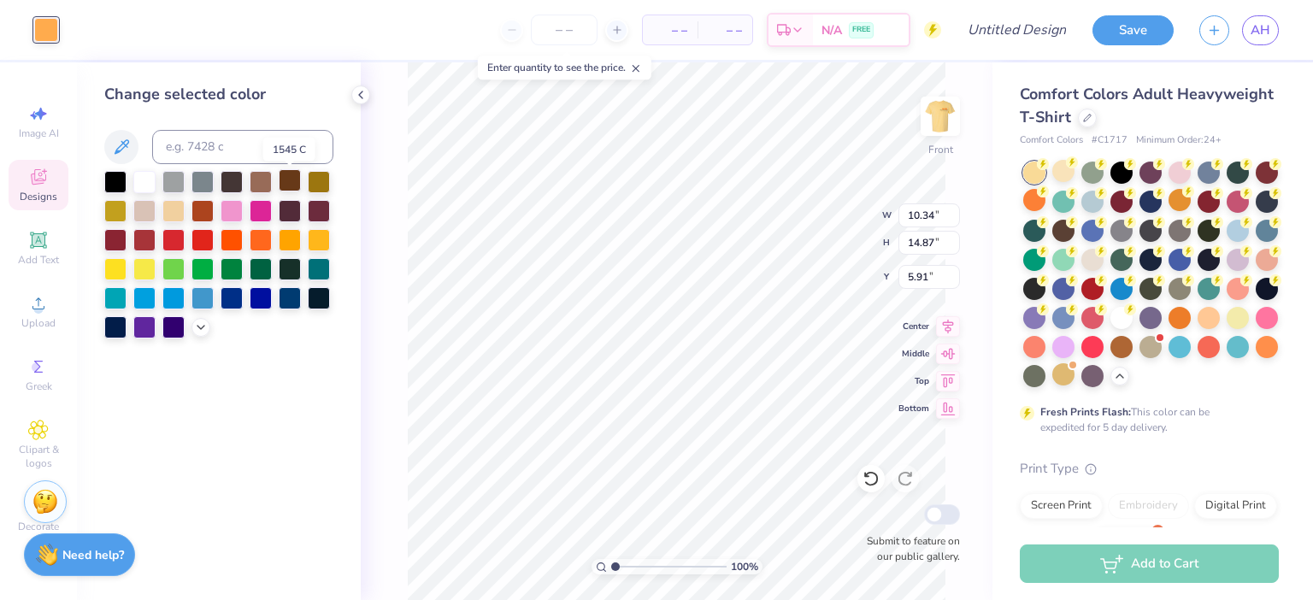
click at [295, 181] on div at bounding box center [290, 180] width 22 height 22
type input "8.48"
type input "14.35"
type input "6.39"
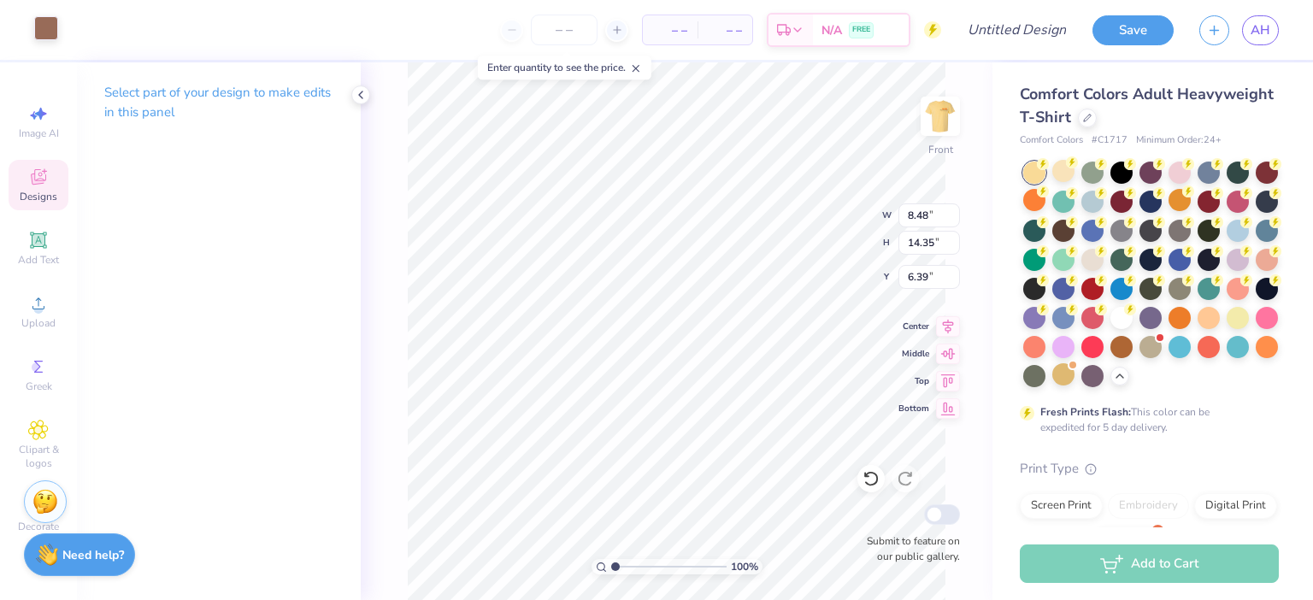
click at [50, 29] on div at bounding box center [46, 28] width 24 height 24
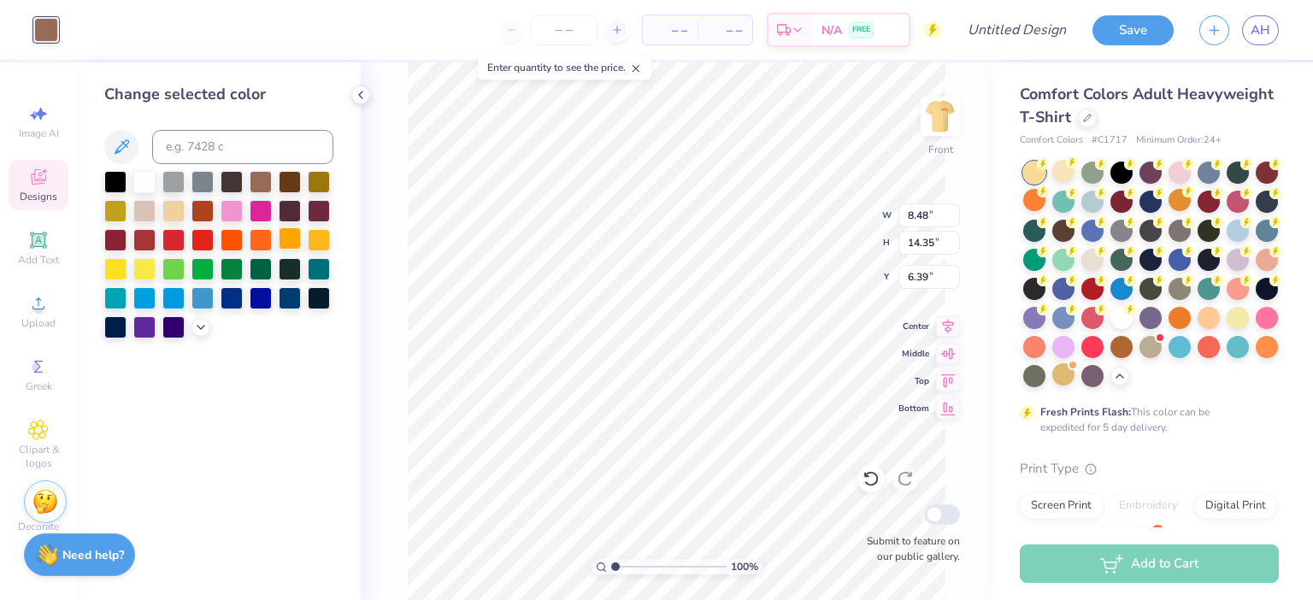
click at [298, 241] on div at bounding box center [290, 238] width 22 height 22
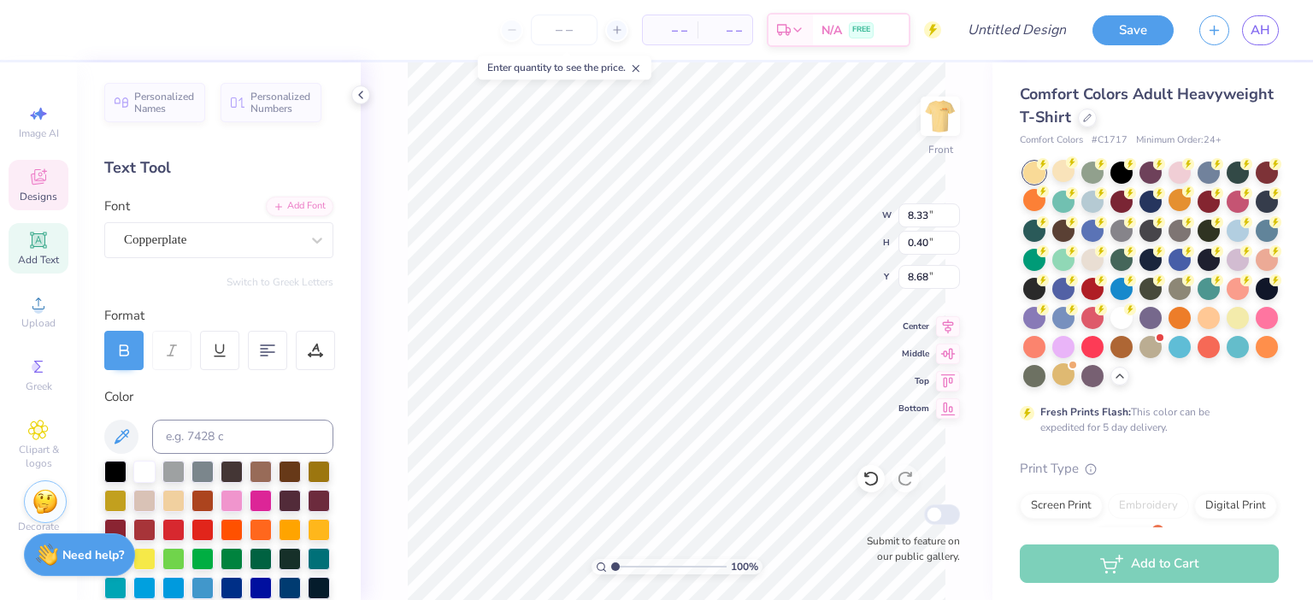
scroll to position [0, 3]
click at [38, 182] on icon at bounding box center [39, 179] width 14 height 11
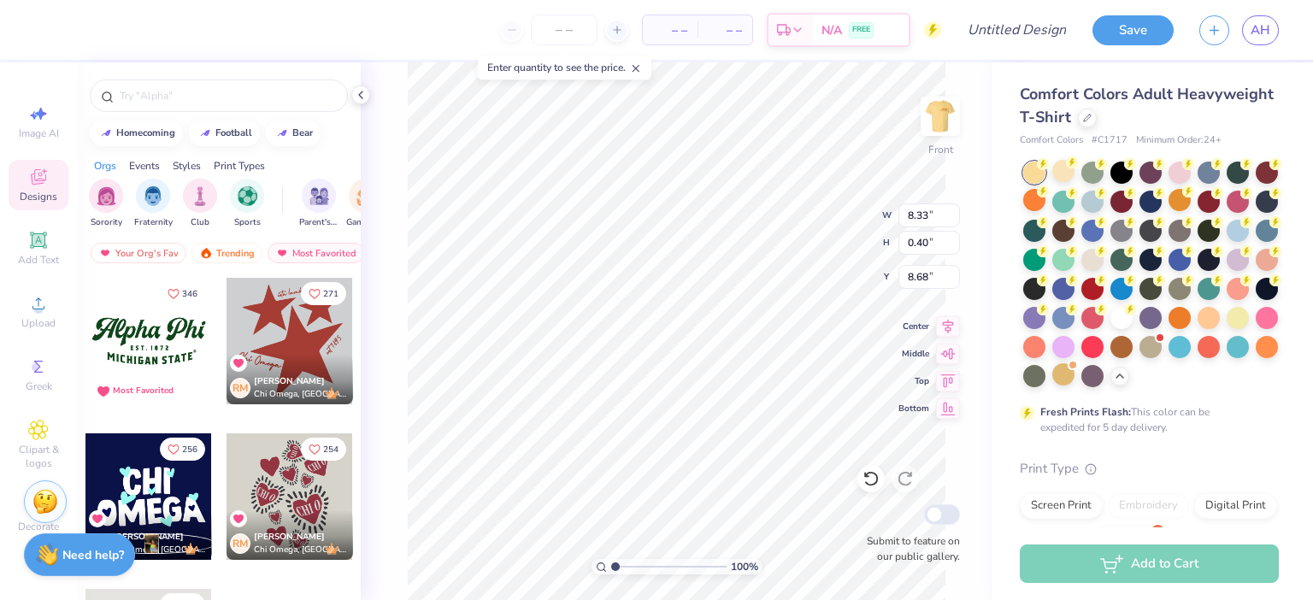
type input "12.24"
type input "3.76"
type input "22.54"
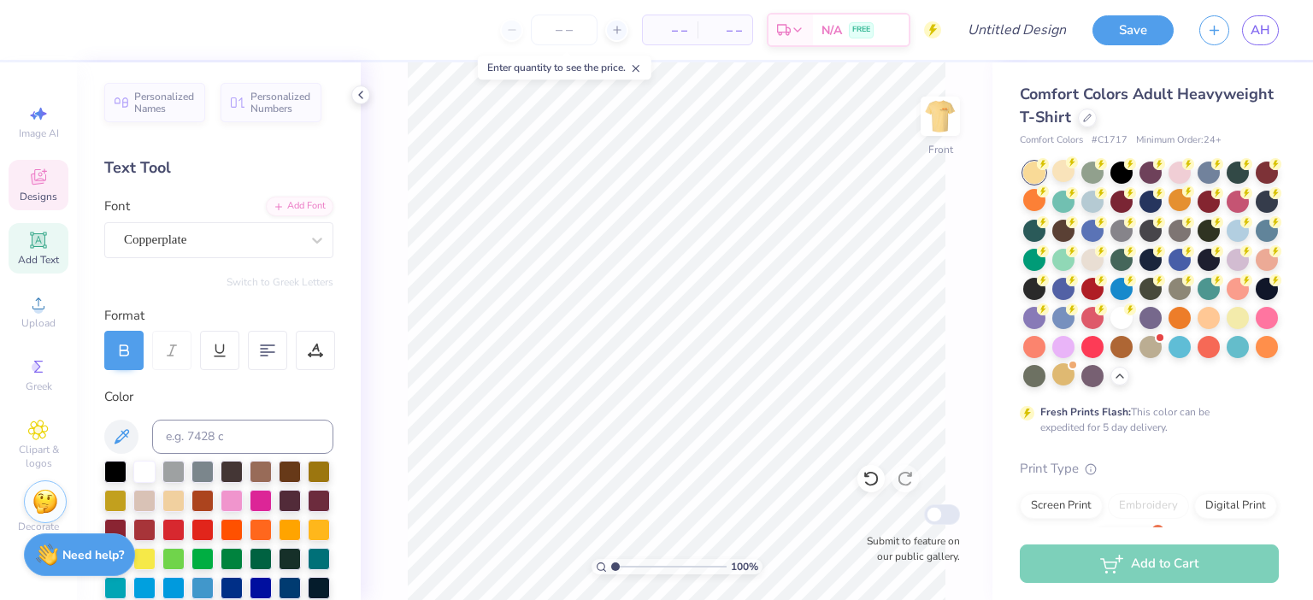
click at [38, 180] on icon at bounding box center [38, 176] width 15 height 15
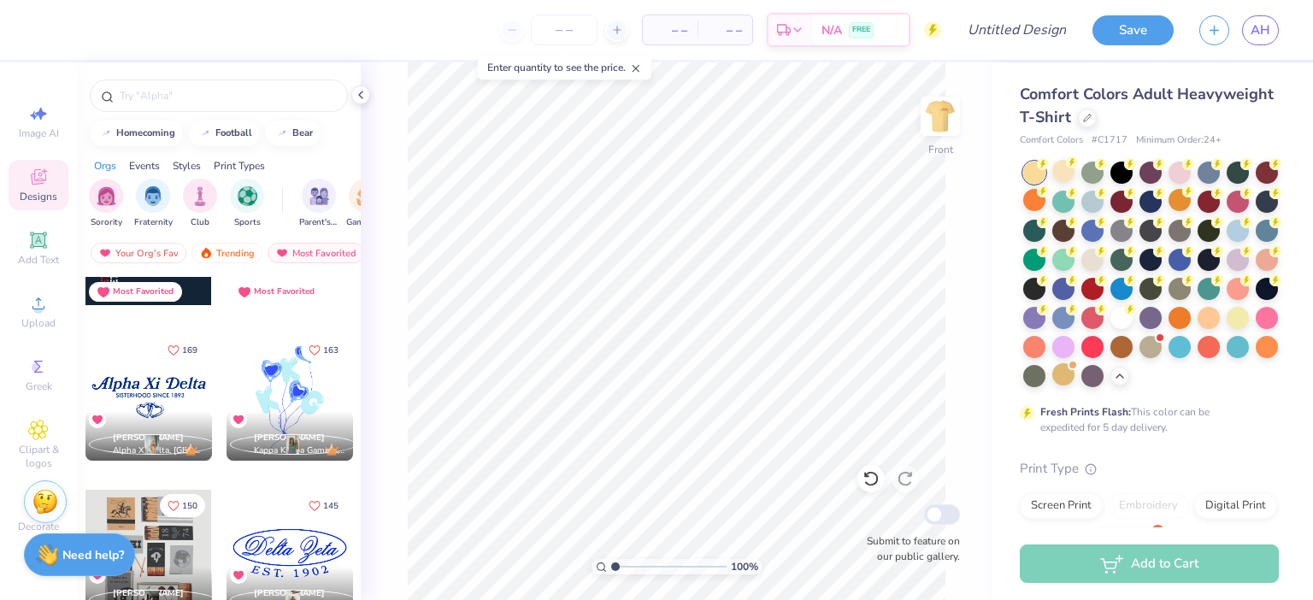
scroll to position [567, 0]
click at [231, 96] on input "text" at bounding box center [227, 95] width 219 height 17
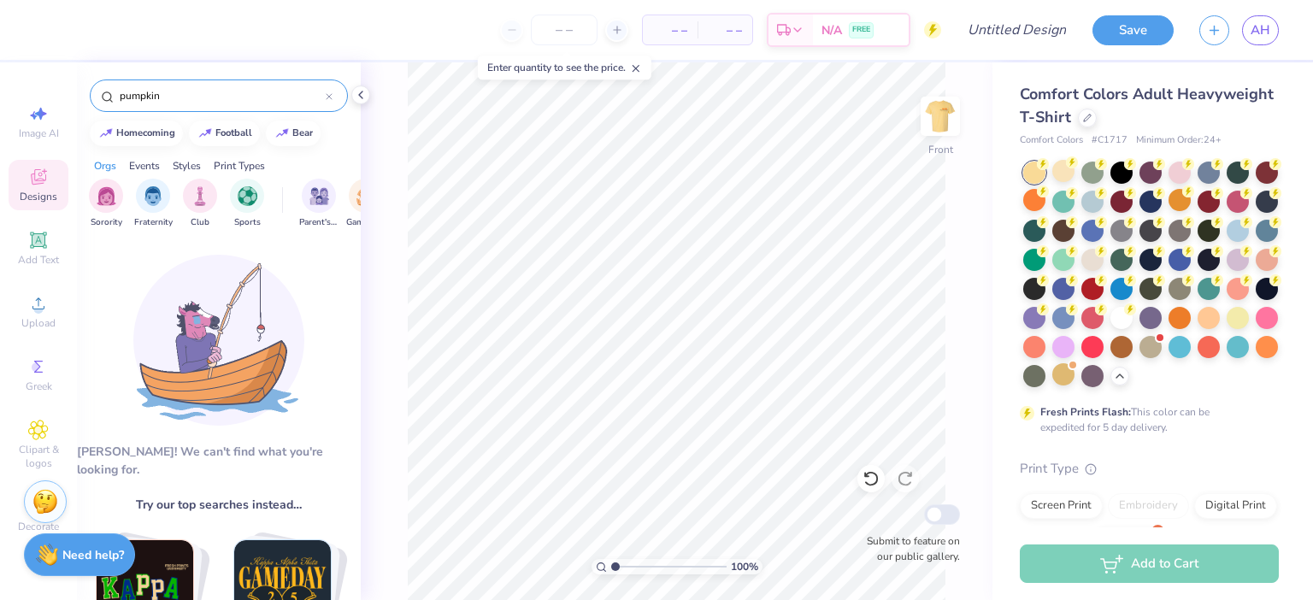
type input "pumpkin"
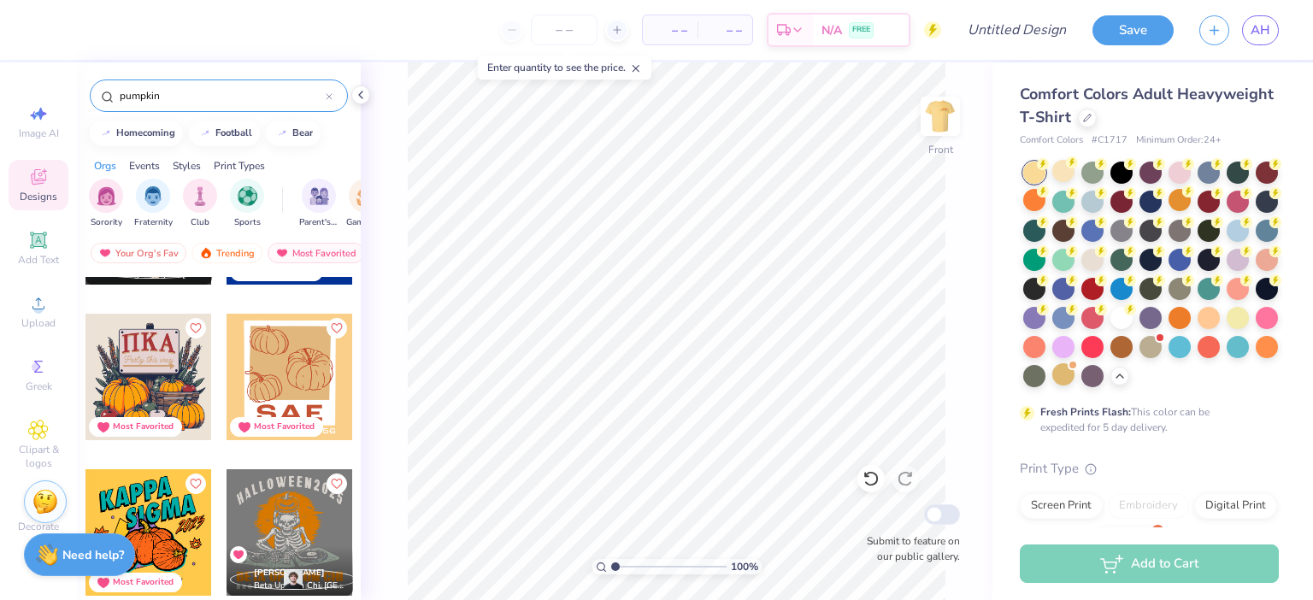
scroll to position [1946, 0]
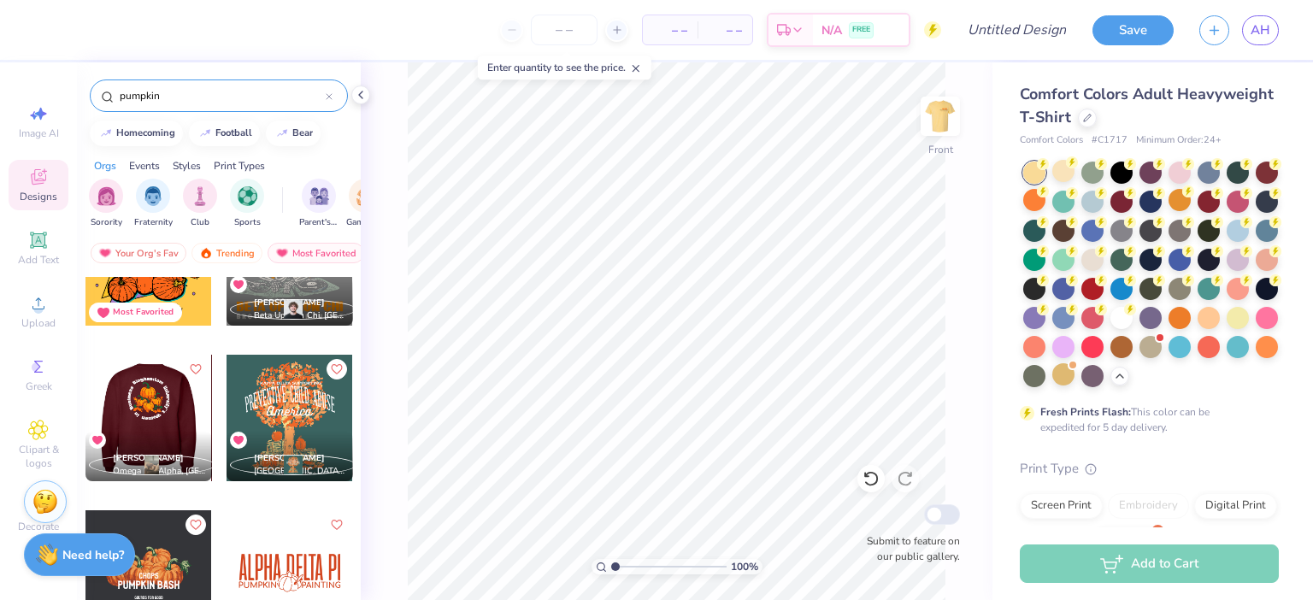
click at [166, 419] on div at bounding box center [149, 418] width 380 height 127
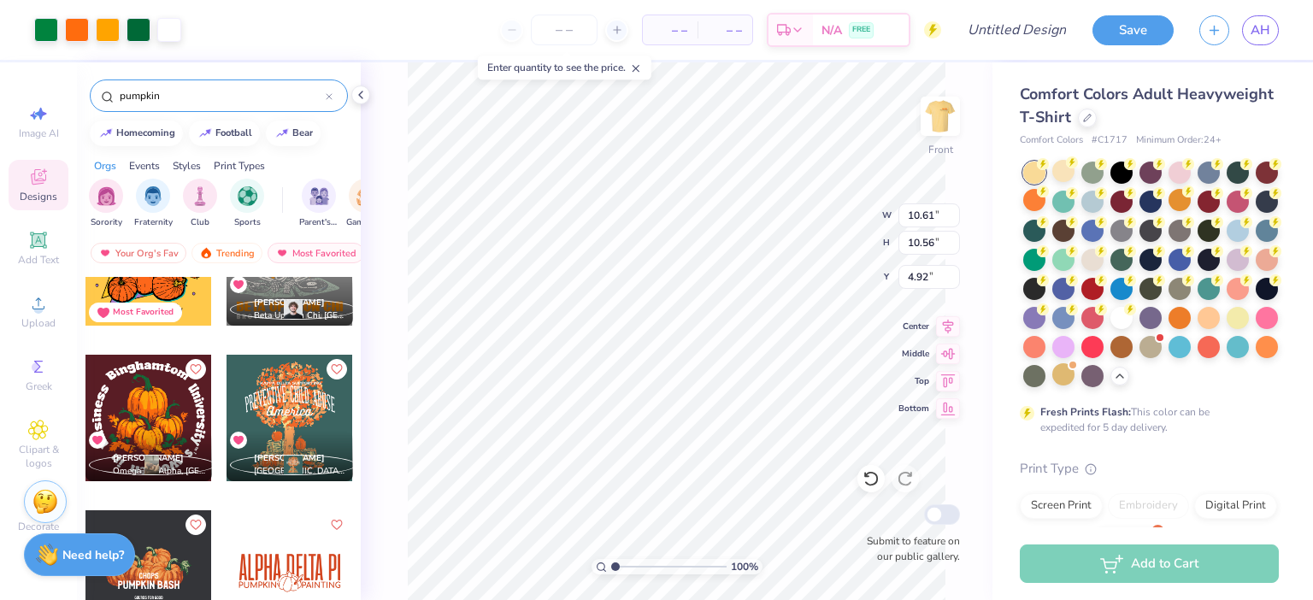
type input "5.16"
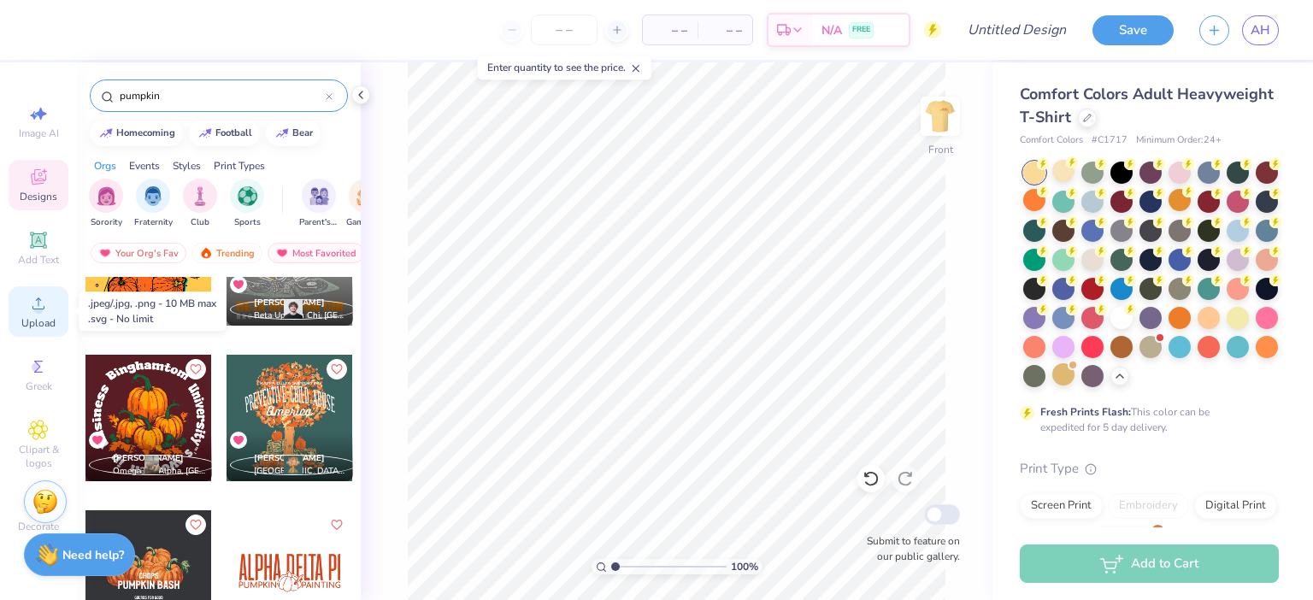
click at [50, 308] on div "Upload" at bounding box center [39, 311] width 60 height 50
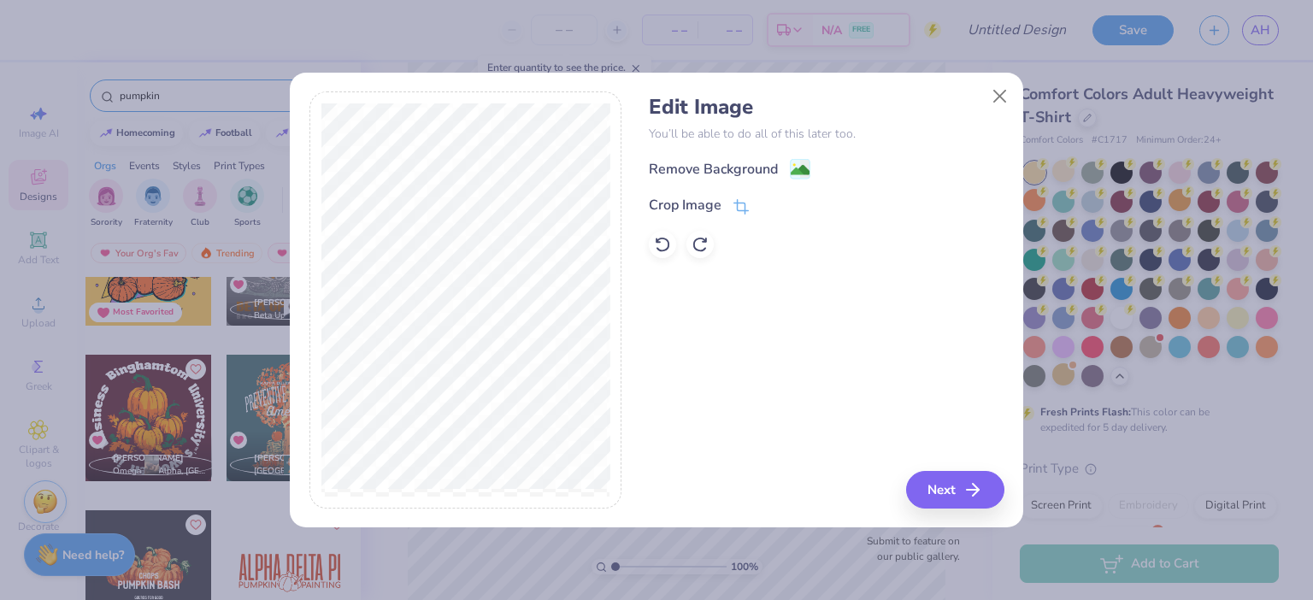
click at [801, 167] on image at bounding box center [800, 170] width 19 height 19
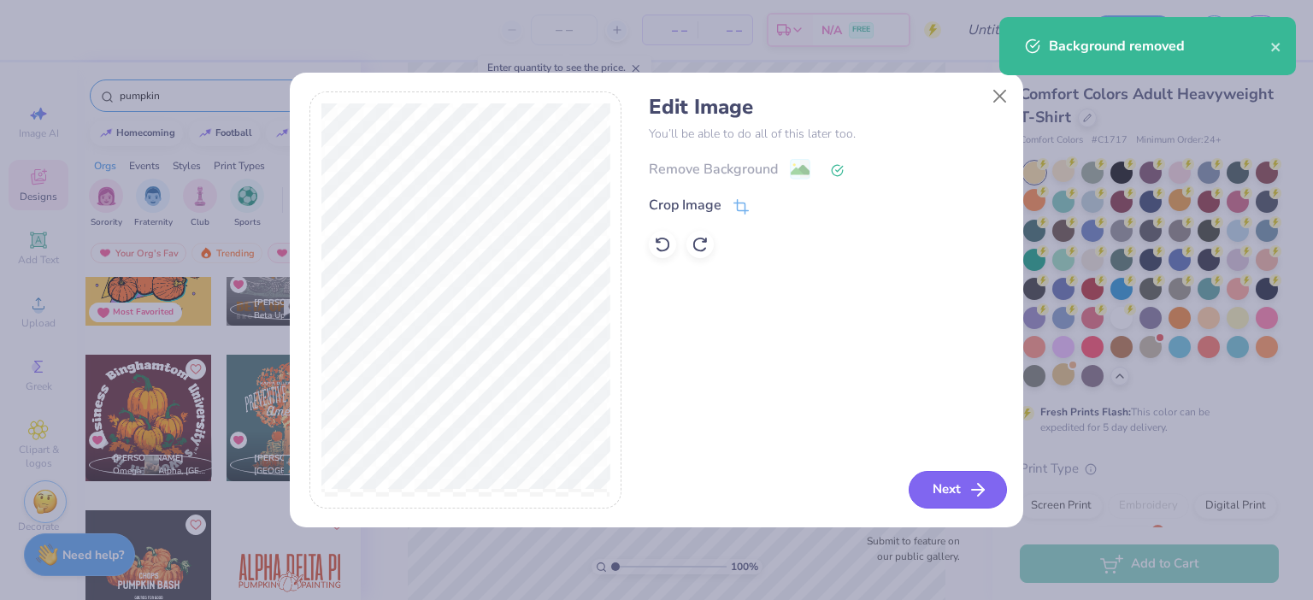
click at [951, 491] on button "Next" at bounding box center [958, 490] width 98 height 38
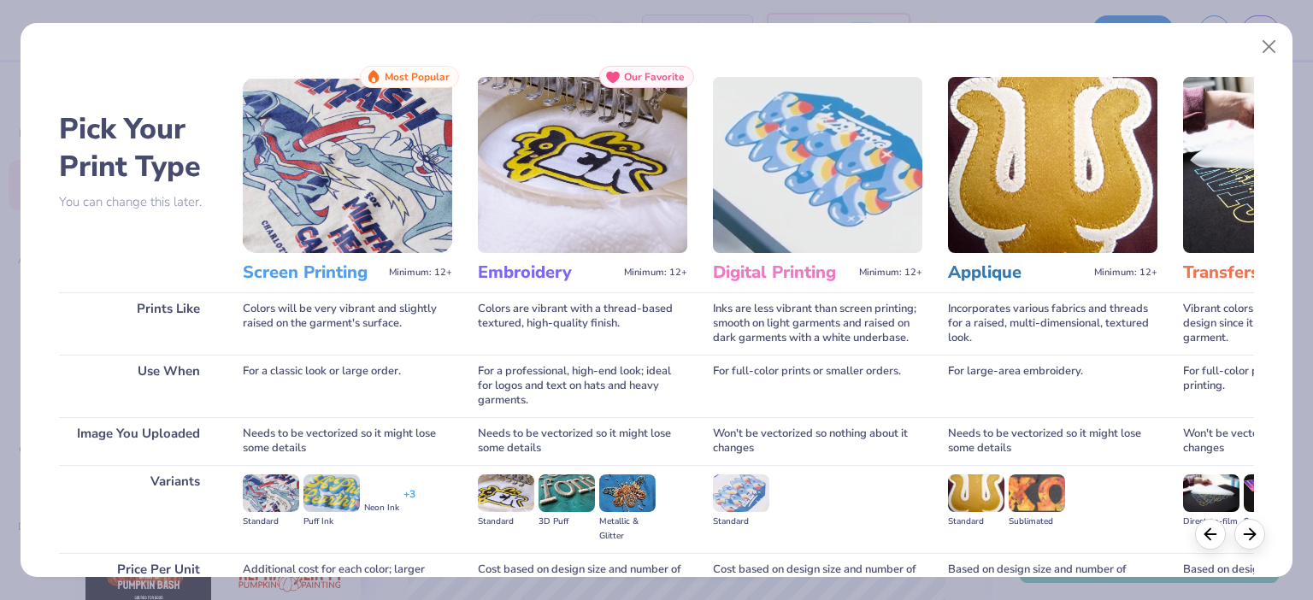
scroll to position [167, 0]
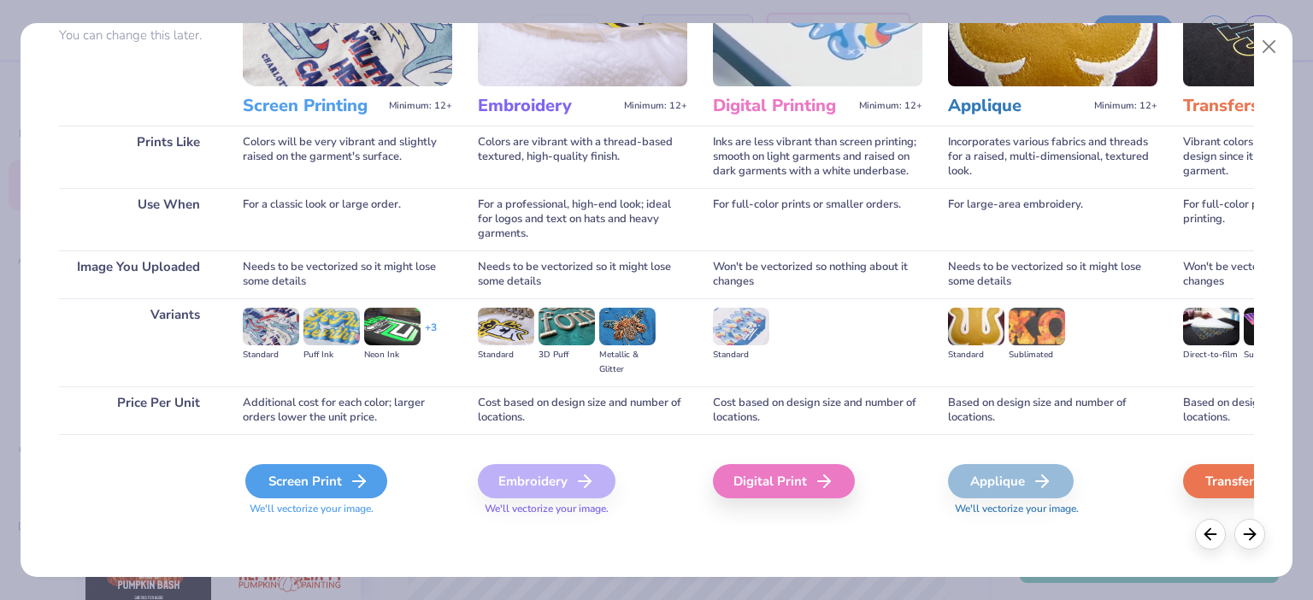
click at [354, 477] on icon at bounding box center [359, 481] width 21 height 21
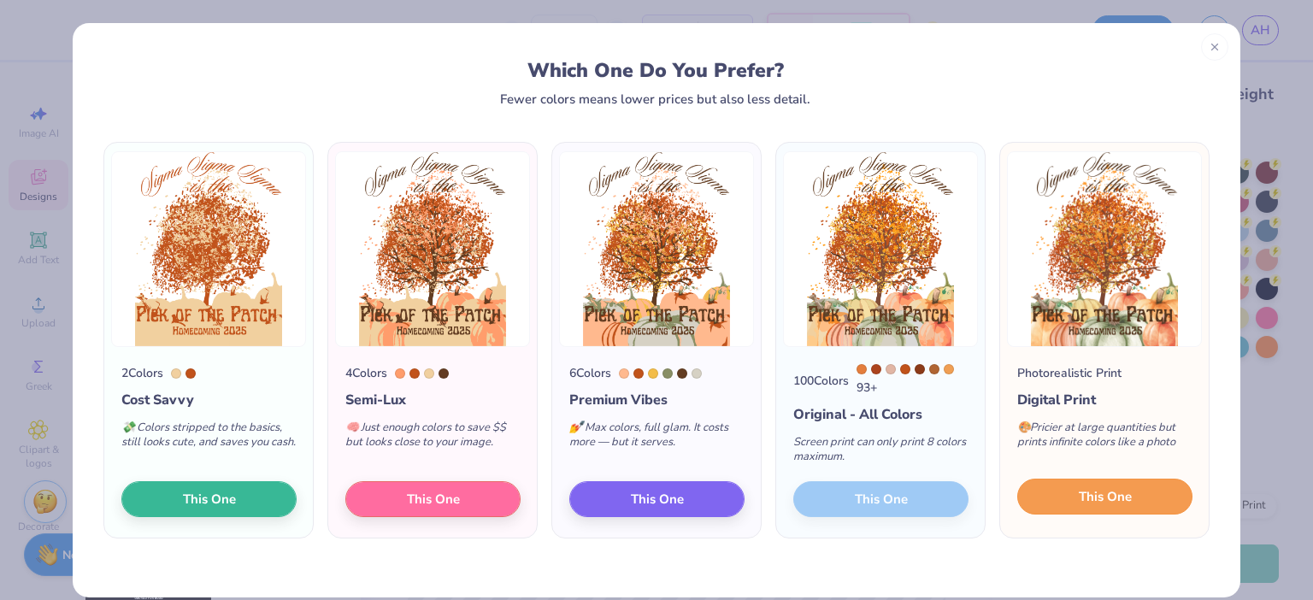
click at [1106, 513] on button "This One" at bounding box center [1104, 497] width 175 height 36
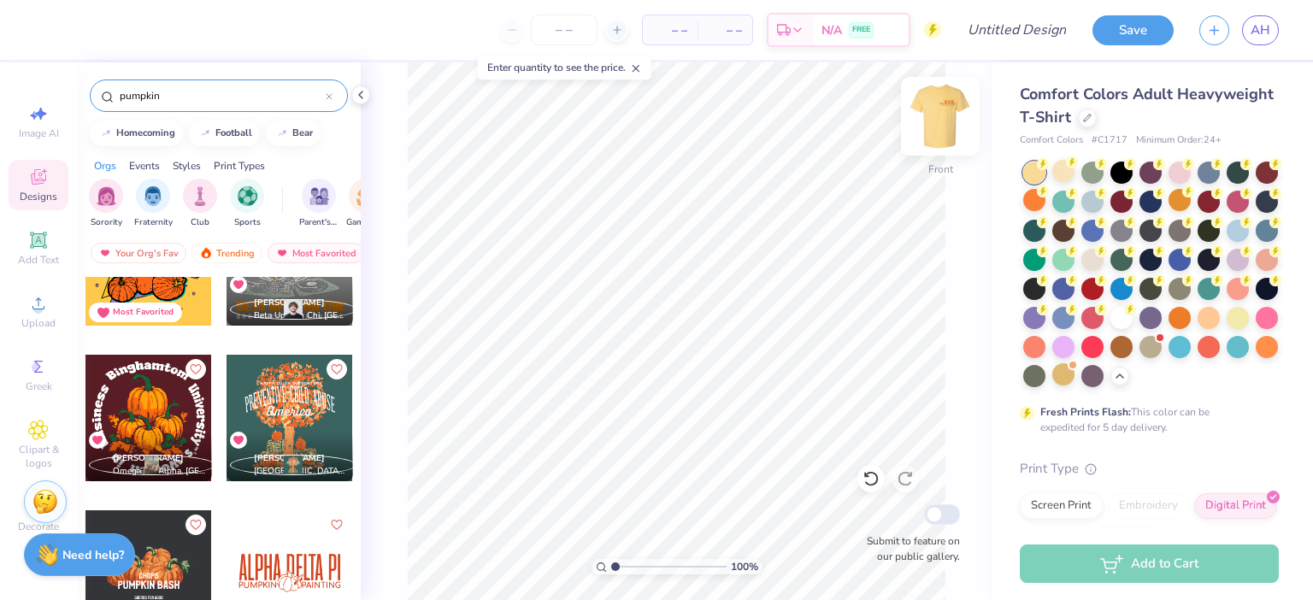
click at [940, 118] on img at bounding box center [940, 116] width 68 height 68
click at [939, 123] on img at bounding box center [940, 116] width 68 height 68
click at [1031, 34] on input "Design Title" at bounding box center [1038, 30] width 84 height 34
type input "Homecoming Tshirt"
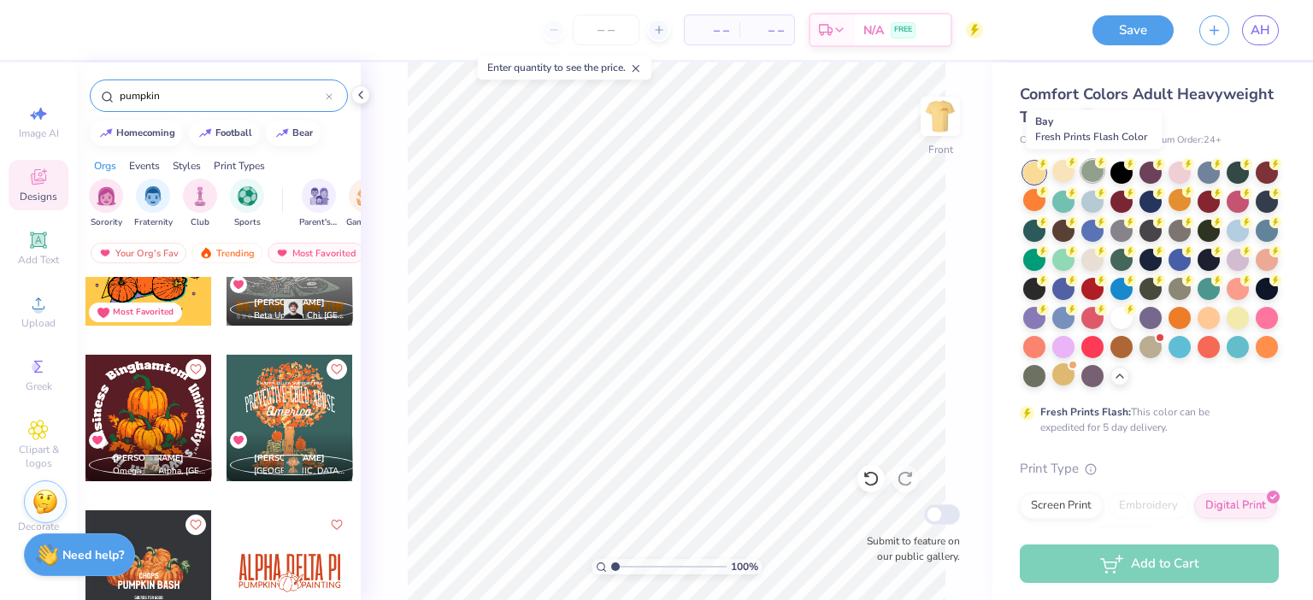
click at [1096, 180] on div at bounding box center [1092, 171] width 22 height 22
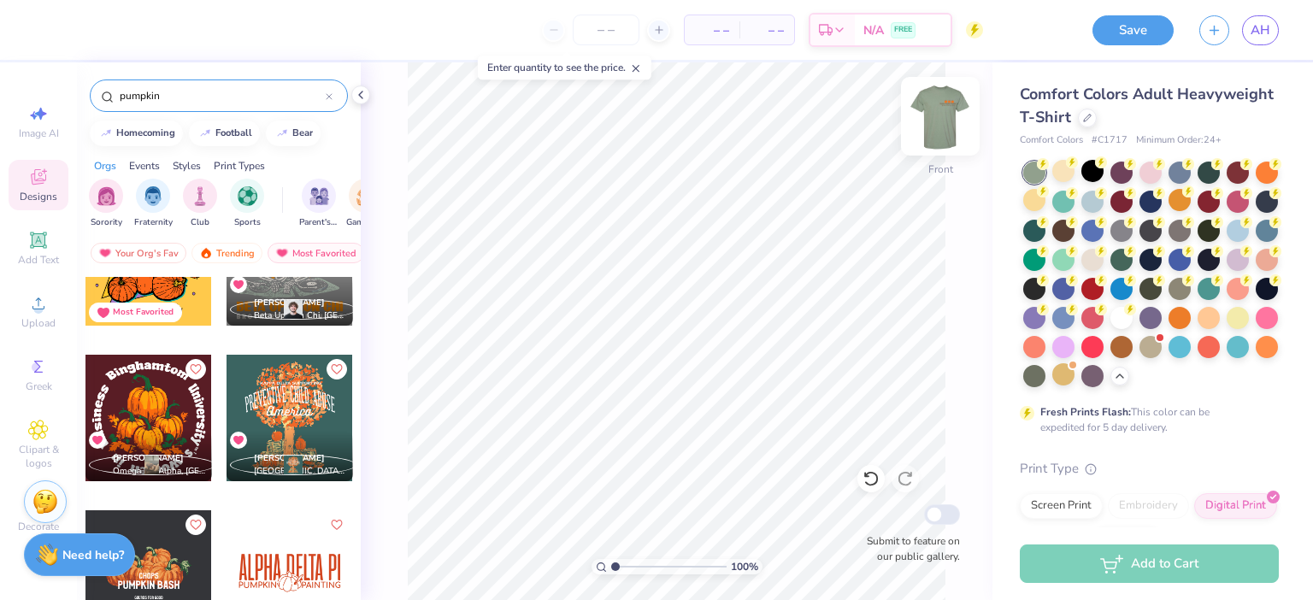
click at [939, 108] on img at bounding box center [940, 116] width 68 height 68
click at [943, 111] on img at bounding box center [940, 116] width 68 height 68
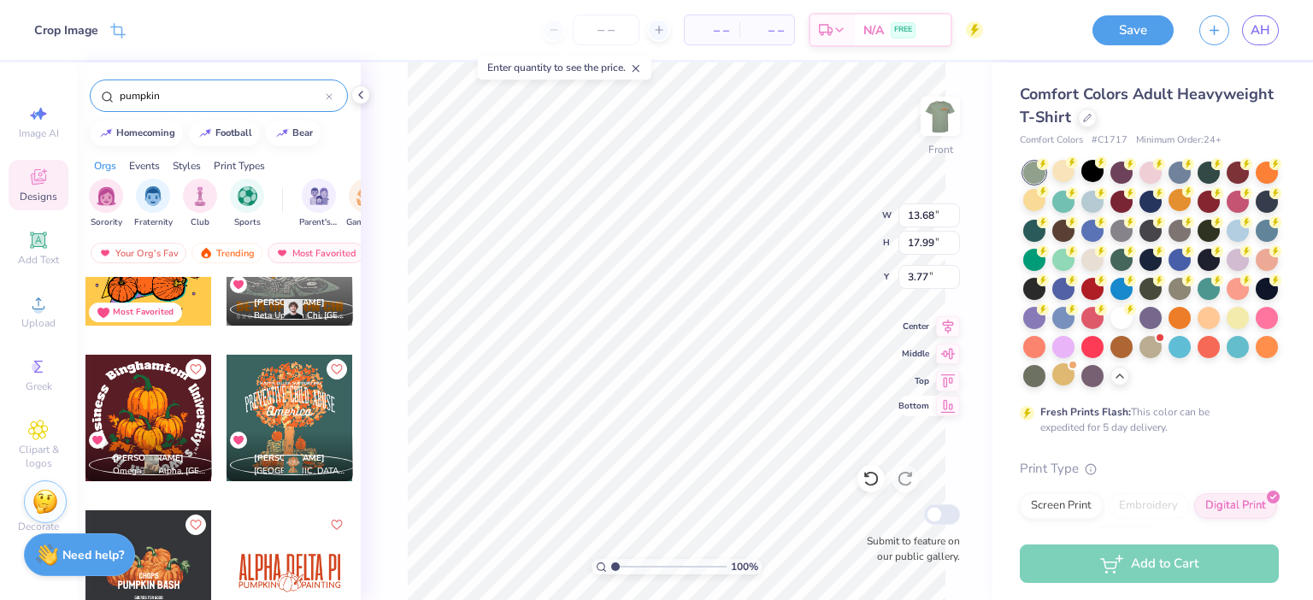
click at [954, 414] on icon at bounding box center [948, 406] width 24 height 21
click at [949, 347] on icon at bounding box center [948, 351] width 15 height 11
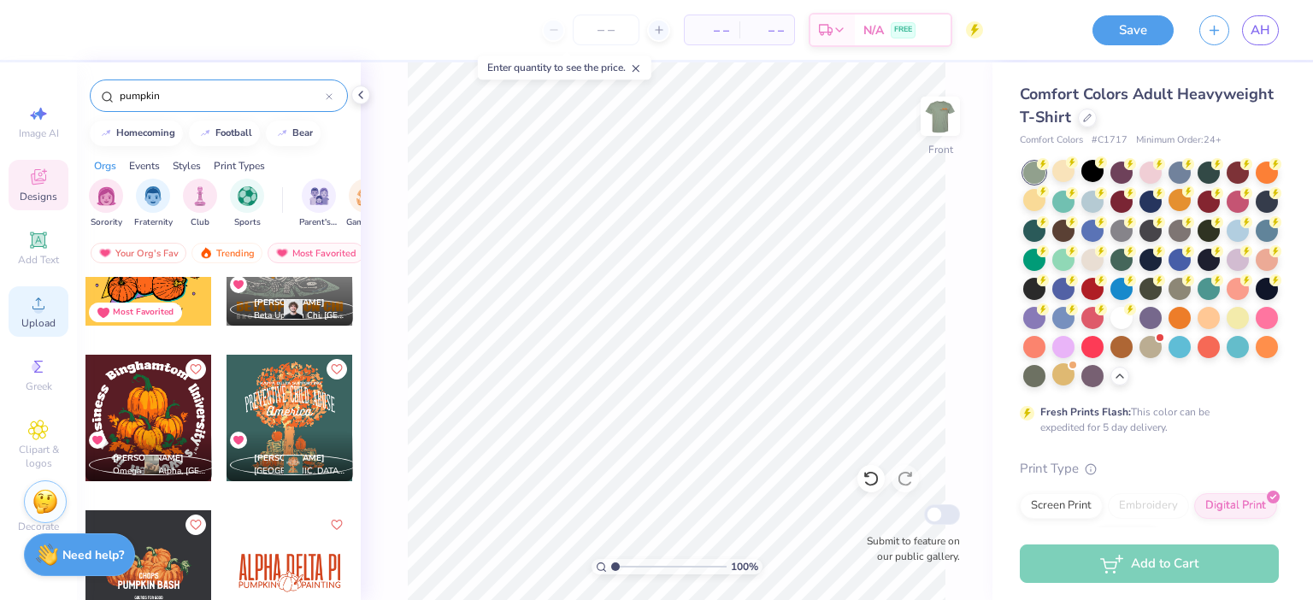
click at [39, 320] on span "Upload" at bounding box center [38, 323] width 34 height 14
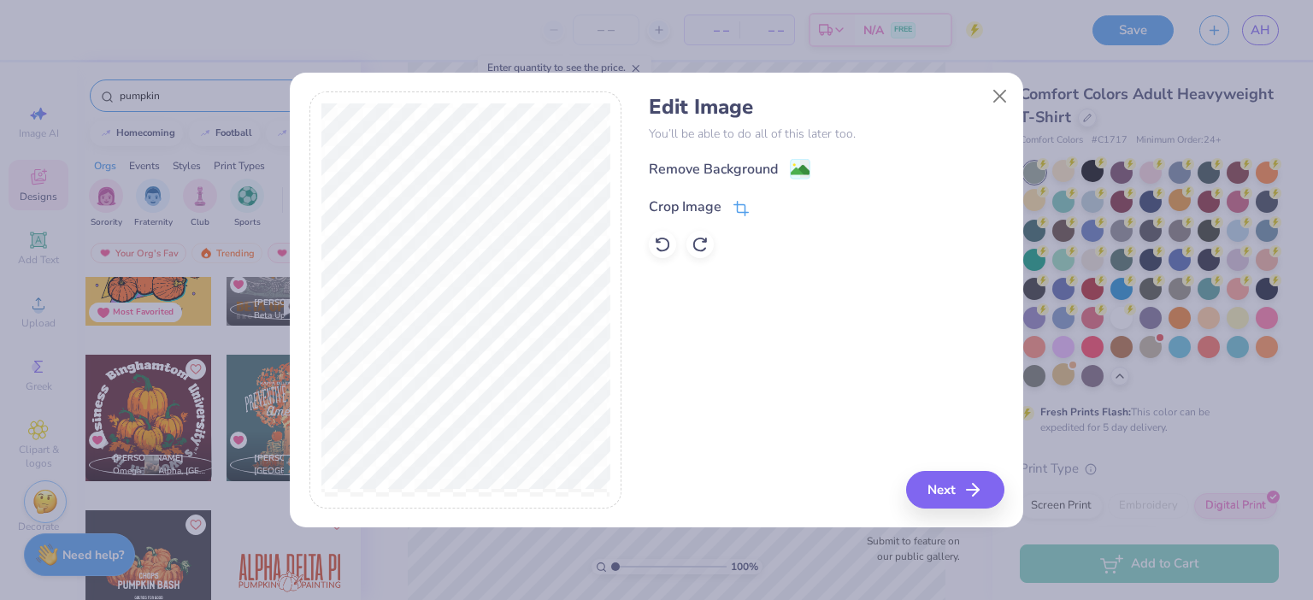
click at [701, 209] on div "Crop Image" at bounding box center [685, 207] width 73 height 21
click at [769, 207] on polyline at bounding box center [770, 205] width 7 height 5
click at [800, 168] on image at bounding box center [800, 171] width 19 height 19
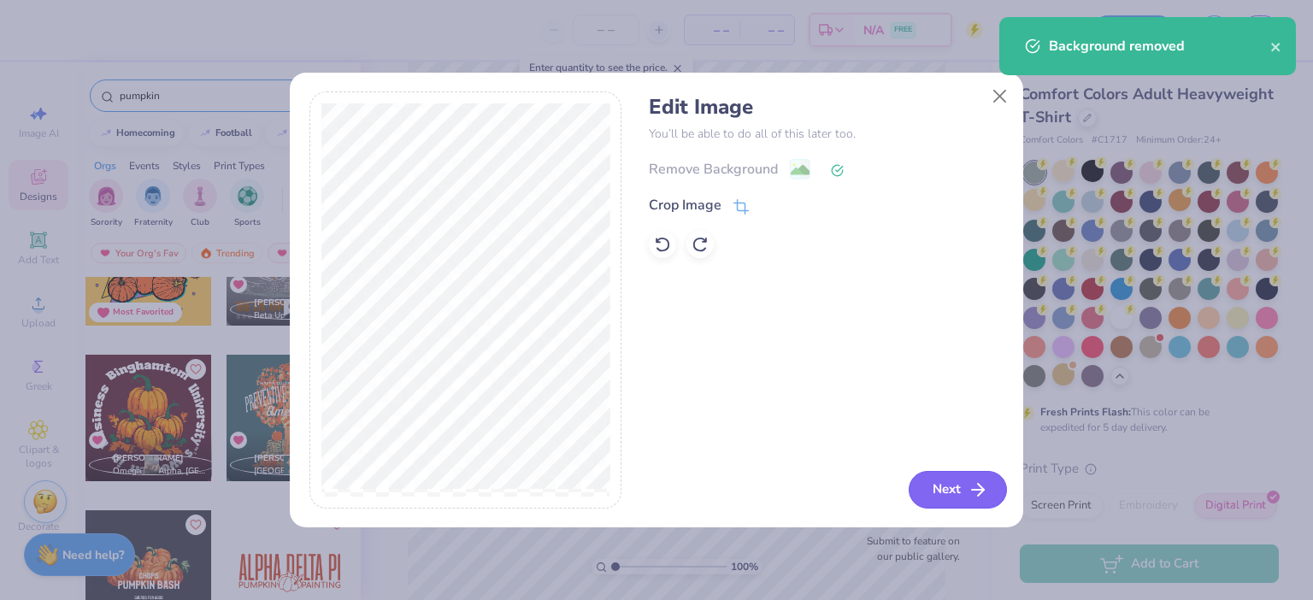
click at [985, 494] on icon "button" at bounding box center [978, 490] width 21 height 21
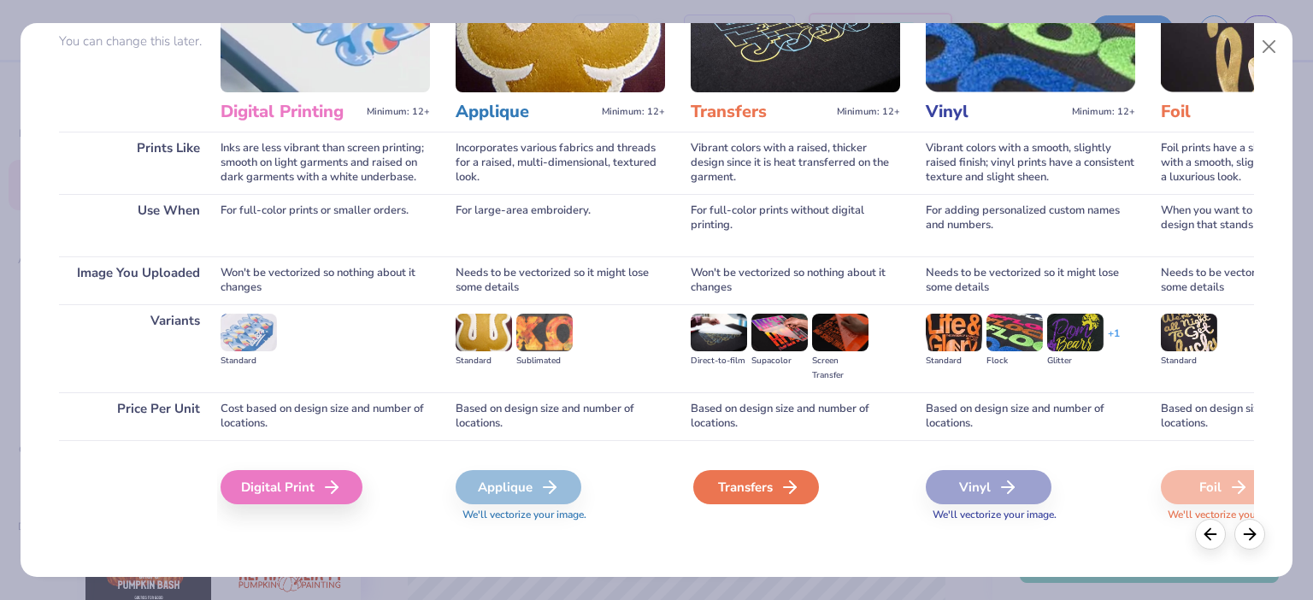
scroll to position [0, 492]
click at [730, 484] on div "Transfers" at bounding box center [756, 487] width 126 height 34
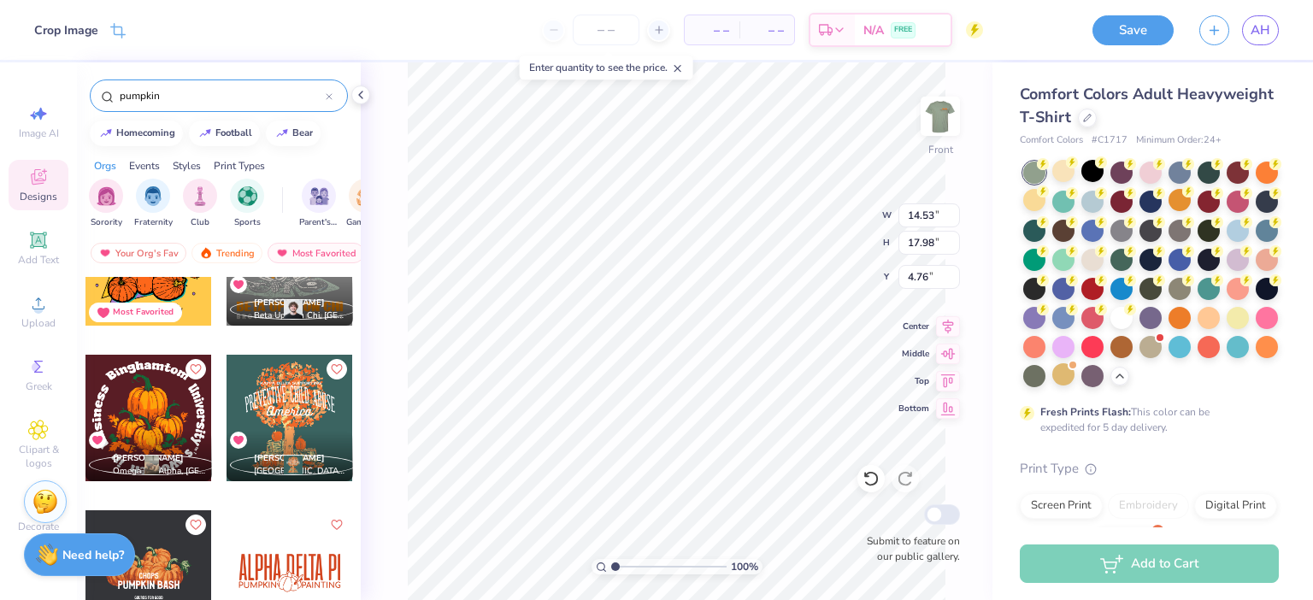
type input "2.17"
type input "13.66"
type input "16.90"
type input "4.25"
type input "6.06"
